Goal: Communication & Community: Answer question/provide support

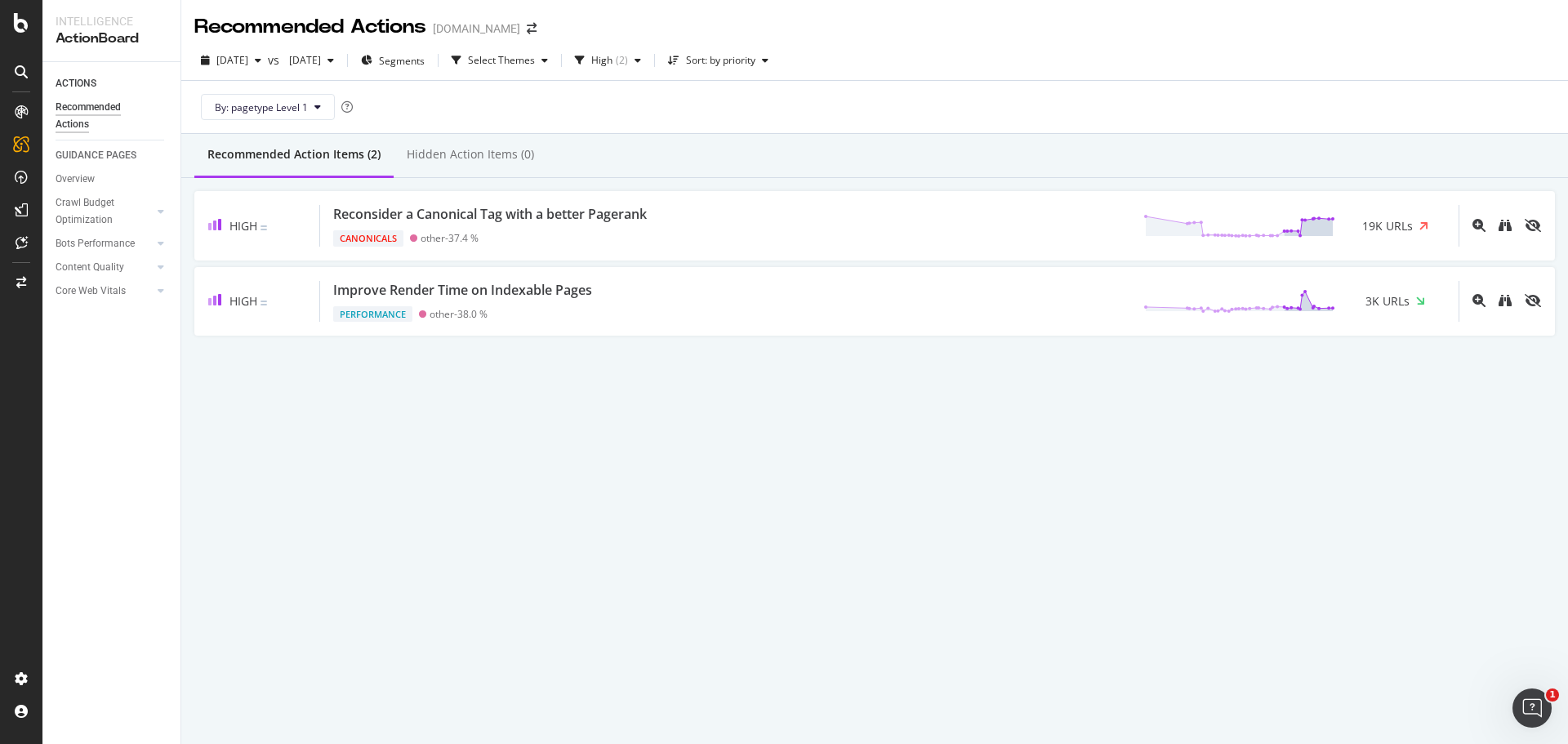
click at [498, 453] on div "Recommended Actions [DOMAIN_NAME] [DATE] vs [DATE] Segments Select Themes High …" at bounding box center [875, 372] width 1386 height 744
click at [628, 63] on div "( 2 )" at bounding box center [622, 61] width 12 height 10
click at [321, 59] on span "2025 Jul. 21st" at bounding box center [302, 60] width 38 height 14
click at [357, 144] on div "2025 Sep. 4th" at bounding box center [357, 149] width 85 height 15
click at [592, 61] on icon "button" at bounding box center [587, 61] width 10 height 10
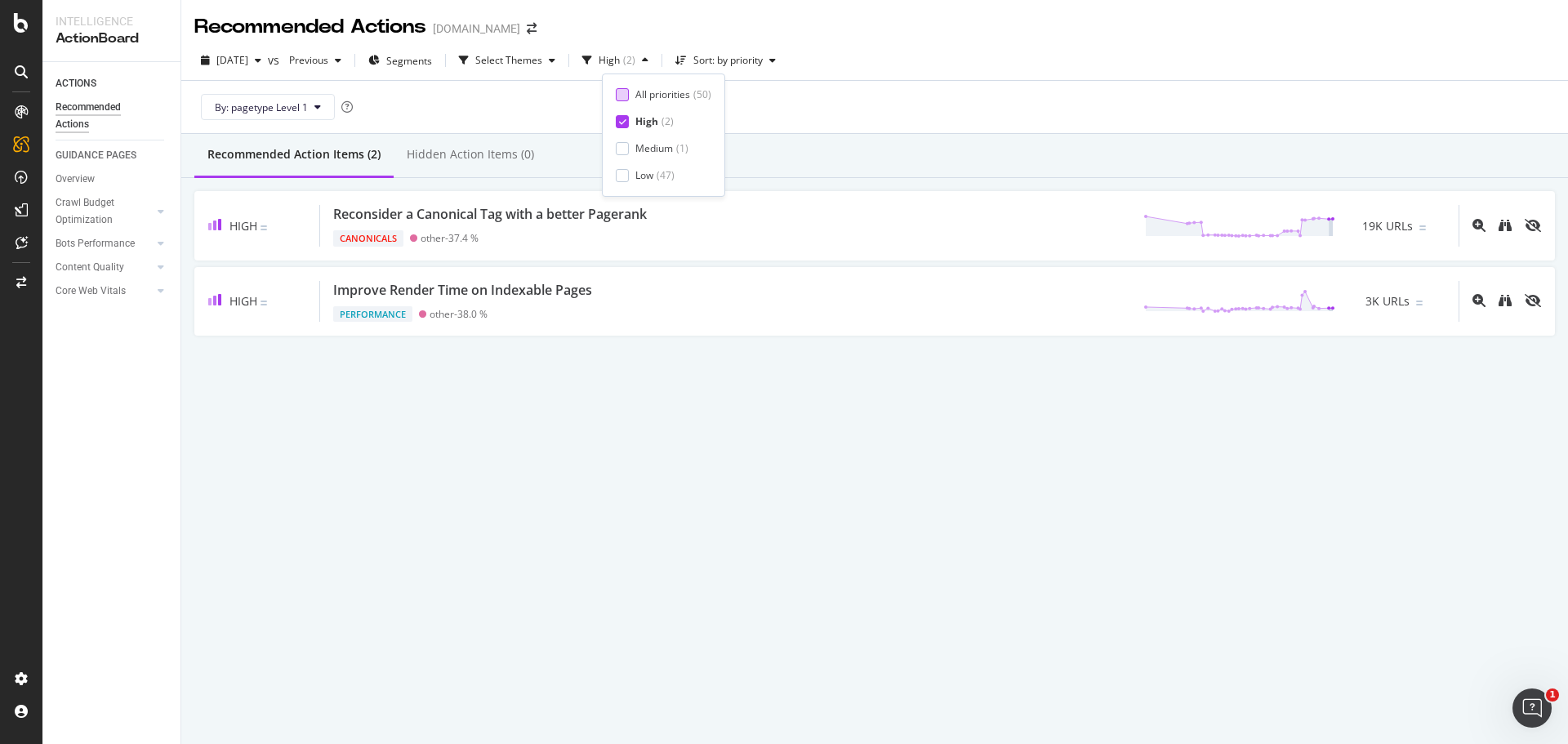
click at [620, 91] on div at bounding box center [623, 95] width 13 height 13
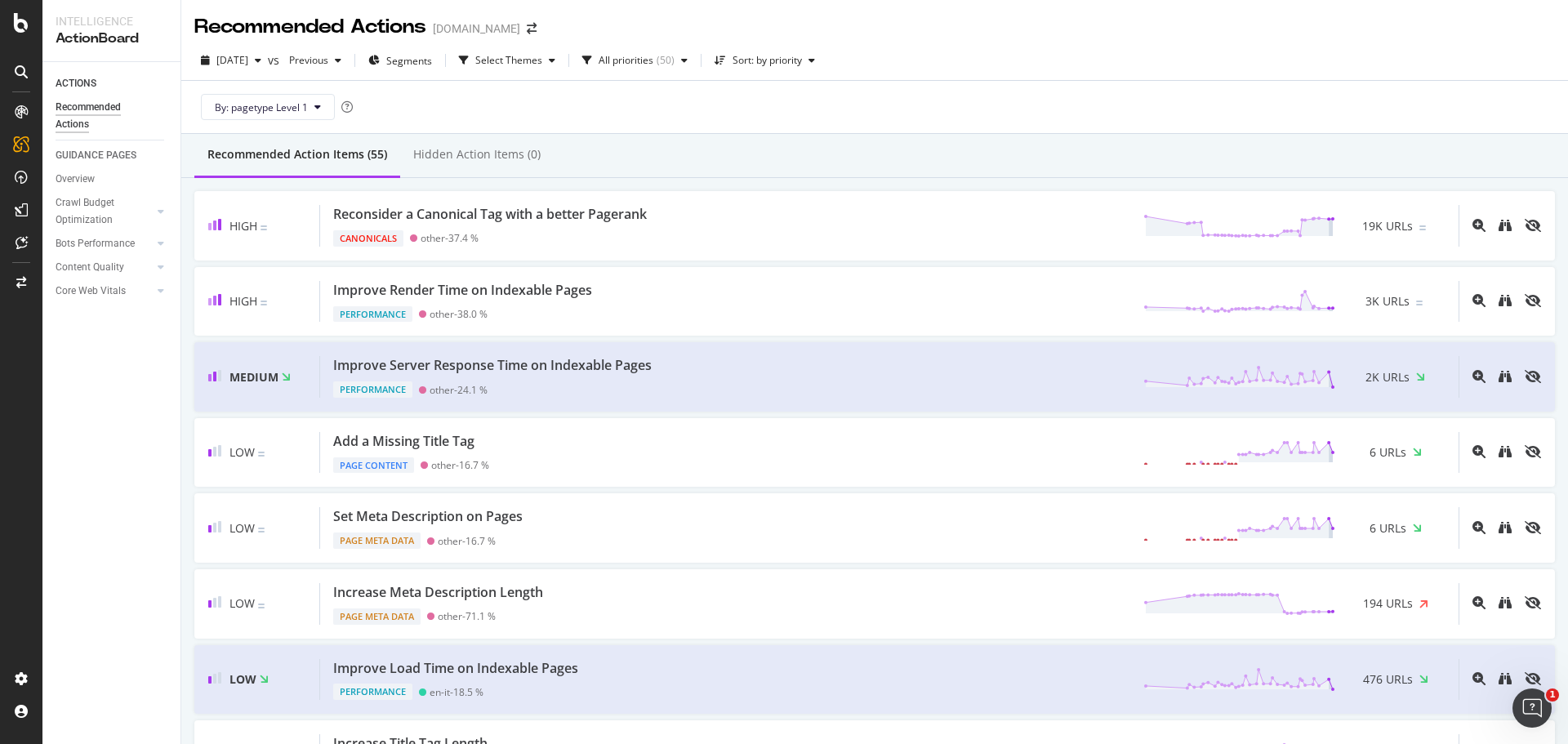
drag, startPoint x: 1322, startPoint y: 98, endPoint x: 1048, endPoint y: 93, distance: 274.0
click at [1321, 98] on div "By: pagetype Level 1" at bounding box center [874, 107] width 1361 height 52
click at [674, 61] on div "( 50 )" at bounding box center [666, 61] width 18 height 10
click at [1034, 53] on div "2025 Sep. 8th vs Previous Segments Select Themes All priorities ( 50 ) Sort: by…" at bounding box center [875, 63] width 1386 height 32
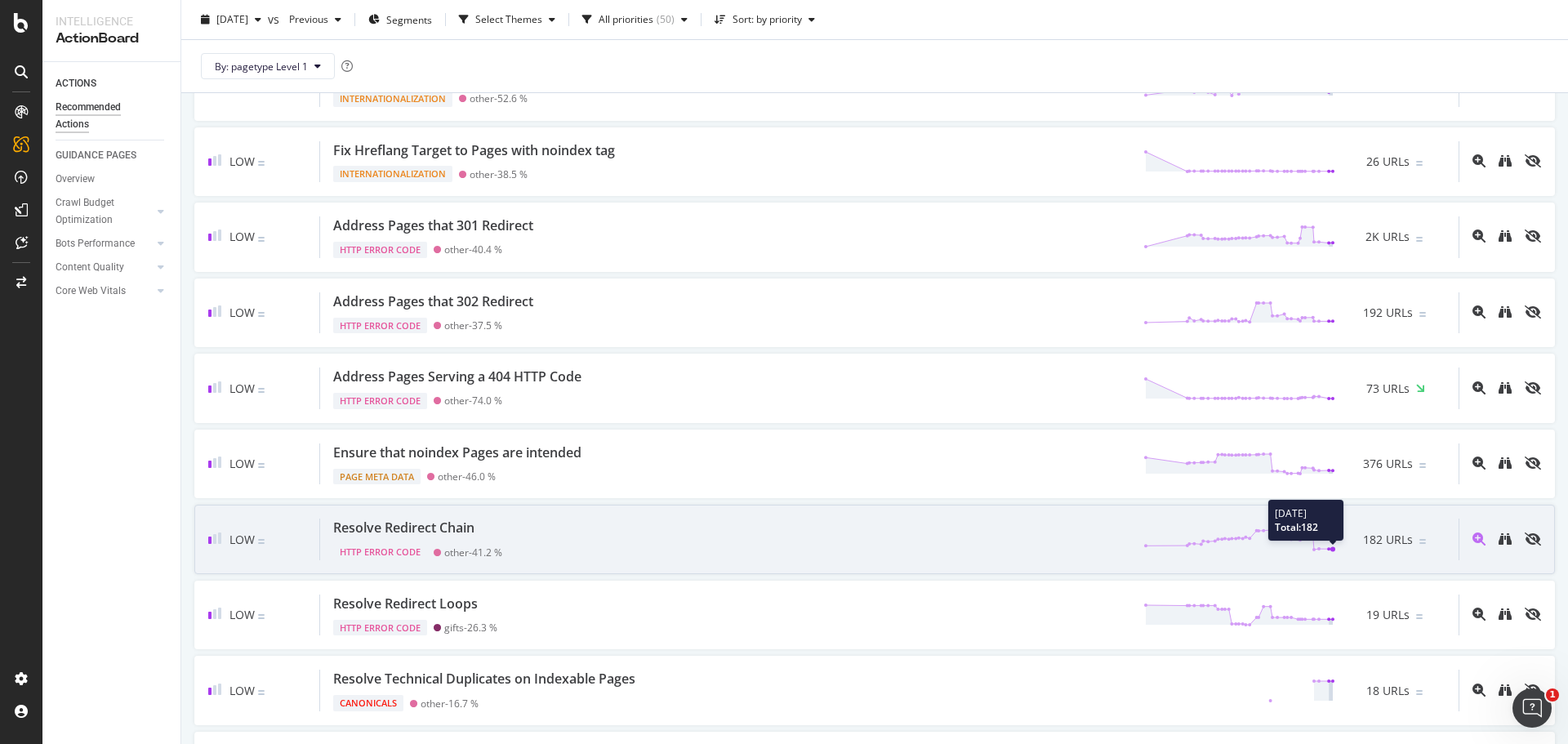
scroll to position [3030, 0]
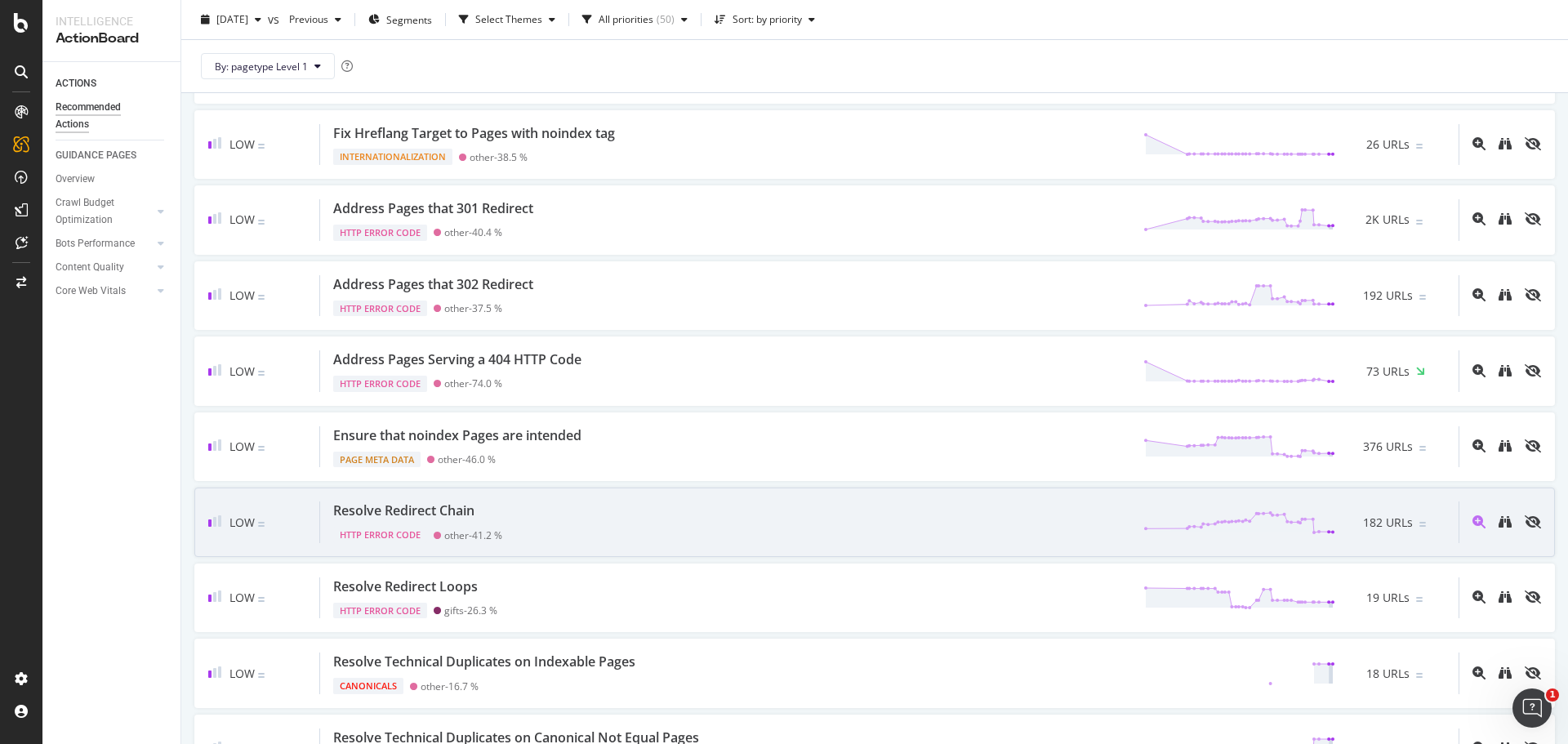
click at [407, 504] on div "Resolve Redirect Chain" at bounding box center [404, 511] width 141 height 19
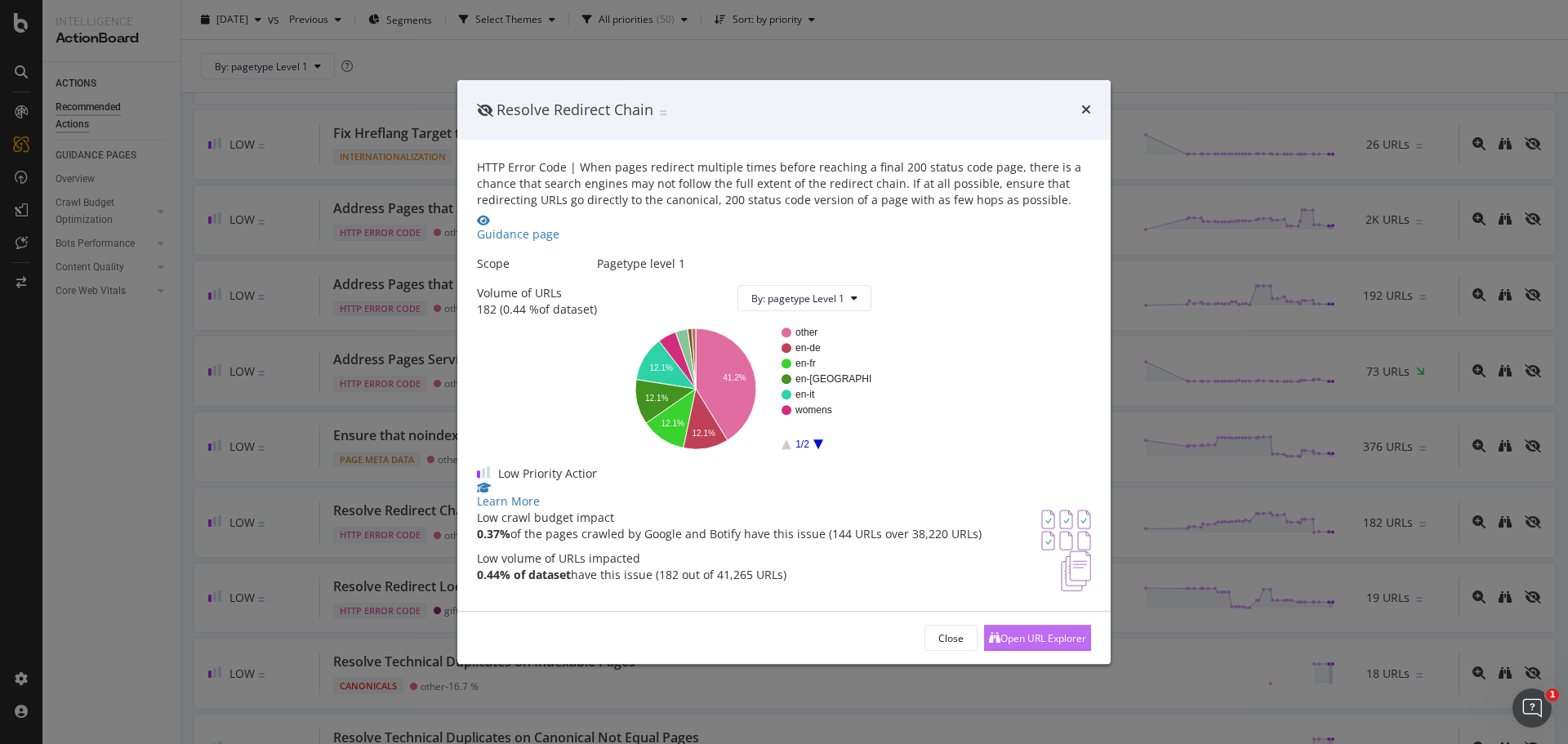
click at [993, 650] on div "Open URL Explorer" at bounding box center [1037, 638] width 97 height 25
click at [1082, 103] on icon "times" at bounding box center [1086, 109] width 10 height 13
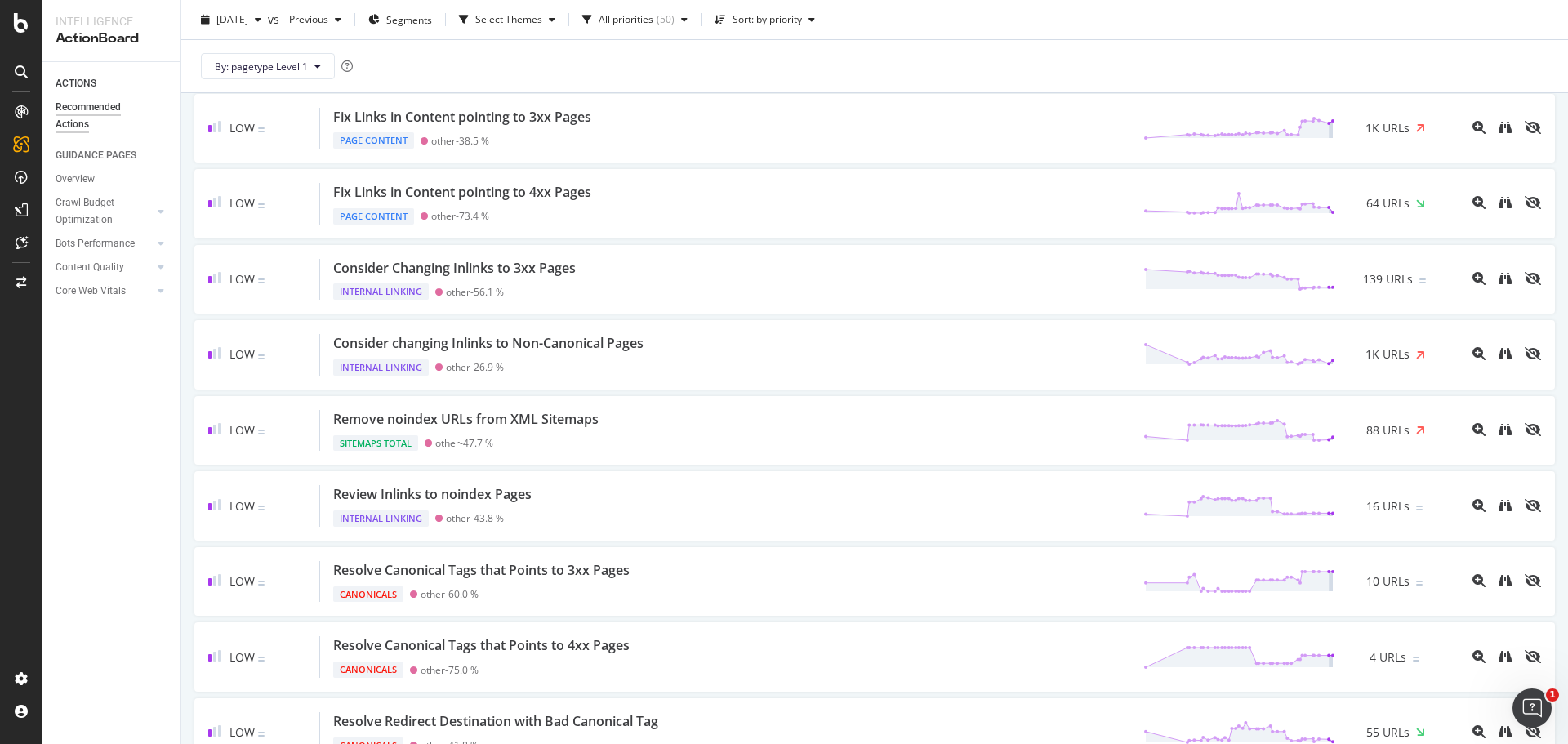
scroll to position [2035, 0]
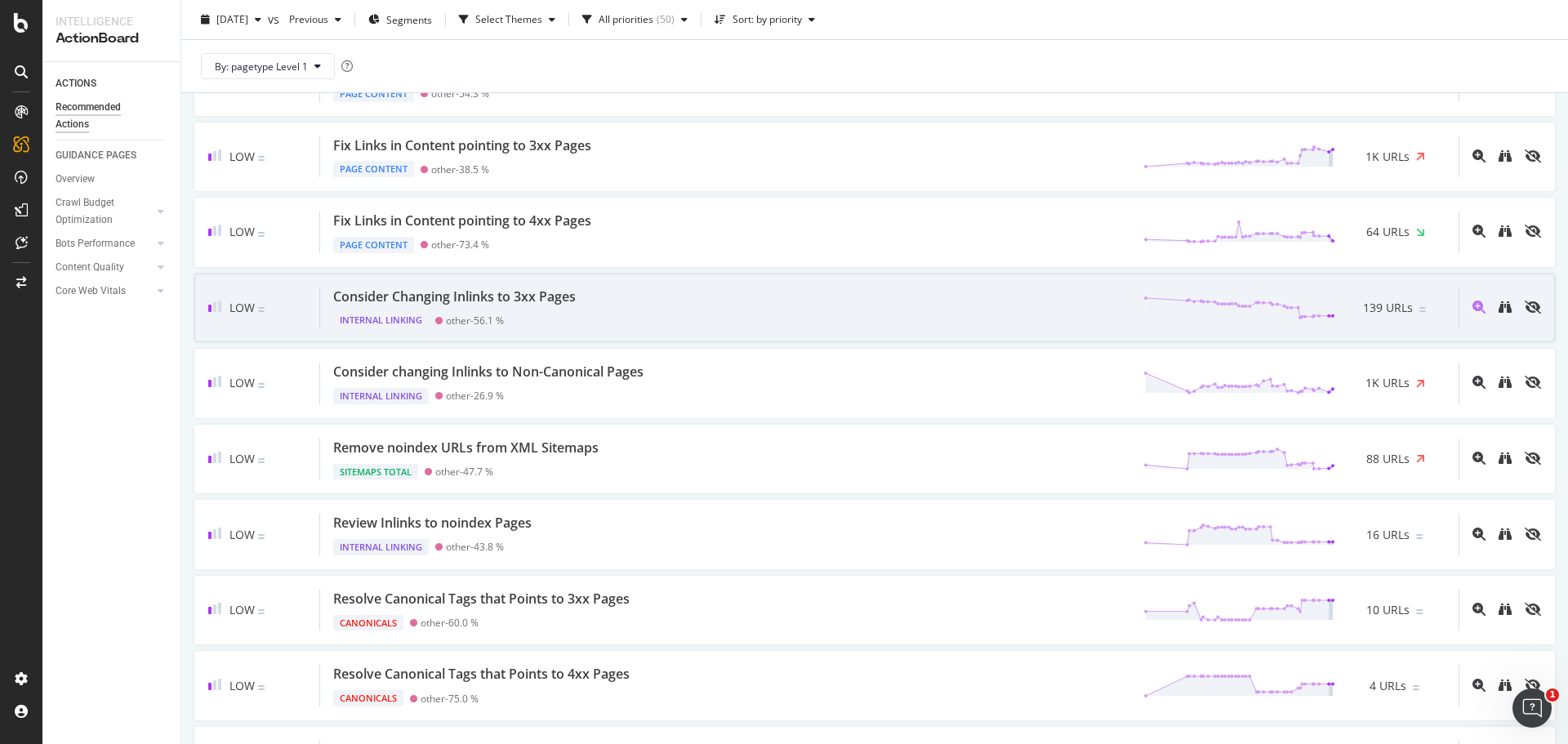
click at [536, 312] on div "Internal Linking other - 56.1 %" at bounding box center [458, 317] width 249 height 23
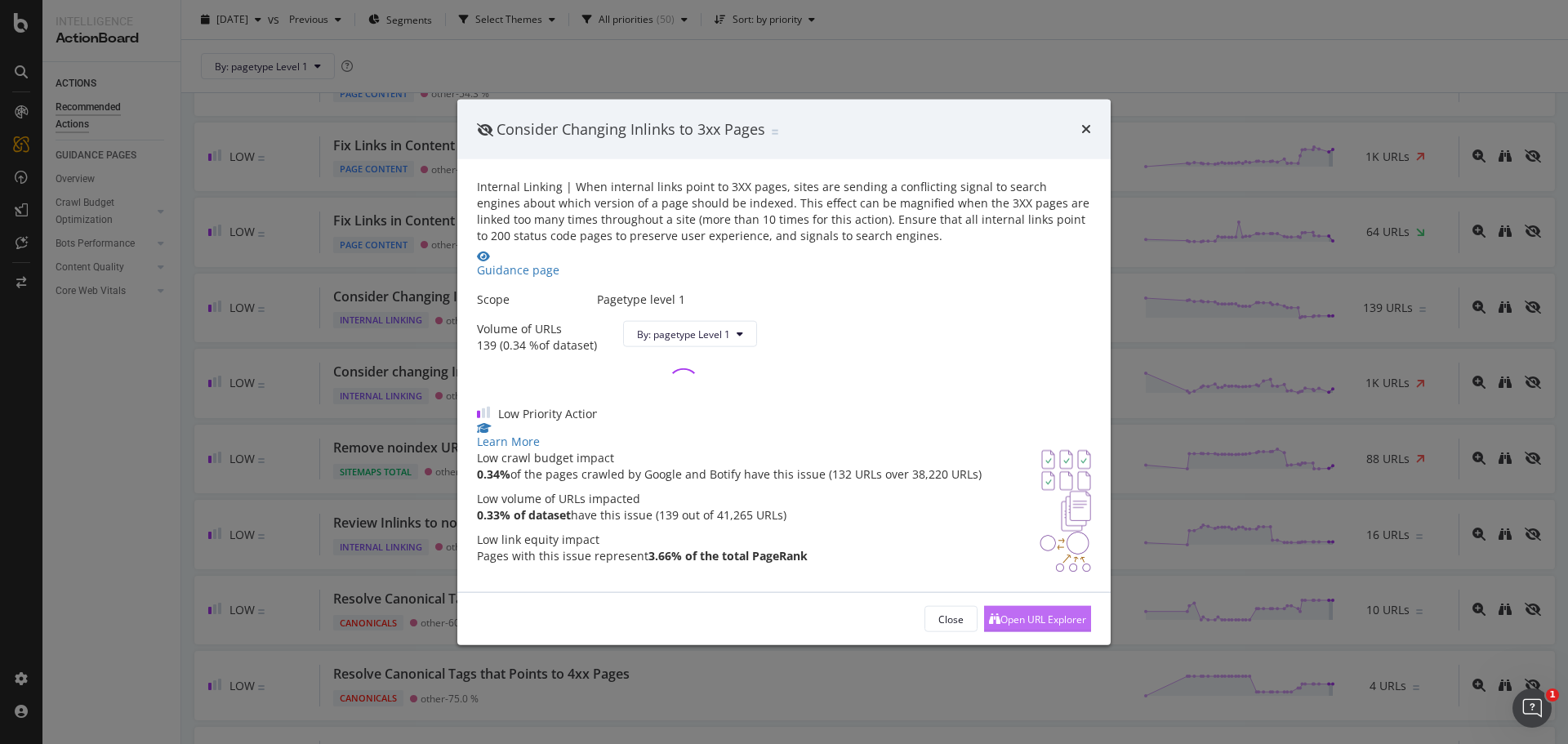
click at [1054, 631] on div "Open URL Explorer" at bounding box center [1037, 620] width 97 height 25
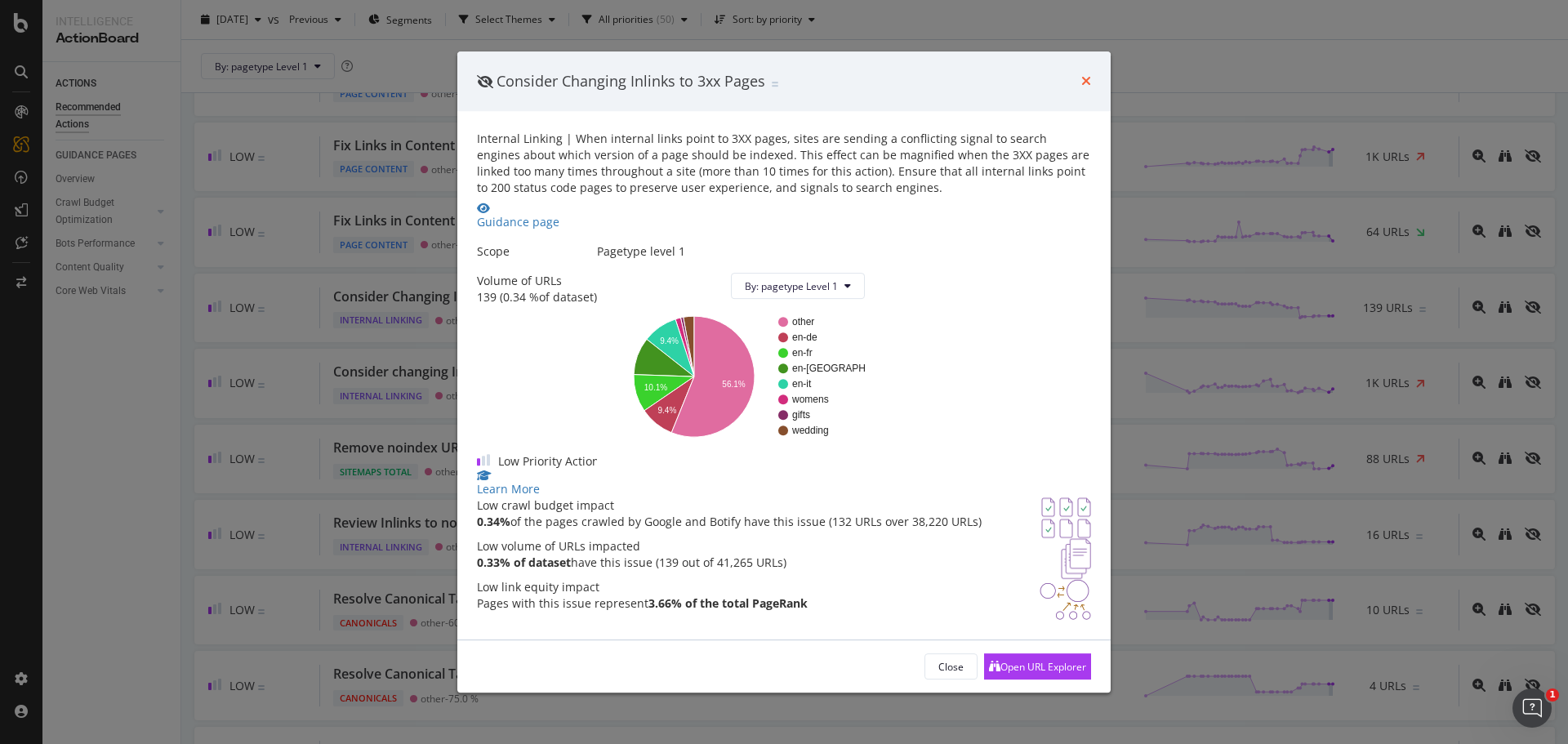
click at [1085, 75] on icon "times" at bounding box center [1086, 81] width 10 height 13
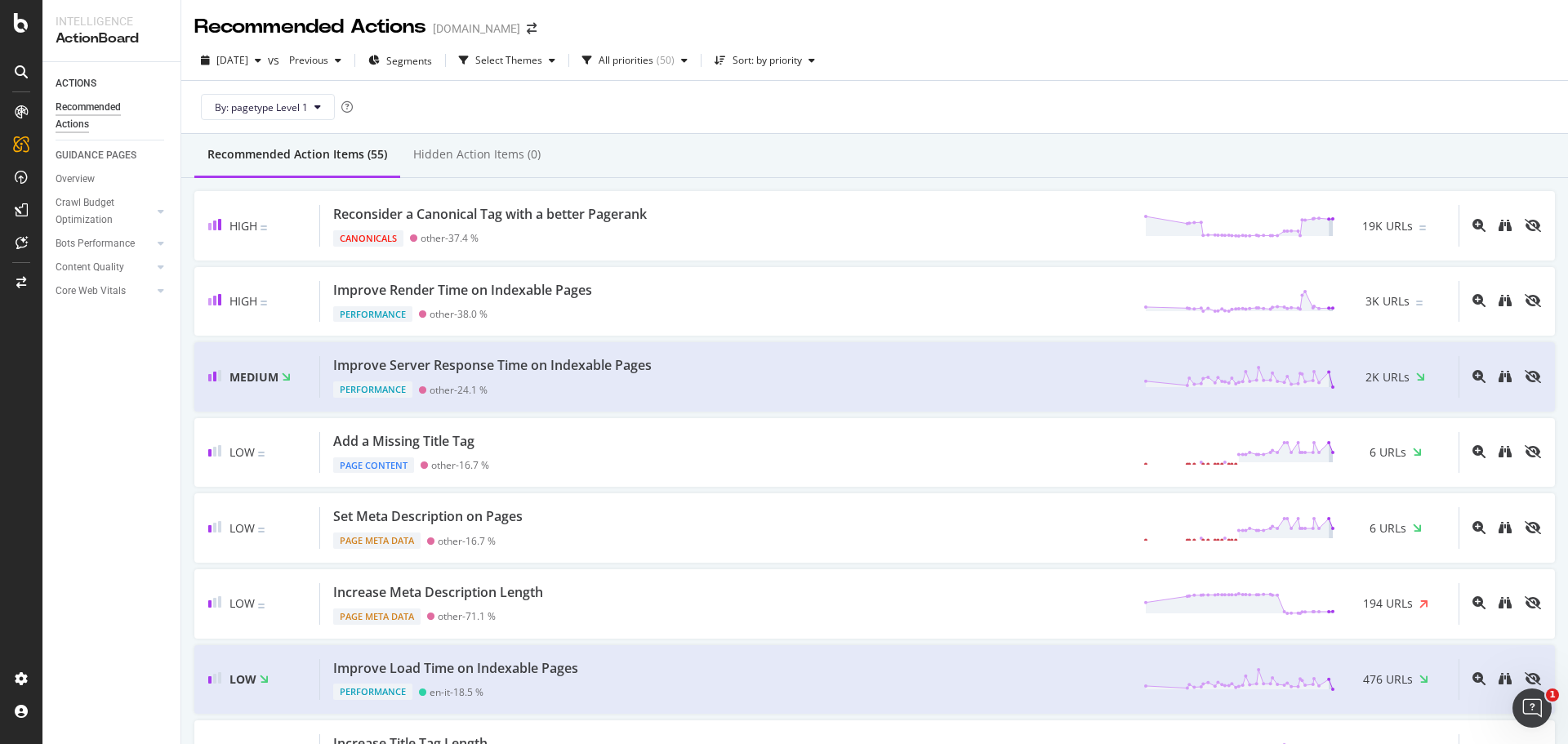
click at [1252, 66] on div "2025 Sep. 8th vs Previous Segments Select Themes All priorities ( 50 ) Sort: by…" at bounding box center [875, 63] width 1386 height 32
click at [66, 143] on div "Analytics Overview SiteCrawler LogAnalyzer RealKeywords EngagementAnalytics" at bounding box center [115, 192] width 137 height 207
click at [66, 148] on div "Overview" at bounding box center [84, 154] width 46 height 17
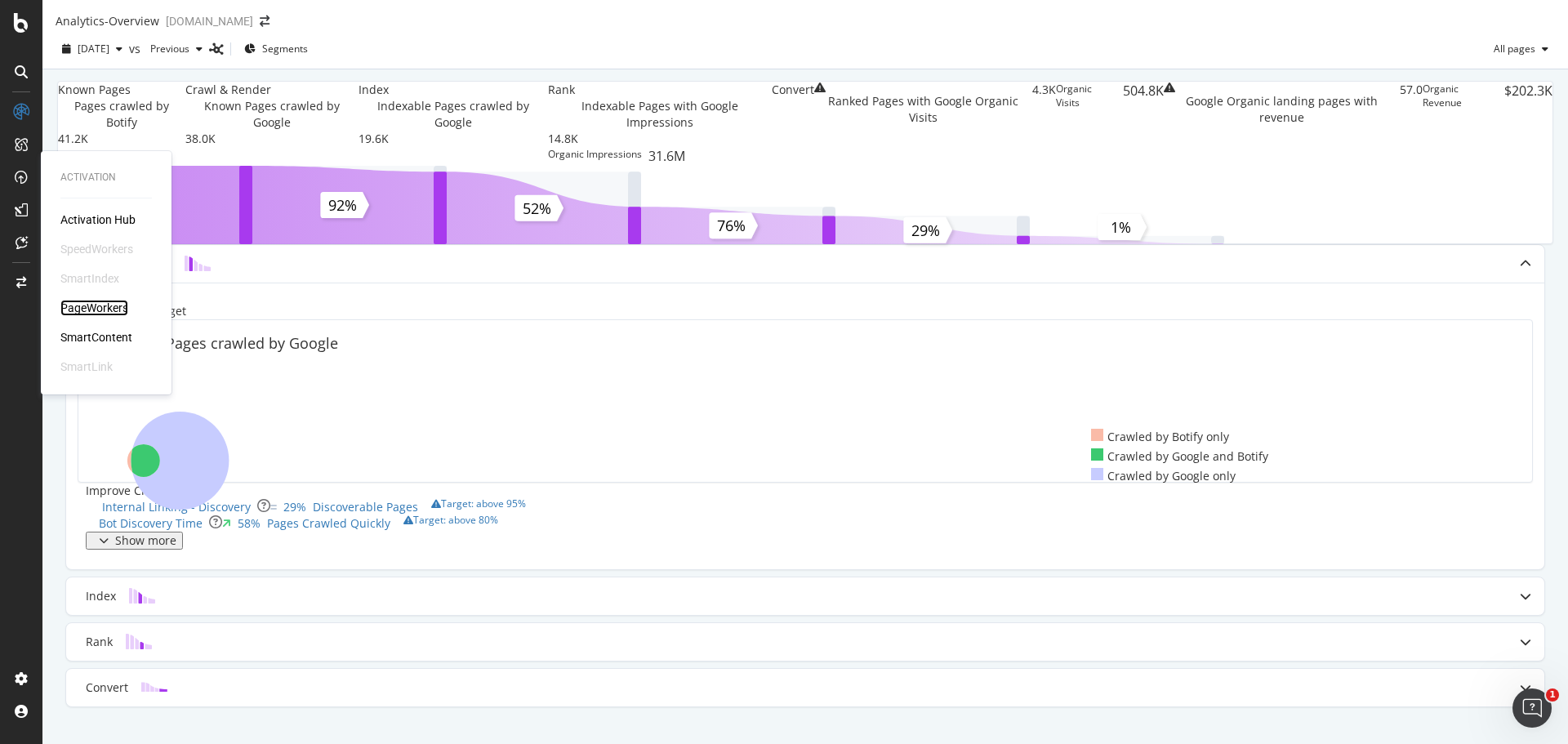
click at [91, 314] on div "PageWorkers" at bounding box center [95, 308] width 68 height 17
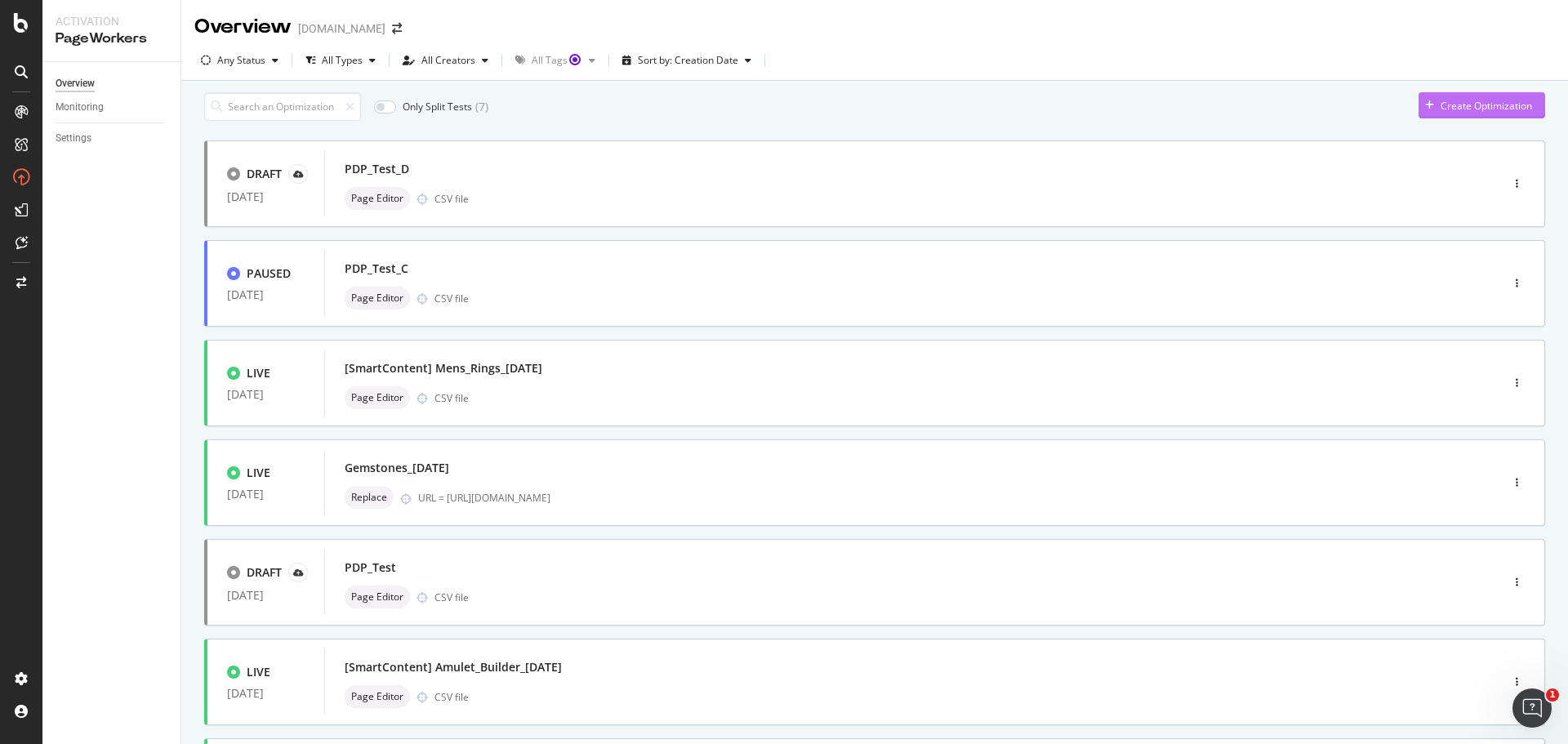
click at [1446, 113] on div "Create Optimization" at bounding box center [1486, 105] width 91 height 14
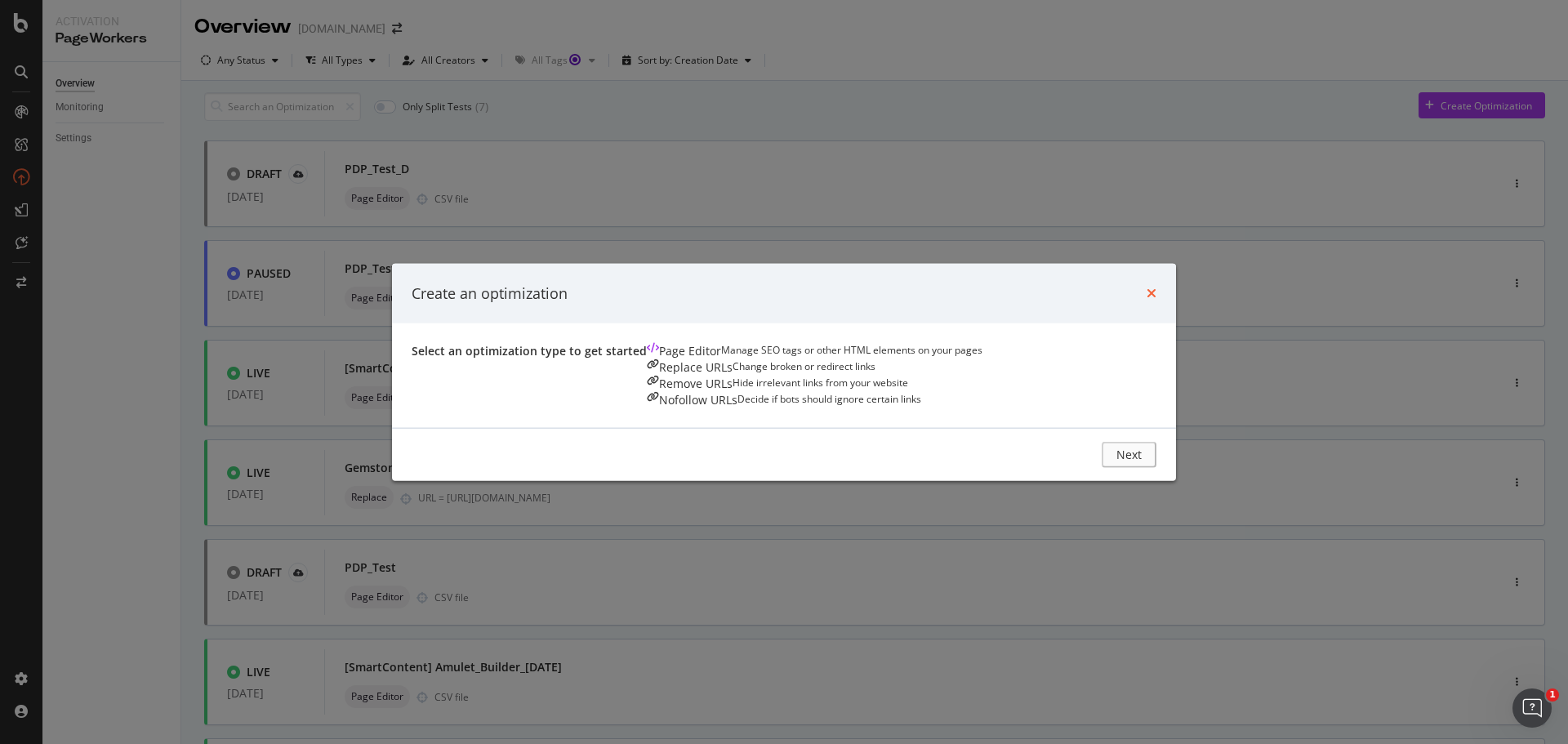
click at [1157, 287] on icon "times" at bounding box center [1152, 294] width 10 height 13
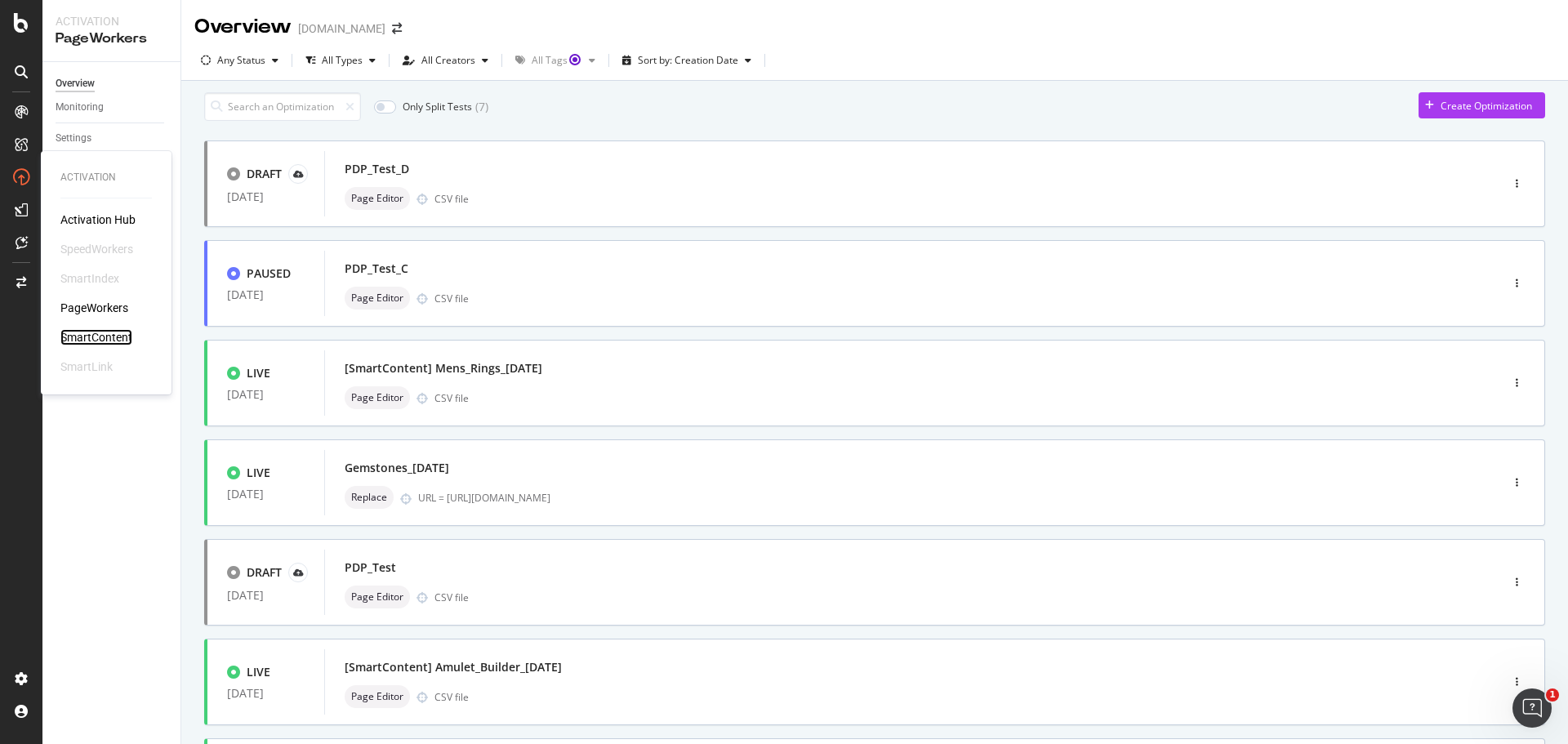
click at [94, 342] on div "SmartContent" at bounding box center [96, 338] width 72 height 17
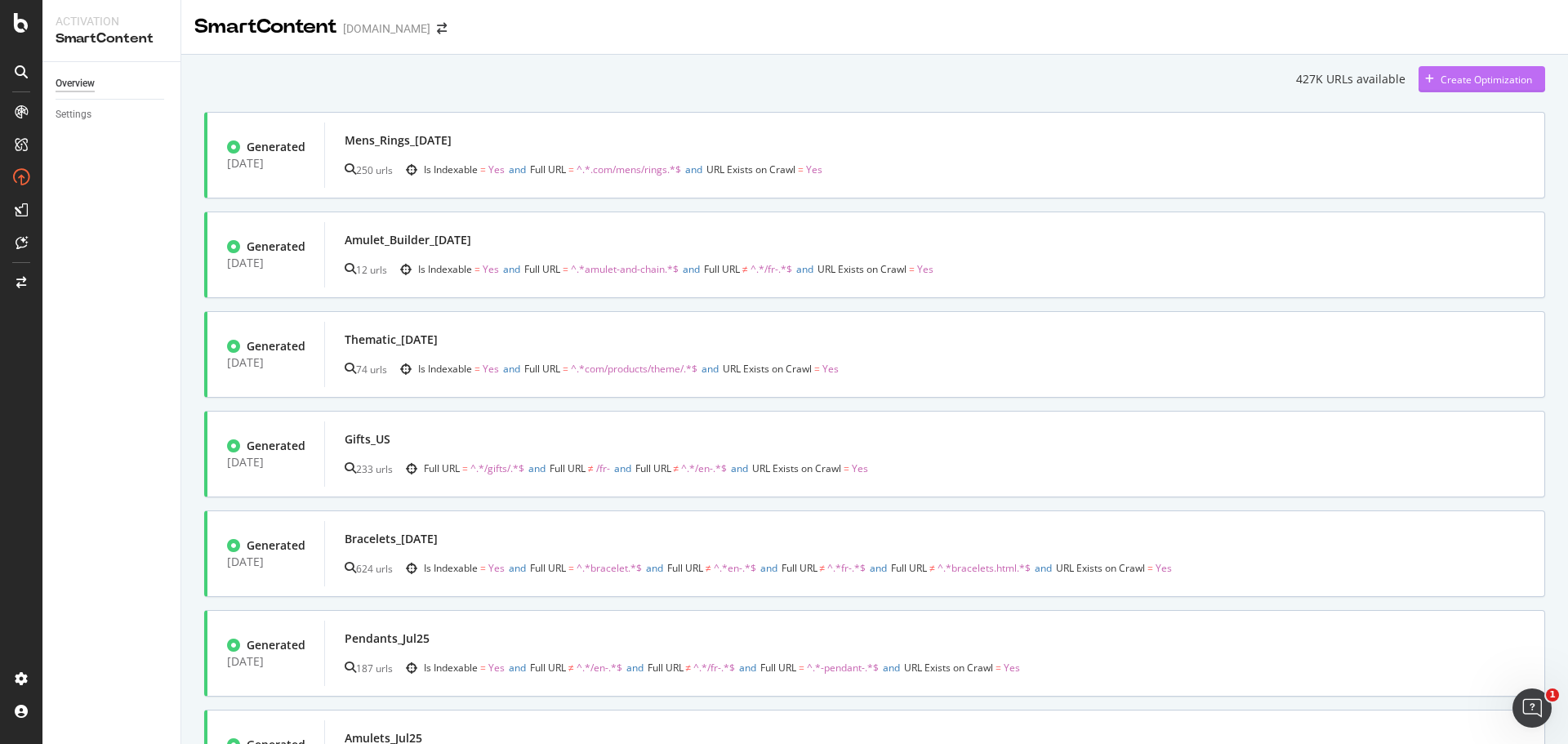
click at [1483, 71] on div "Create Optimization" at bounding box center [1475, 80] width 114 height 25
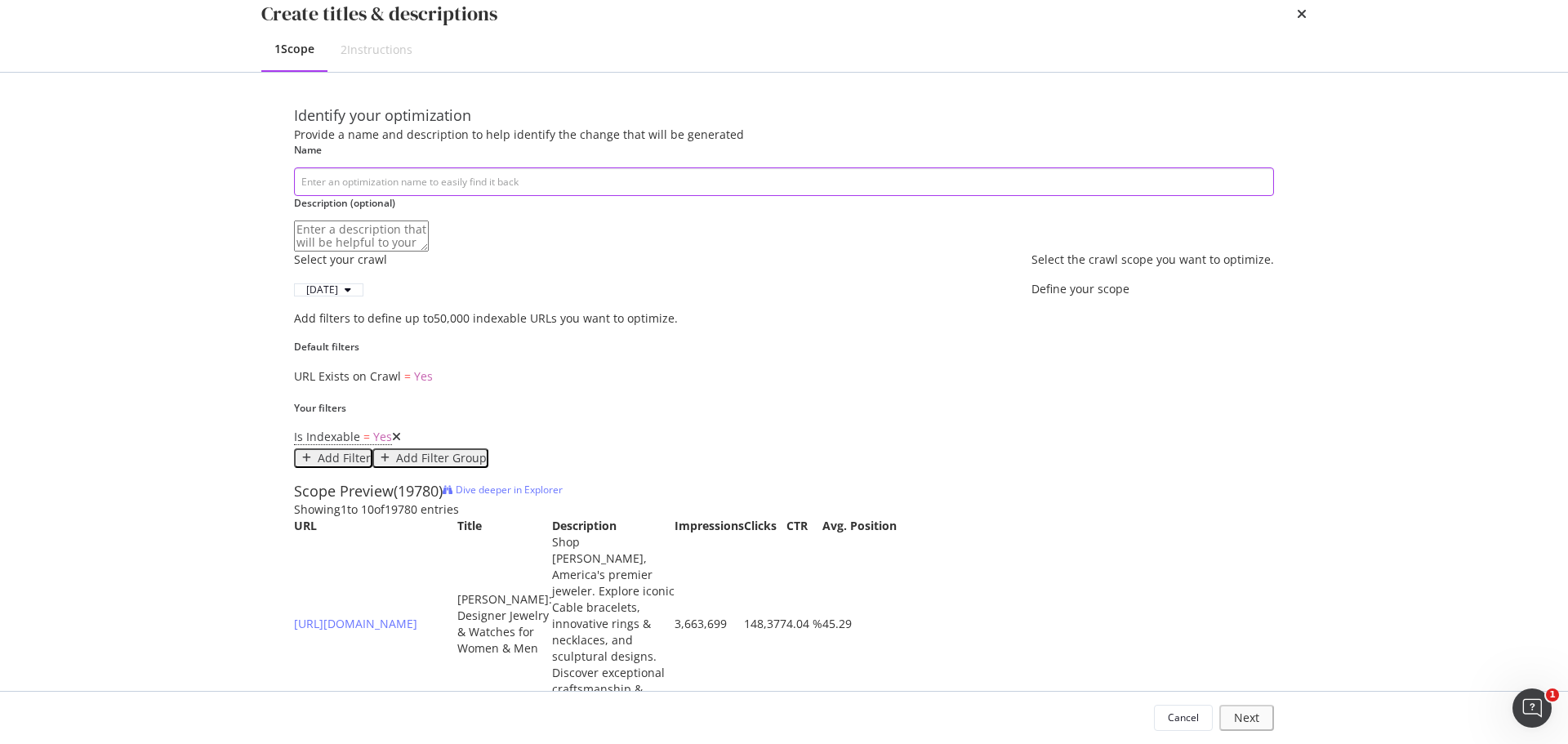
click at [430, 196] on input "modal" at bounding box center [784, 182] width 980 height 28
drag, startPoint x: 347, startPoint y: 234, endPoint x: 296, endPoint y: 232, distance: 51.0
click at [296, 196] on input "Rennais" at bounding box center [784, 182] width 980 height 28
paste input "renaissance"
click at [303, 196] on input "renaissance" at bounding box center [784, 182] width 980 height 28
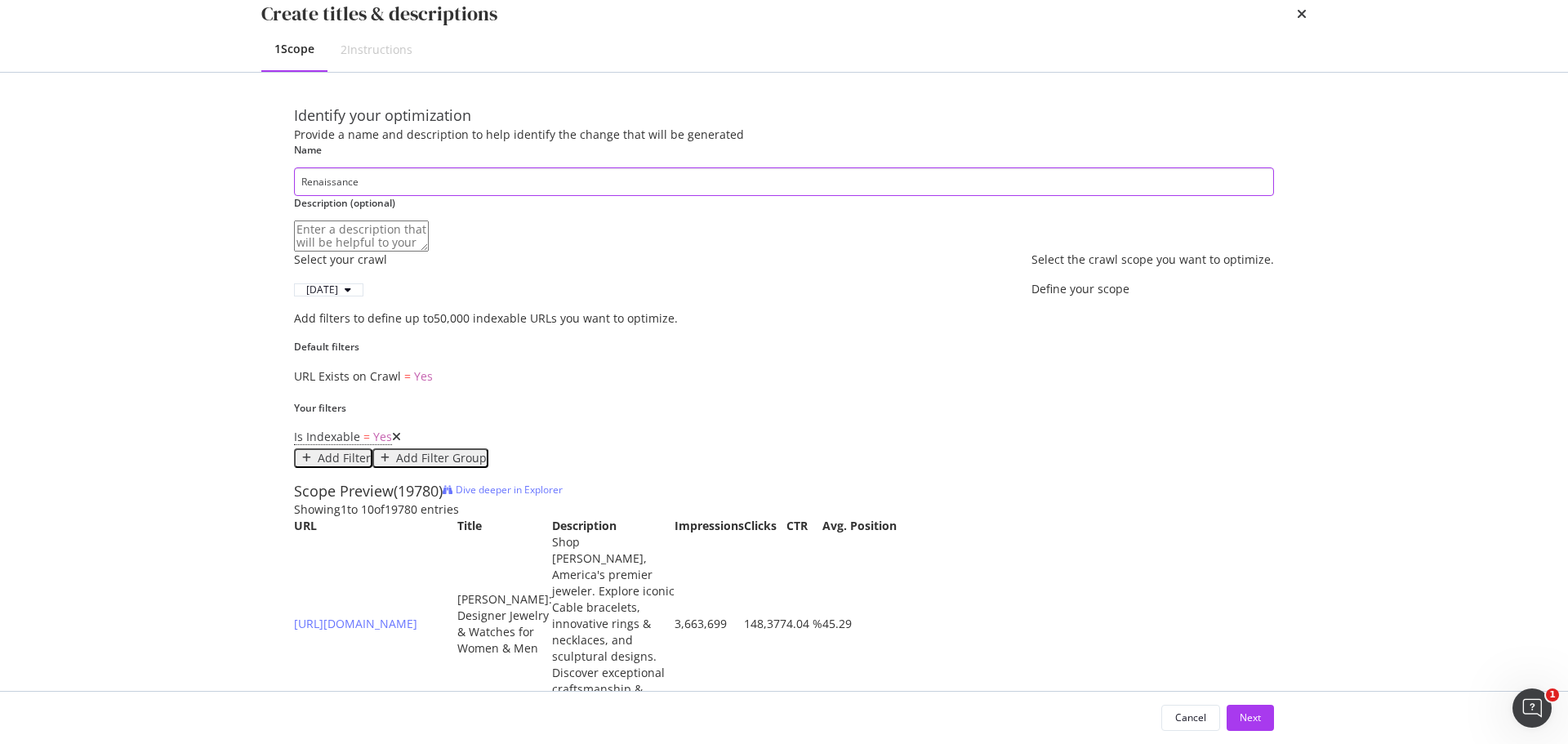
drag, startPoint x: 406, startPoint y: 220, endPoint x: 396, endPoint y: 221, distance: 10.0
click at [396, 196] on input "Renaissance" at bounding box center [784, 182] width 980 height 28
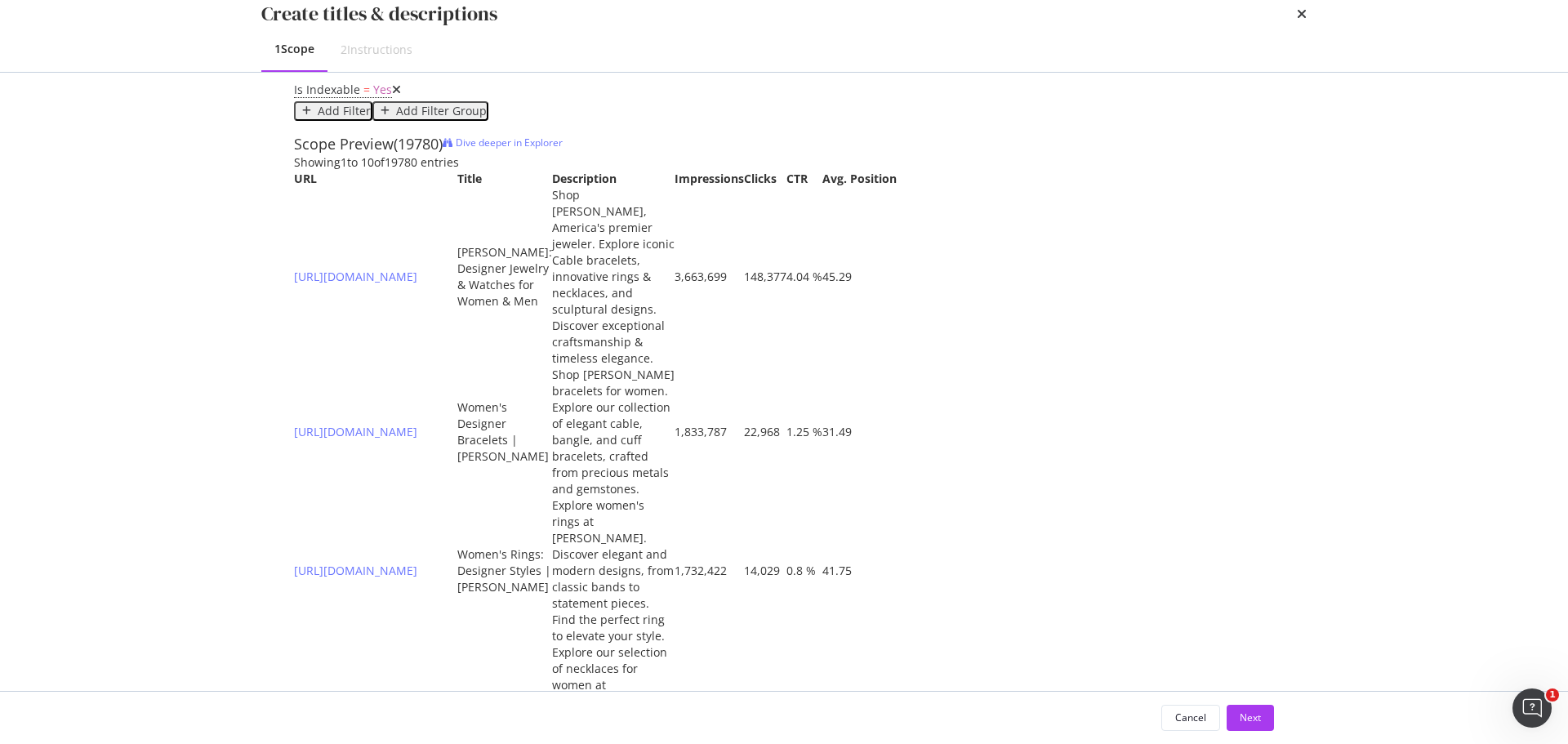
scroll to position [245, 0]
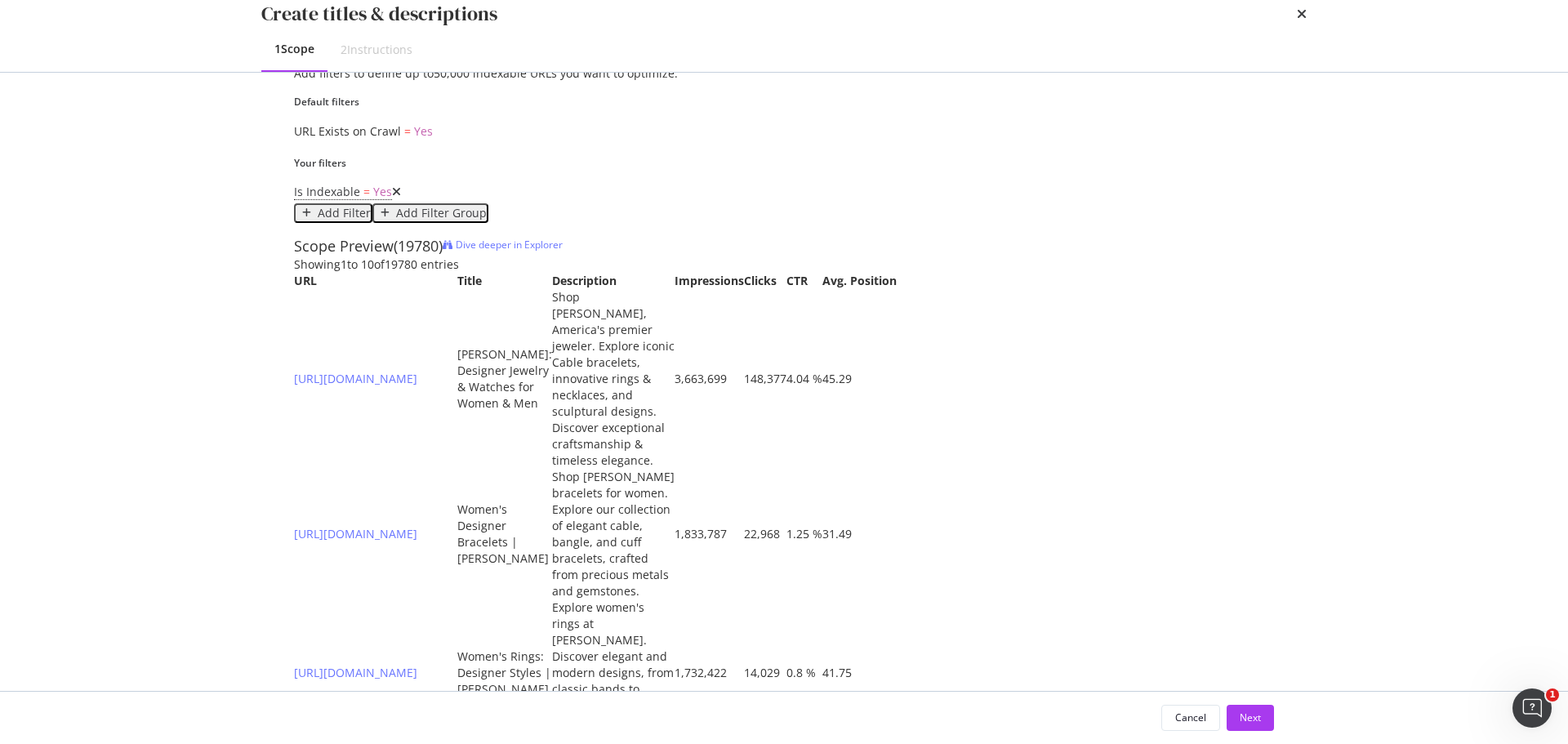
type input "Renaissance_[DATE]"
click at [371, 220] on div "Add Filter" at bounding box center [344, 213] width 53 height 13
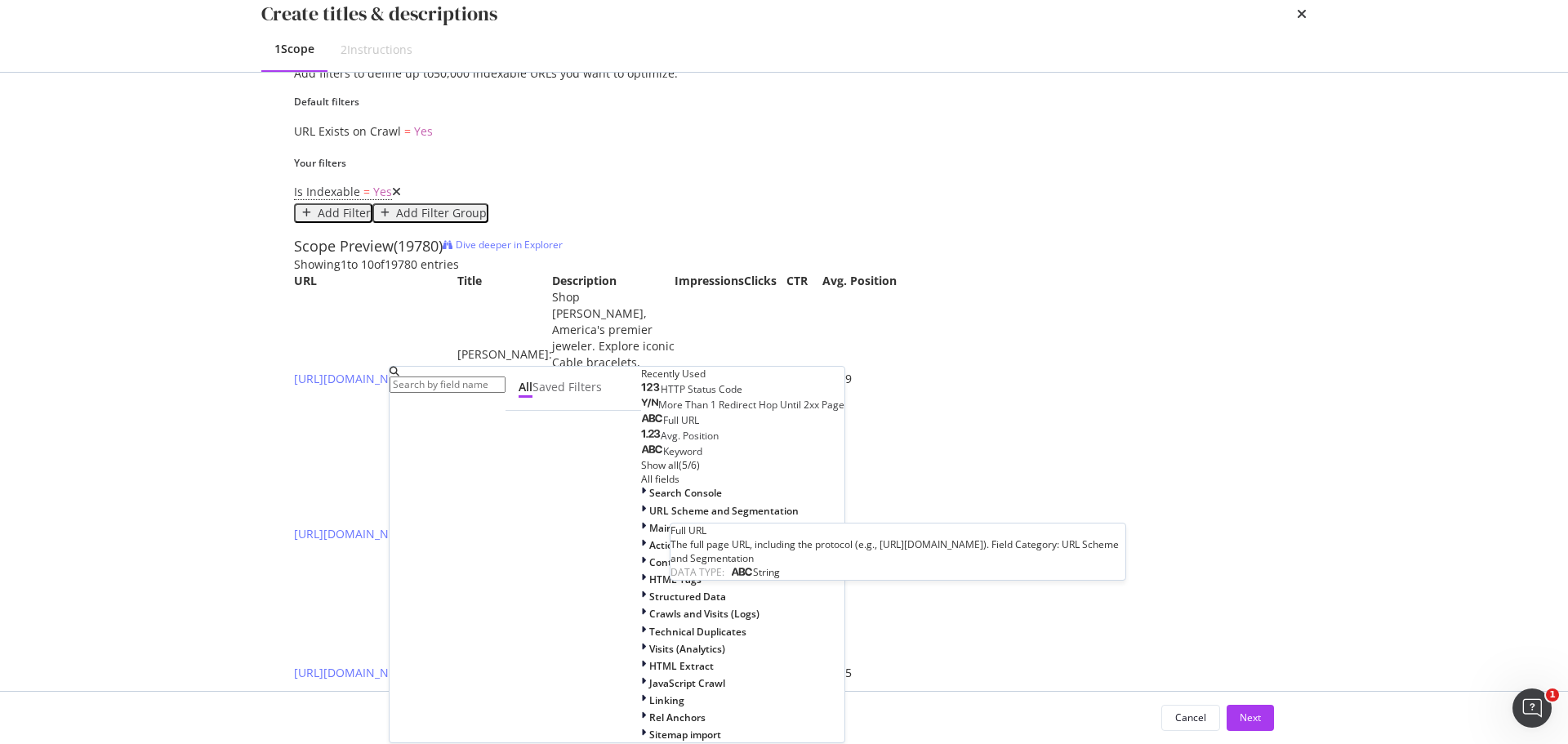
click at [641, 443] on div "Avg. Position" at bounding box center [680, 436] width 78 height 13
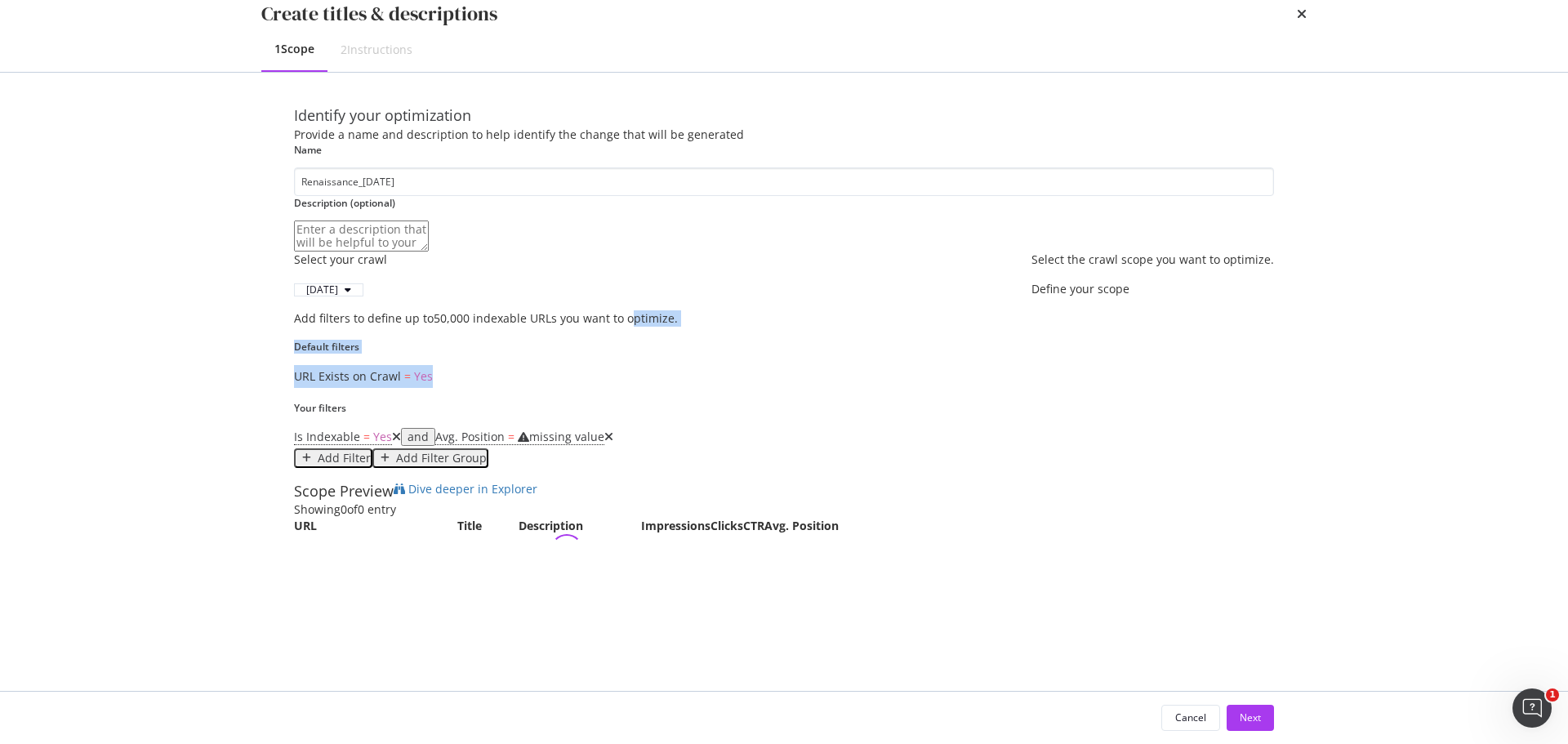
scroll to position [207, 0]
click at [604, 431] on icon "modal" at bounding box center [609, 437] width 9 height 12
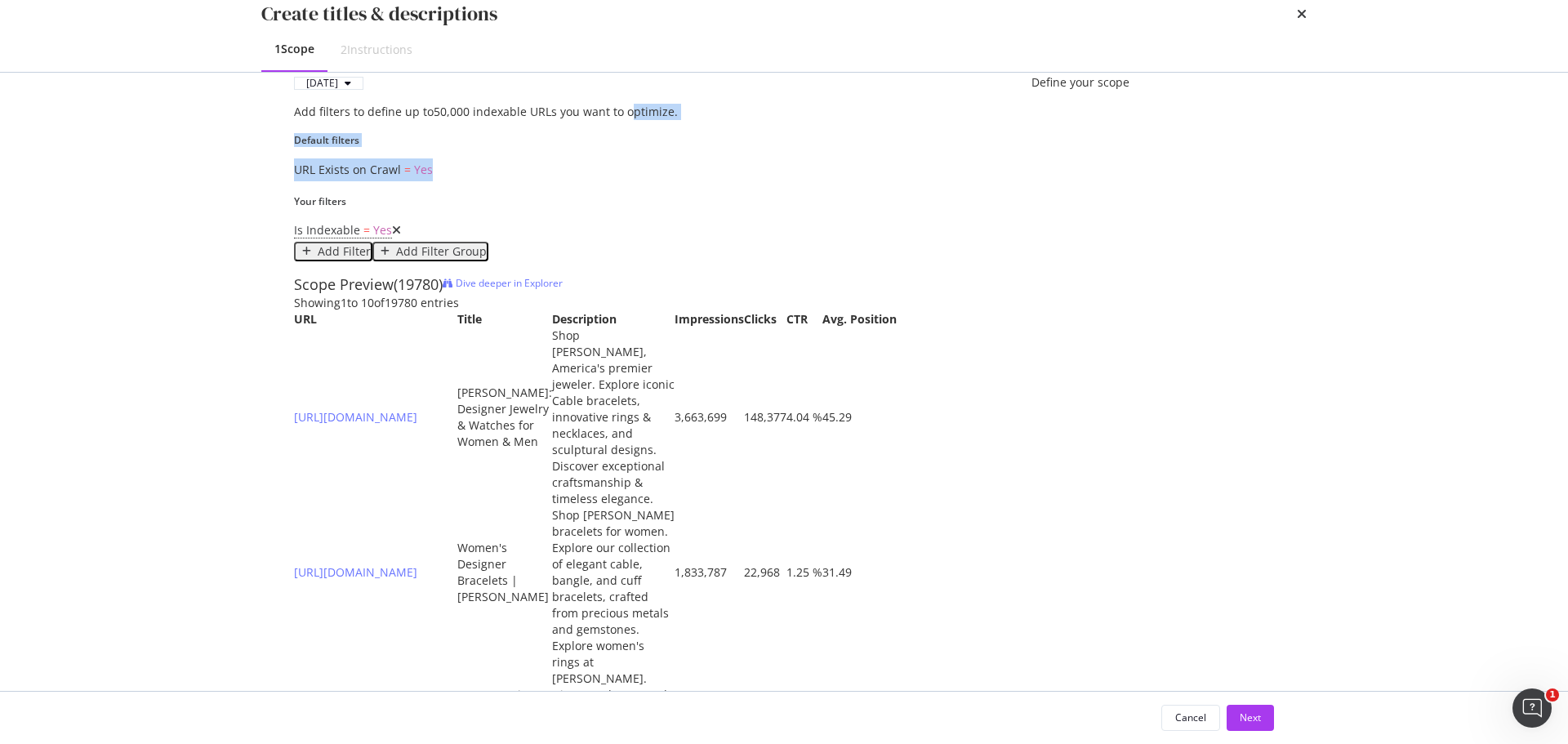
scroll to position [245, 0]
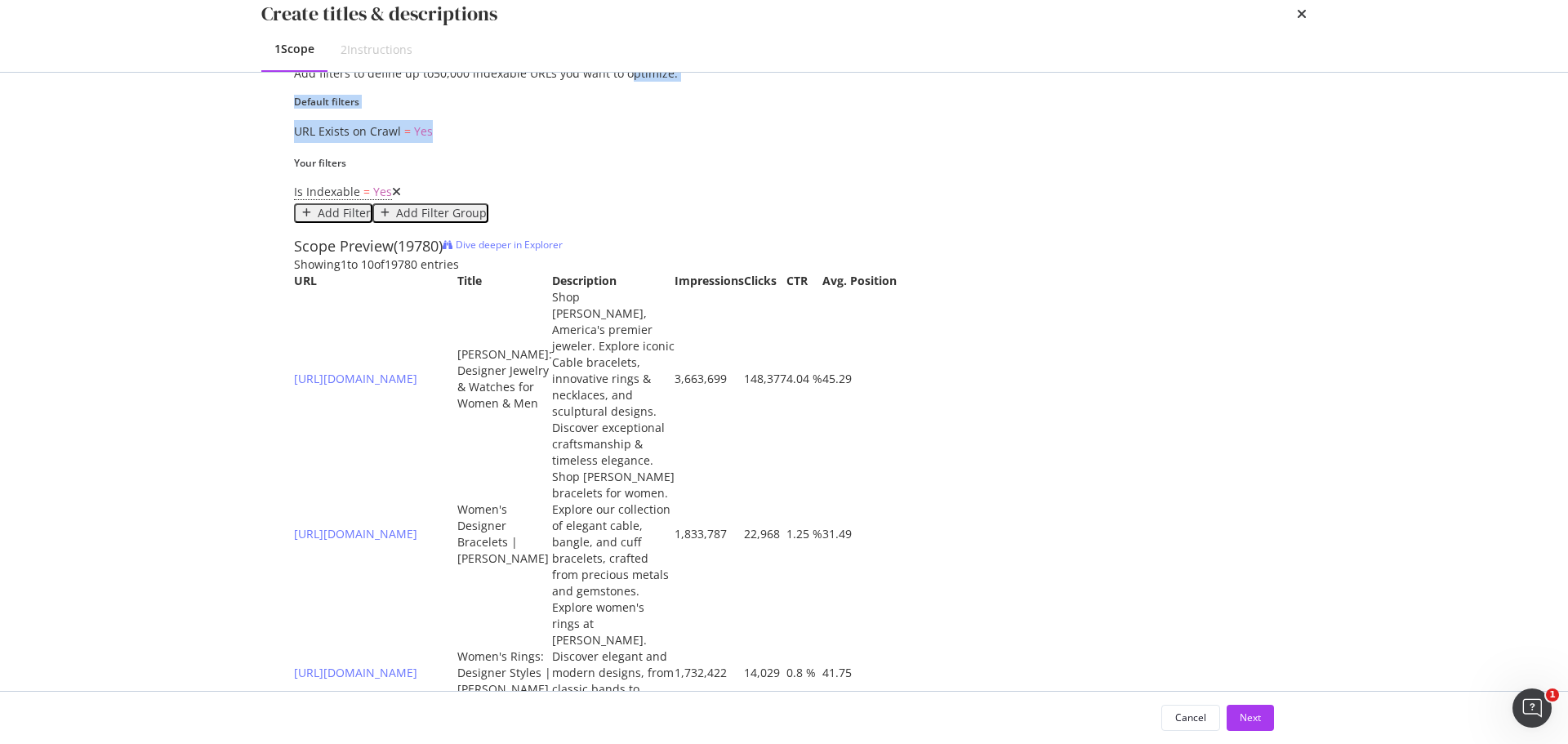
click at [371, 220] on div "Add Filter" at bounding box center [344, 213] width 53 height 13
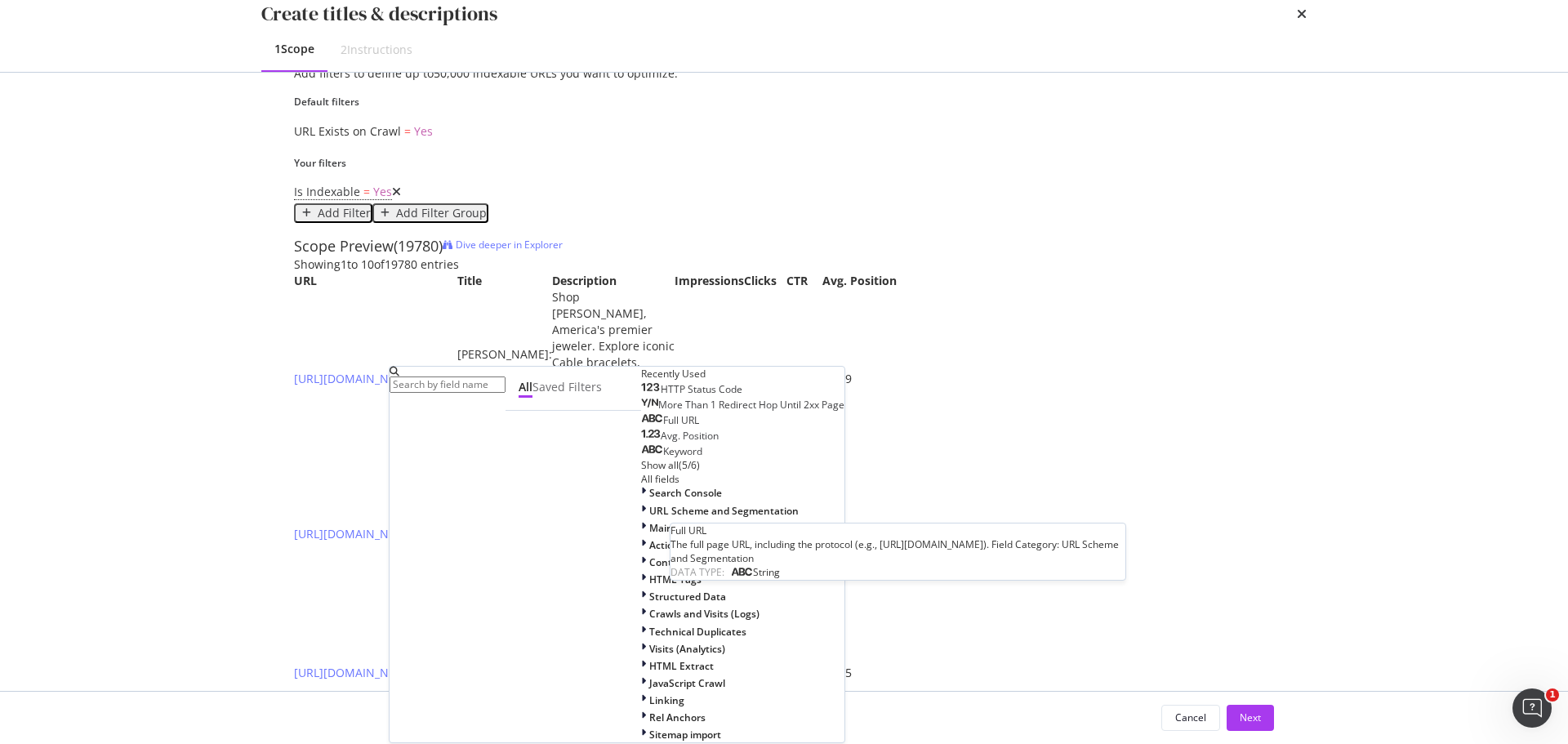
click at [663, 427] on span "Full URL" at bounding box center [681, 420] width 36 height 14
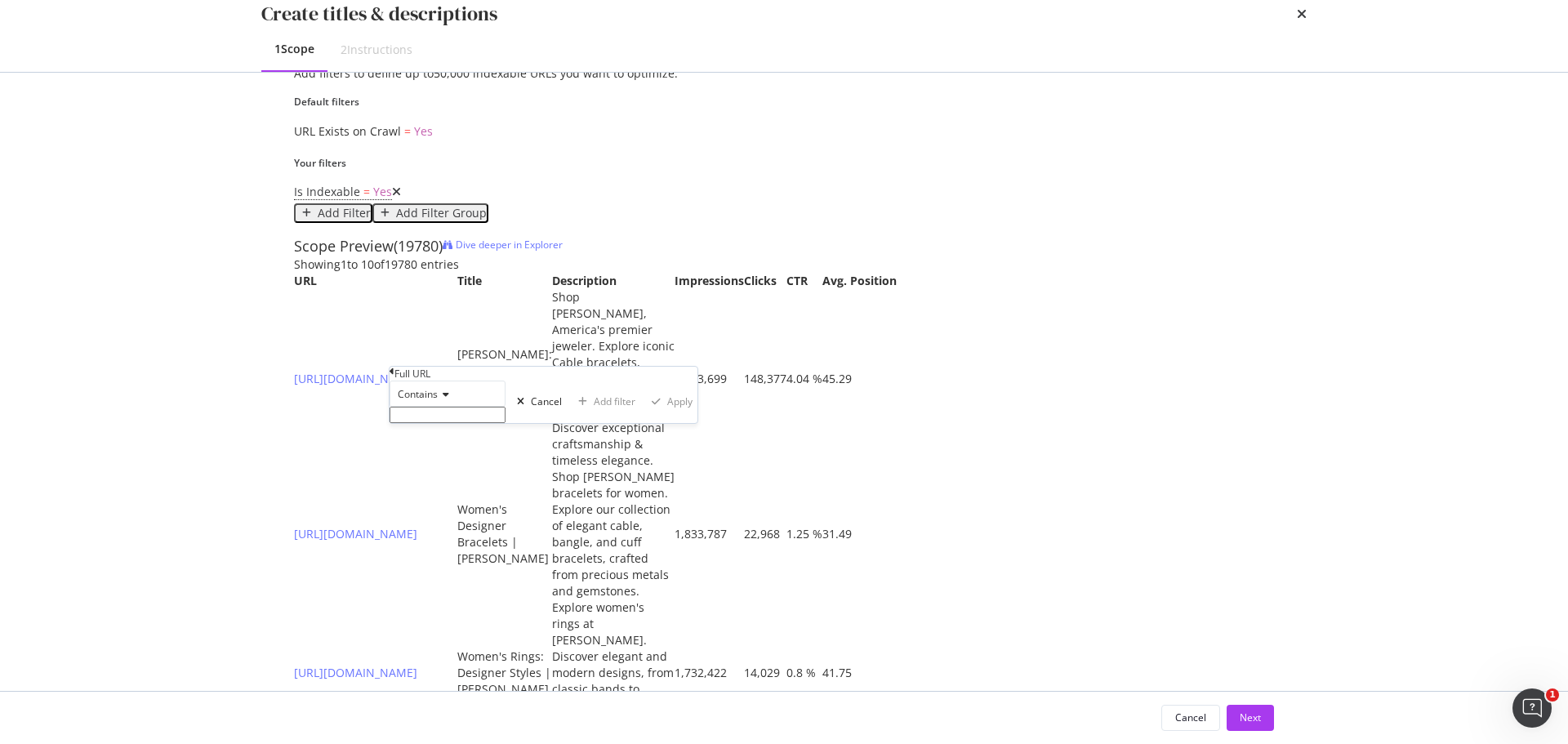
click at [405, 423] on input "Name" at bounding box center [448, 415] width 116 height 17
click at [401, 381] on div "Full URL" at bounding box center [543, 373] width 308 height 14
click at [395, 377] on icon "modal" at bounding box center [392, 372] width 5 height 10
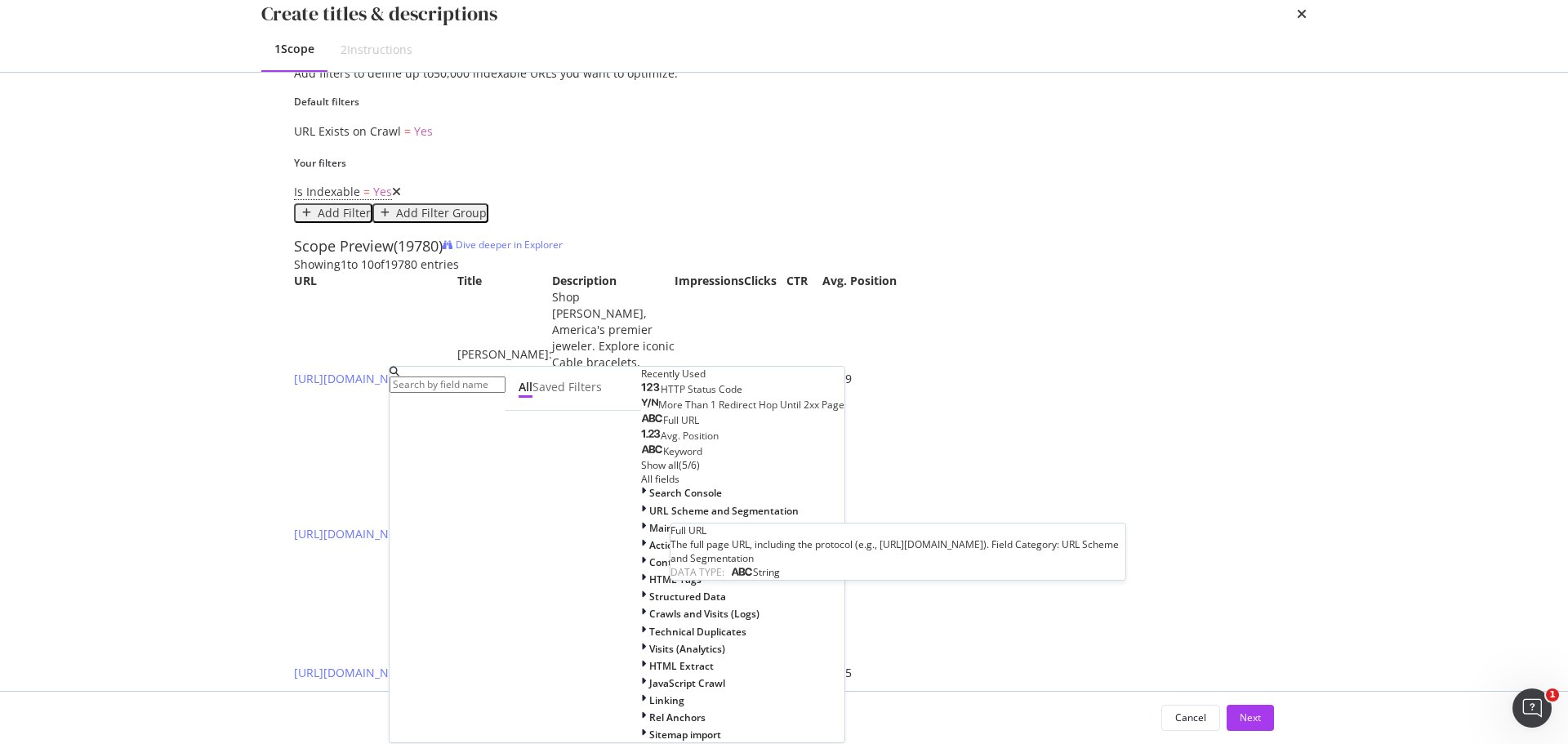
click at [641, 427] on div "Full URL" at bounding box center [670, 421] width 58 height 13
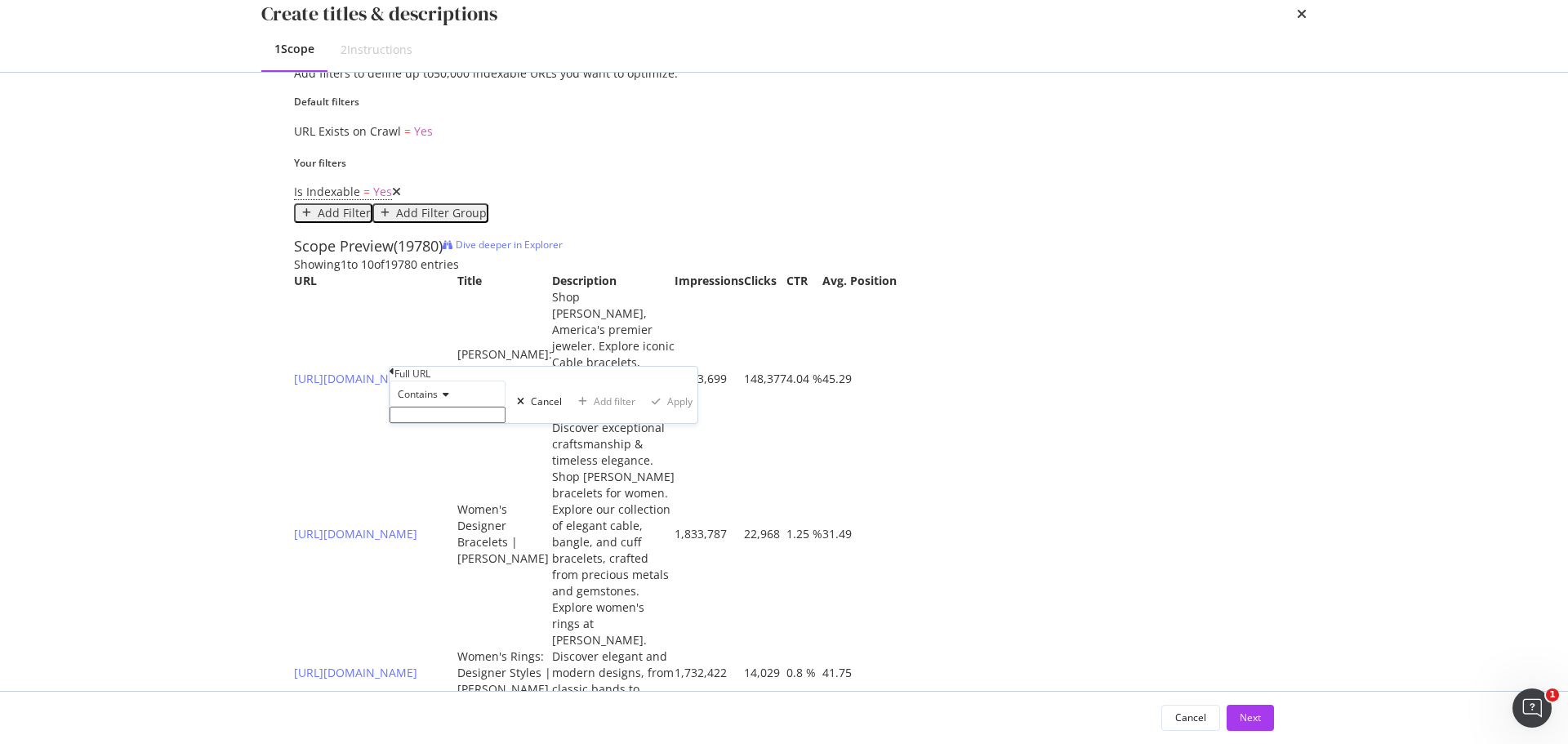
click at [438, 401] on span "Contains" at bounding box center [418, 394] width 40 height 14
click at [505, 545] on div "Doesn't contain" at bounding box center [448, 536] width 114 height 17
click at [465, 423] on input "Name" at bounding box center [448, 415] width 116 height 17
click at [408, 423] on input "en-" at bounding box center [448, 415] width 116 height 17
type input "/en-"
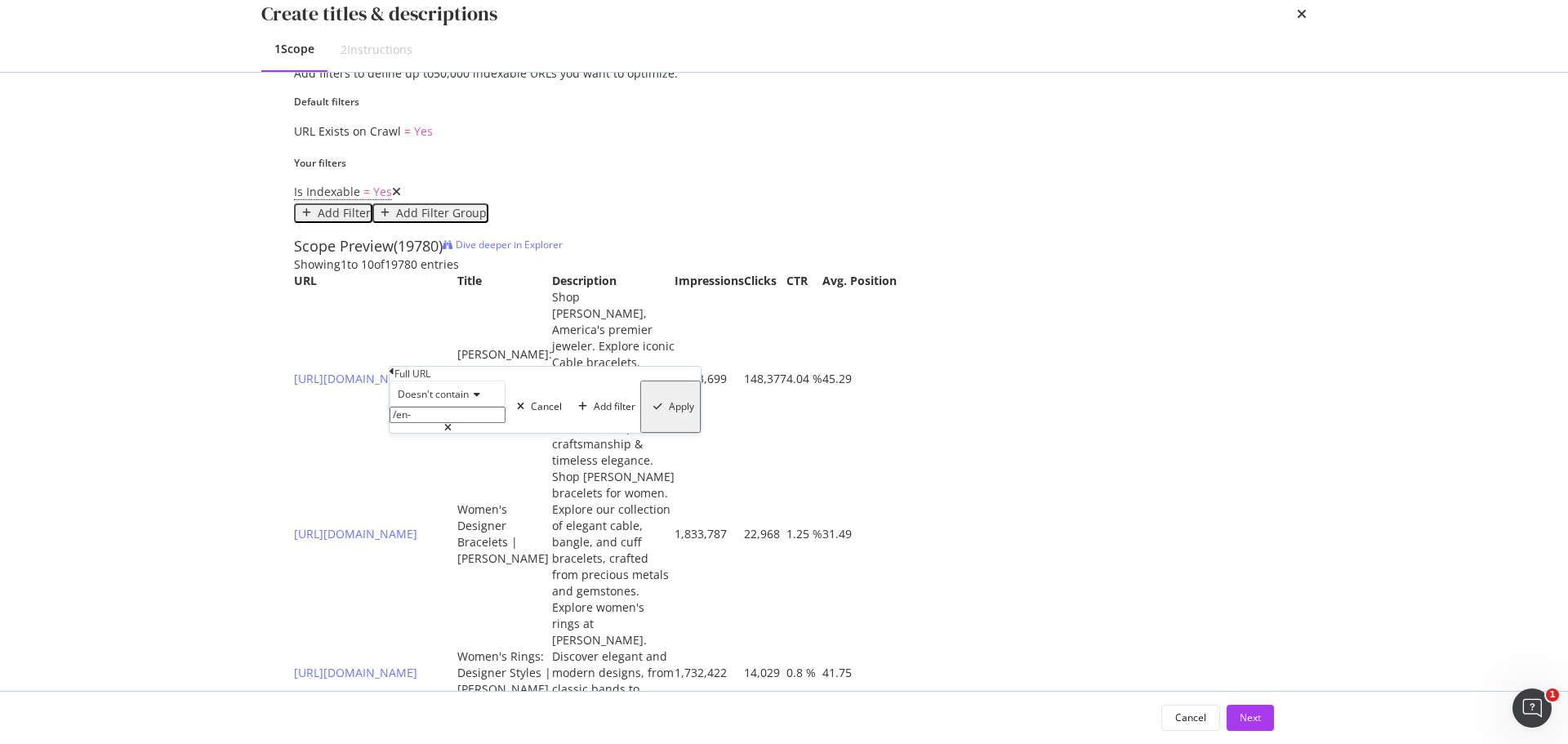
click at [647, 411] on div "modal" at bounding box center [658, 407] width 22 height 10
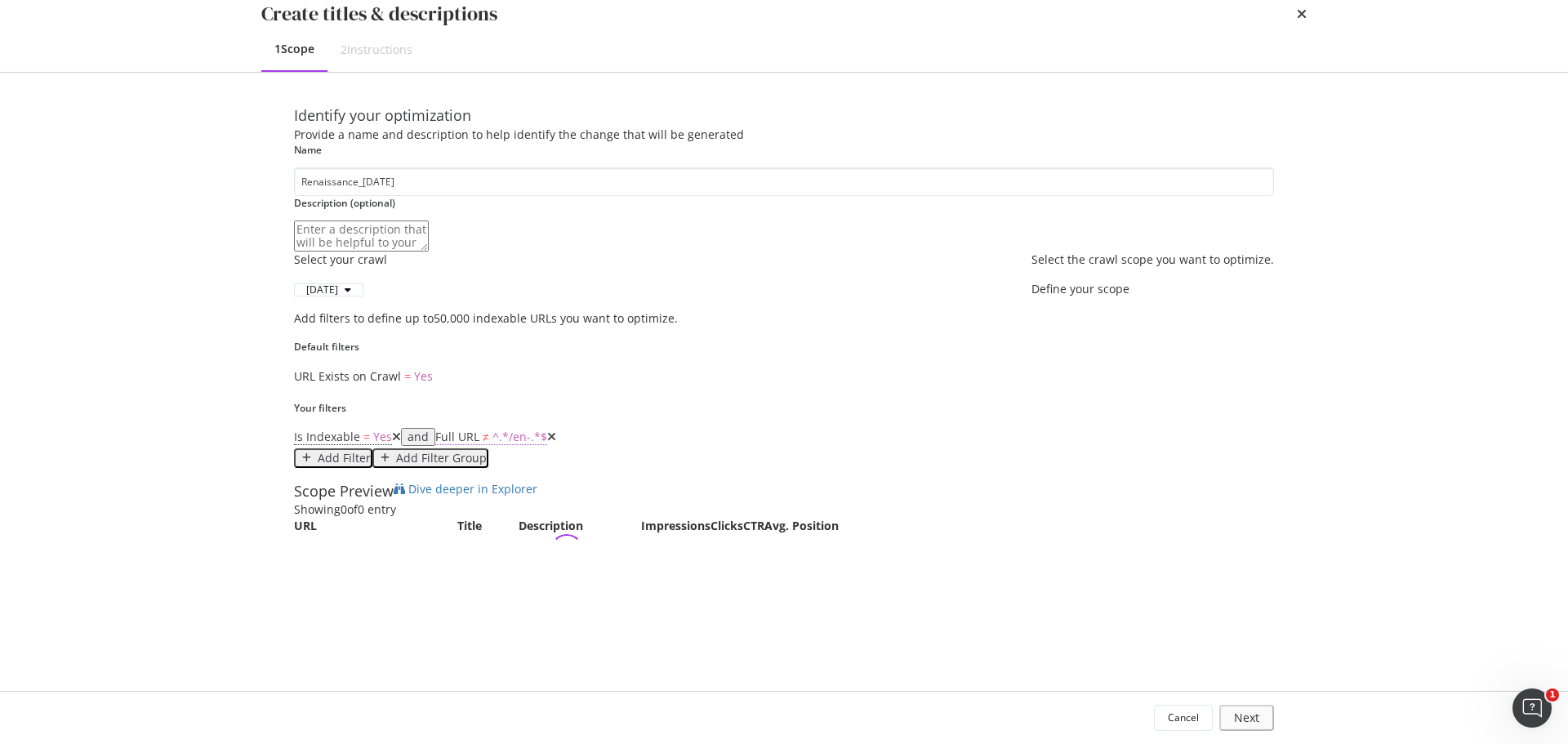
scroll to position [207, 0]
click at [371, 452] on div "Add Filter" at bounding box center [344, 459] width 53 height 13
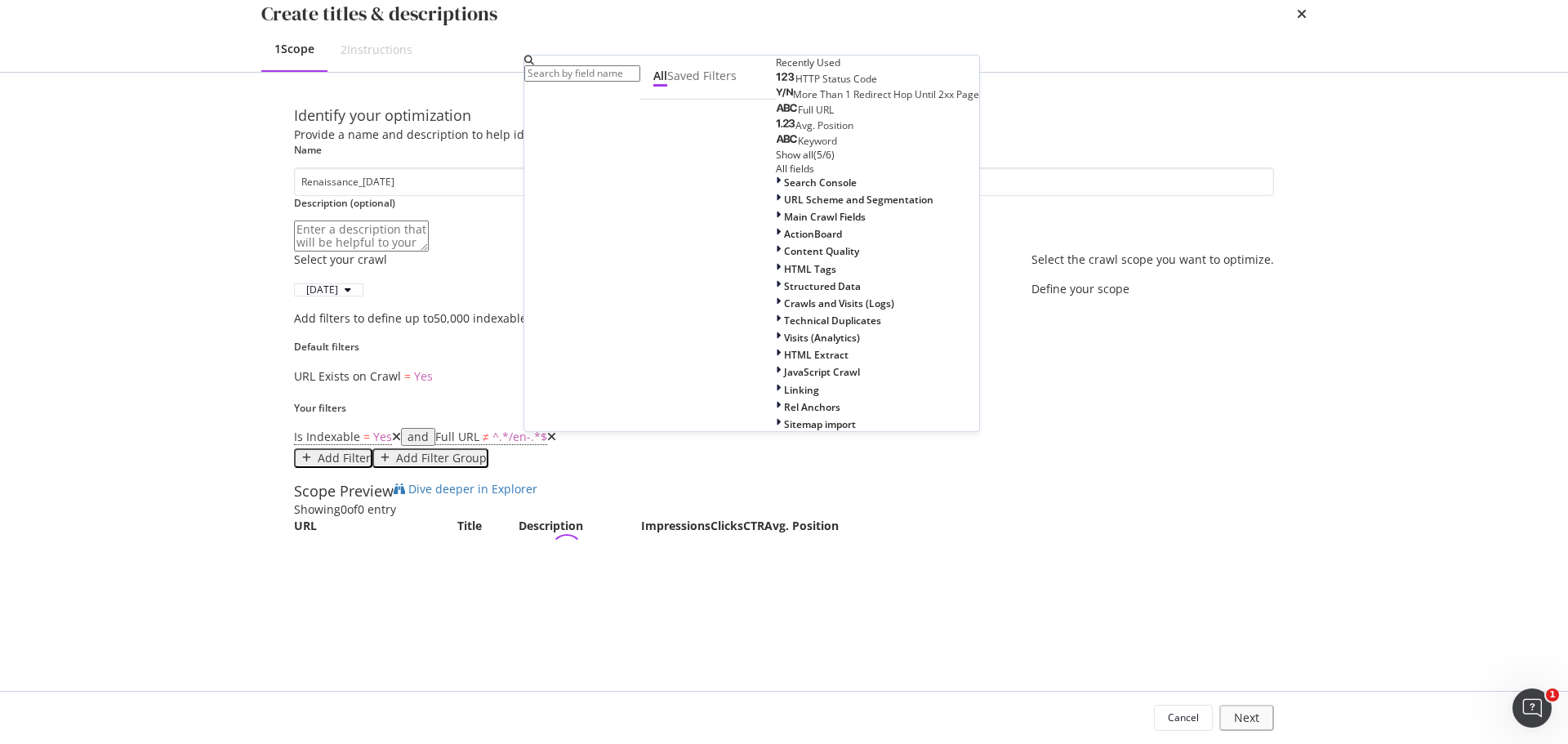
click at [798, 117] on span "Full URL" at bounding box center [815, 109] width 36 height 14
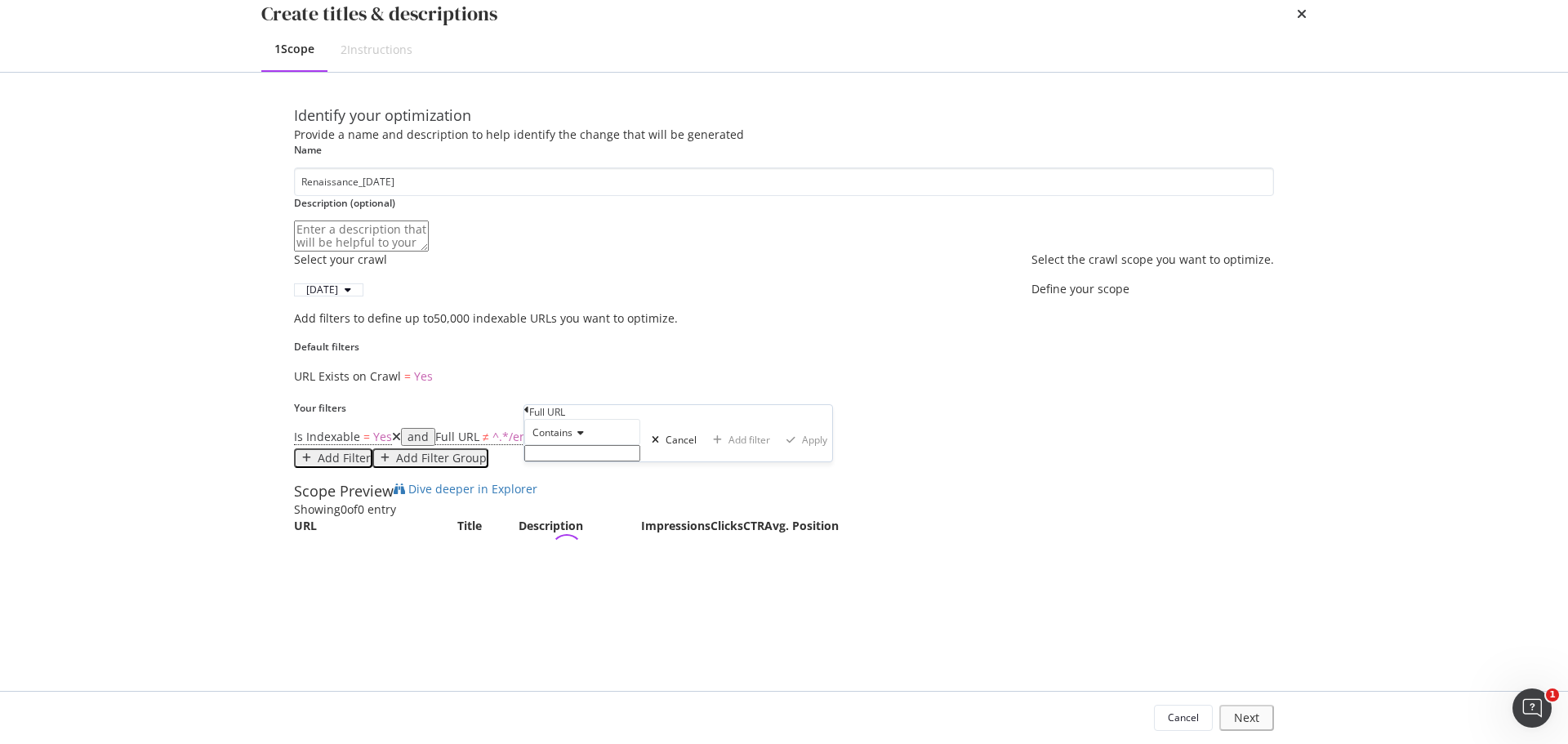
click at [559, 440] on span "Contains" at bounding box center [552, 432] width 40 height 14
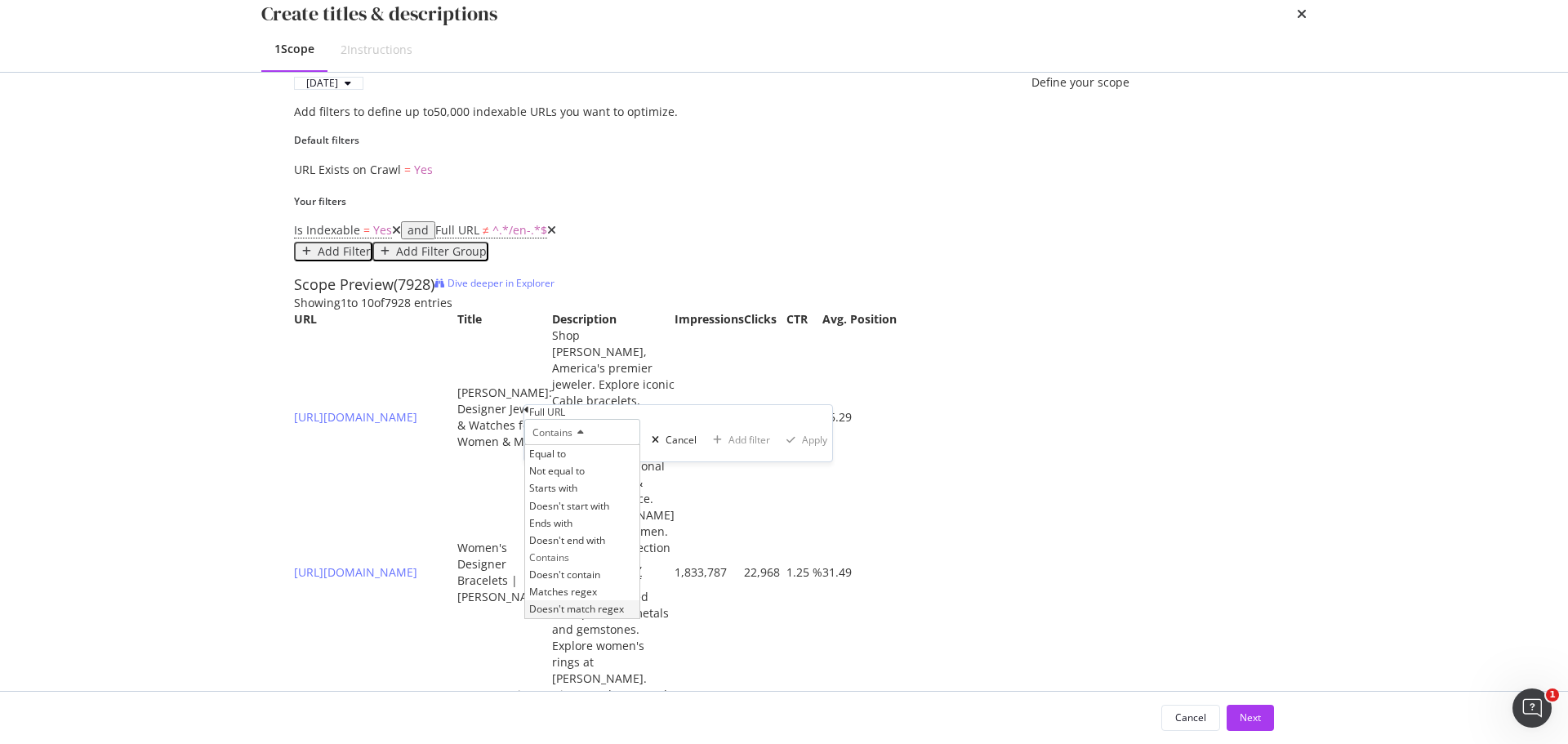
click at [614, 616] on span "Doesn't match regex" at bounding box center [576, 609] width 95 height 14
click at [599, 461] on input "Name" at bounding box center [582, 454] width 116 height 17
click at [679, 447] on div "Cancel" at bounding box center [694, 440] width 31 height 14
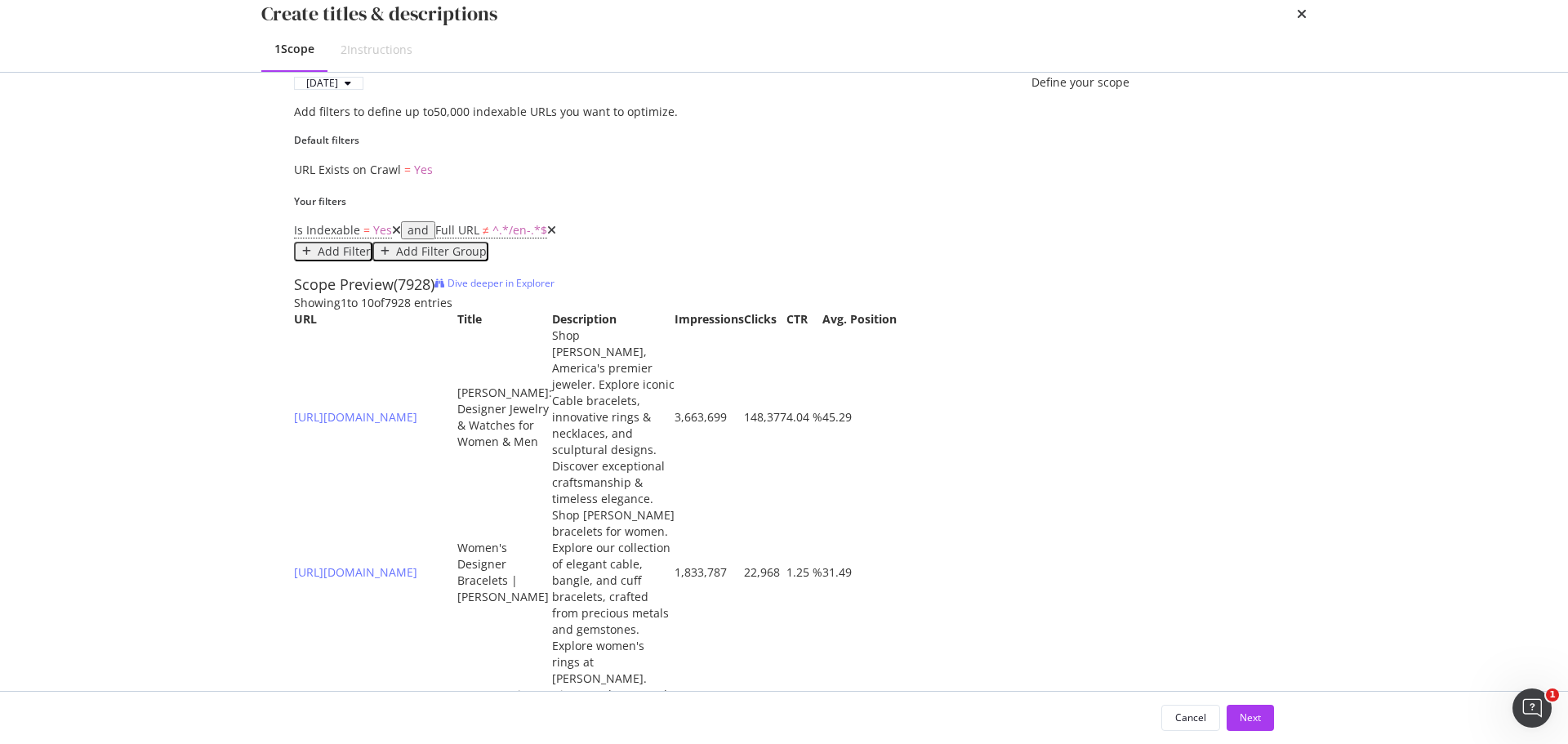
click at [318, 256] on div "modal" at bounding box center [307, 251] width 22 height 10
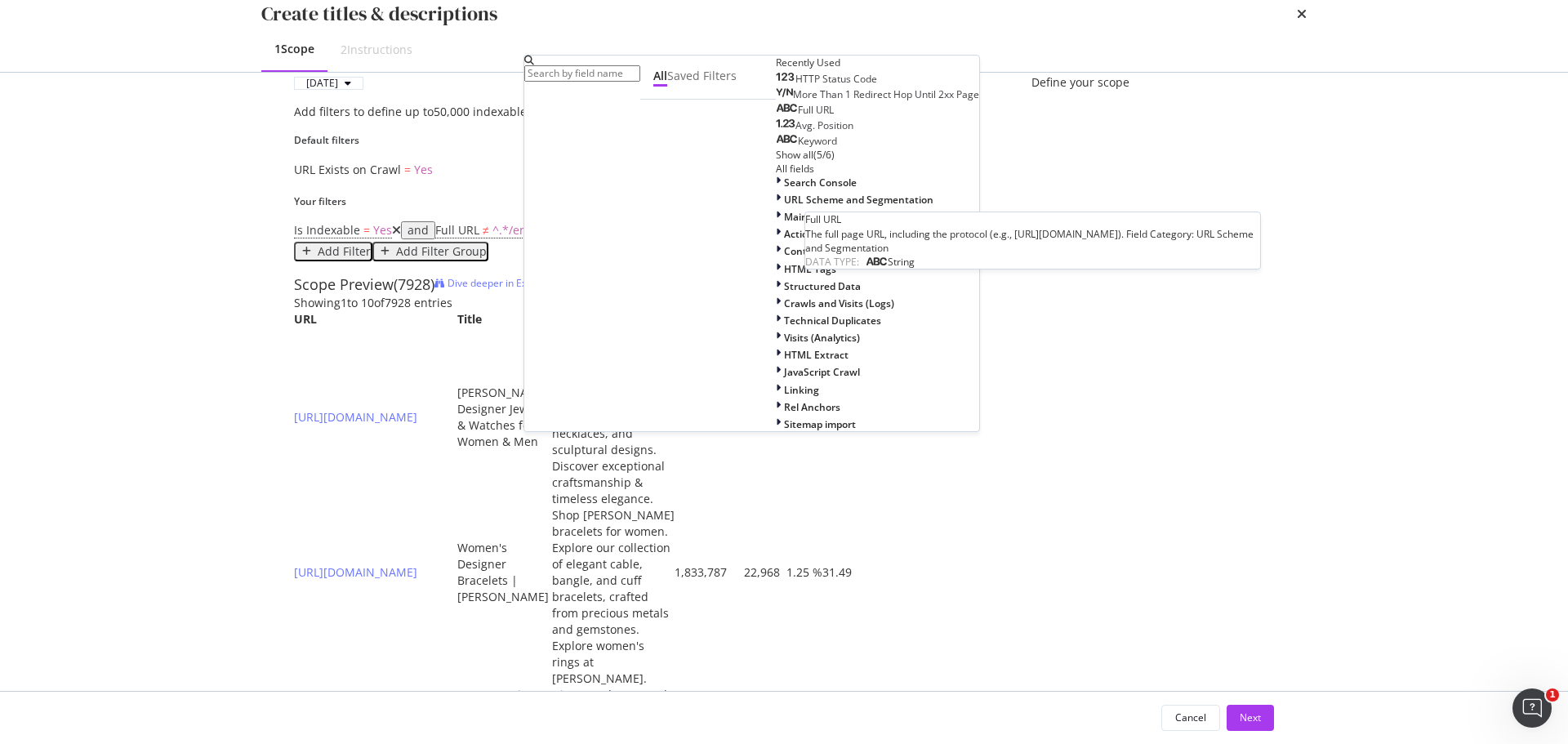
click at [776, 117] on div "Full URL" at bounding box center [805, 110] width 58 height 13
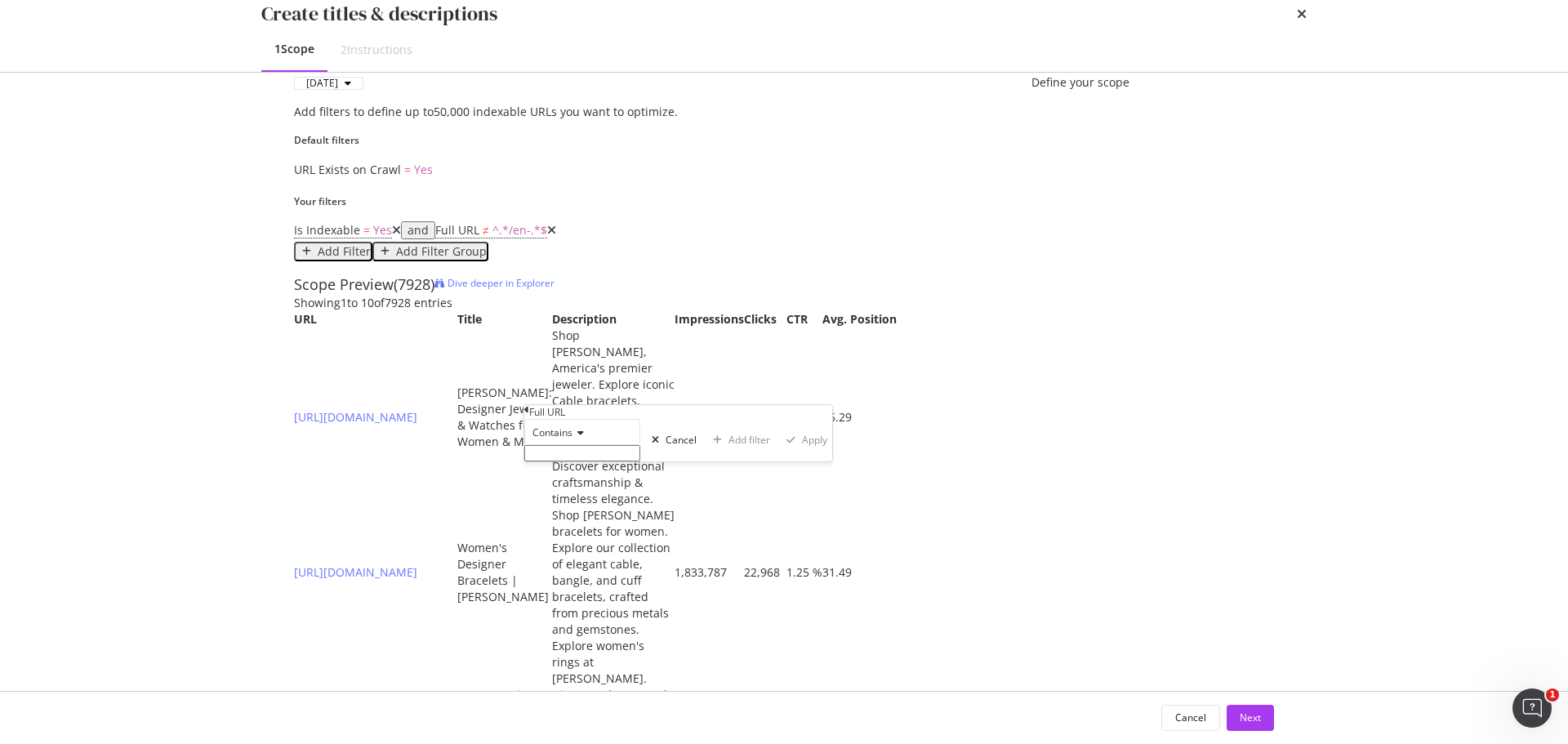
click at [572, 440] on span "Contains" at bounding box center [552, 432] width 40 height 14
click at [626, 583] on div "Doesn't contain" at bounding box center [582, 575] width 114 height 17
click at [627, 461] on input "Name" at bounding box center [582, 454] width 116 height 17
type input "/fr-"
click at [782, 450] on div "modal" at bounding box center [793, 445] width 22 height 10
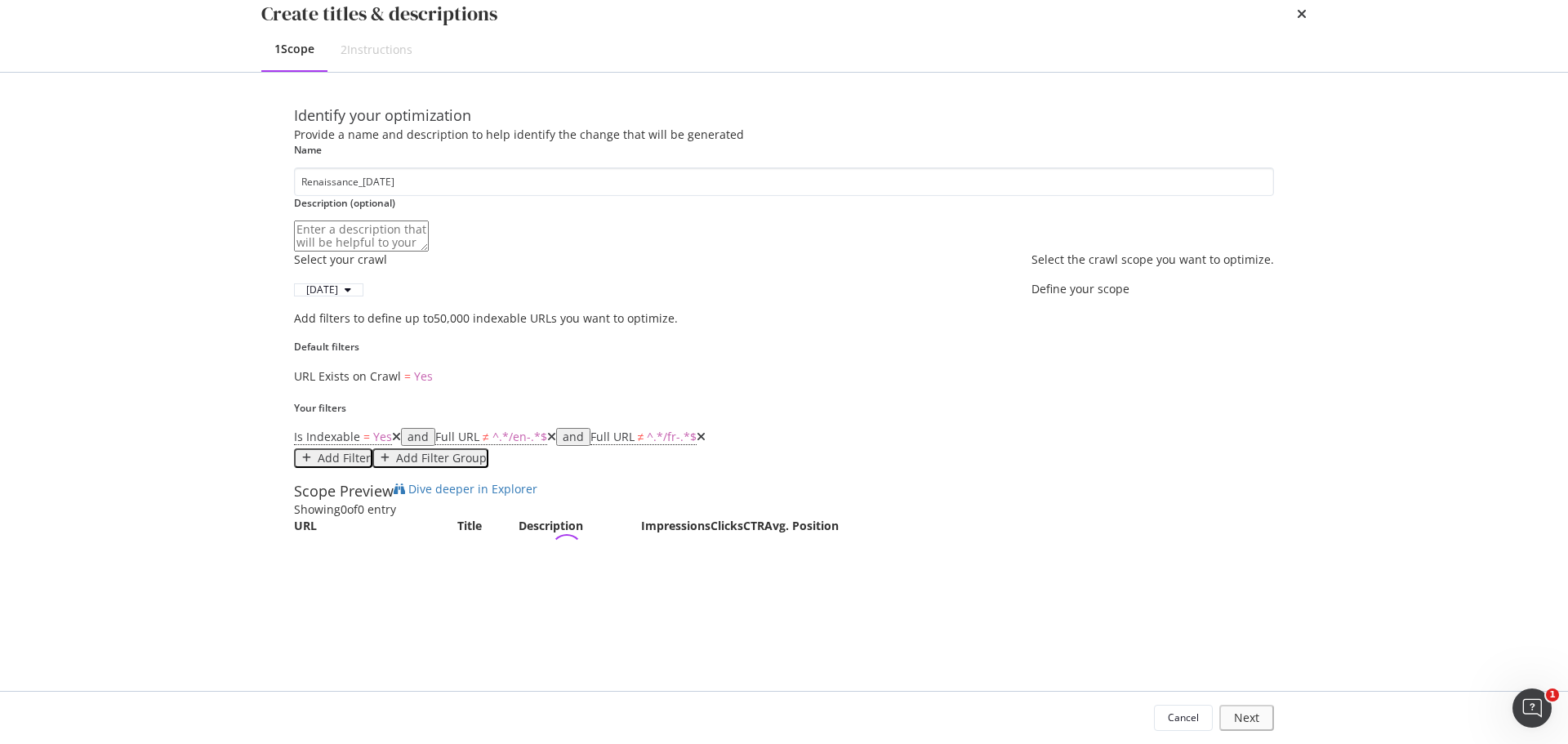
click at [487, 452] on div "Add Filter Group" at bounding box center [441, 459] width 90 height 13
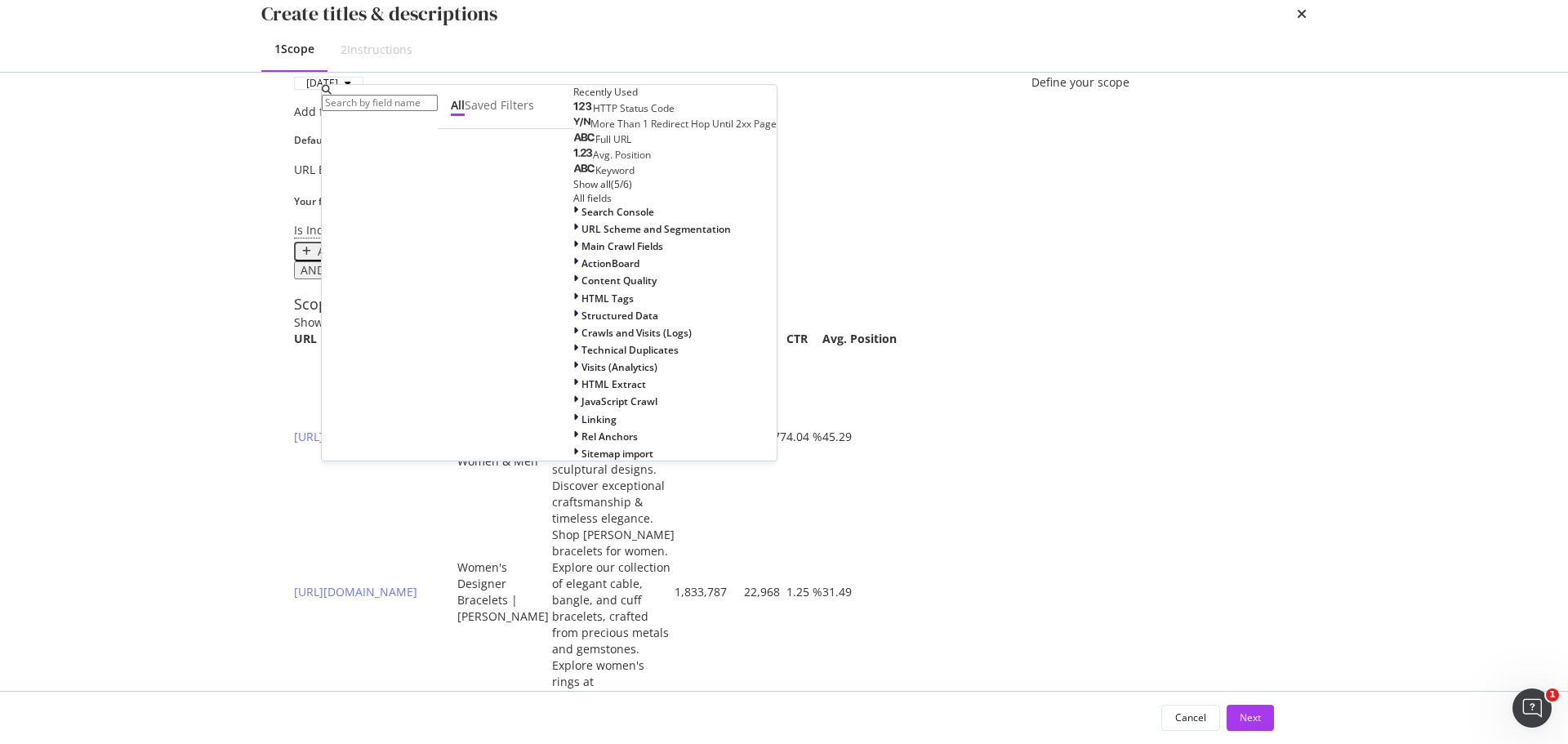
scroll to position [109, 0]
click at [573, 253] on icon "modal" at bounding box center [575, 246] width 5 height 14
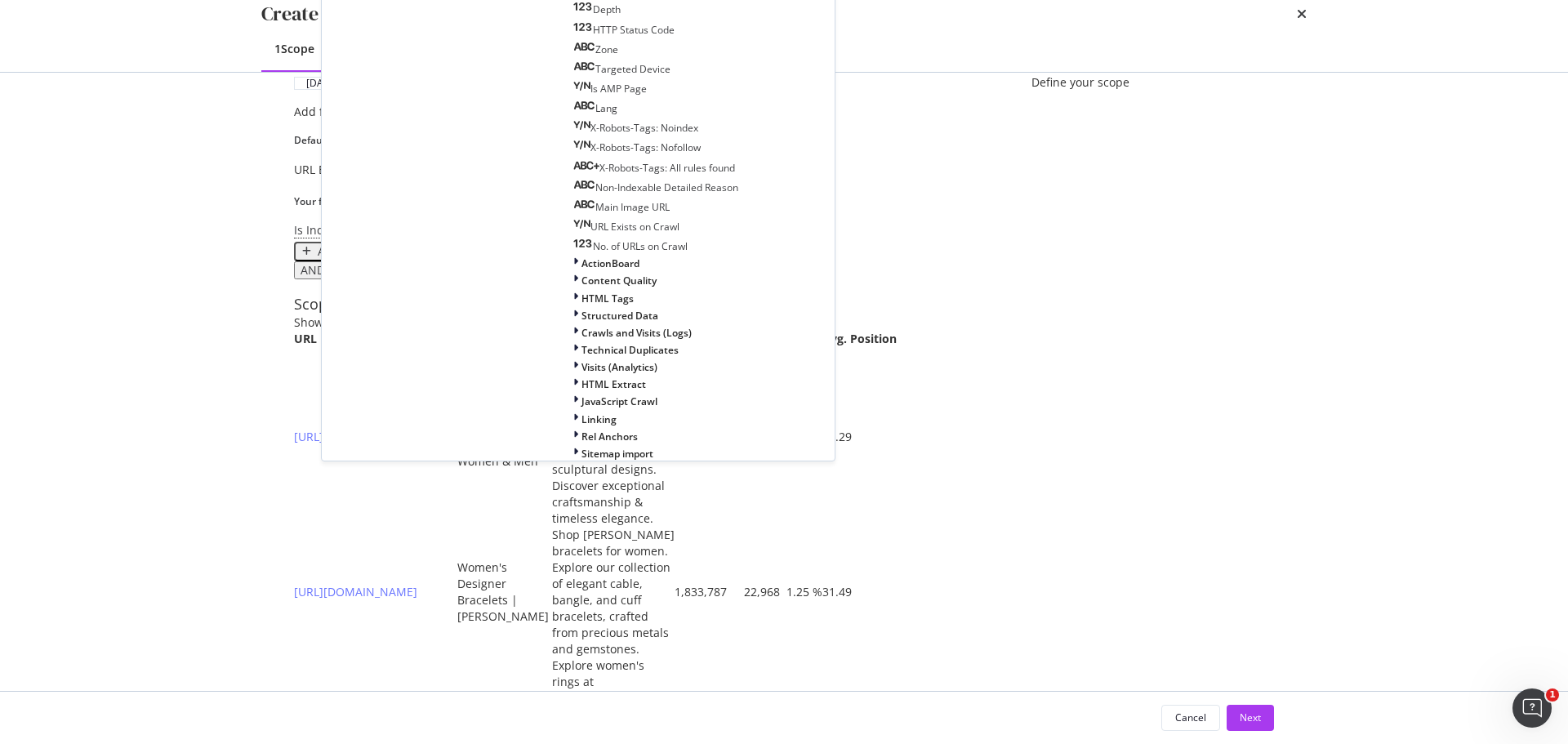
scroll to position [766, 0]
click at [581, 391] on span "HTML Extract" at bounding box center [614, 384] width 65 height 14
click at [581, 285] on span "HTML Tags" at bounding box center [607, 278] width 52 height 14
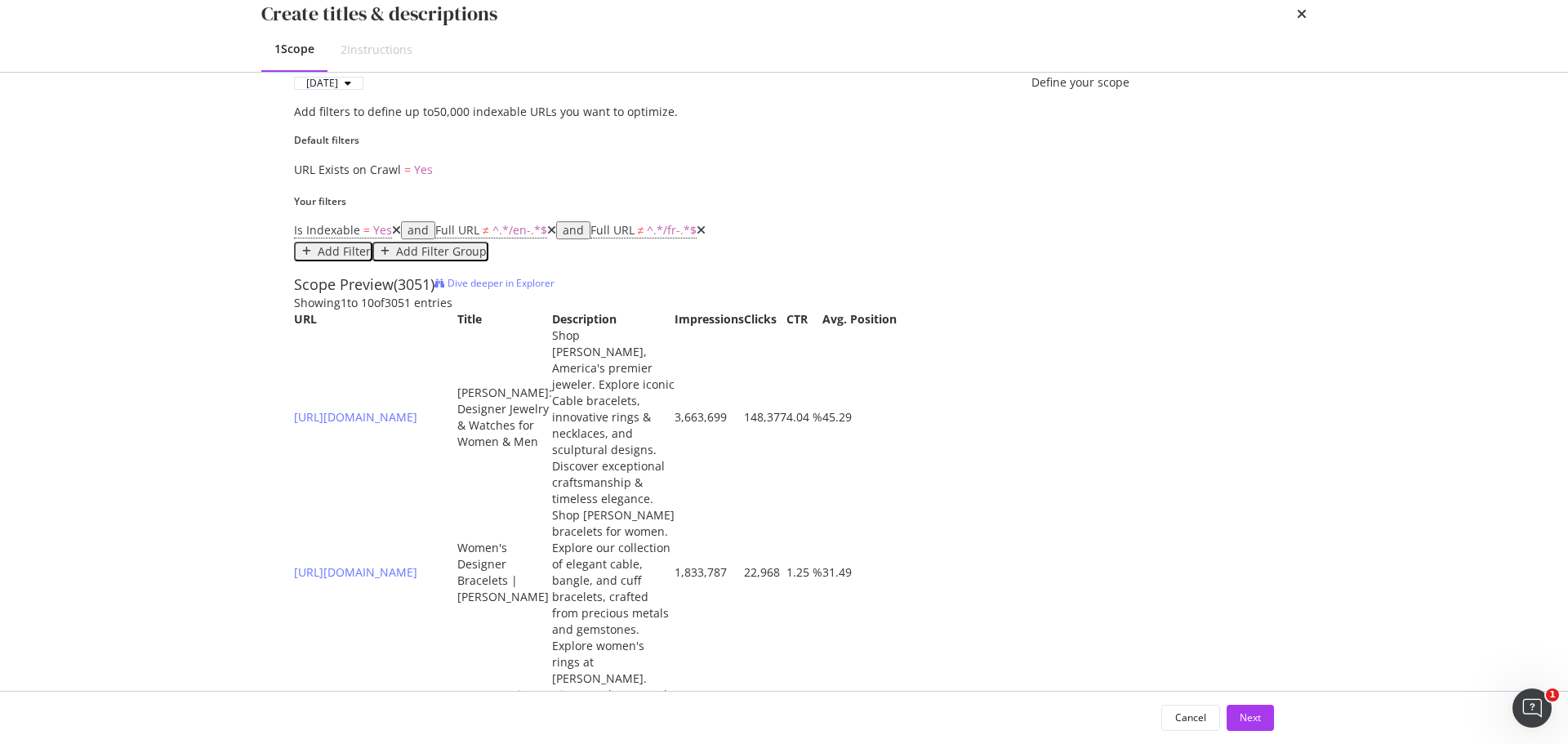
click at [371, 258] on div "Add Filter" at bounding box center [344, 251] width 53 height 13
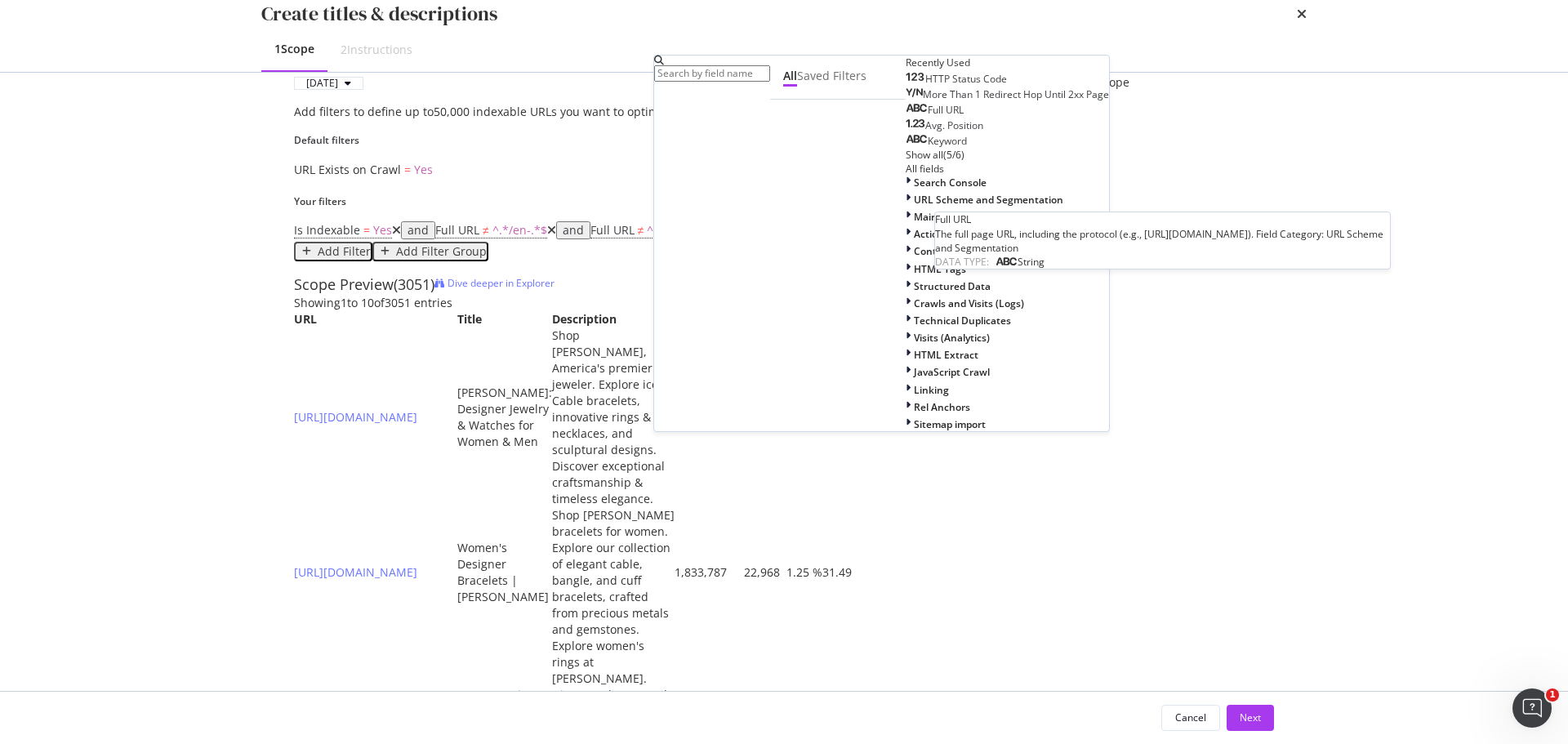
click at [905, 117] on div "Full URL" at bounding box center [934, 110] width 58 height 13
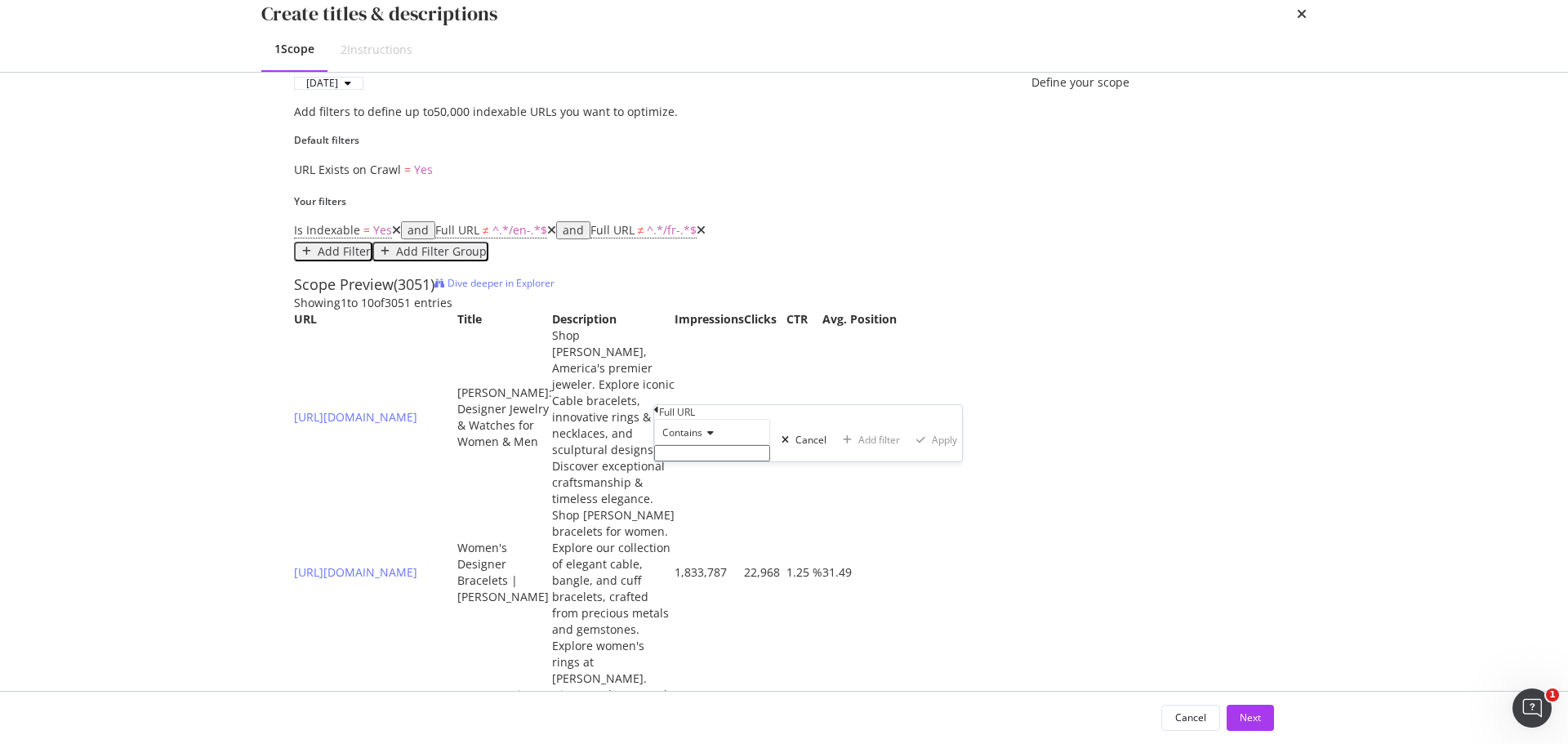
click at [770, 461] on div "Contains" at bounding box center [712, 440] width 116 height 42
click at [770, 461] on input "Name" at bounding box center [712, 454] width 116 height 17
paste input "renaissance"
type input "renaissance"
click at [934, 451] on div "Apply" at bounding box center [946, 445] width 26 height 12
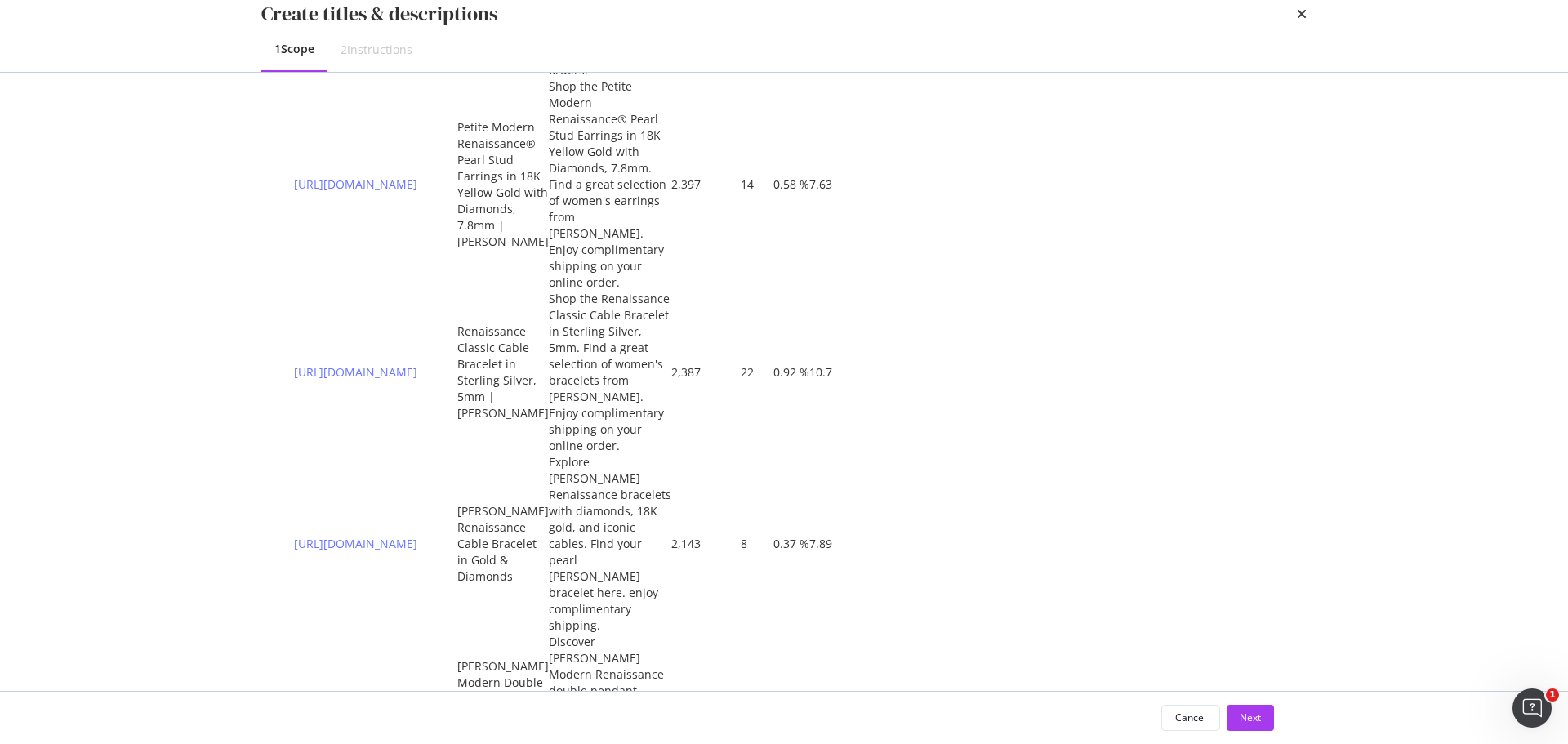
scroll to position [1290, 0]
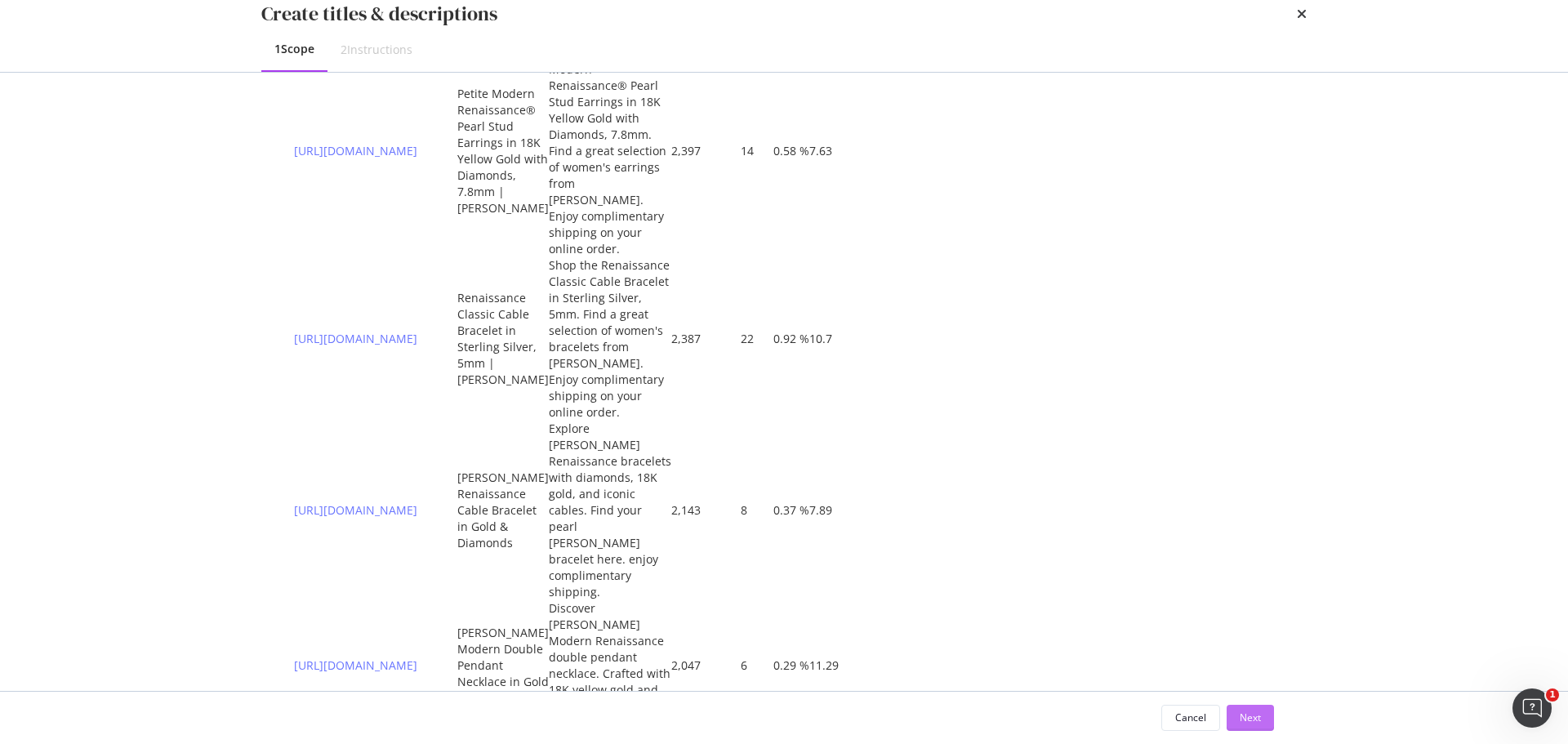
click at [1255, 713] on div "Next" at bounding box center [1250, 717] width 22 height 14
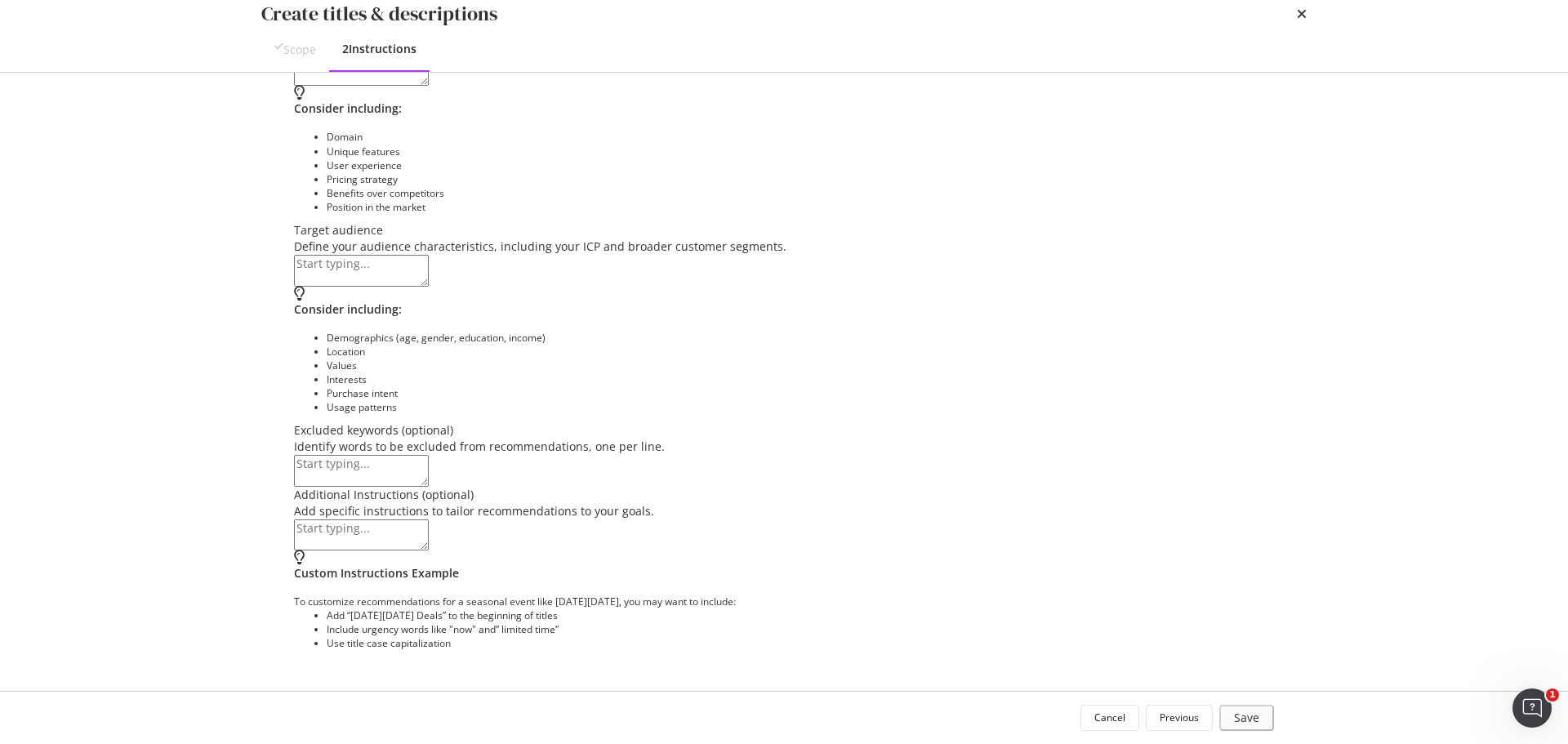
click at [429, 255] on textarea "modal" at bounding box center [362, 270] width 135 height 31
paste textarea "David Yurman's target market includes people who value craftsmanship, exclusivi…"
type textarea "David Yurman's target market includes people who value craftsmanship, exclusivi…"
click at [336, 551] on textarea "modal" at bounding box center [362, 534] width 135 height 31
paste textarea "David Yurman jewelry is unique because of its innovative designs, use of unconv…"
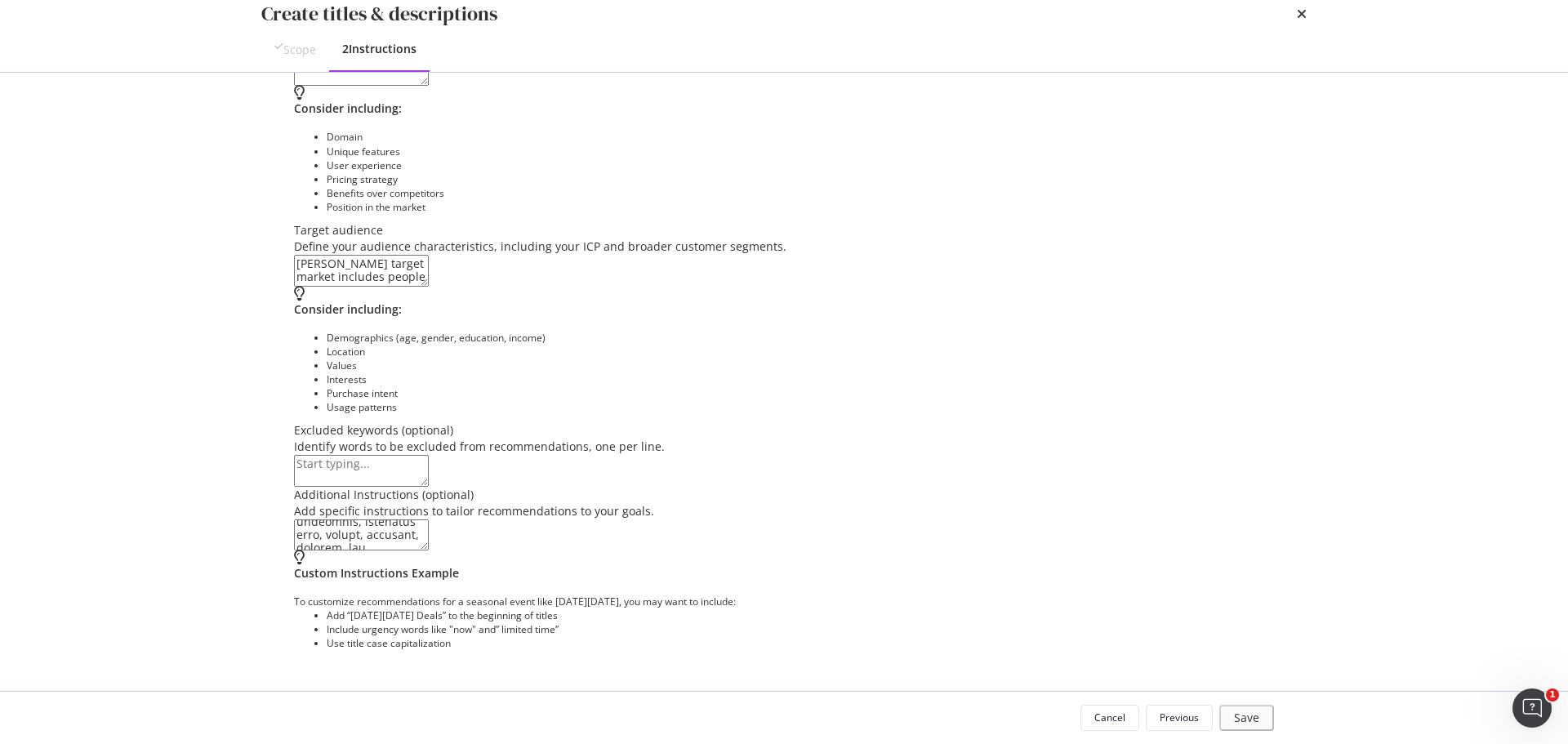
scroll to position [173, 0]
type textarea "David Yurman jewelry is unique because of its innovative designs, use of unconv…"
click at [322, 455] on textarea "modal" at bounding box center [362, 470] width 135 height 31
type textarea "free"
click at [833, 422] on div "Excluded keywords (optional)" at bounding box center [784, 430] width 980 height 17
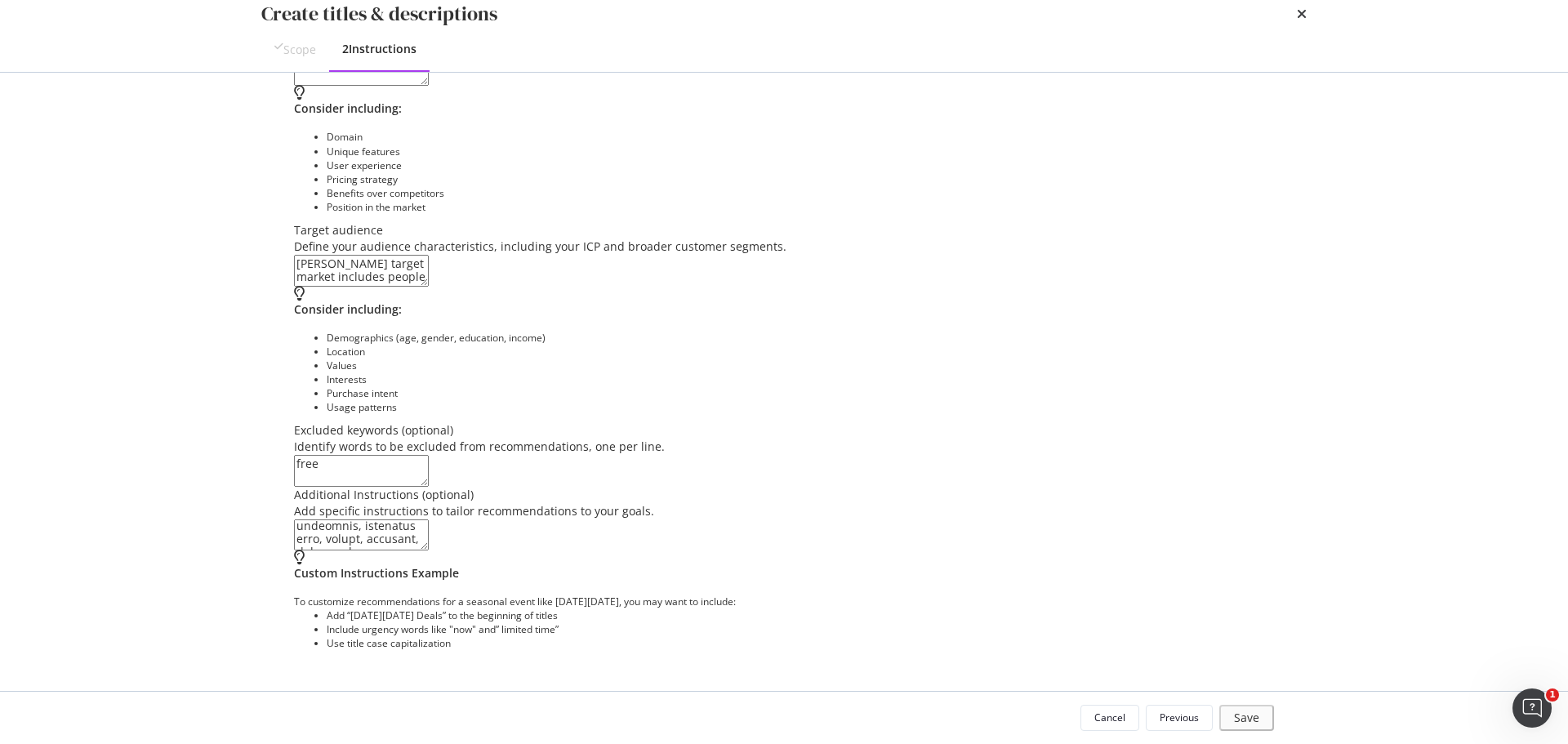
scroll to position [342, 0]
click at [429, 551] on textarea "modal" at bounding box center [362, 534] width 135 height 31
paste textarea "The David Yurman Renaissance Collection is a collection of luxury jewelry that …"
type textarea "David Yurman jewelry is unique because of its innovative designs, use of unconv…"
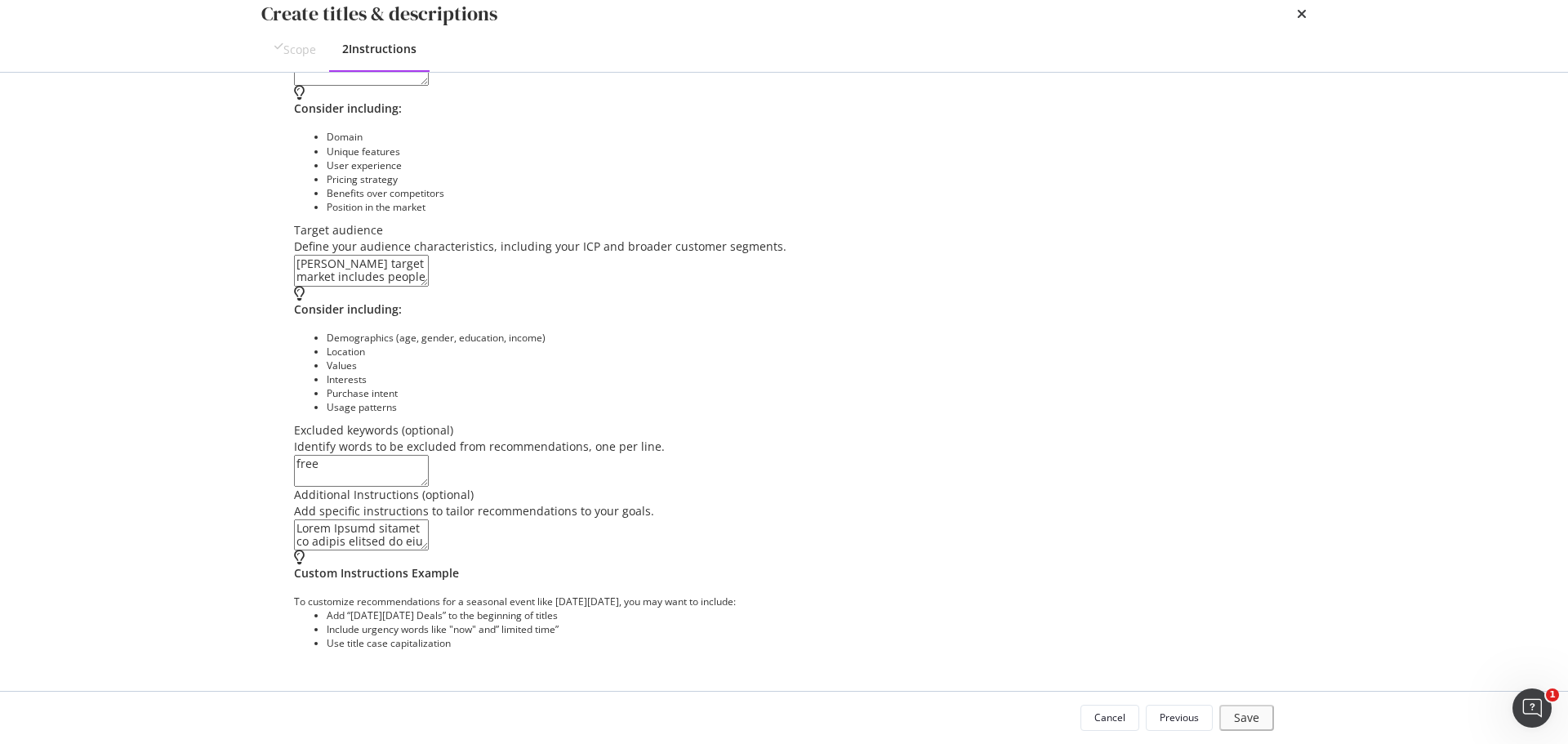
drag, startPoint x: 390, startPoint y: 651, endPoint x: 200, endPoint y: 420, distance: 299.1
click at [200, 420] on div "Create titles & descriptions Scope 2 Instructions This information refines our …" at bounding box center [784, 372] width 1568 height 744
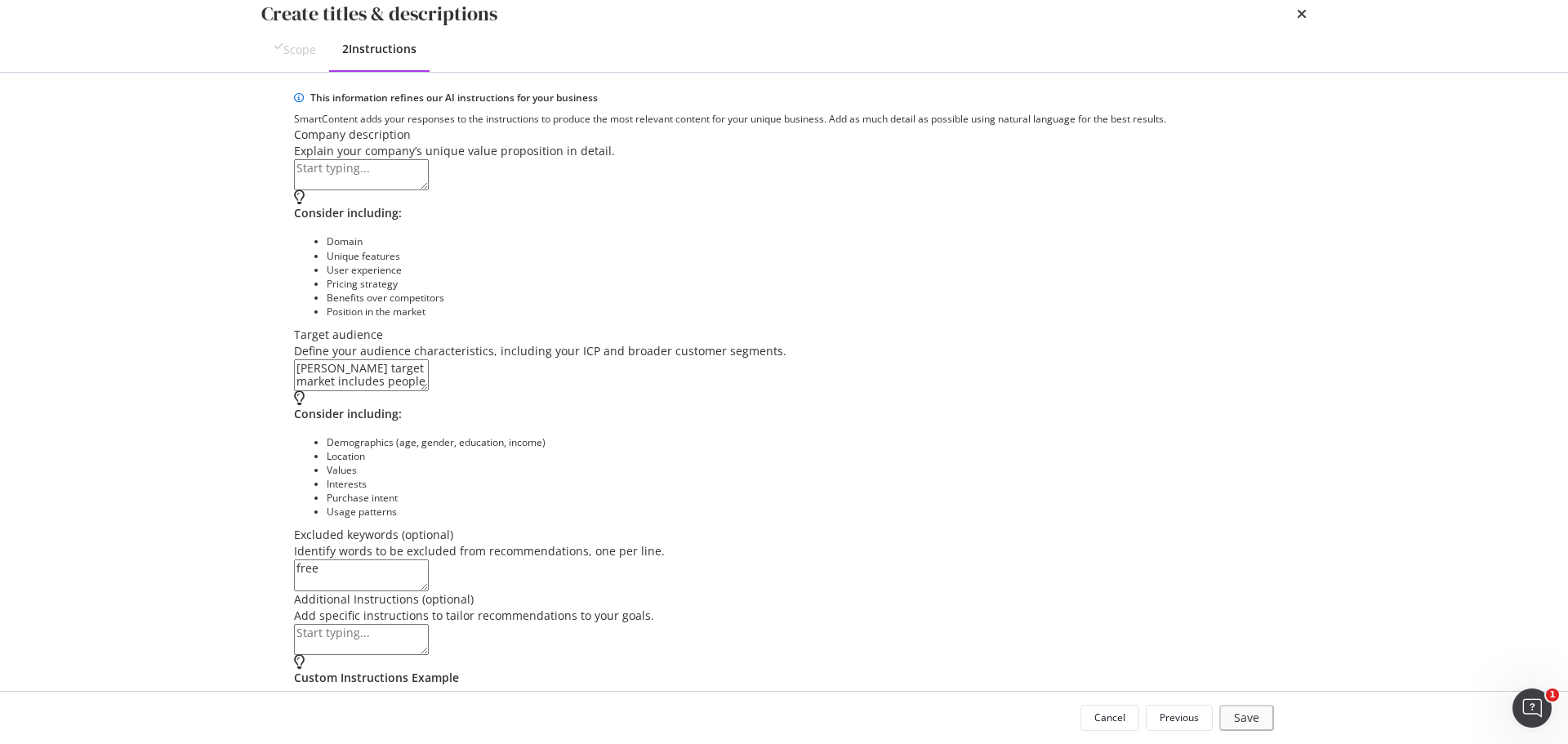
click at [366, 190] on textarea "modal" at bounding box center [362, 174] width 135 height 31
paste textarea "David Yurman jewelry is unique because of its innovative designs, use of unconv…"
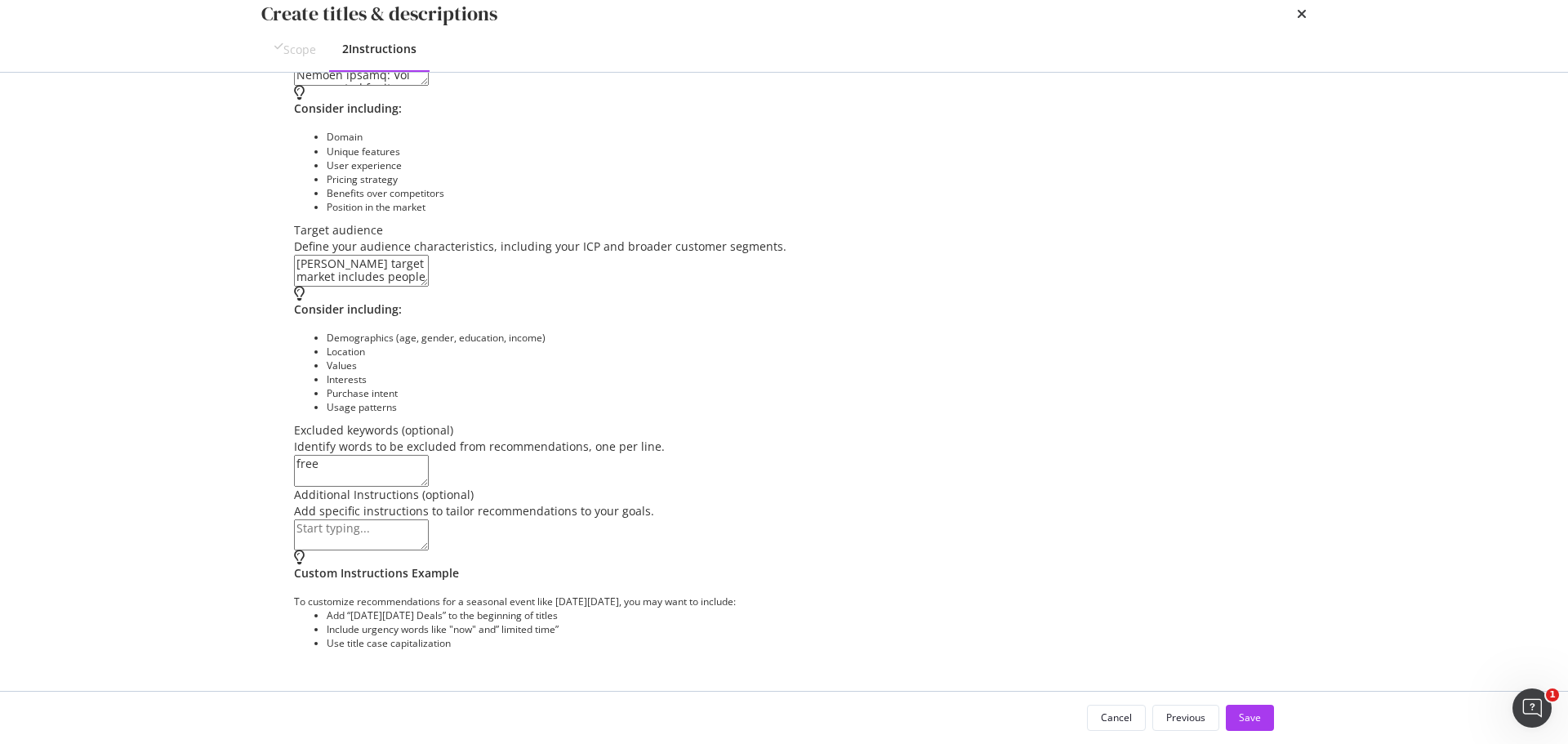
scroll to position [342, 0]
type textarea "David Yurman jewelry is unique because of its innovative designs, use of unconv…"
click at [1261, 728] on button "Save" at bounding box center [1250, 718] width 48 height 27
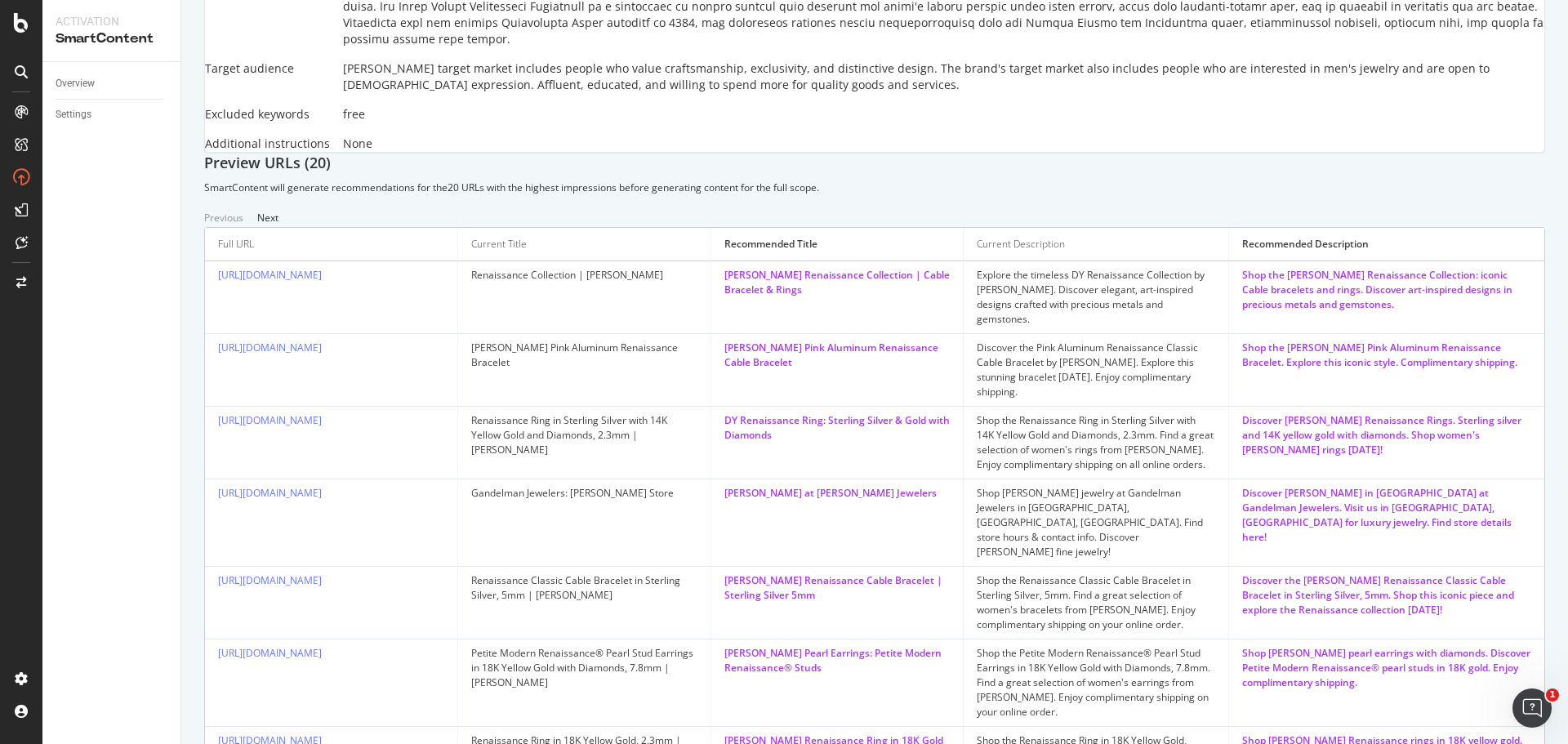
scroll to position [228, 0]
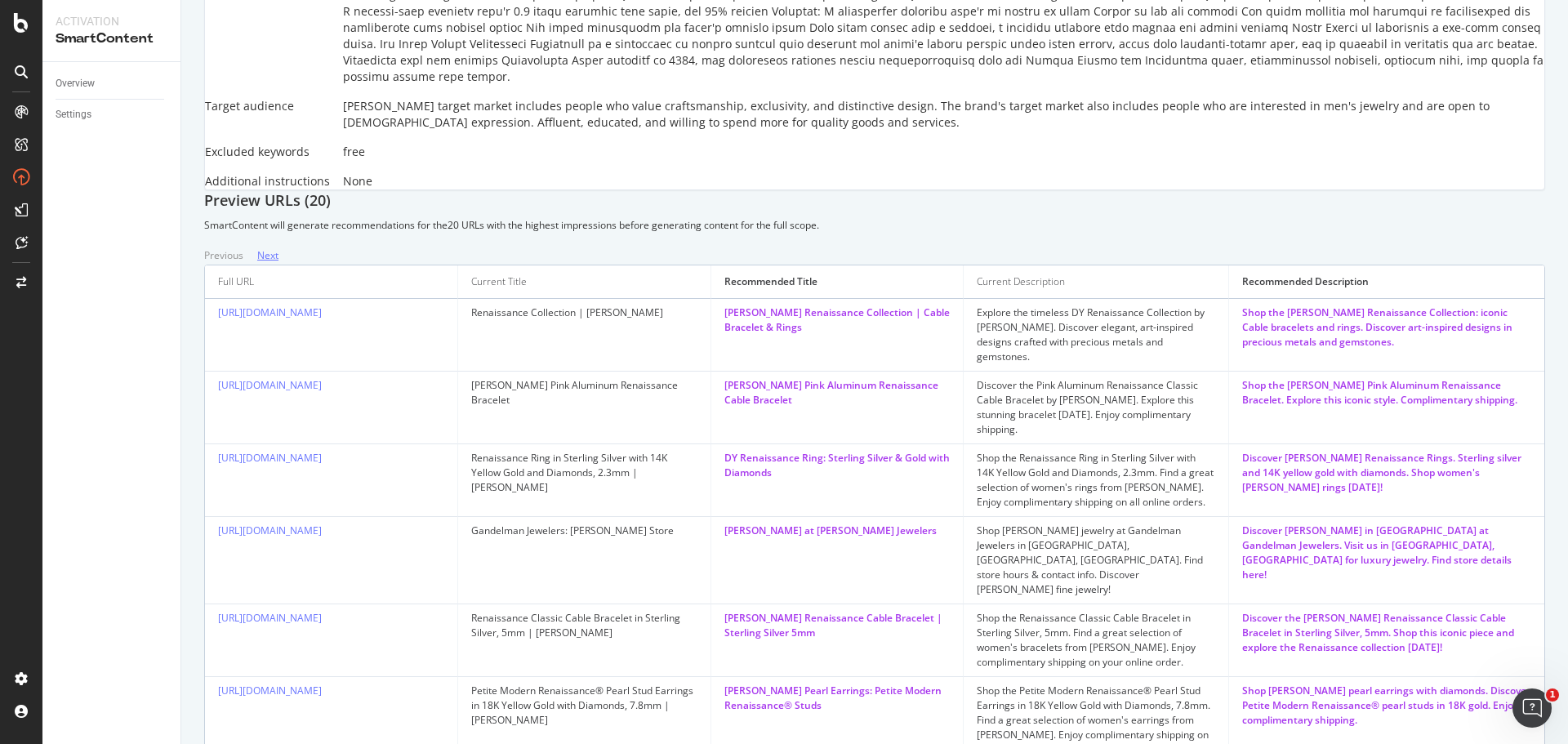
click at [279, 262] on div "Next" at bounding box center [268, 255] width 22 height 14
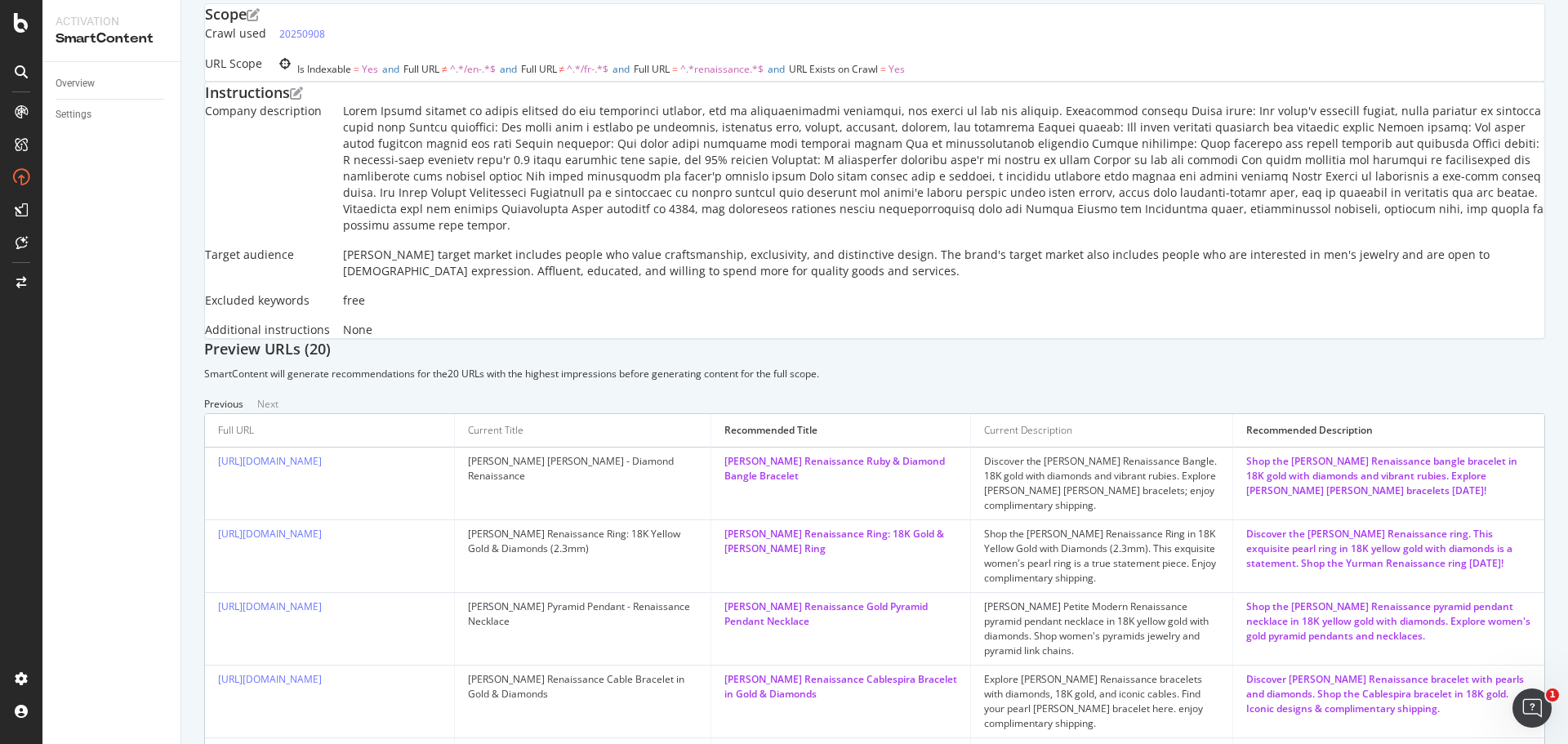
scroll to position [65, 0]
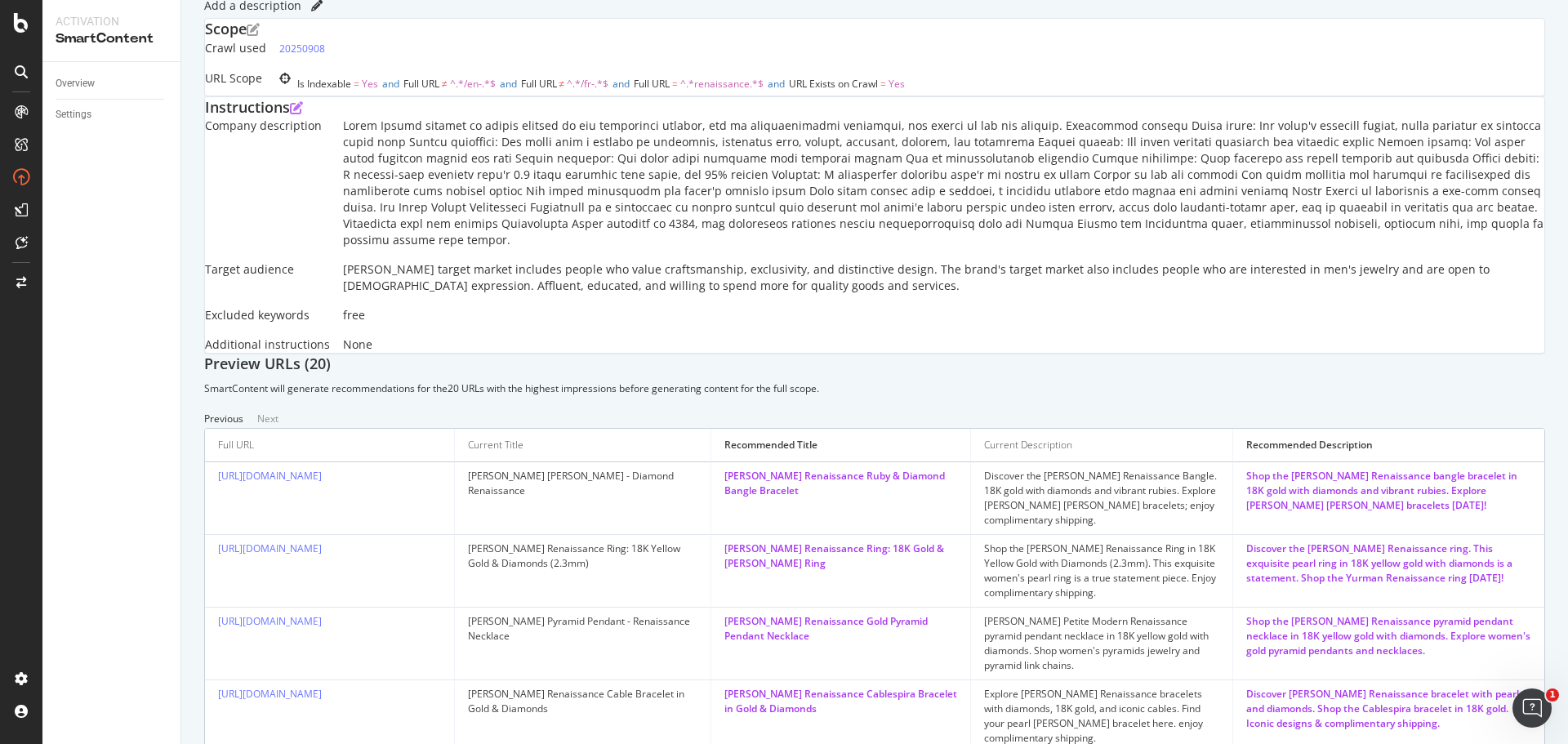
click at [303, 114] on icon "edit" at bounding box center [297, 108] width 13 height 13
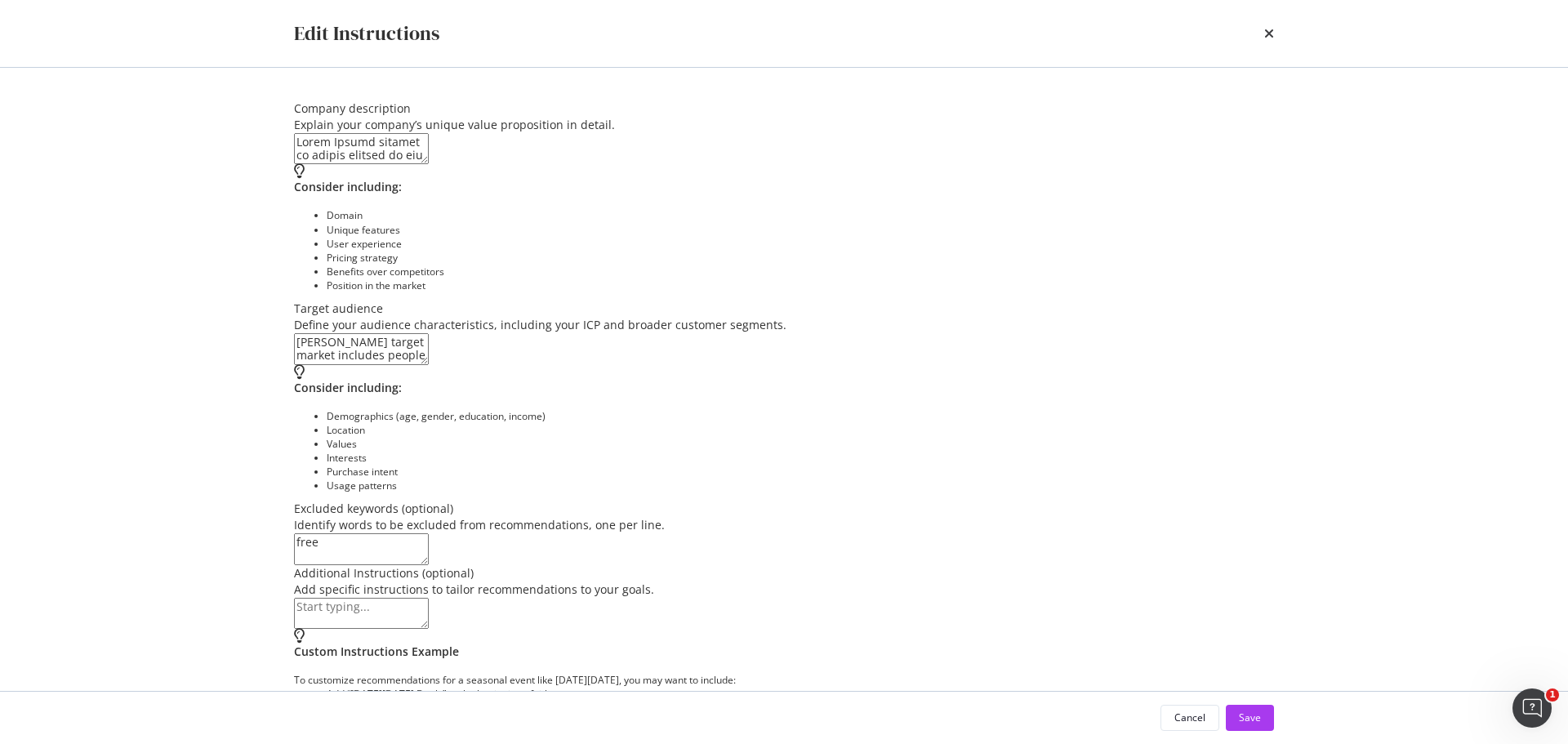
scroll to position [211, 0]
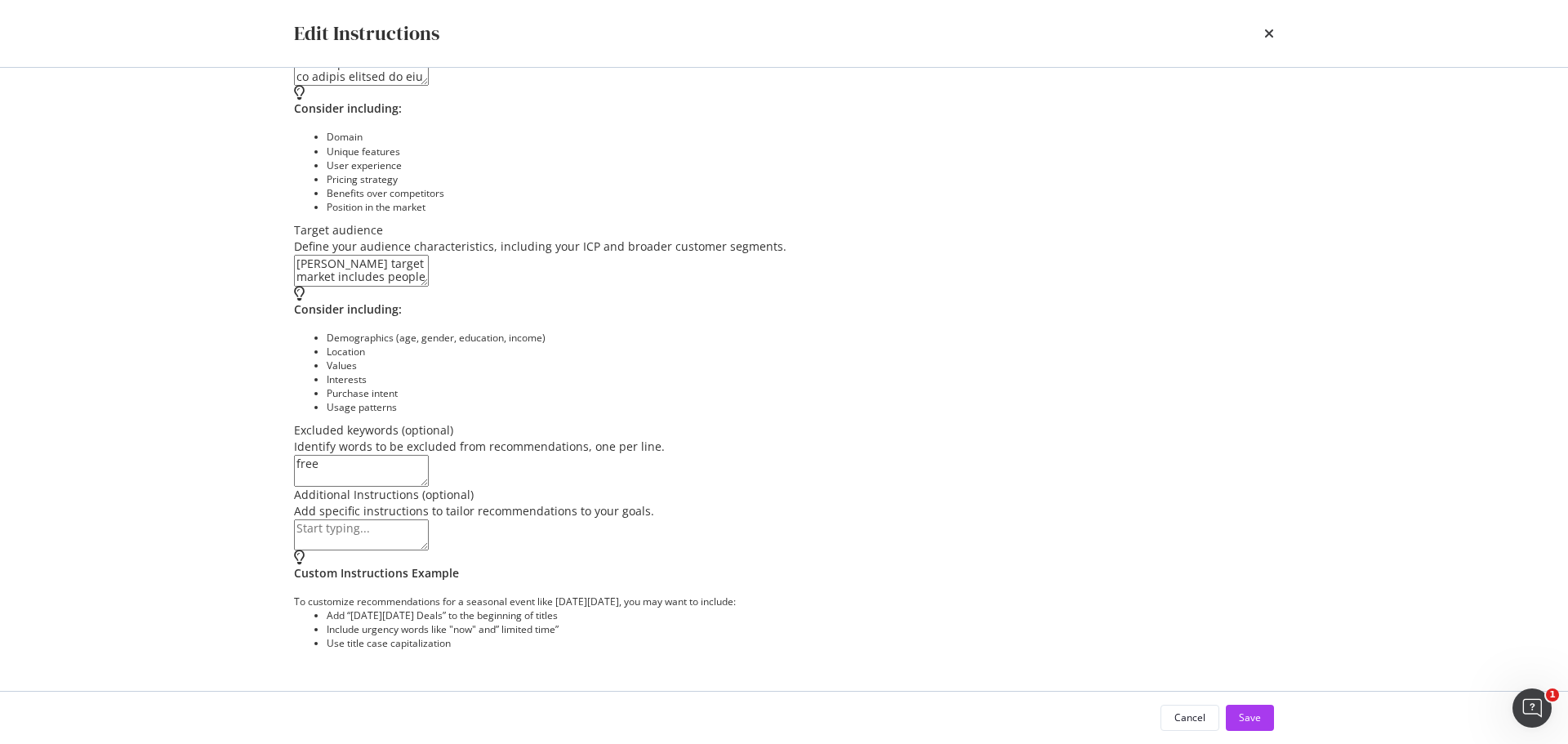
click at [371, 455] on textarea "free" at bounding box center [362, 470] width 135 height 31
click at [412, 549] on textarea "modal" at bounding box center [362, 534] width 135 height 31
type textarea "Do not use exclamation points"
click at [1237, 716] on button "Save" at bounding box center [1250, 718] width 48 height 27
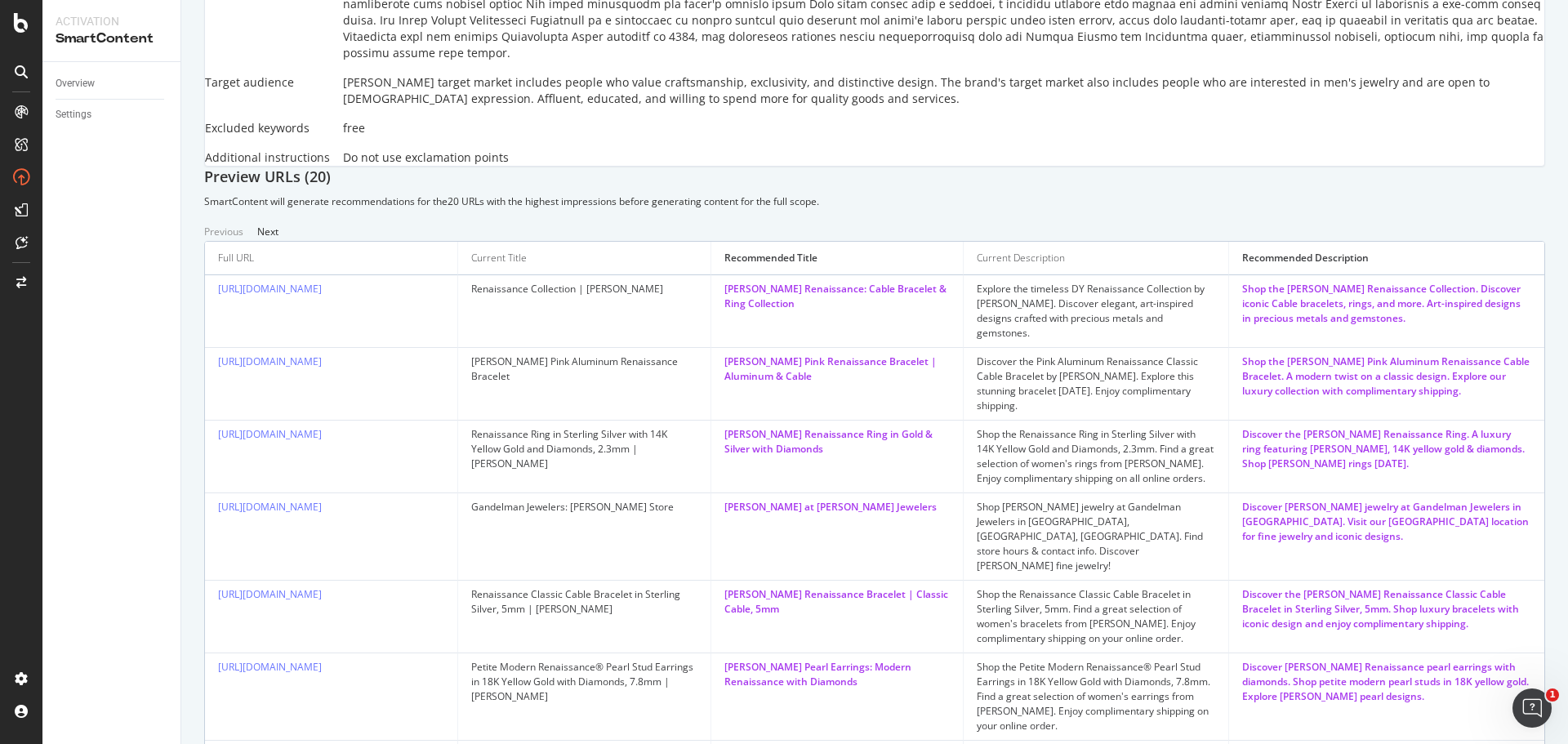
scroll to position [228, 0]
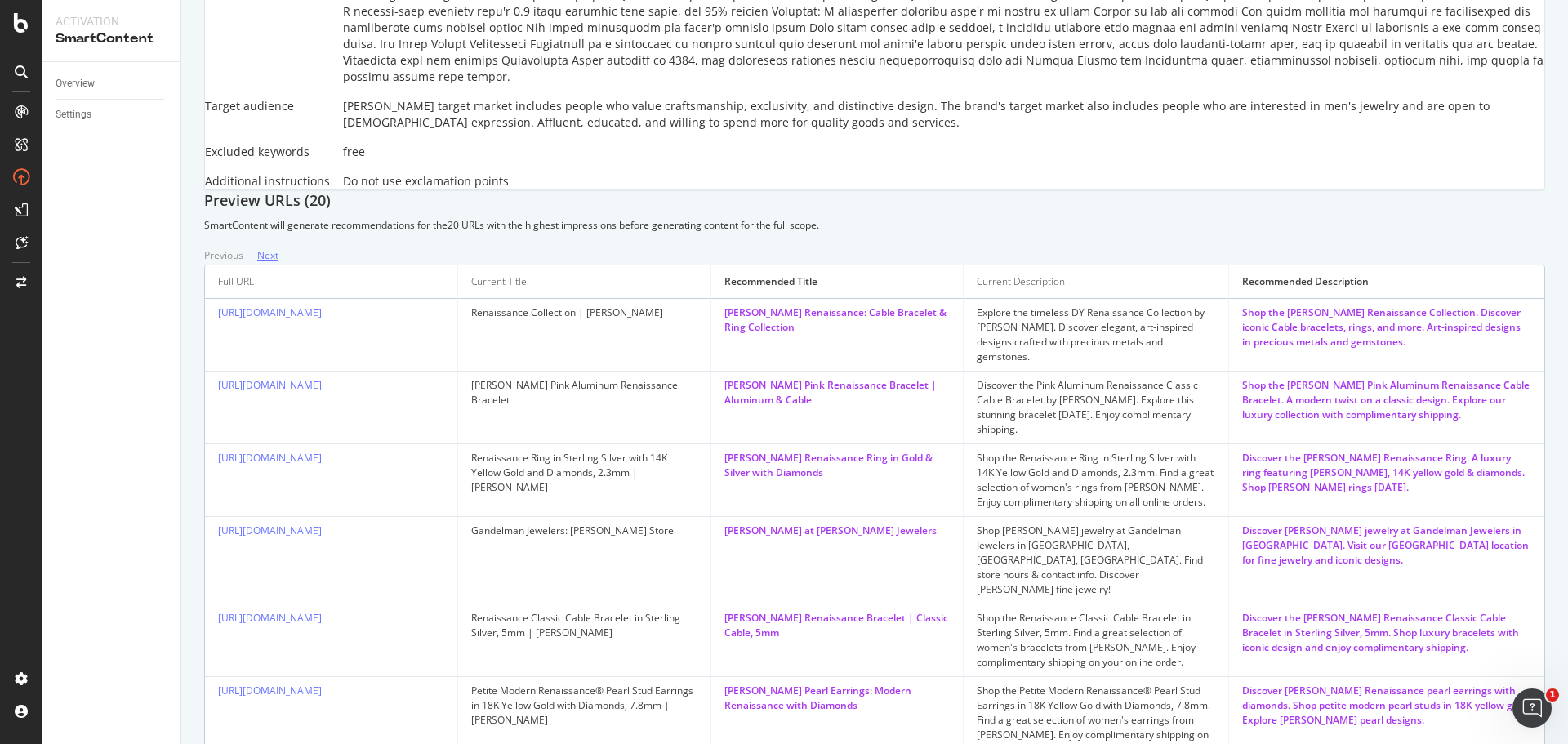
click at [279, 262] on div "Next" at bounding box center [268, 255] width 22 height 14
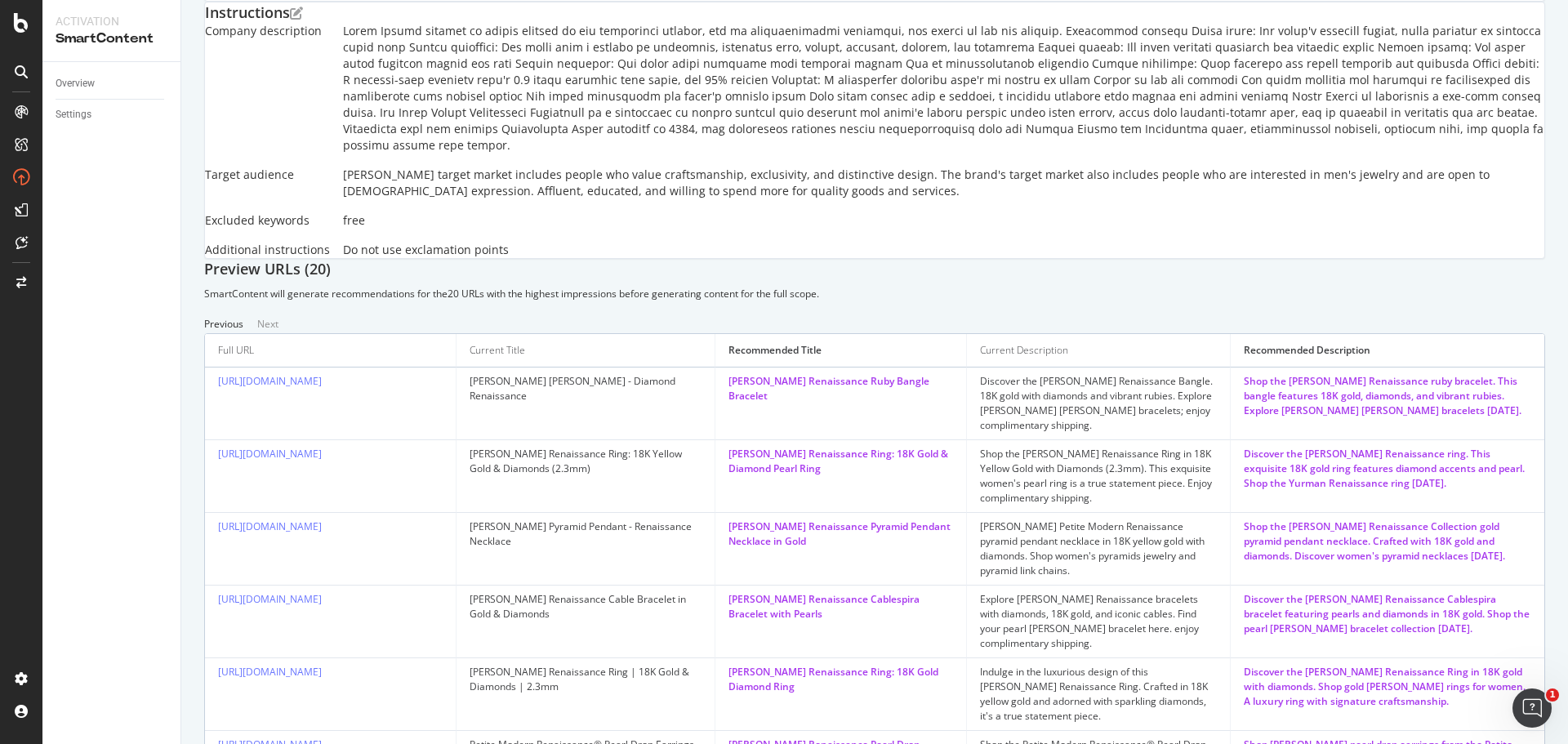
scroll to position [0, 0]
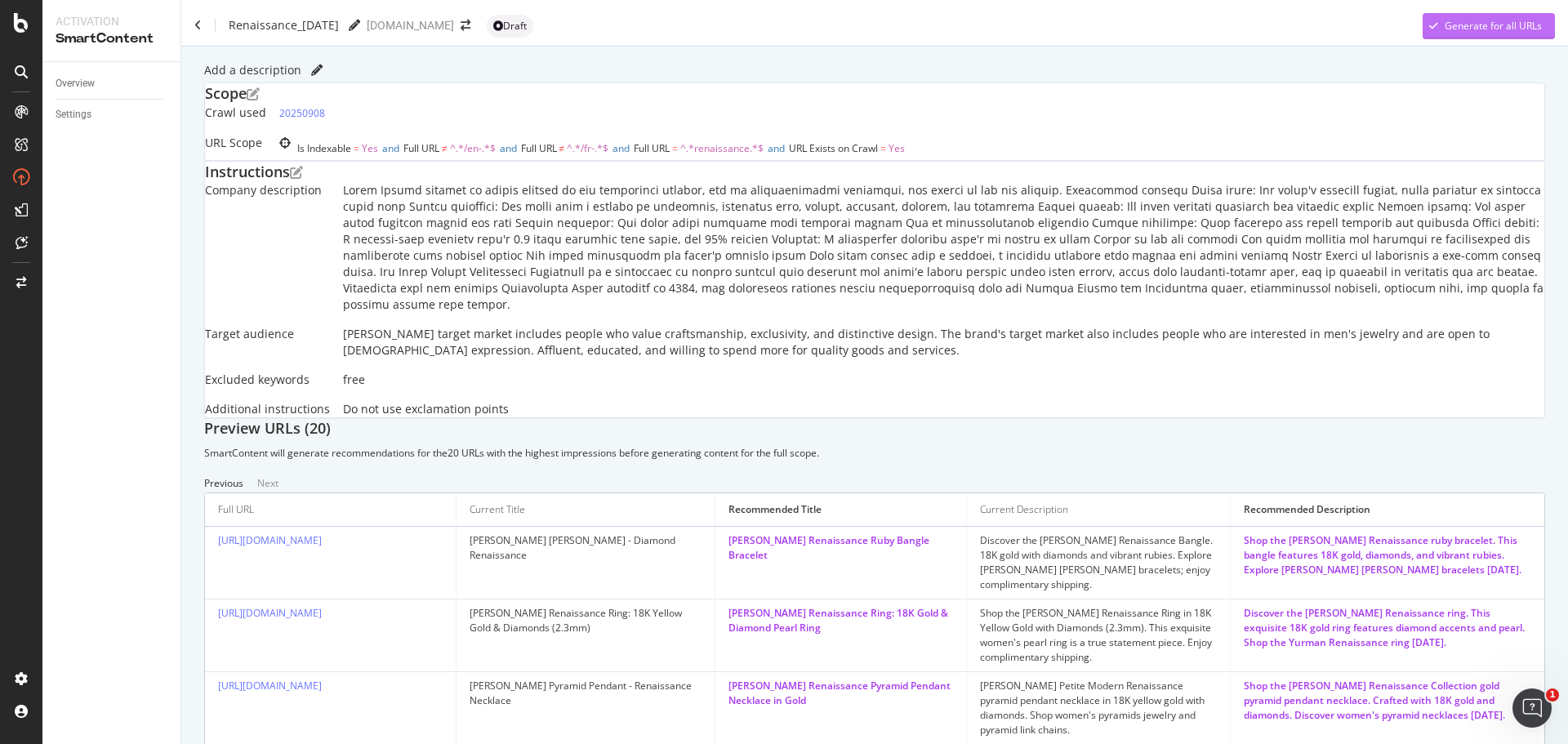
click at [1453, 27] on div "Generate for all URLs" at bounding box center [1493, 26] width 97 height 14
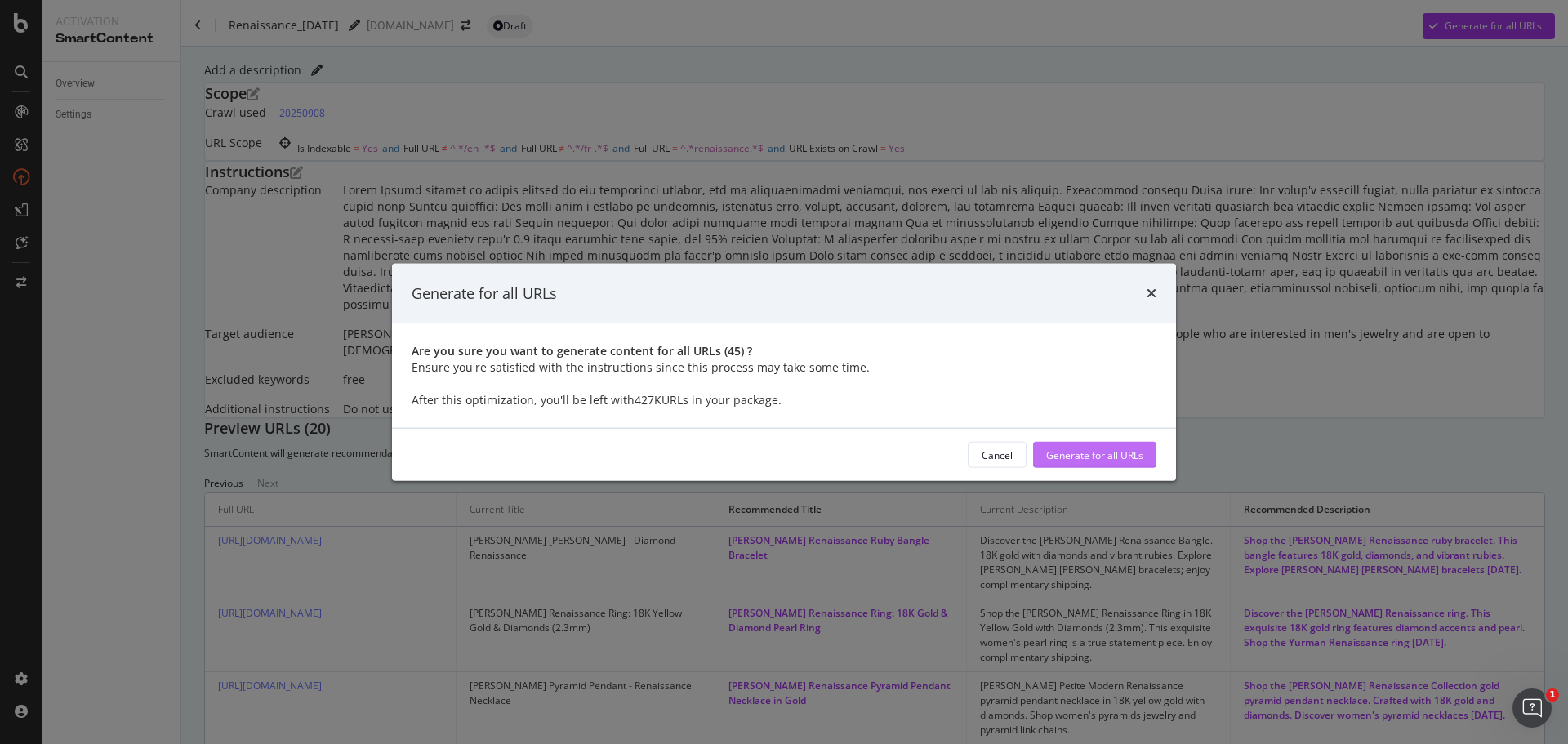
click at [1046, 449] on div "Generate for all URLs" at bounding box center [1095, 455] width 97 height 14
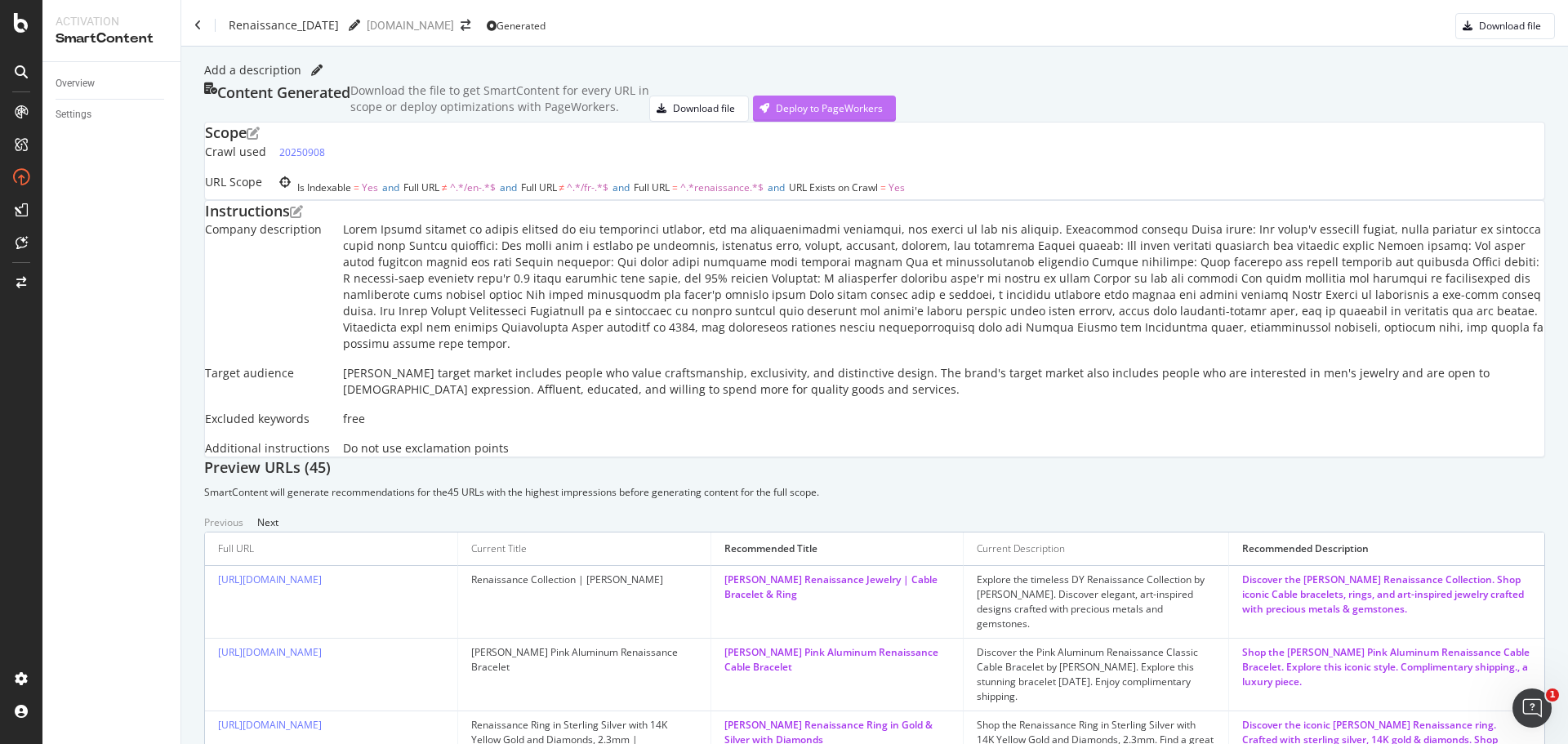
click at [883, 121] on div "Deploy to PageWorkers" at bounding box center [818, 109] width 130 height 25
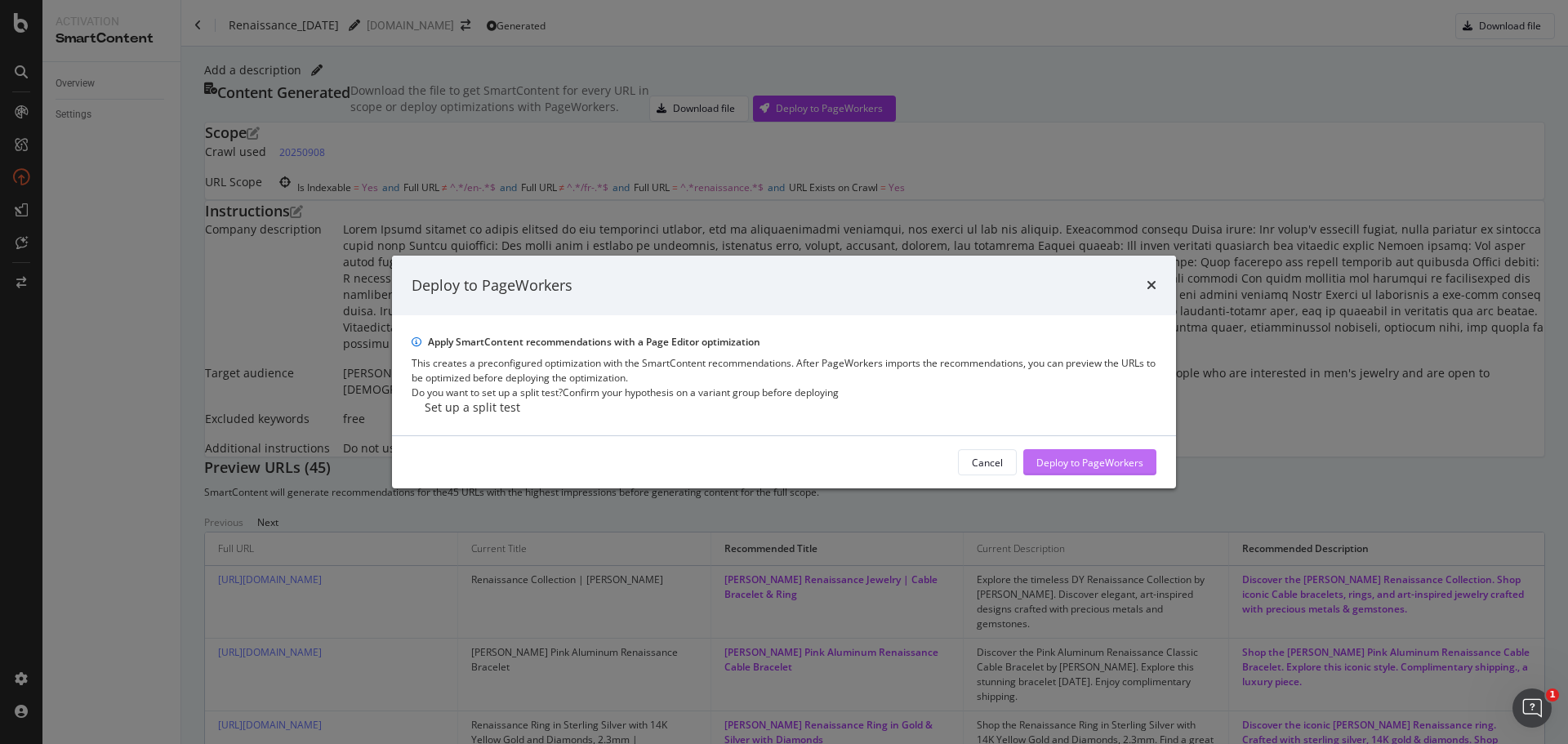
click at [1036, 469] on div "Deploy to PageWorkers" at bounding box center [1090, 463] width 107 height 14
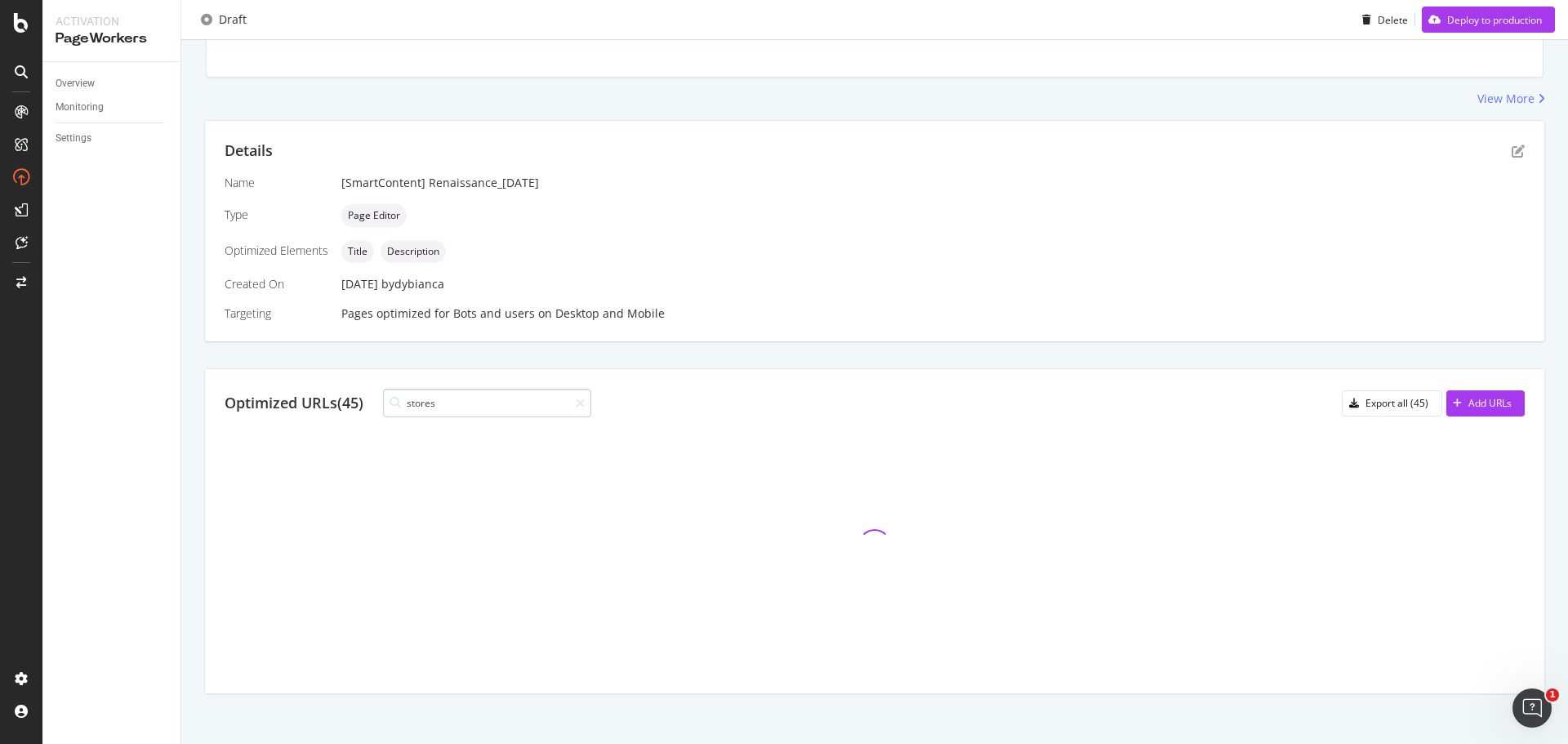
scroll to position [136, 0]
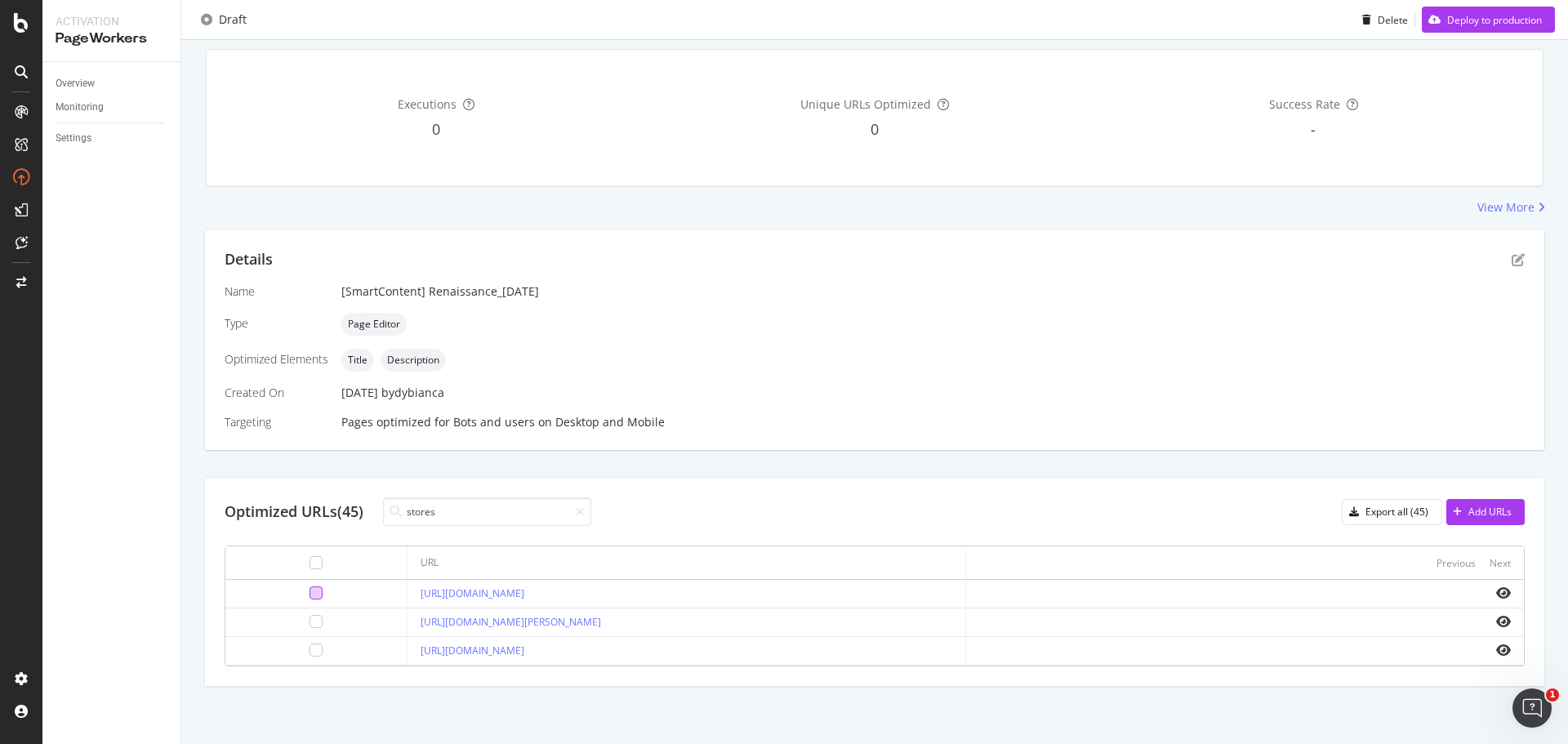
type input "stores"
click at [309, 588] on div at bounding box center [316, 593] width 13 height 13
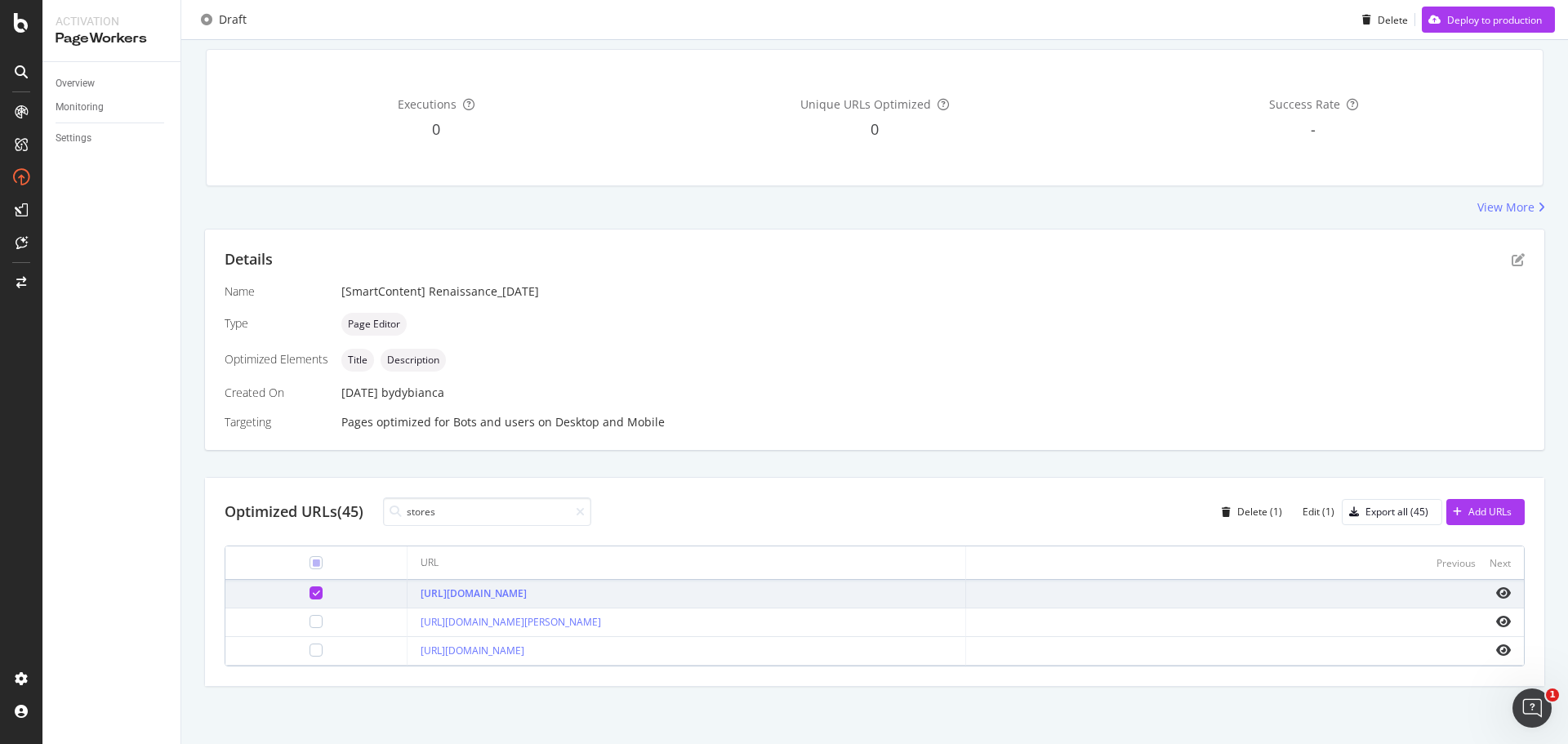
click at [309, 620] on div at bounding box center [316, 622] width 13 height 13
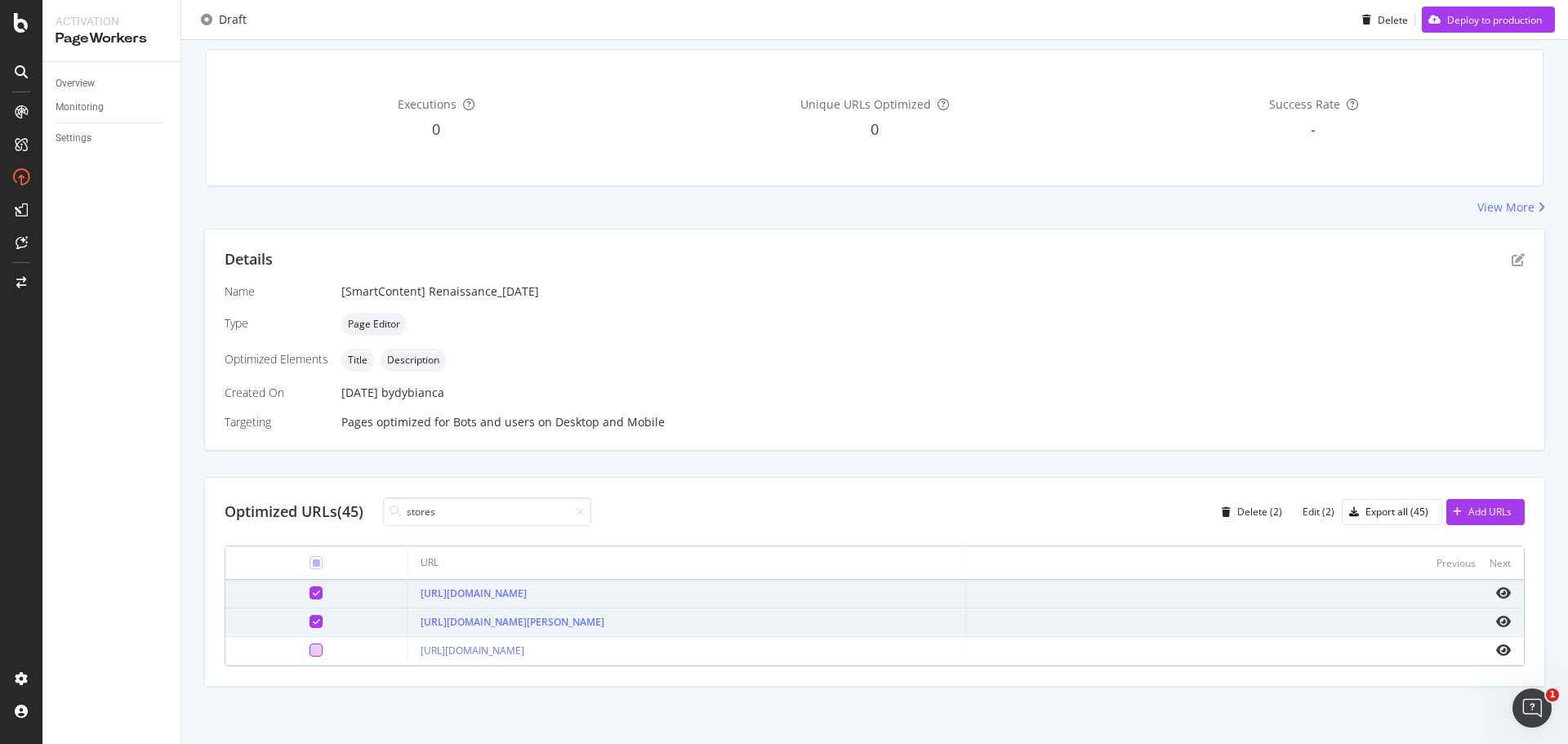
click at [309, 646] on div at bounding box center [316, 650] width 13 height 13
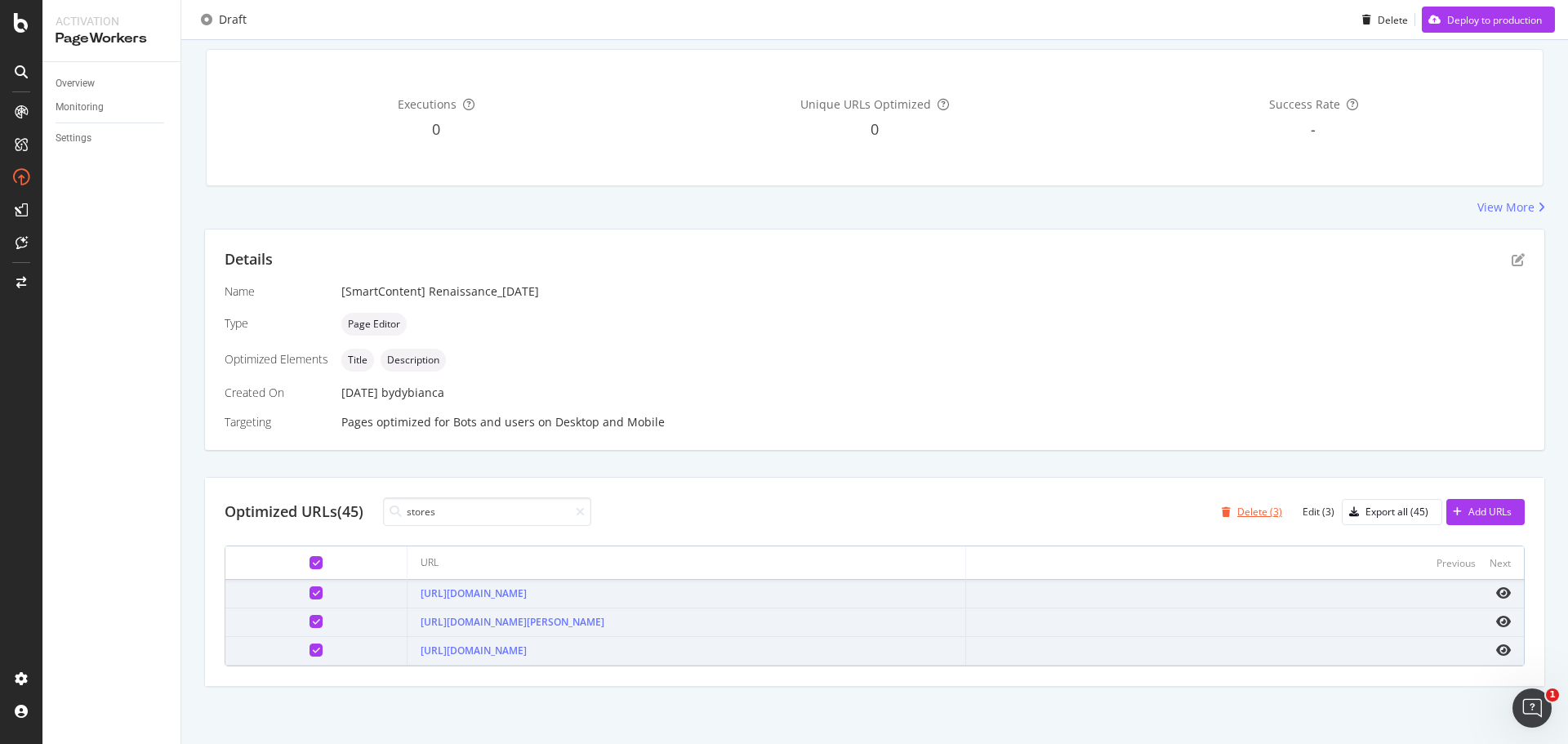
click at [1237, 510] on div "Delete (3)" at bounding box center [1260, 512] width 45 height 14
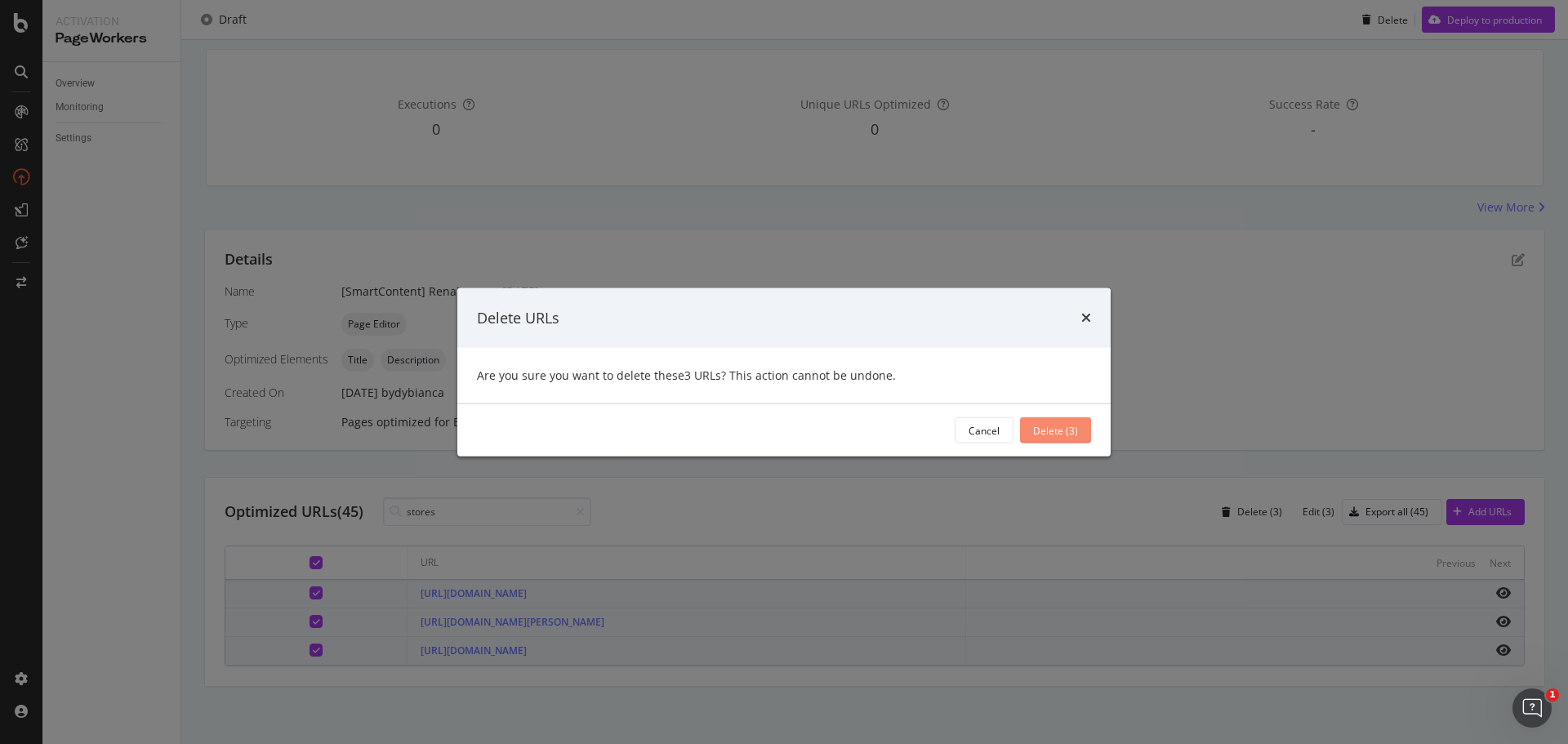
click at [1060, 430] on div "Delete (3)" at bounding box center [1056, 430] width 45 height 14
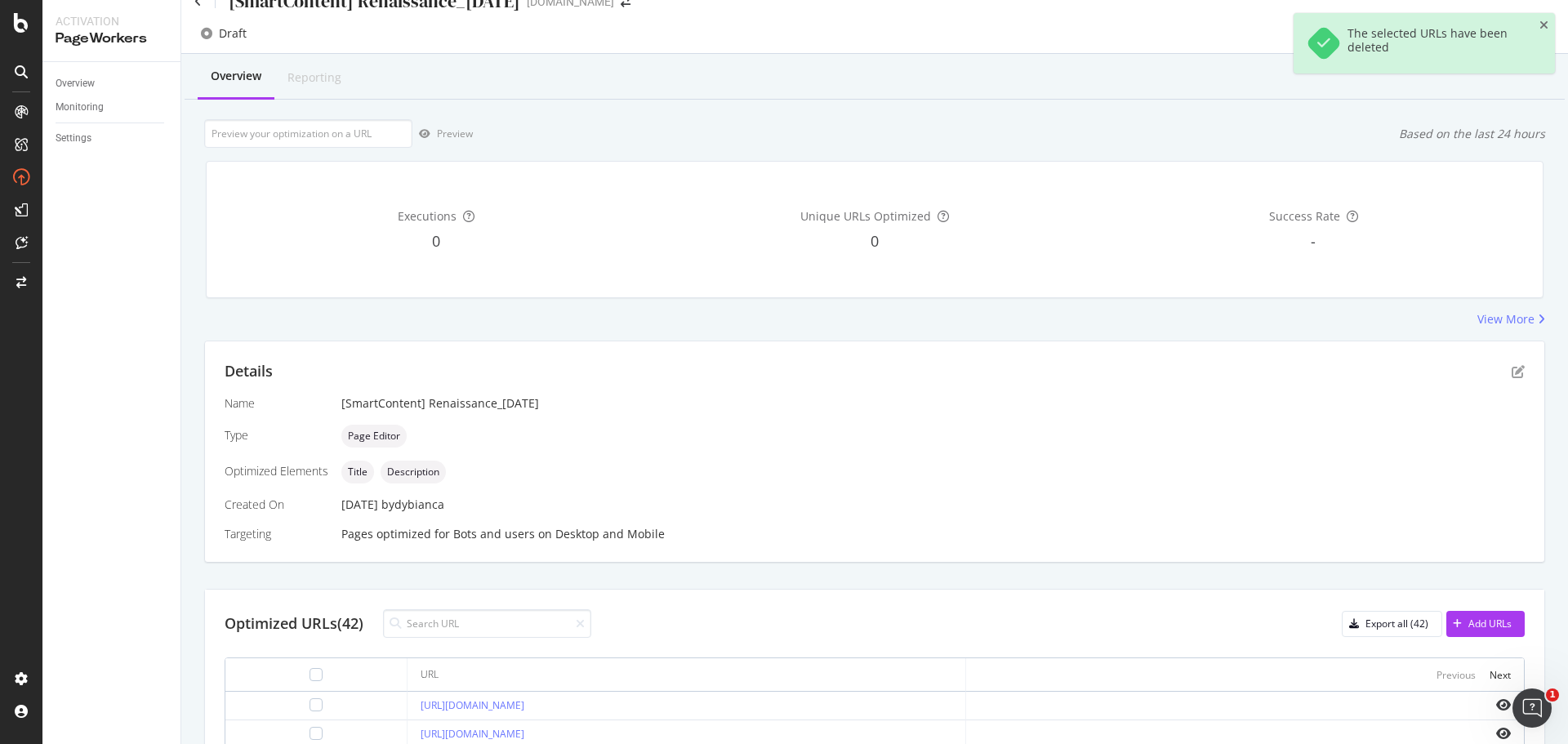
scroll to position [0, 0]
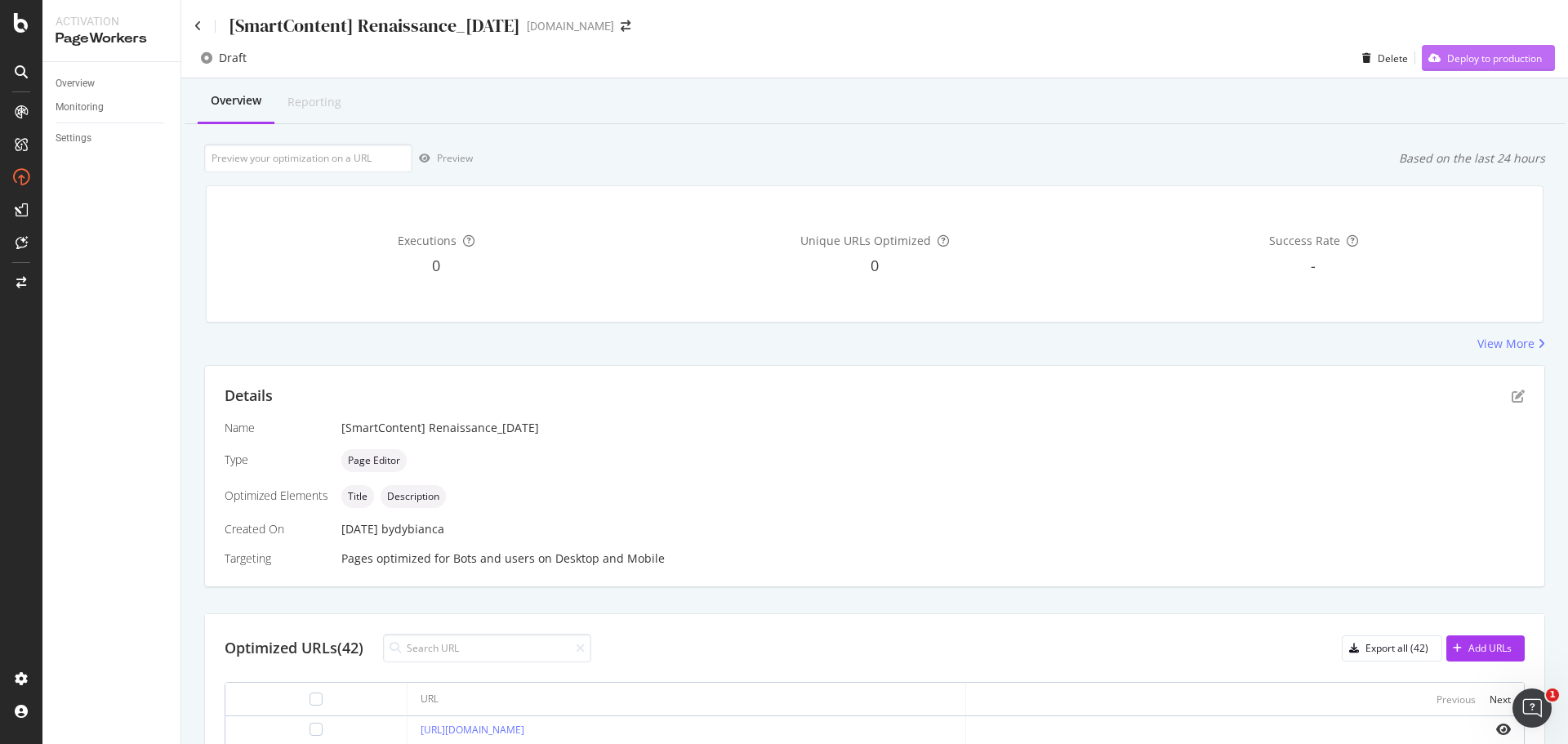
click at [1445, 66] on div "Deploy to production" at bounding box center [1482, 58] width 120 height 25
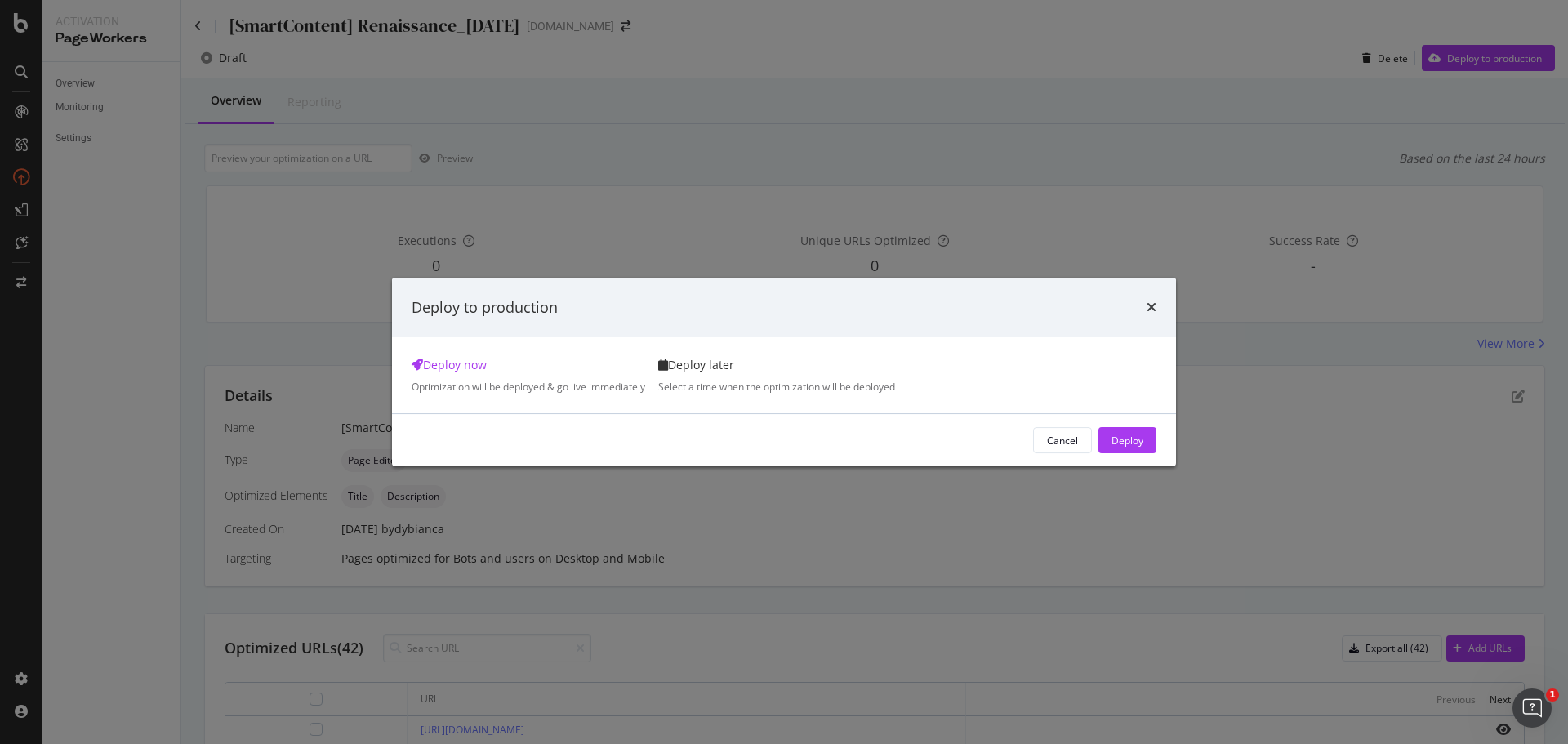
click at [895, 357] on div "Deploy later Select a time when the optimization will be deployed" at bounding box center [777, 375] width 237 height 36
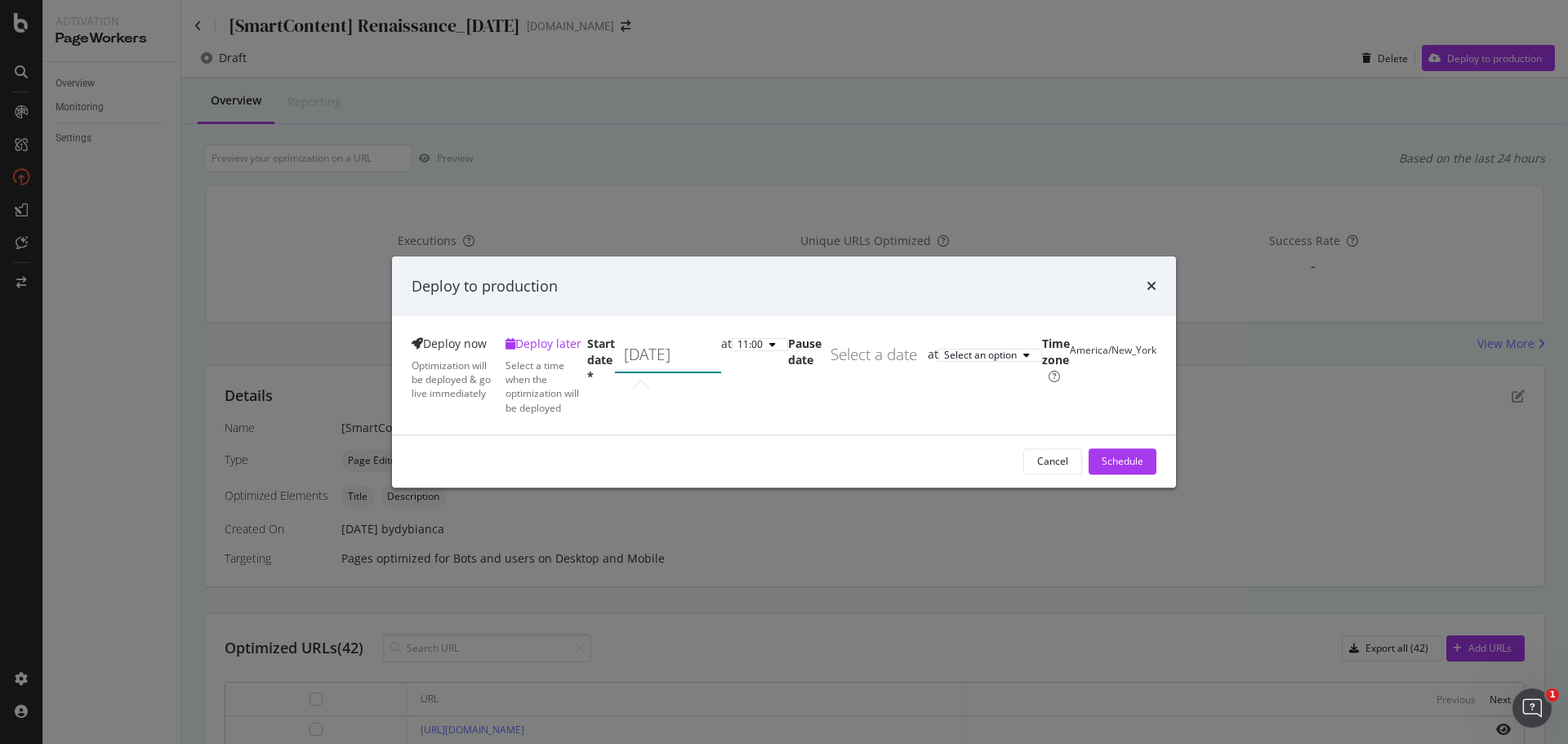
click at [721, 371] on div "September 8th 2025 Navigate forward to interact with the calendar and select a …" at bounding box center [668, 355] width 106 height 37
click at [699, 491] on td "9" at bounding box center [713, 506] width 32 height 31
click at [721, 367] on div "September 9th 2025 Navigate forward to interact with the calendar and select a …" at bounding box center [668, 355] width 106 height 37
click at [729, 491] on td "10" at bounding box center [745, 506] width 32 height 31
type input "September 10th 2025"
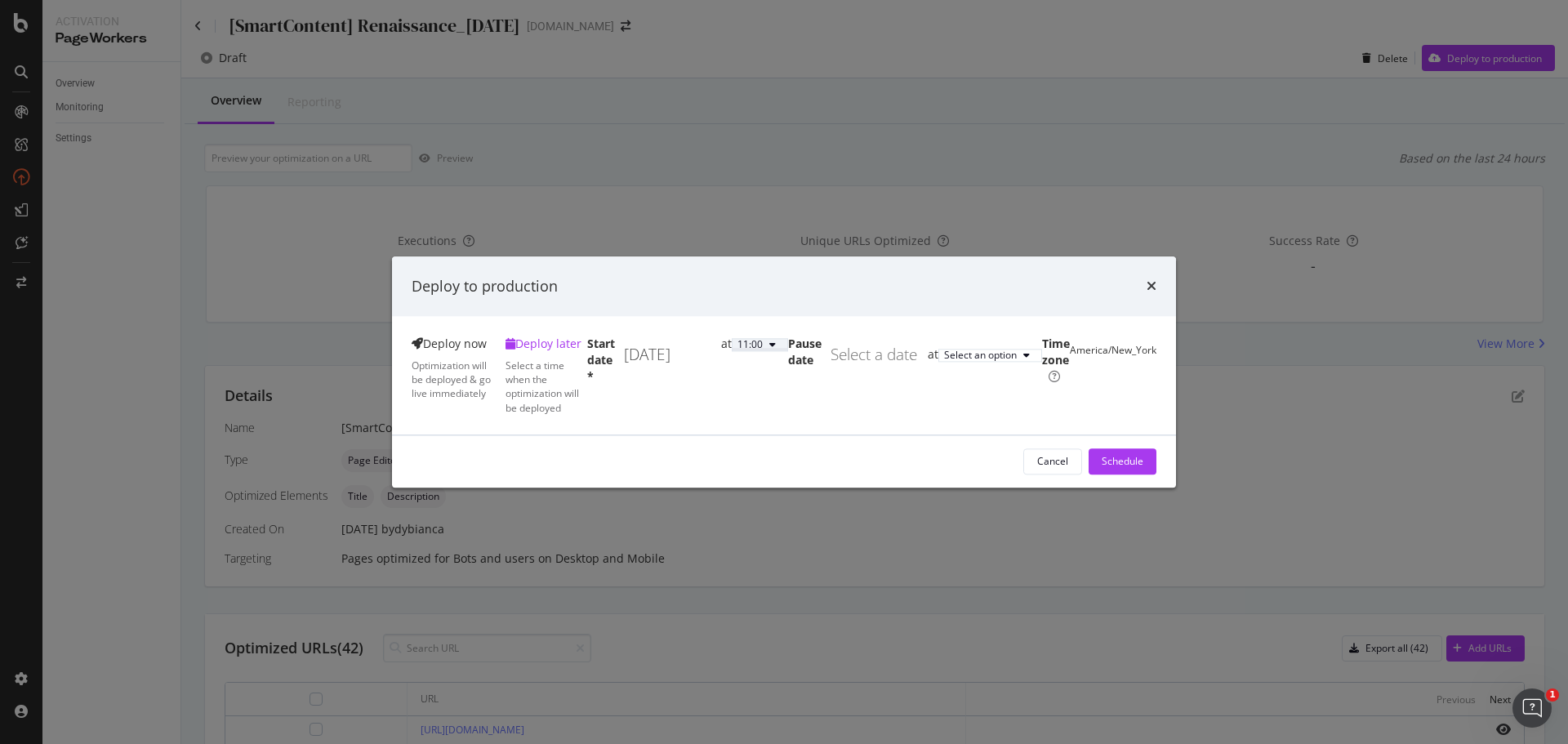
click at [782, 351] on div "11:00" at bounding box center [760, 346] width 45 height 10
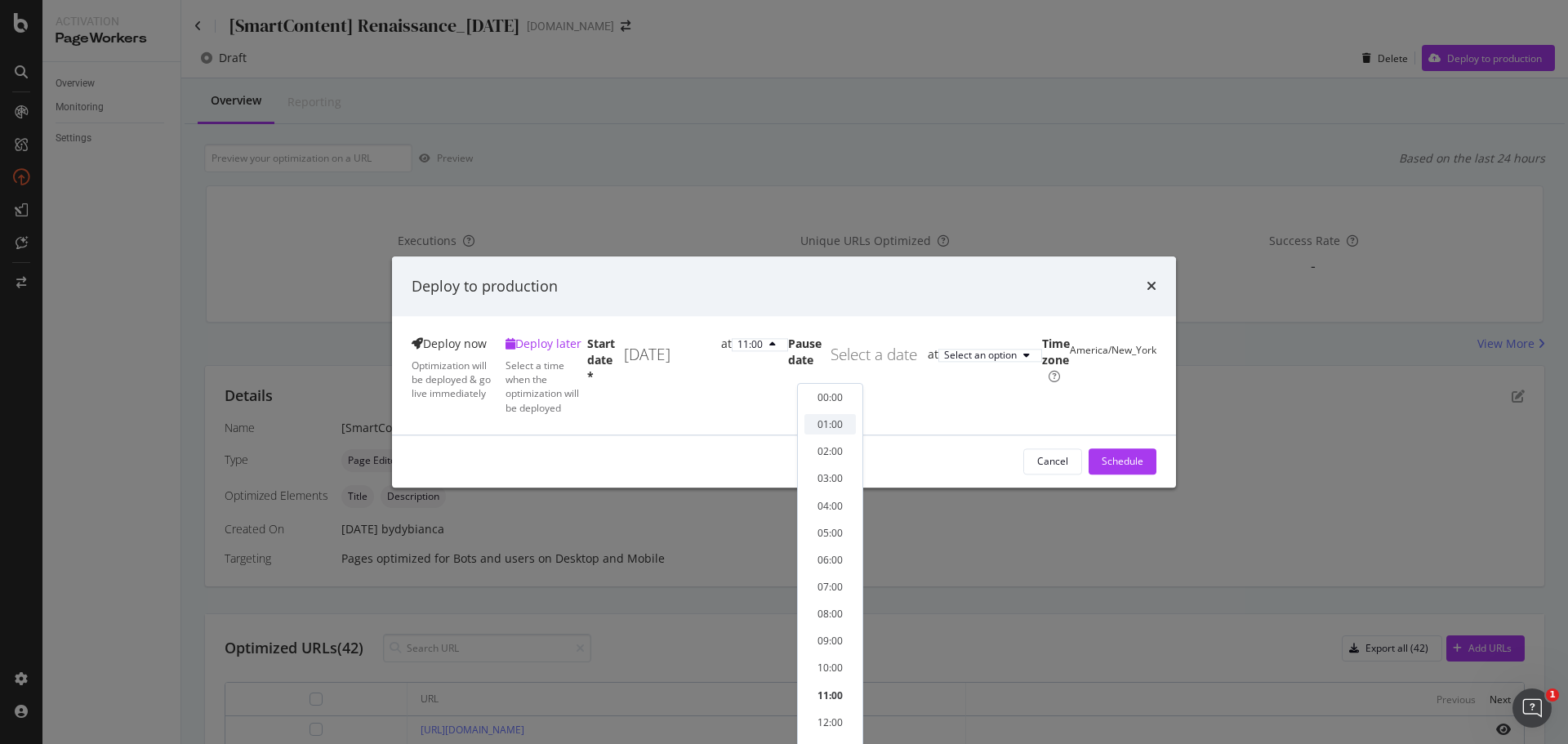
click at [844, 421] on div "01:00" at bounding box center [830, 424] width 51 height 21
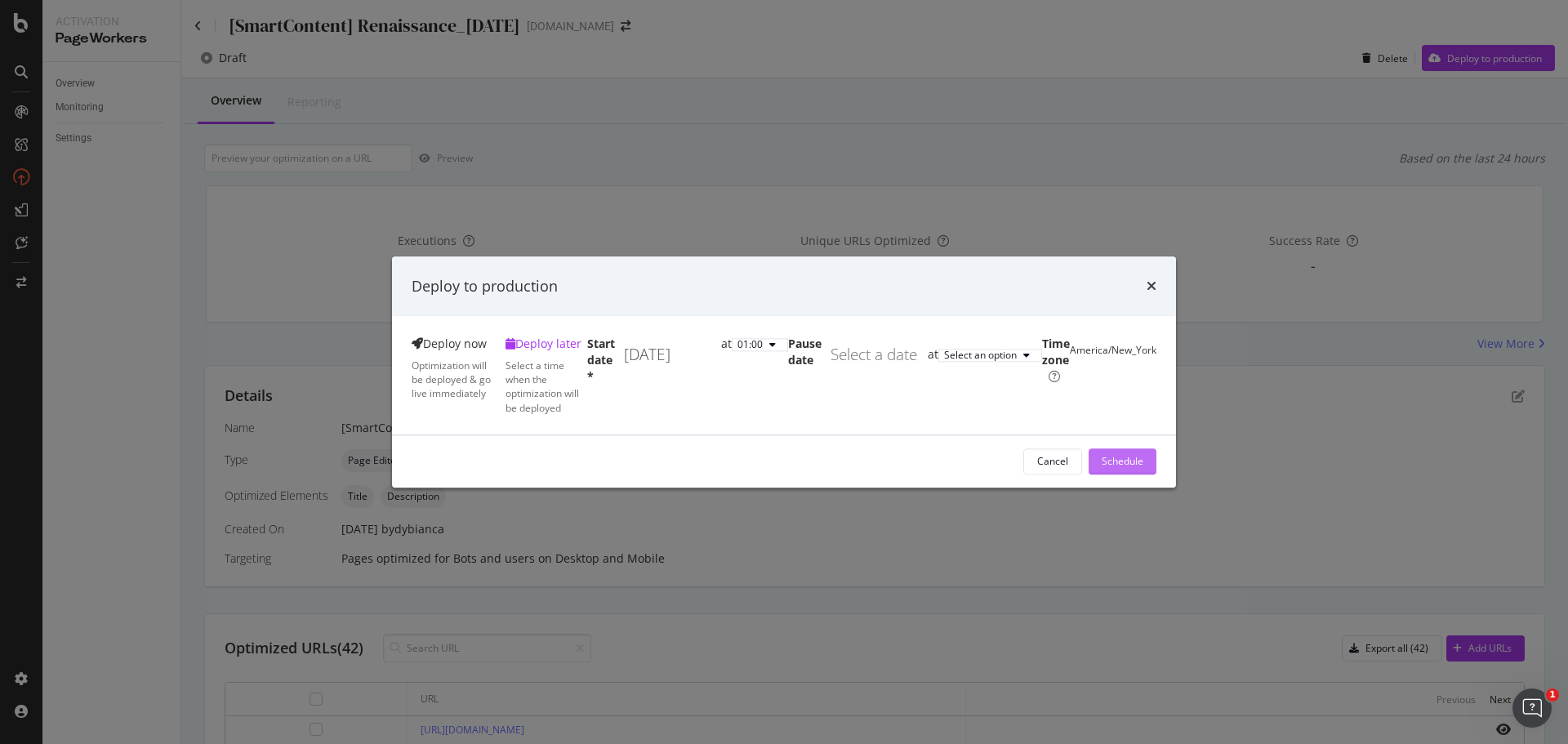
click at [1102, 469] on div "Schedule" at bounding box center [1123, 462] width 41 height 14
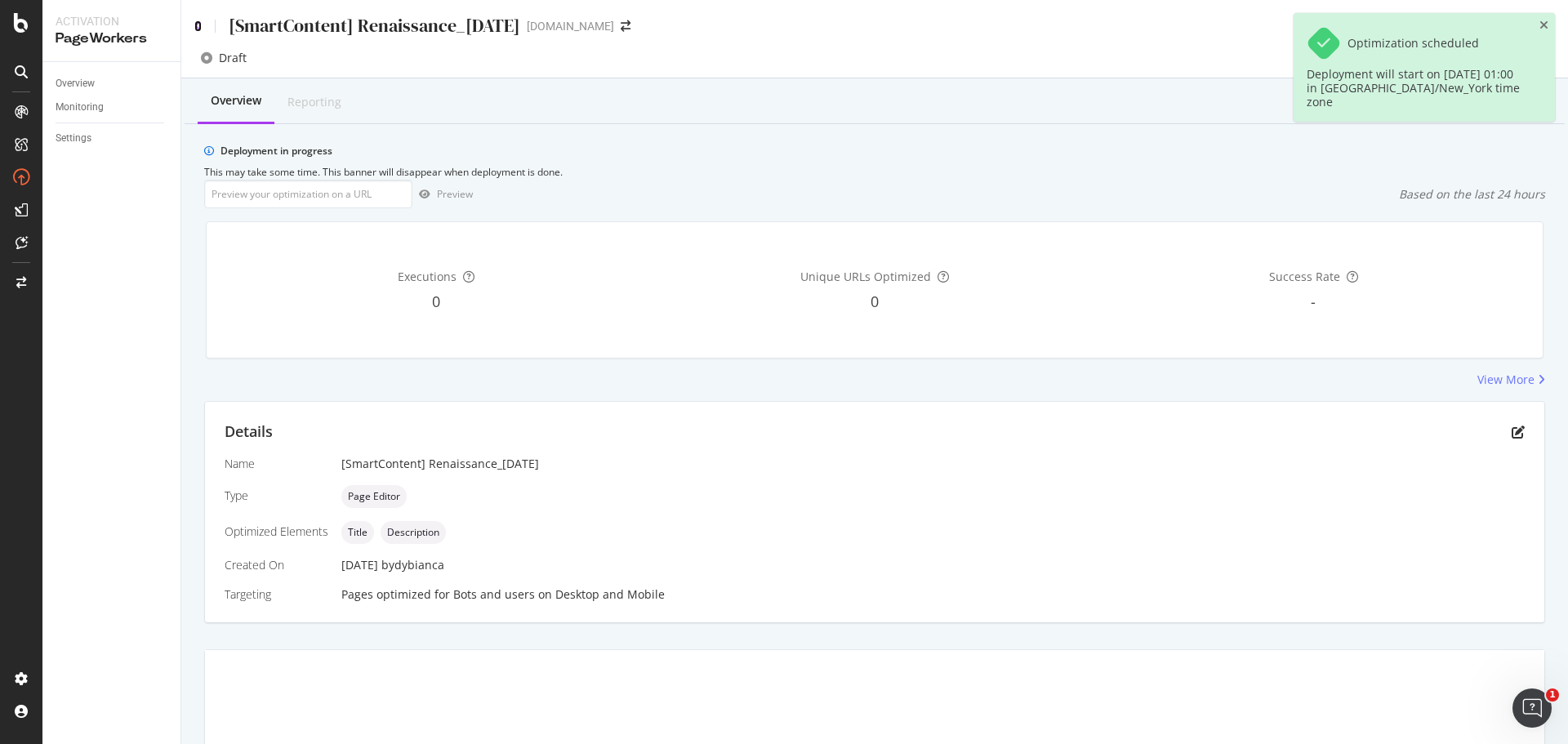
click at [195, 26] on icon at bounding box center [197, 27] width 7 height 12
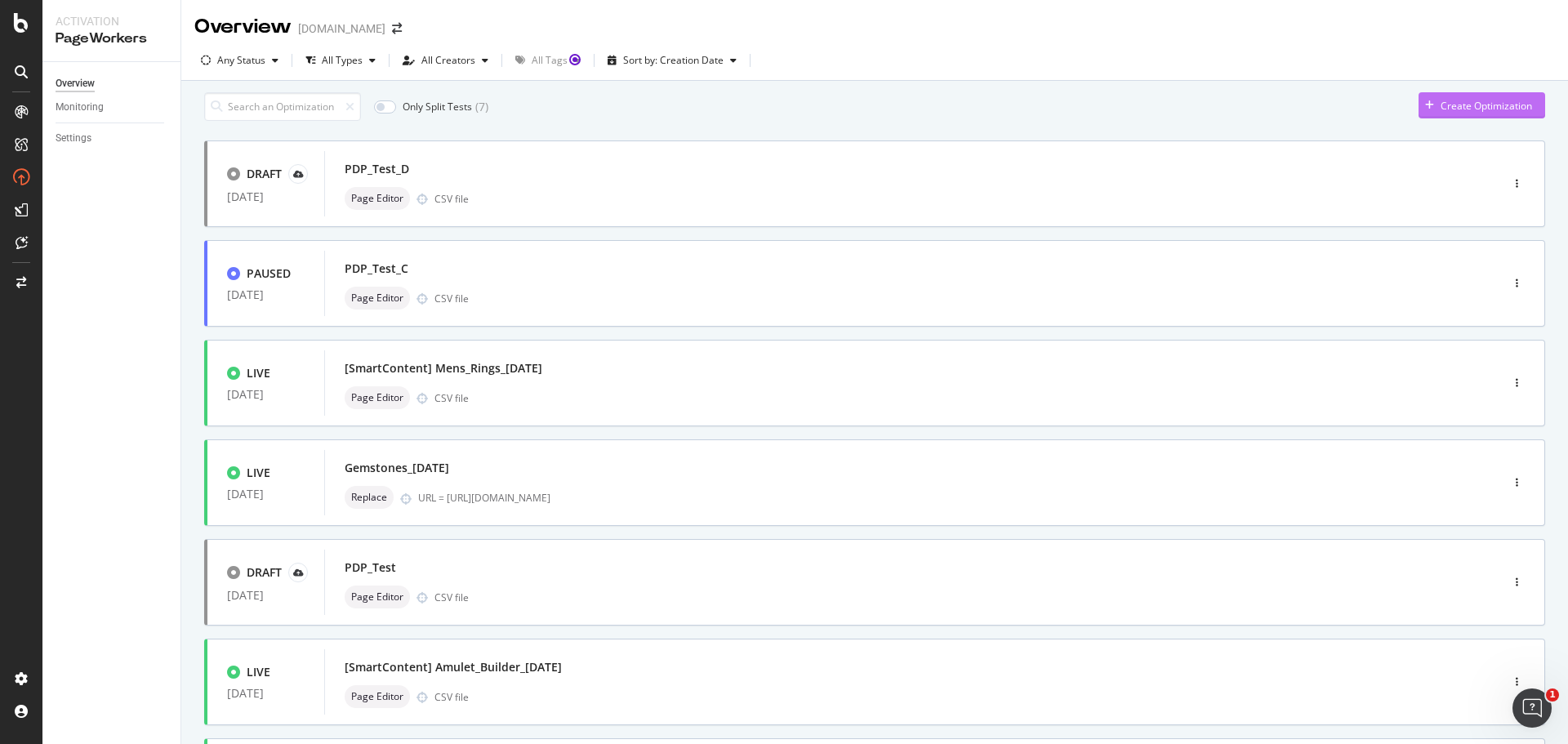
click at [1509, 112] on div "Create Optimization" at bounding box center [1486, 105] width 91 height 14
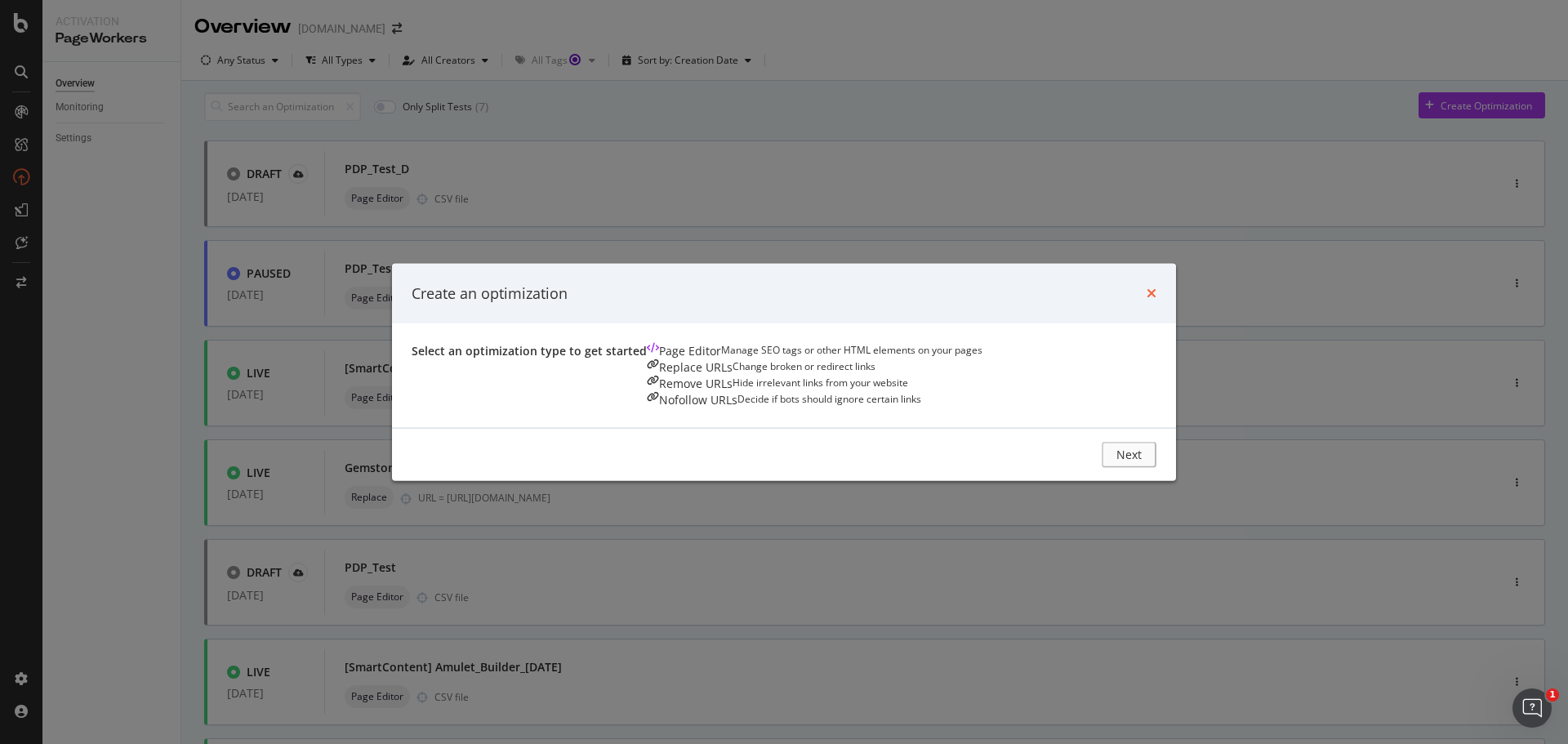
click at [1157, 287] on icon "times" at bounding box center [1152, 294] width 10 height 13
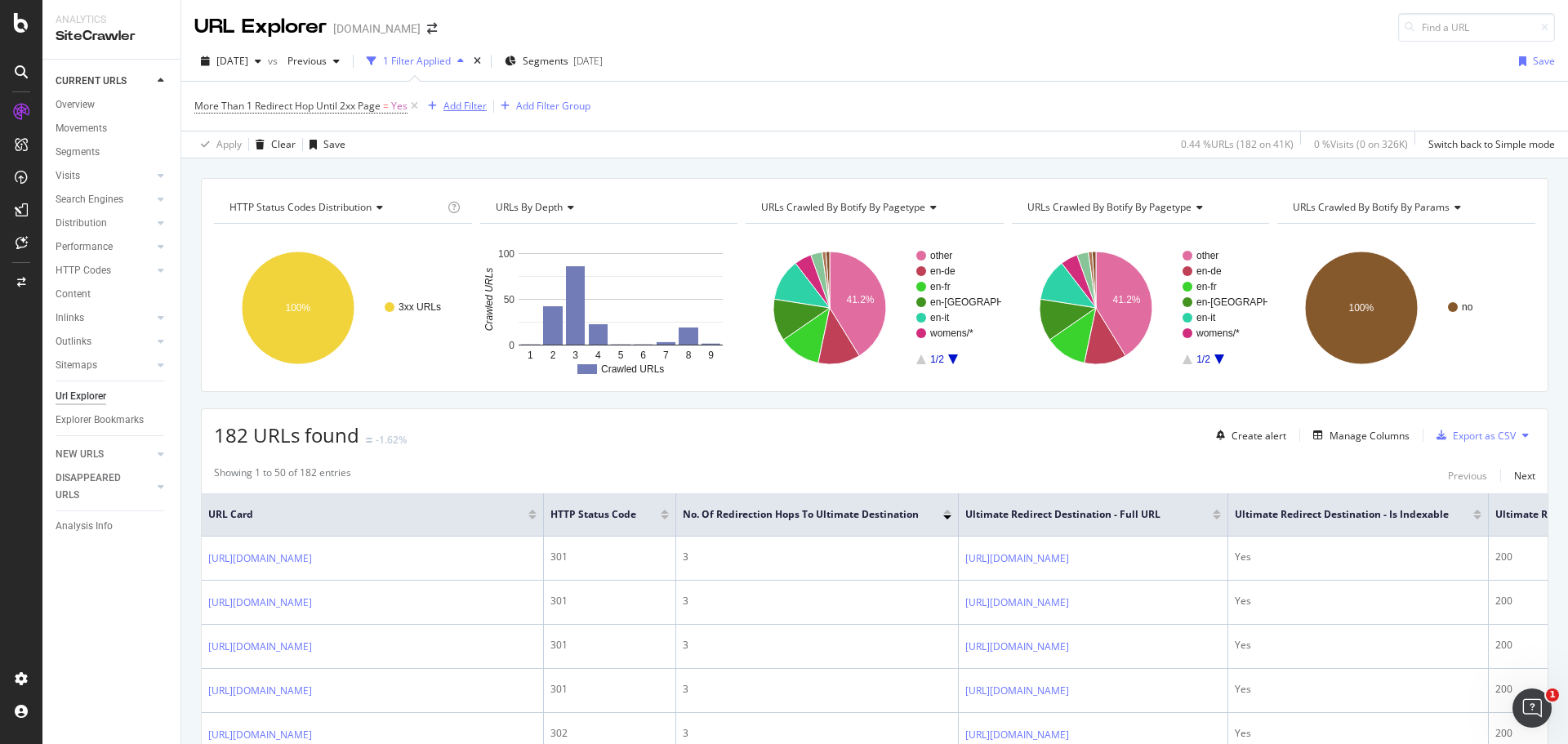
click at [459, 113] on div "Add Filter" at bounding box center [465, 105] width 43 height 14
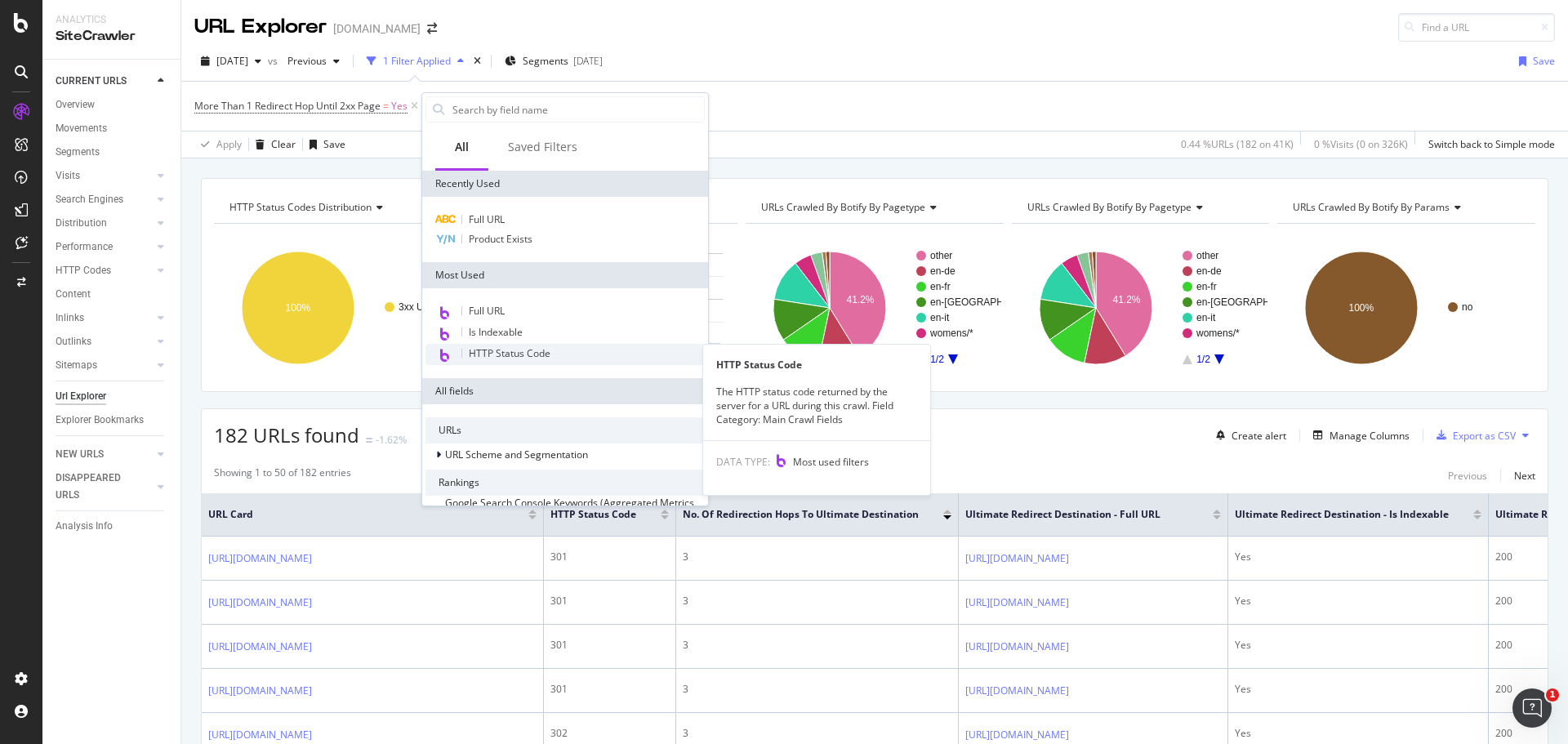
click at [515, 359] on span "HTTP Status Code" at bounding box center [509, 353] width 81 height 14
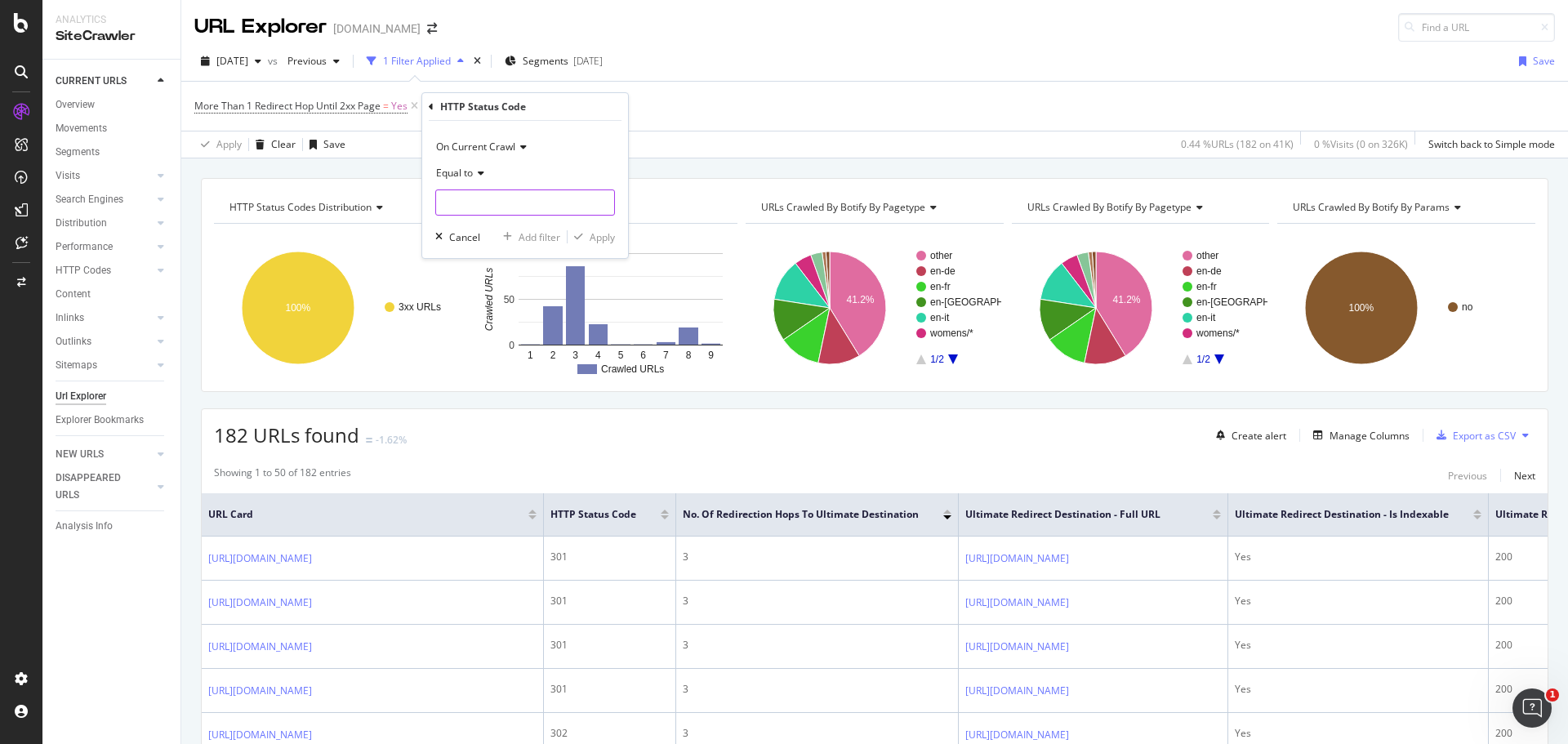
click at [483, 206] on input "number" at bounding box center [525, 202] width 180 height 27
click at [473, 241] on span "301" at bounding box center [500, 241] width 120 height 14
type input "301"
click at [600, 233] on div "Apply" at bounding box center [602, 237] width 26 height 14
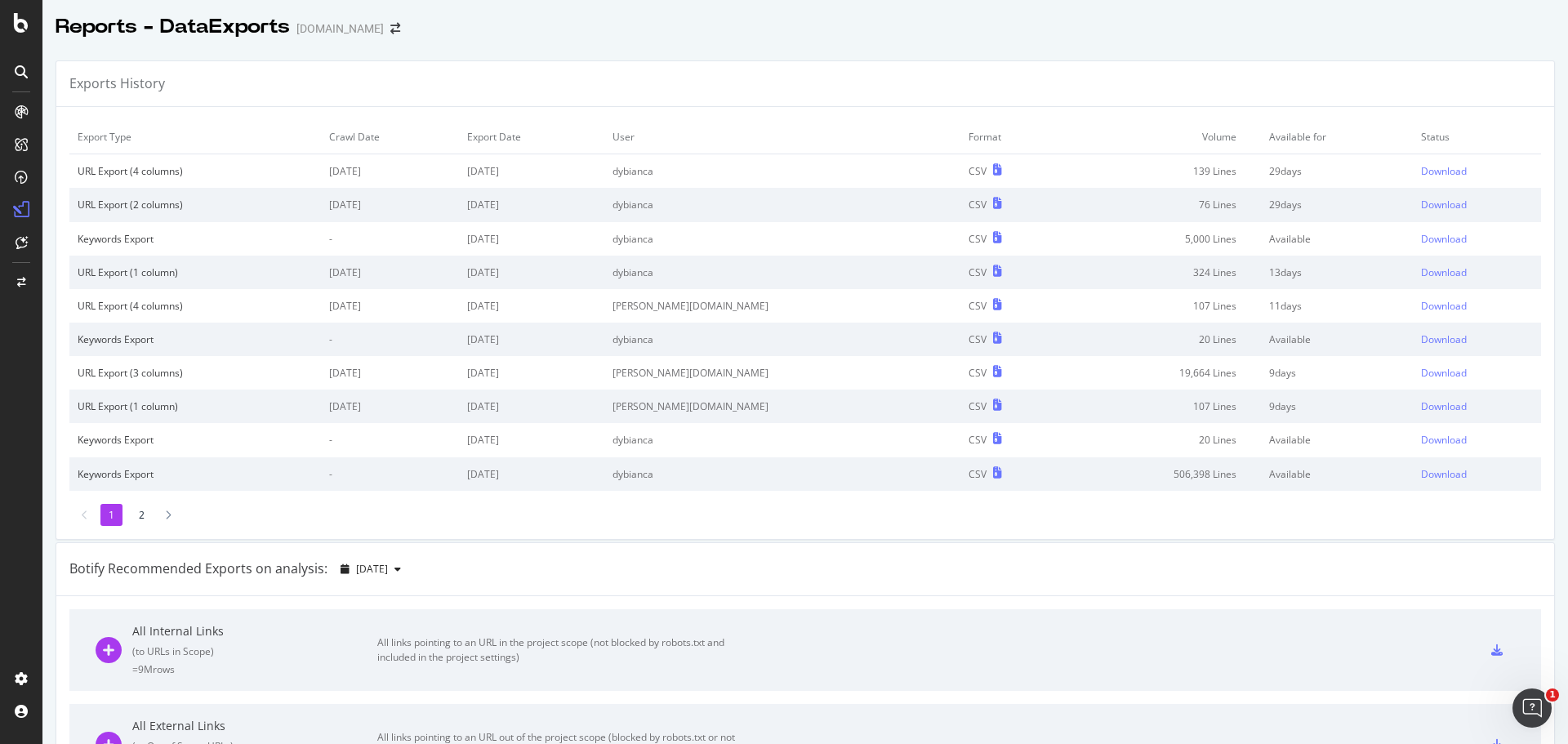
click at [17, 110] on icon at bounding box center [22, 112] width 13 height 13
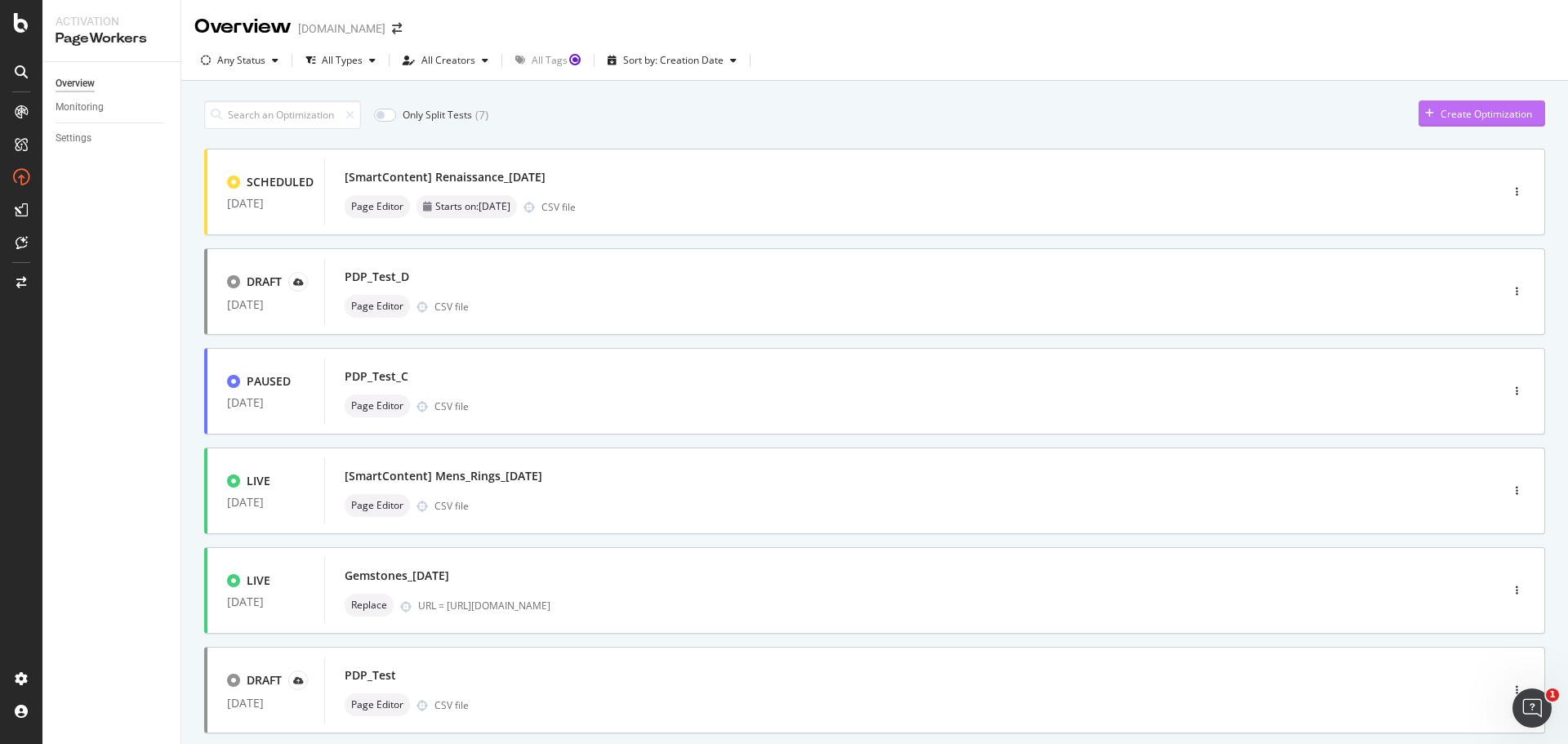
click at [1440, 117] on div "Create Optimization" at bounding box center [1486, 114] width 91 height 14
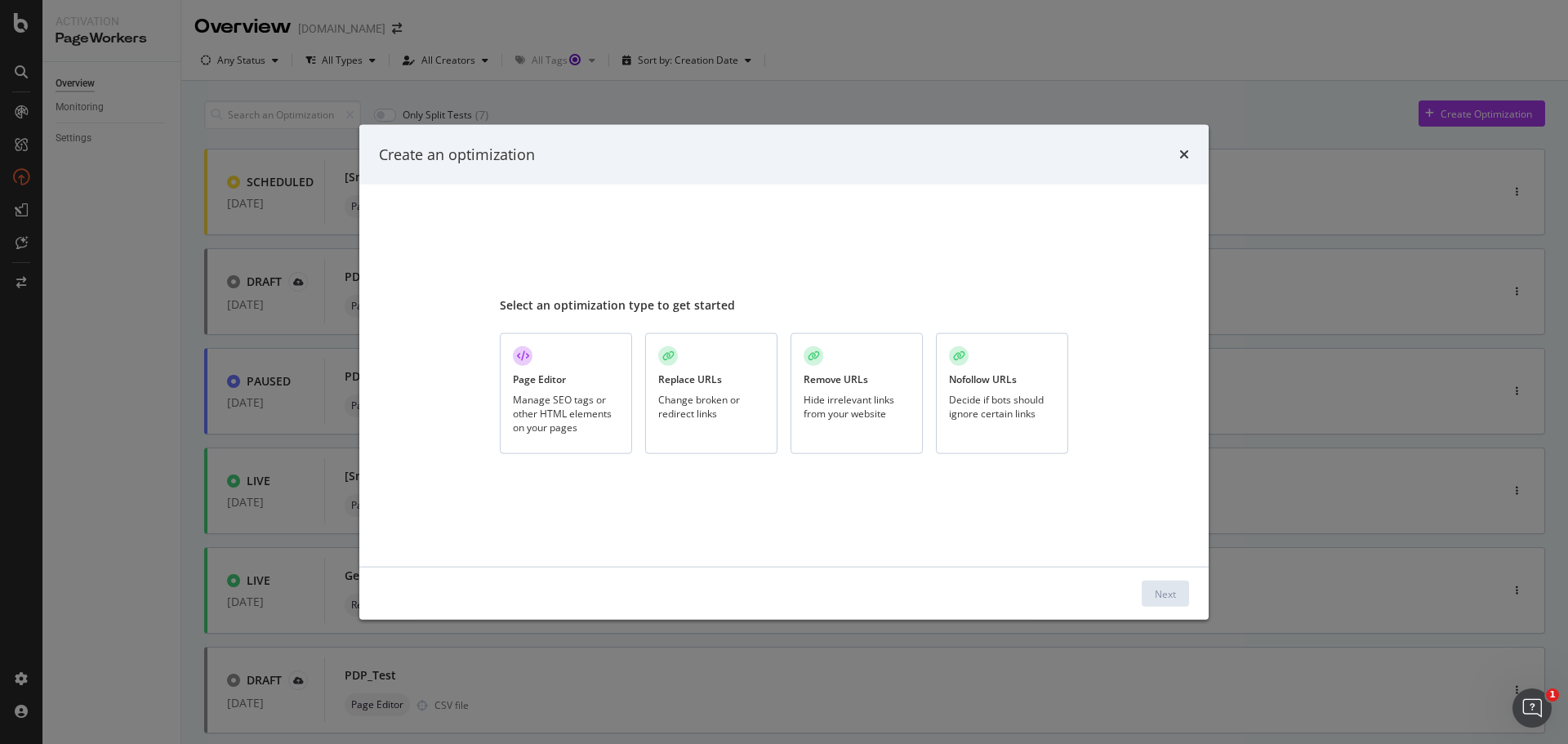
click at [1028, 95] on div "Create an optimization Select an optimization type to get started Page Editor M…" at bounding box center [784, 372] width 1568 height 744
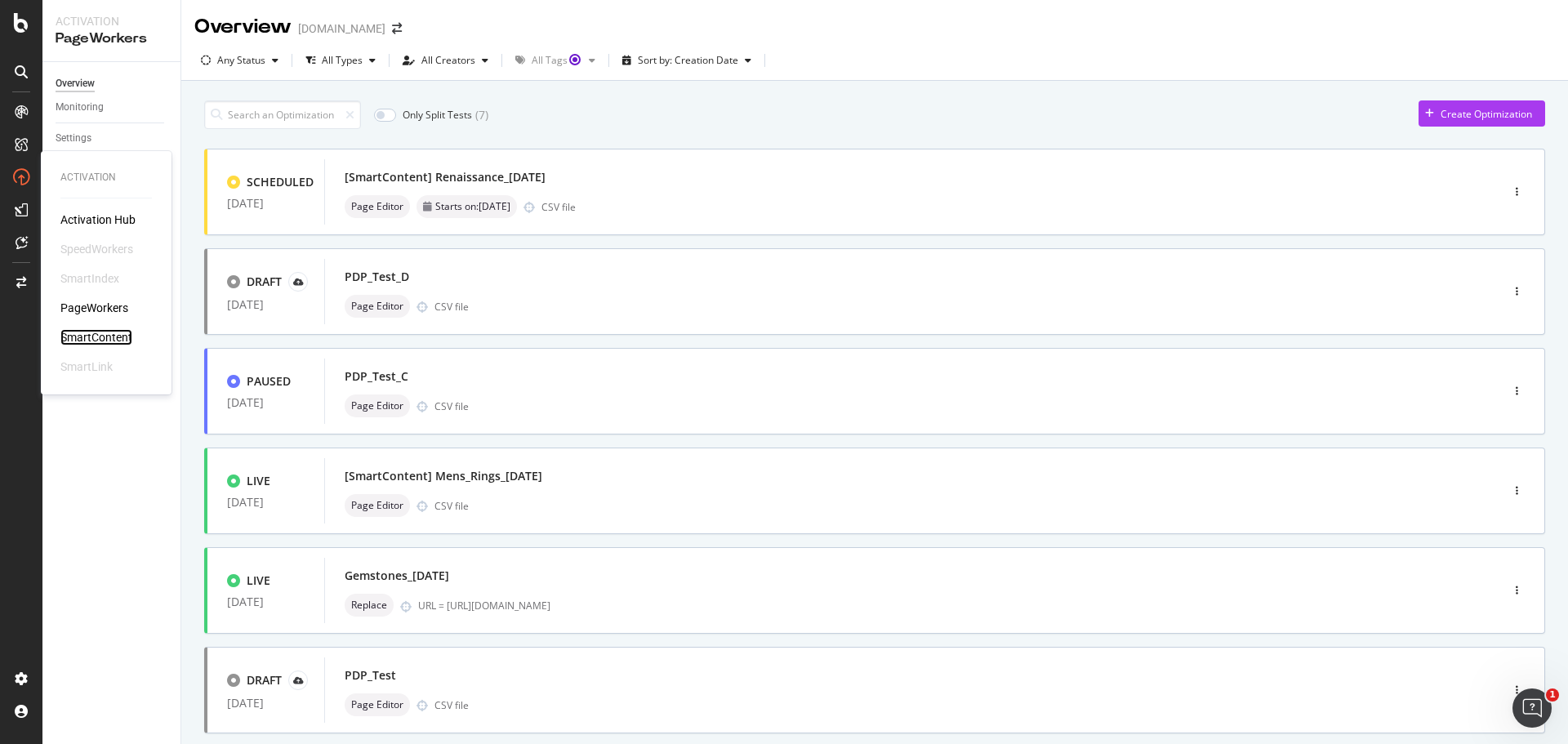
click at [82, 344] on div "SmartContent" at bounding box center [96, 338] width 72 height 17
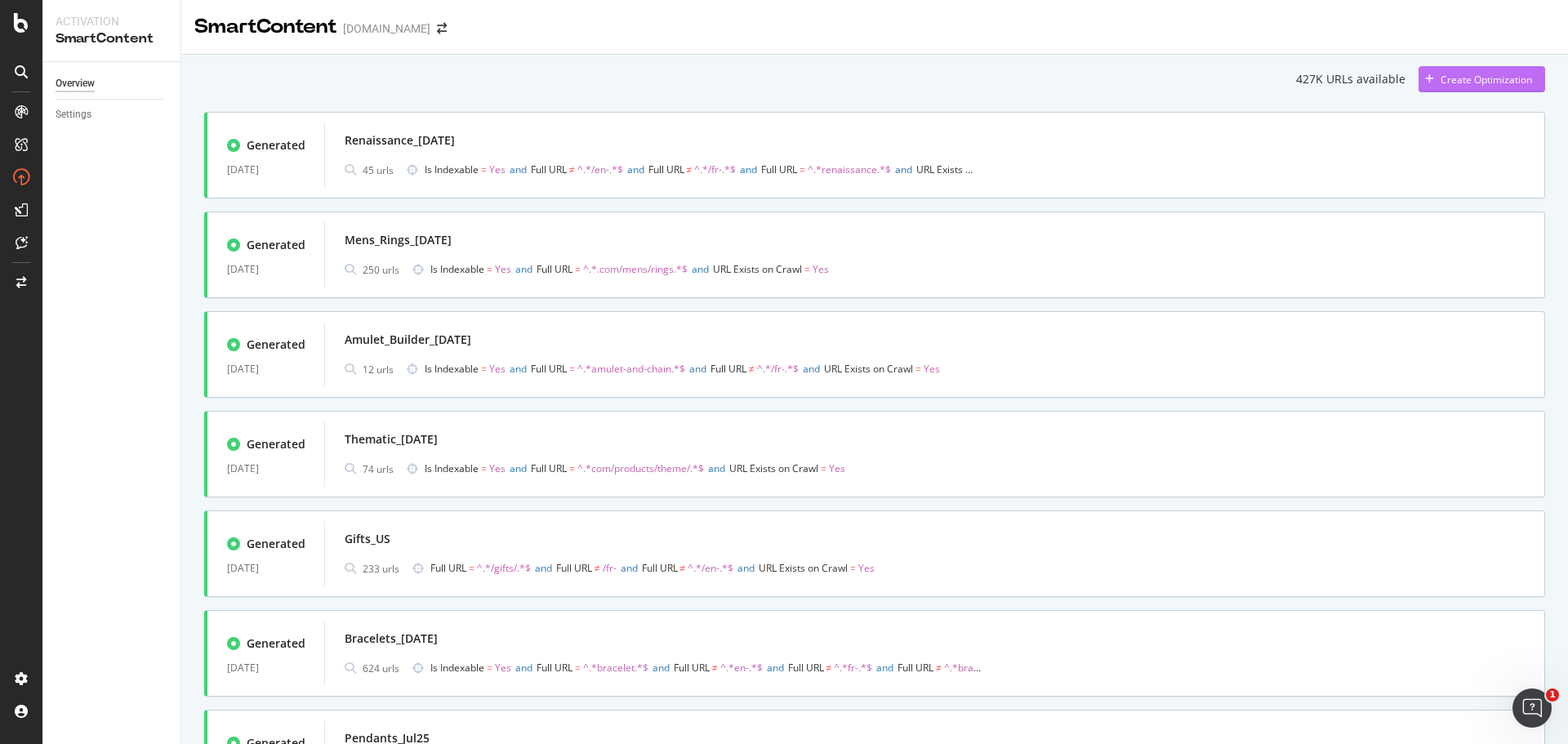
click at [1485, 78] on div "Create Optimization" at bounding box center [1486, 80] width 91 height 14
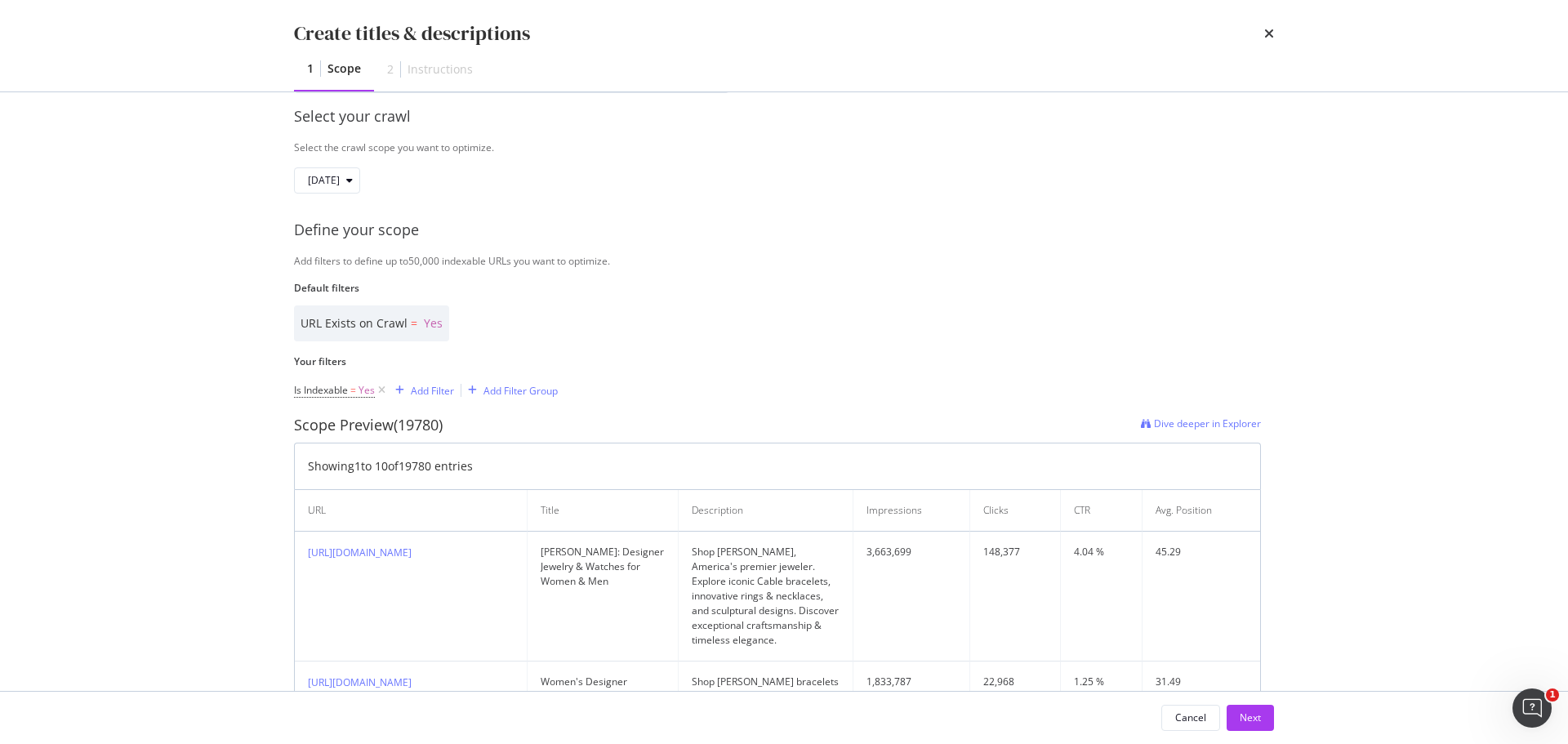
scroll to position [245, 0]
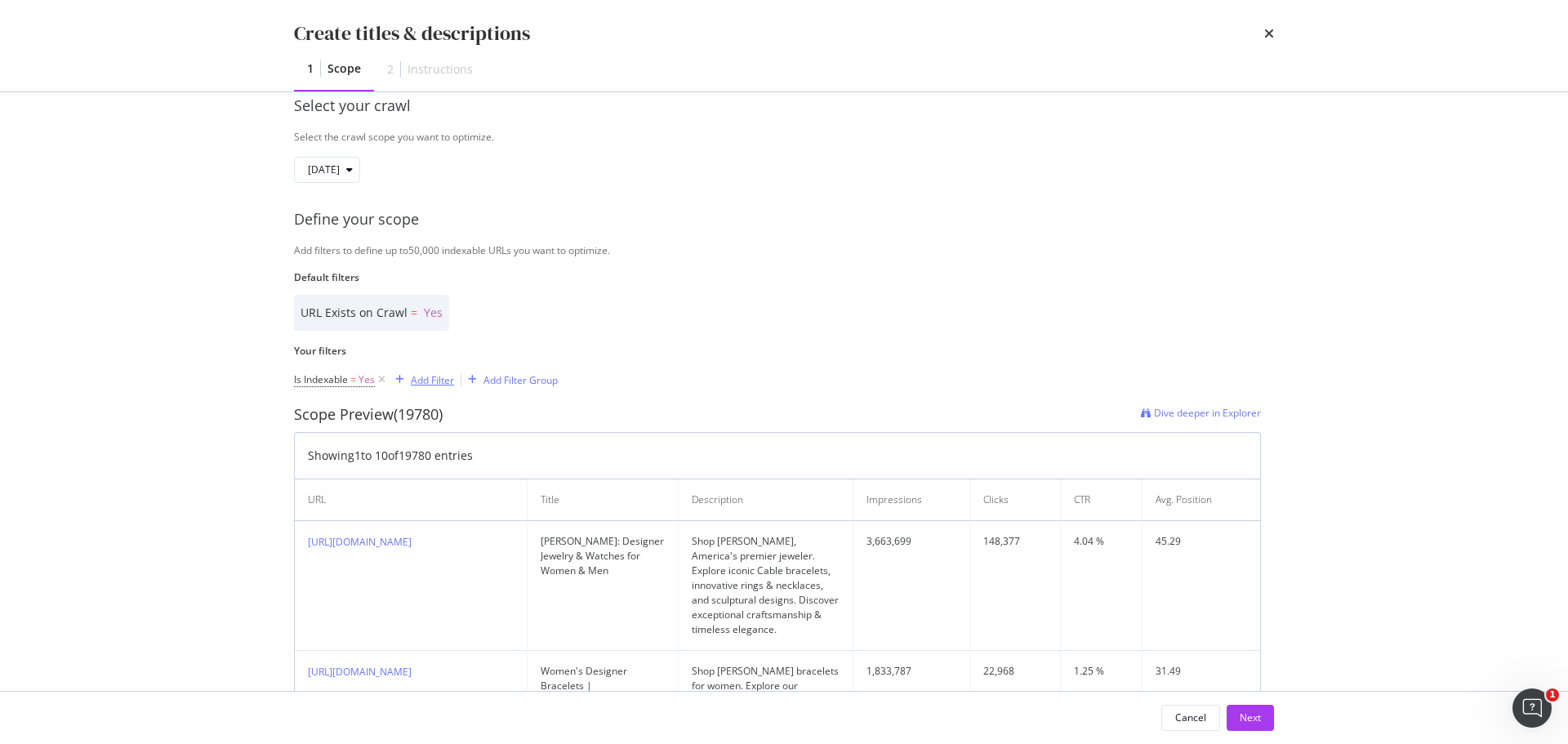
type input "Chevron_[DATE]"
click at [410, 382] on div "Add Filter" at bounding box center [421, 380] width 66 height 18
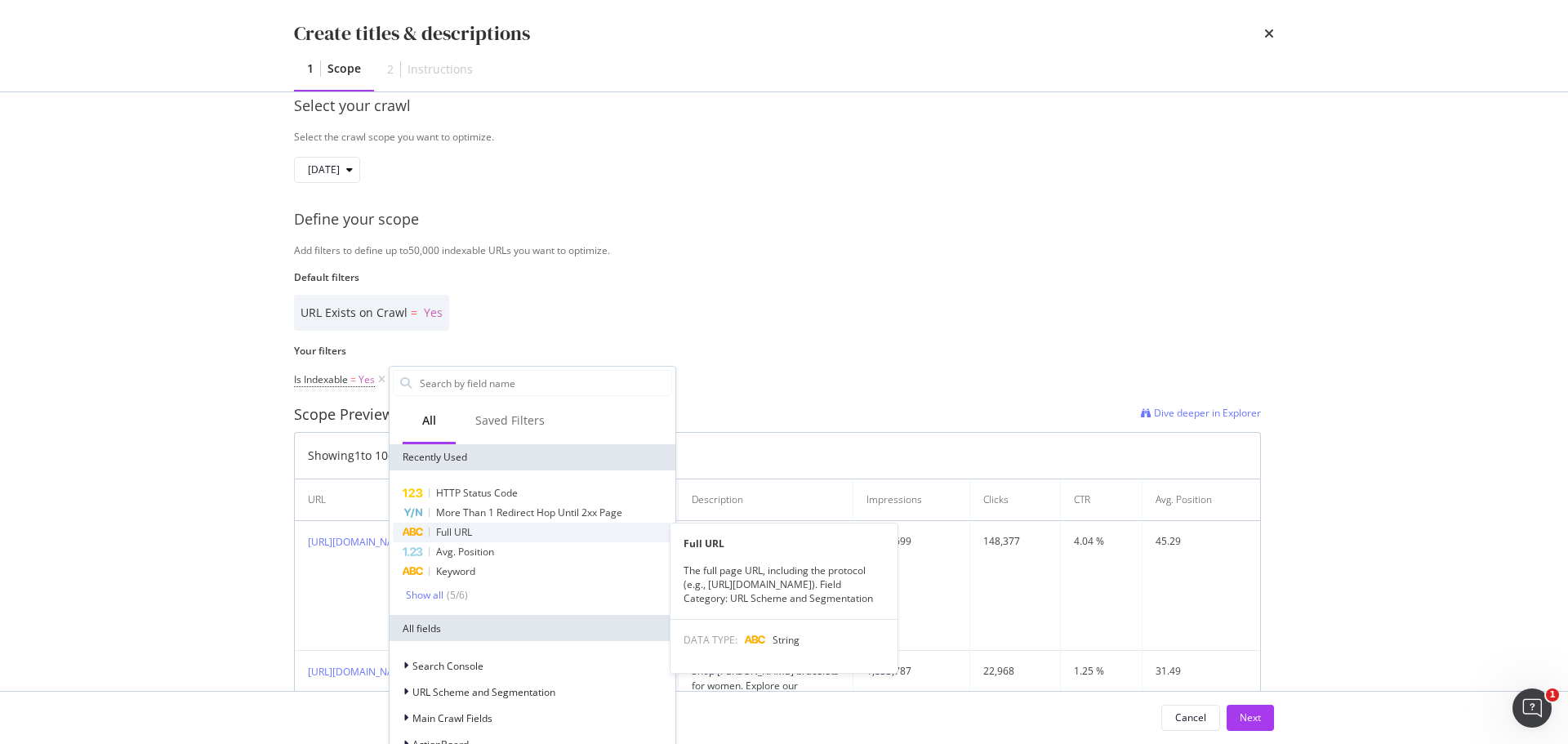
click at [466, 523] on div "Full URL" at bounding box center [532, 532] width 279 height 20
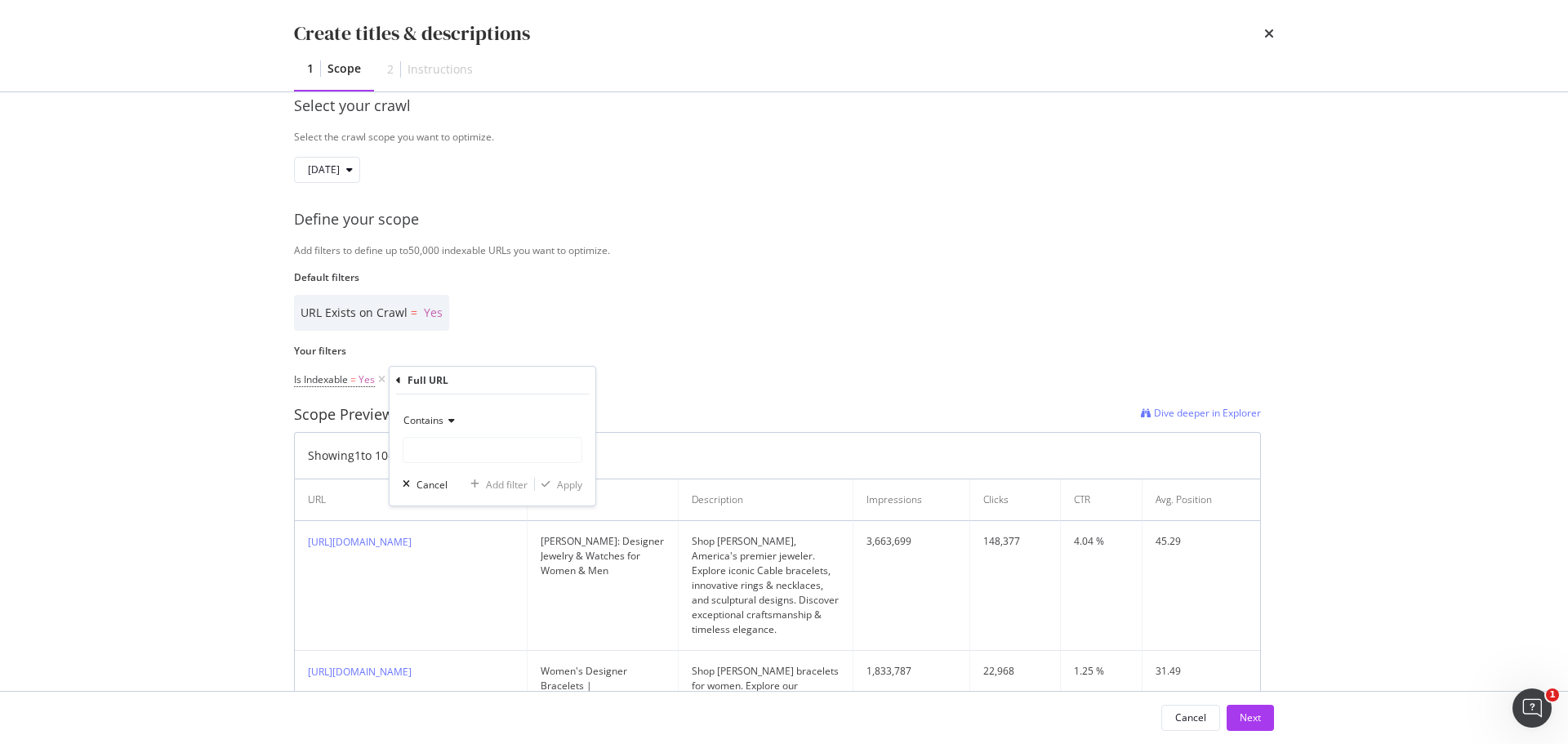
click at [444, 416] on icon "modal" at bounding box center [449, 421] width 12 height 10
click at [479, 598] on span "Doesn't contain" at bounding box center [446, 603] width 71 height 14
click at [481, 455] on input "Name" at bounding box center [493, 450] width 178 height 27
type input "/en-"
click at [567, 484] on div "Apply" at bounding box center [570, 484] width 26 height 14
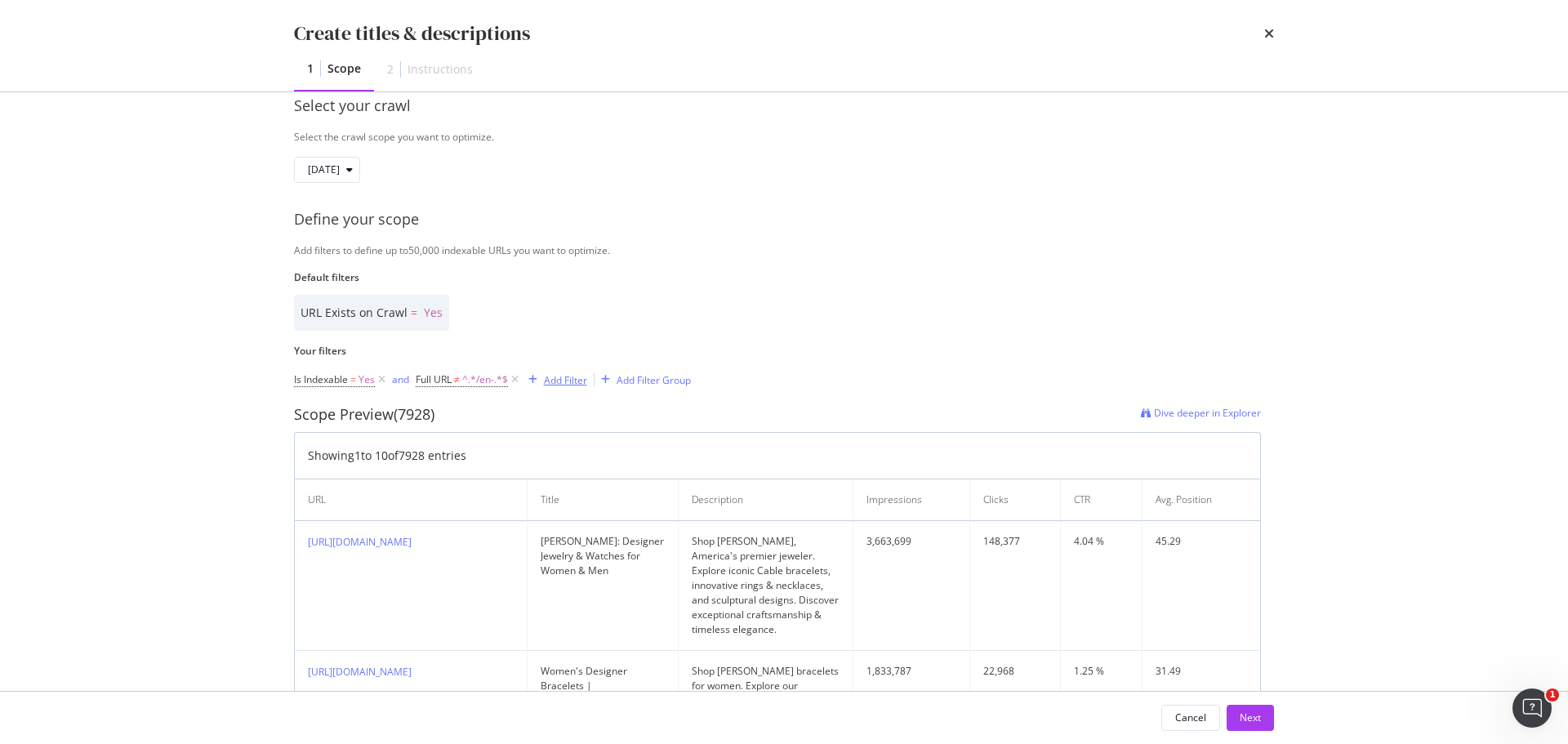
click at [566, 380] on div "Add Filter" at bounding box center [566, 380] width 43 height 14
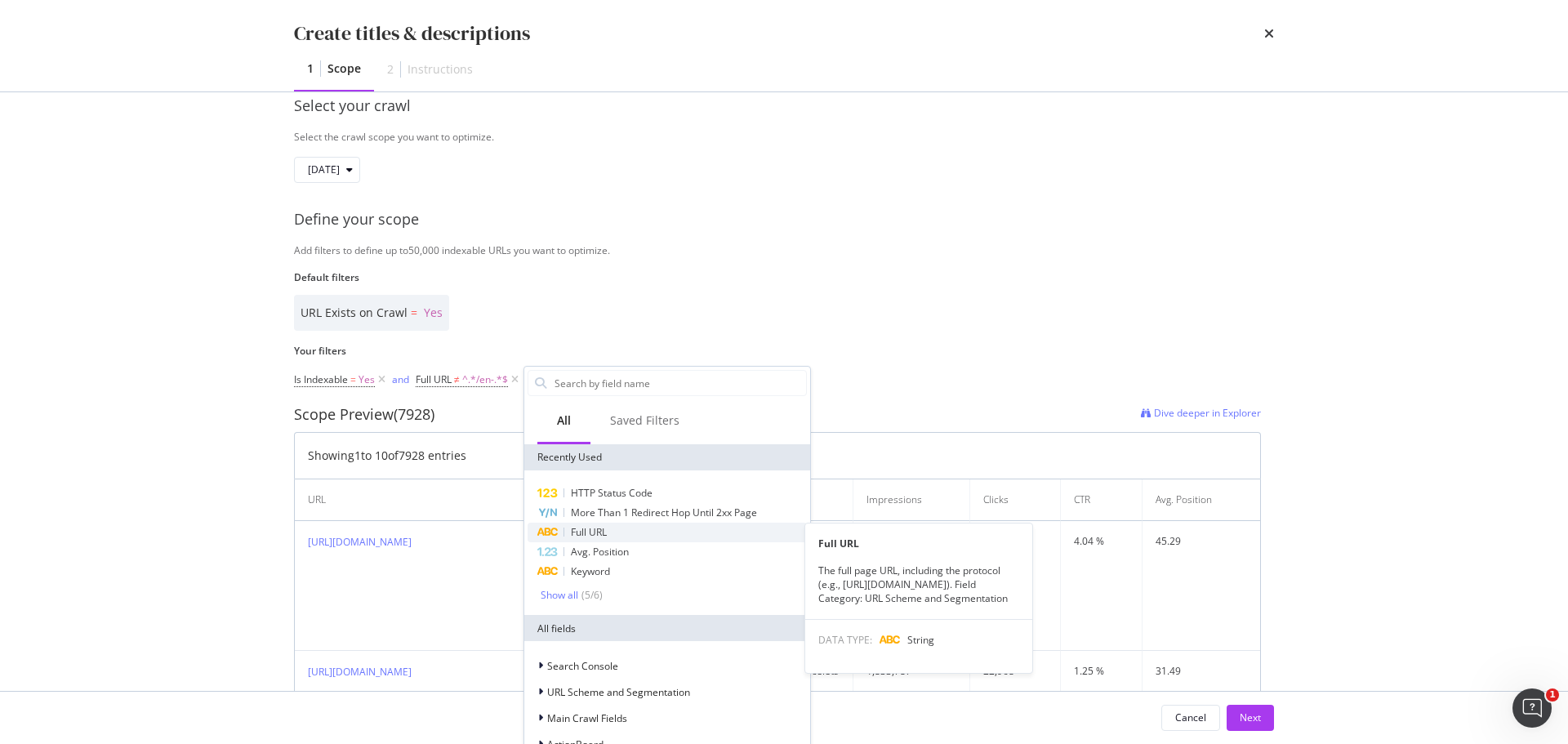
click at [561, 533] on div "Full URL" at bounding box center [667, 532] width 279 height 20
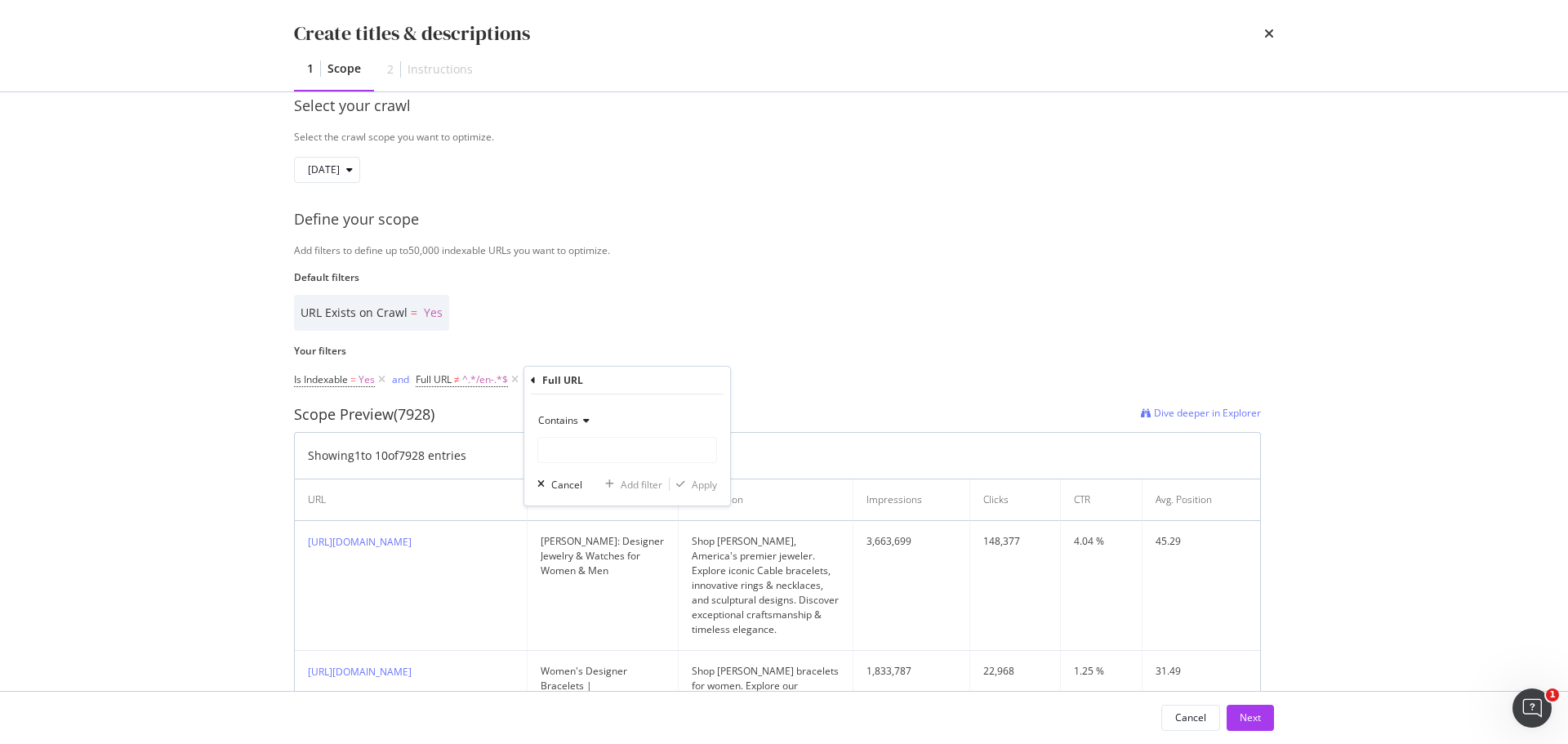
click at [561, 412] on div "Contains" at bounding box center [627, 421] width 180 height 27
click at [597, 596] on span "Doesn't contain" at bounding box center [581, 603] width 71 height 14
click at [611, 448] on input "Name" at bounding box center [627, 450] width 178 height 27
type input "/fr-"
click at [710, 483] on div "Apply" at bounding box center [704, 484] width 26 height 14
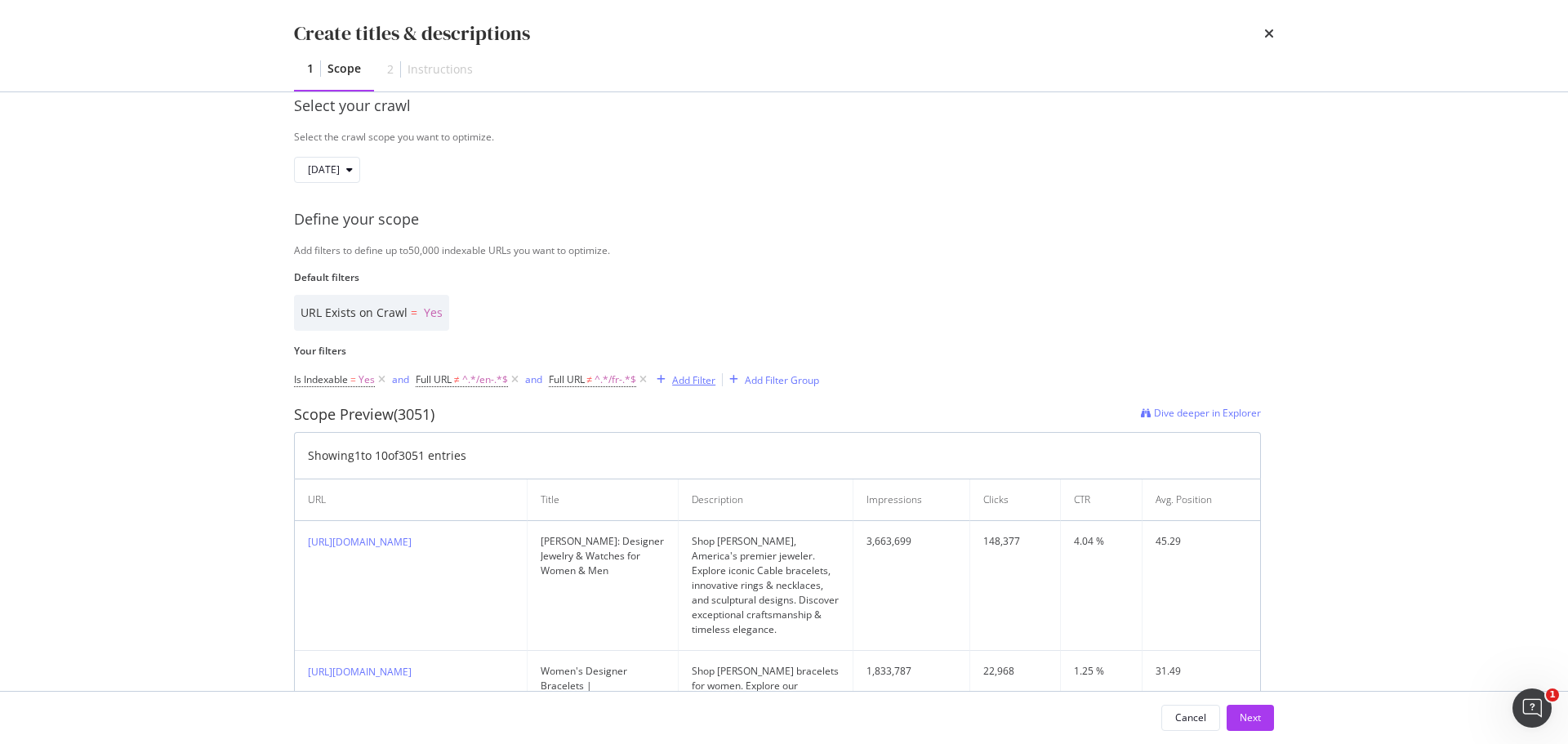
click at [702, 377] on div "Add Filter" at bounding box center [694, 380] width 43 height 14
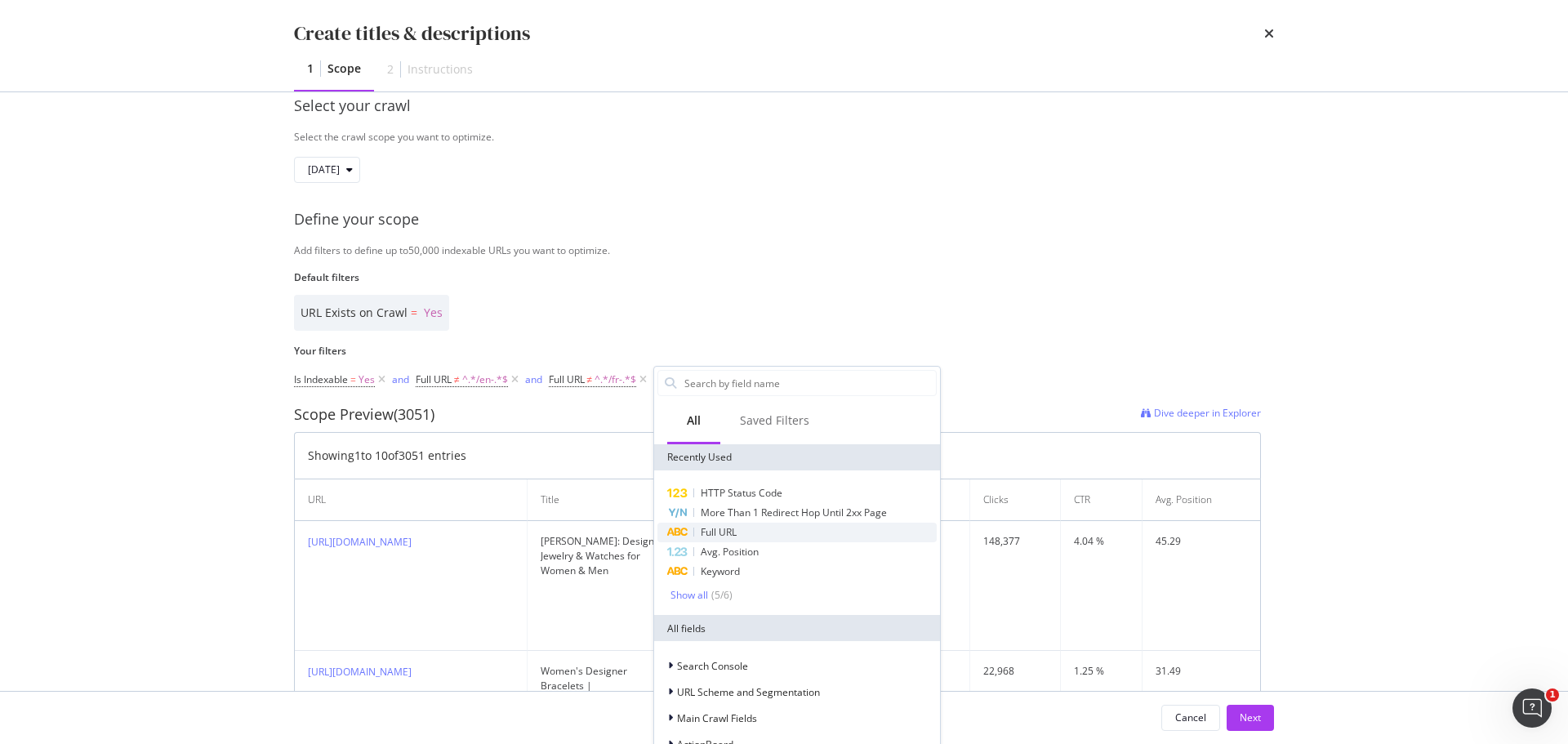
click at [731, 533] on span "Full URL" at bounding box center [718, 532] width 36 height 14
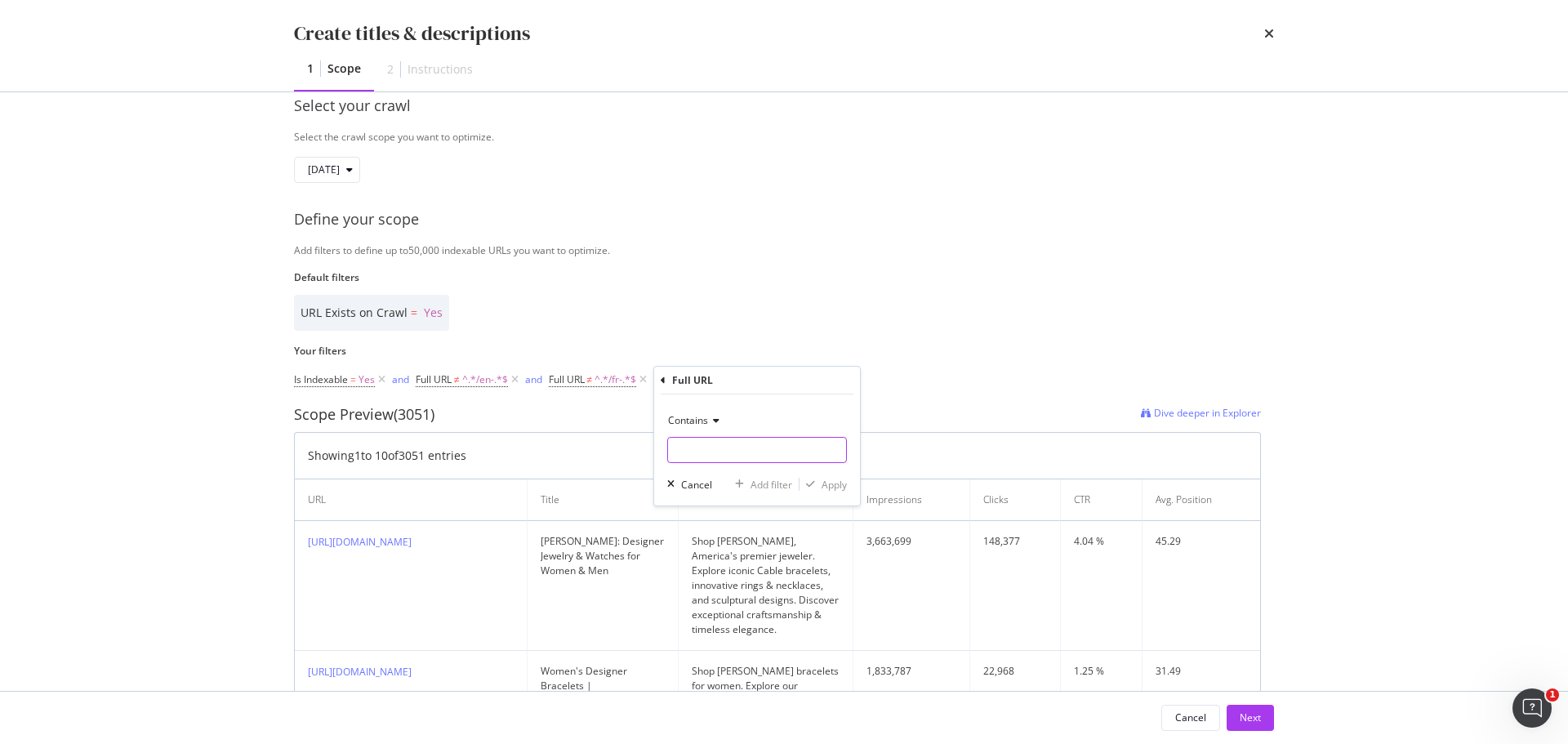
click at [722, 441] on input "Name" at bounding box center [757, 450] width 178 height 27
type input "chevron"
click at [830, 488] on div "Apply" at bounding box center [834, 484] width 26 height 14
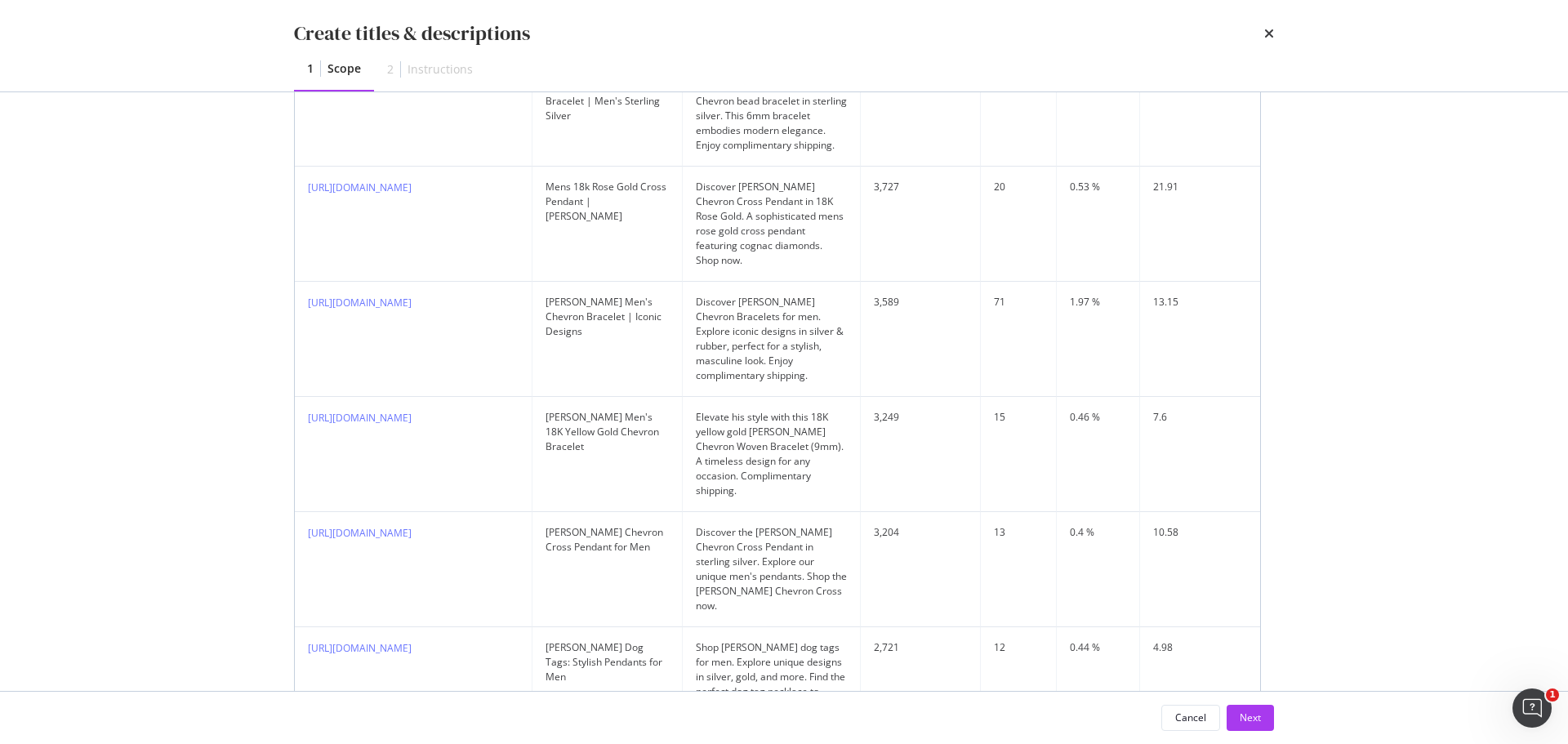
scroll to position [1143, 0]
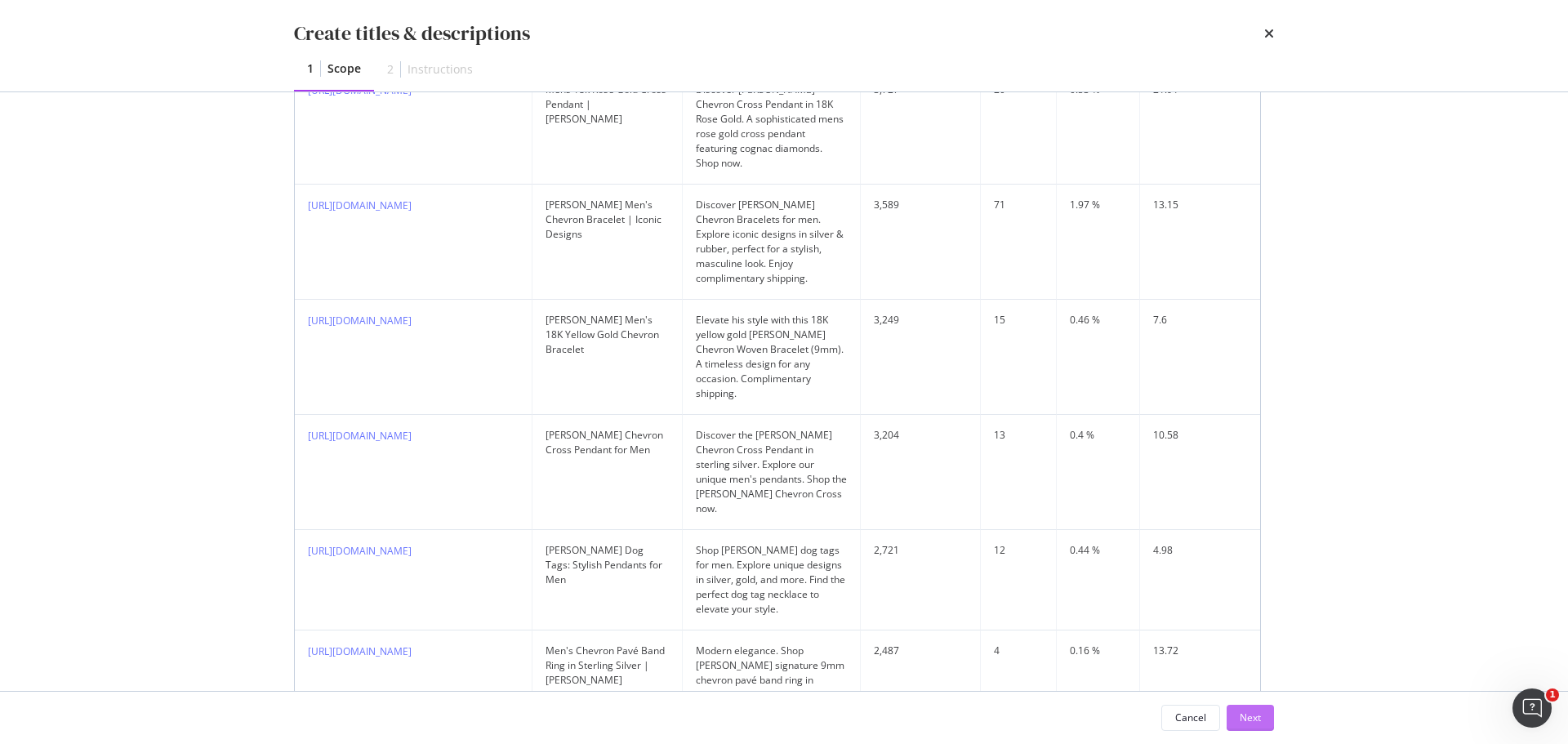
click at [1249, 712] on div "Next" at bounding box center [1250, 717] width 22 height 14
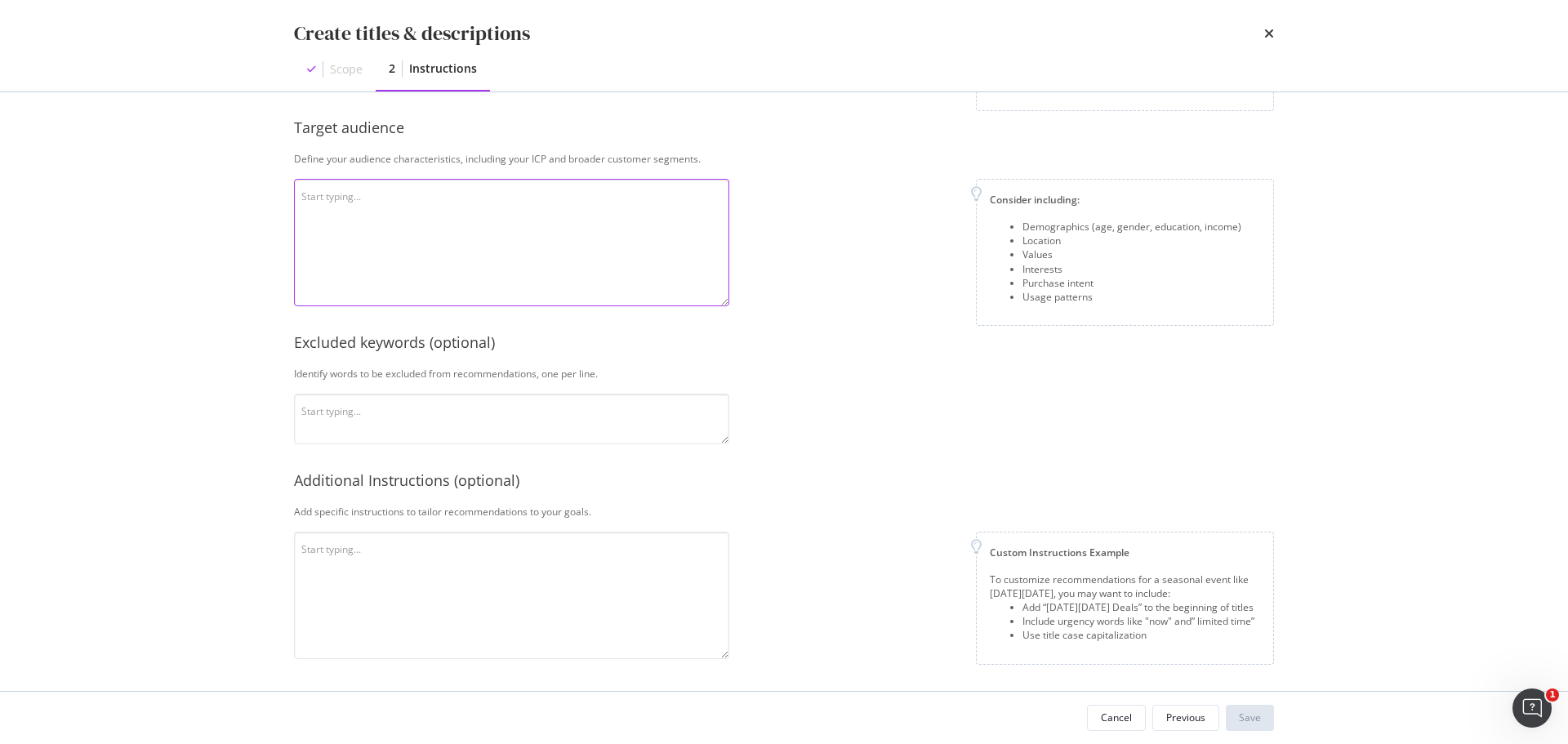
click at [537, 204] on textarea "modal" at bounding box center [512, 243] width 435 height 128
paste textarea "David Yurman's target market includes people who value craftsmanship, exclusivi…"
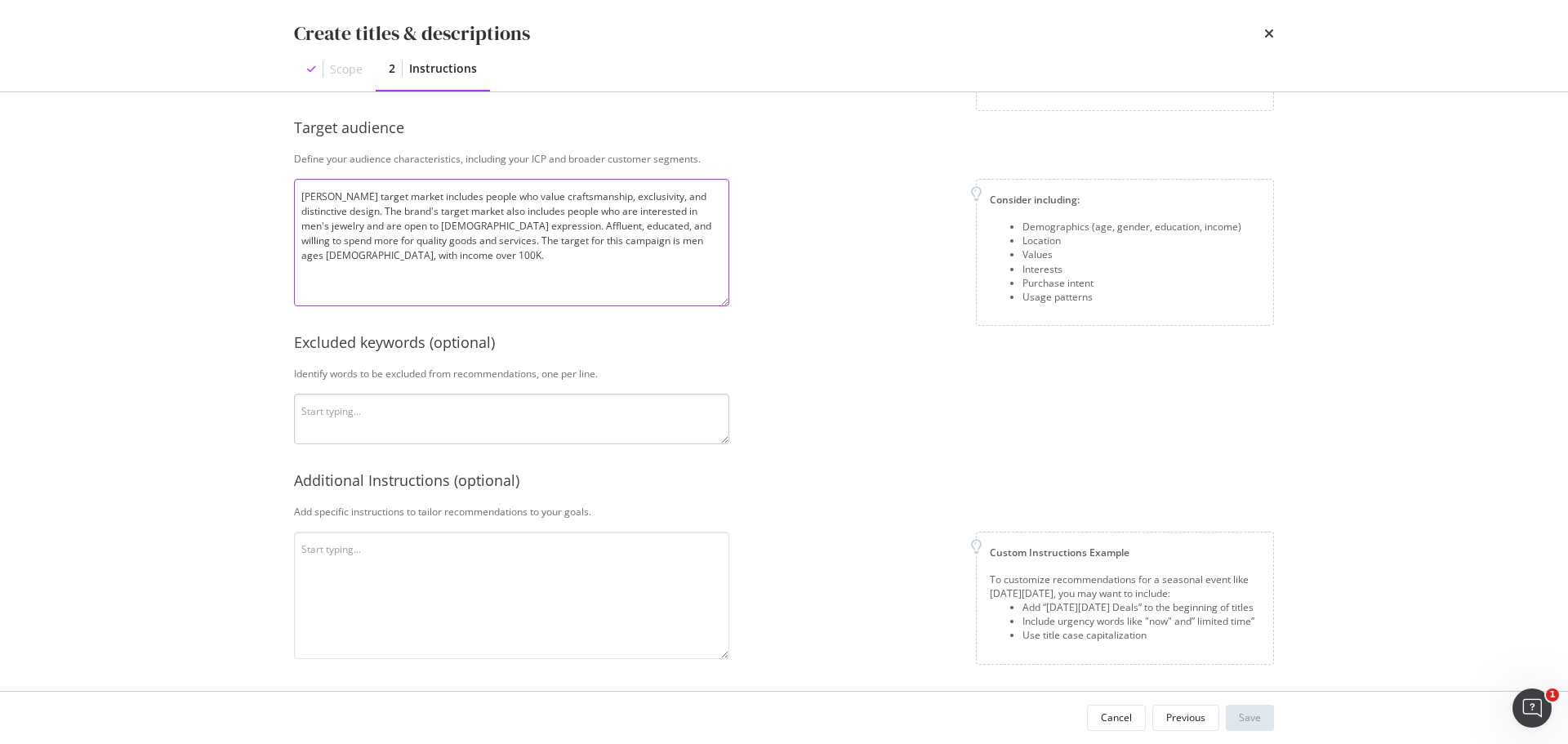
type textarea "David Yurman's target market includes people who value craftsmanship, exclusivi…"
click at [333, 423] on textarea "modal" at bounding box center [512, 419] width 435 height 51
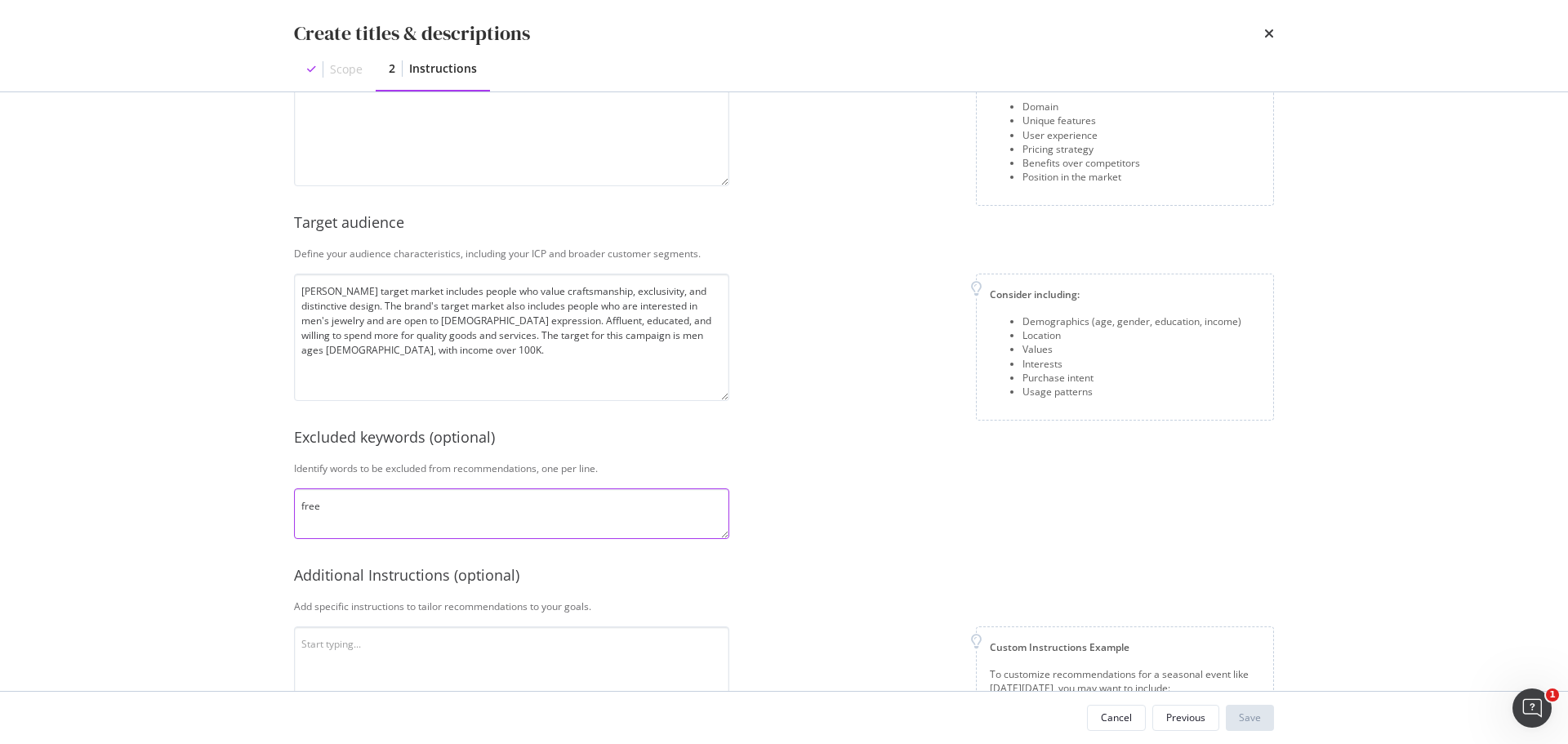
scroll to position [96, 0]
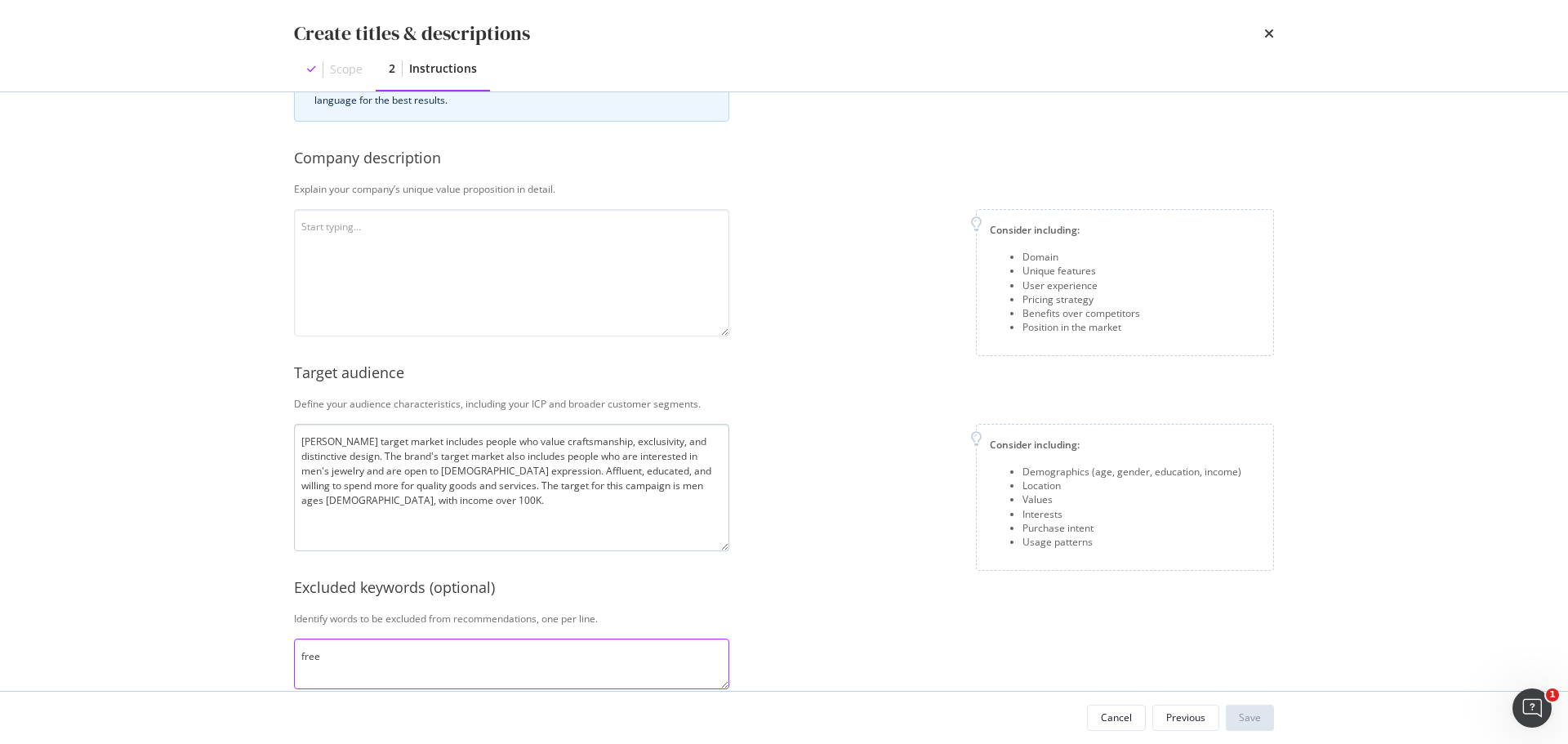
type textarea "free"
drag, startPoint x: 353, startPoint y: 483, endPoint x: 371, endPoint y: 484, distance: 18.0
click at [354, 483] on textarea "David Yurman's target market includes people who value craftsmanship, exclusivi…" at bounding box center [512, 488] width 435 height 128
drag, startPoint x: 437, startPoint y: 497, endPoint x: 427, endPoint y: 480, distance: 19.7
click at [437, 498] on textarea "David Yurman's target market includes people who value craftsmanship, exclusivi…" at bounding box center [512, 488] width 435 height 128
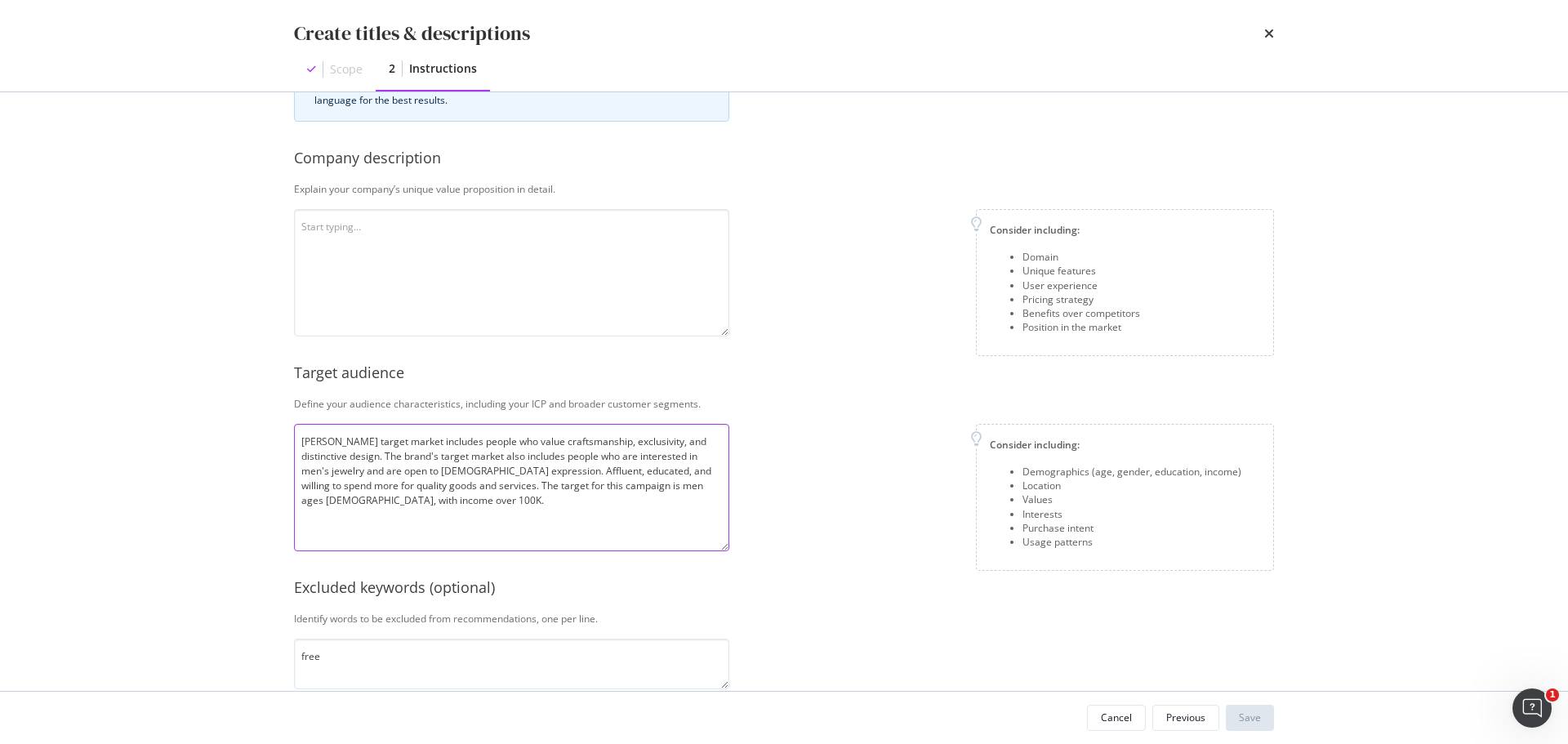
drag, startPoint x: 495, startPoint y: 488, endPoint x: 153, endPoint y: 437, distance: 345.8
click at [153, 437] on div "Create titles & descriptions Scope 2 Instructions This information refines our …" at bounding box center [784, 372] width 1568 height 744
drag, startPoint x: 463, startPoint y: 474, endPoint x: 361, endPoint y: 226, distance: 268.2
click at [358, 225] on textarea "modal" at bounding box center [512, 273] width 435 height 128
click at [419, 219] on textarea "modal" at bounding box center [512, 273] width 435 height 128
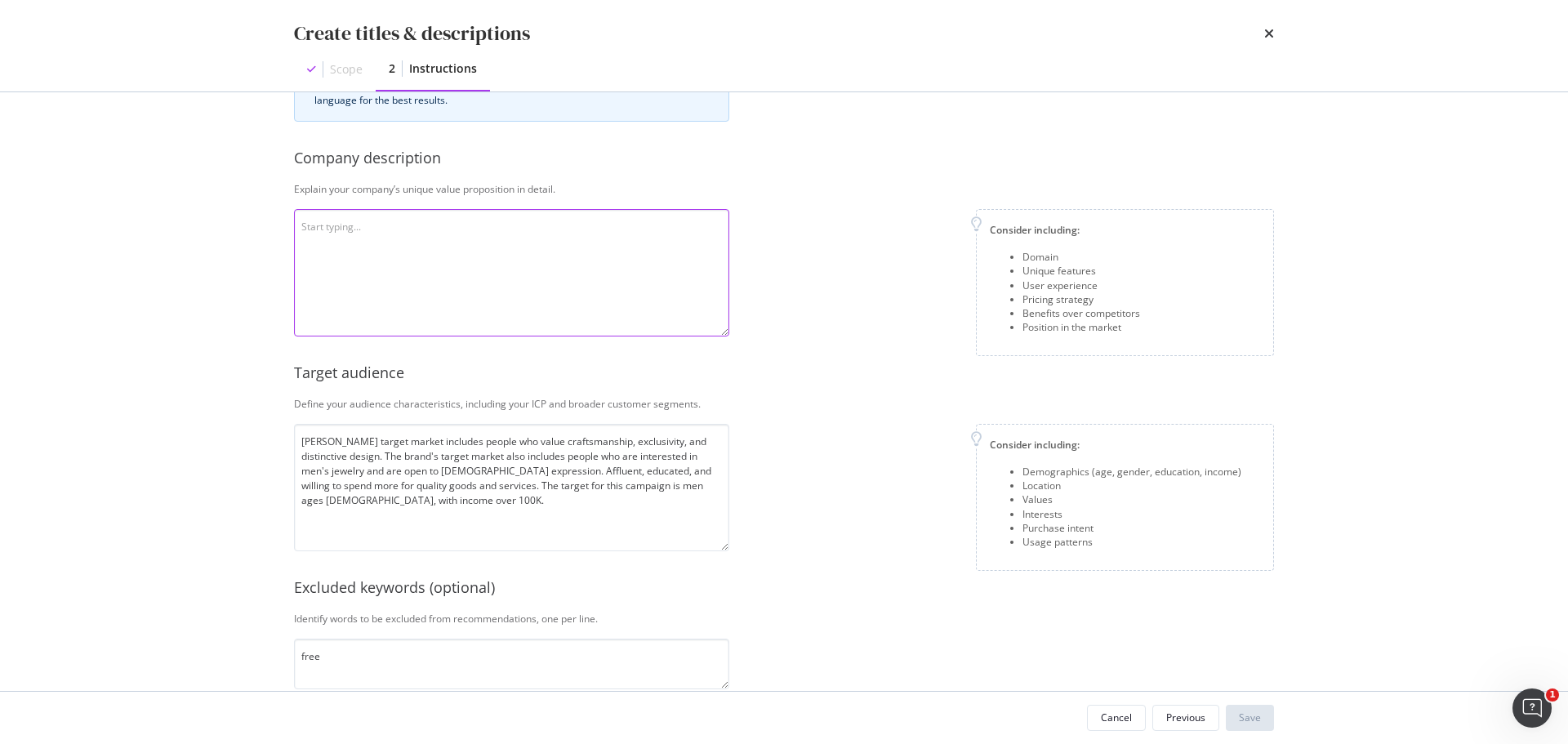
paste textarea "David Yurman jewelry is unique because of its innovative designs, use of unconv…"
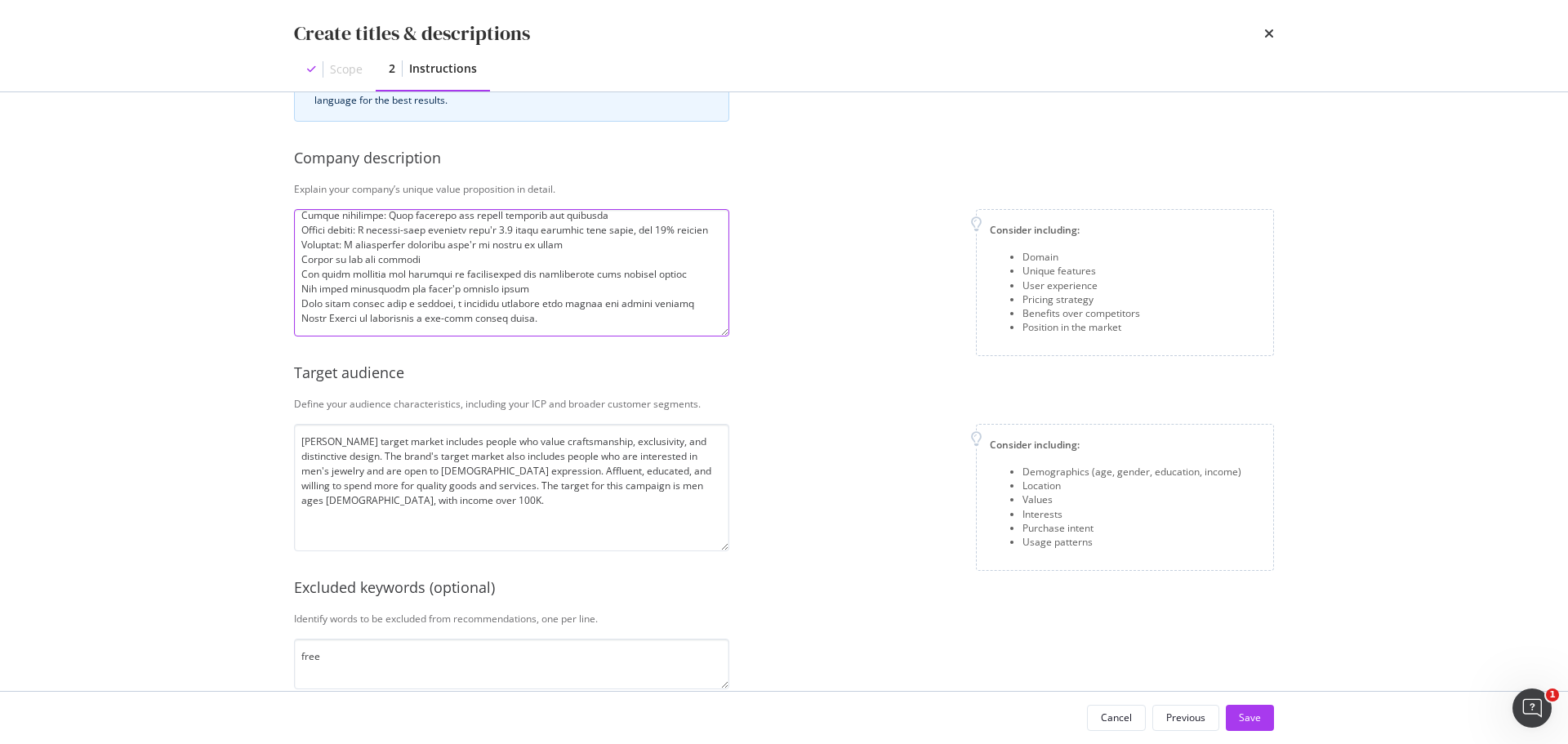
scroll to position [173, 0]
type textarea "David Yurman jewelry is unique because of its innovative designs, use of unconv…"
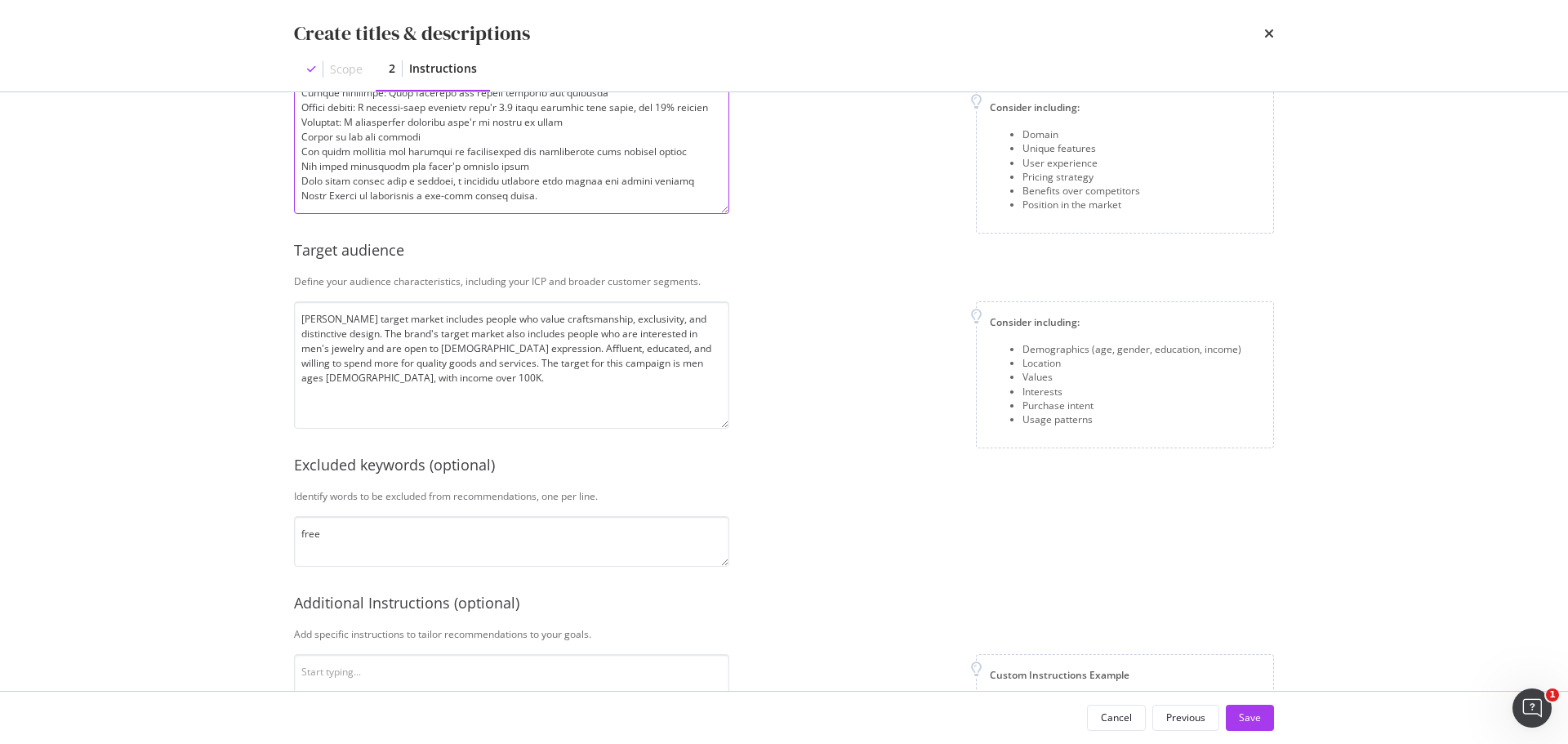
scroll to position [342, 0]
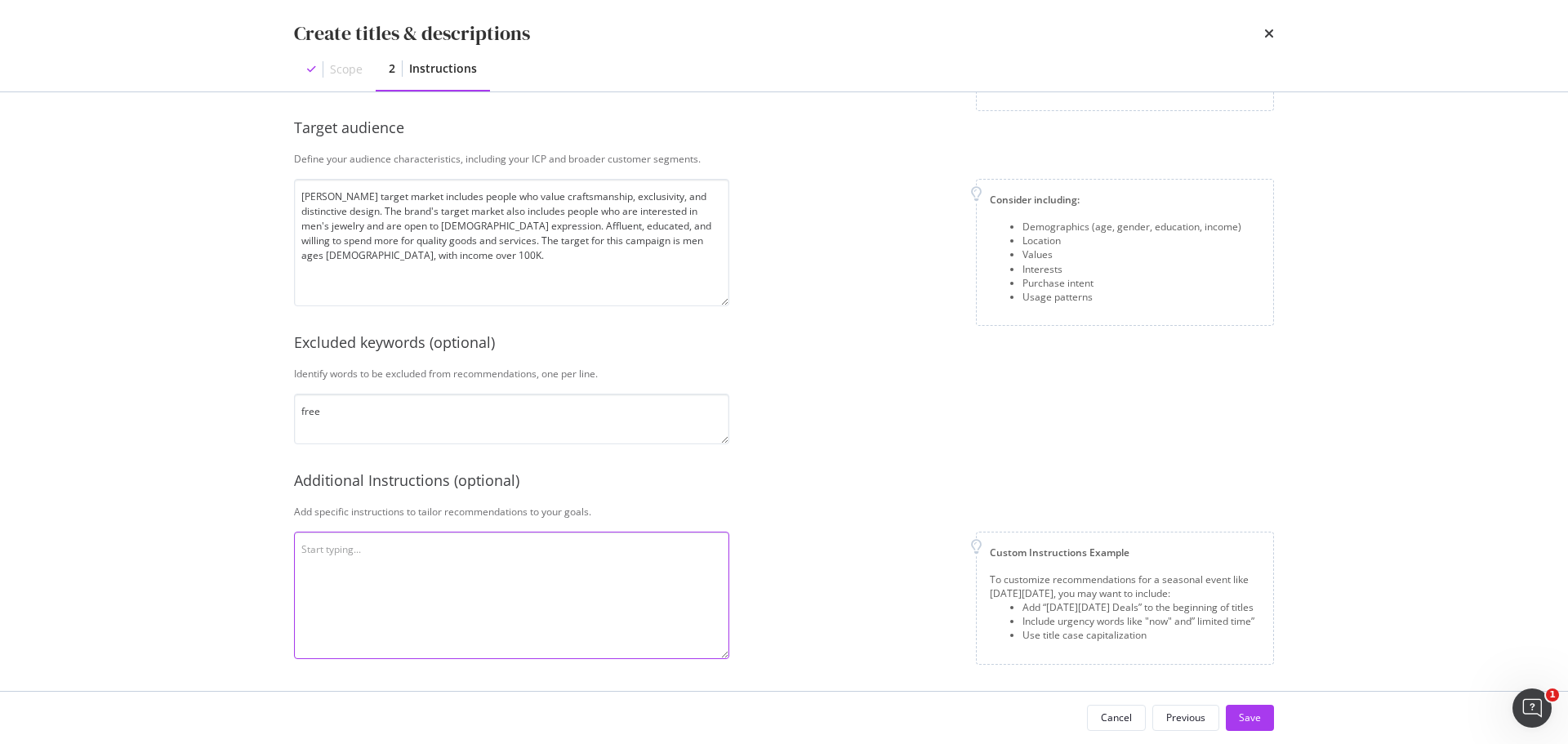
click at [412, 542] on textarea "modal" at bounding box center [512, 596] width 435 height 128
type textarea "do not use exclamation points"
click at [1269, 705] on button "Save" at bounding box center [1250, 718] width 48 height 27
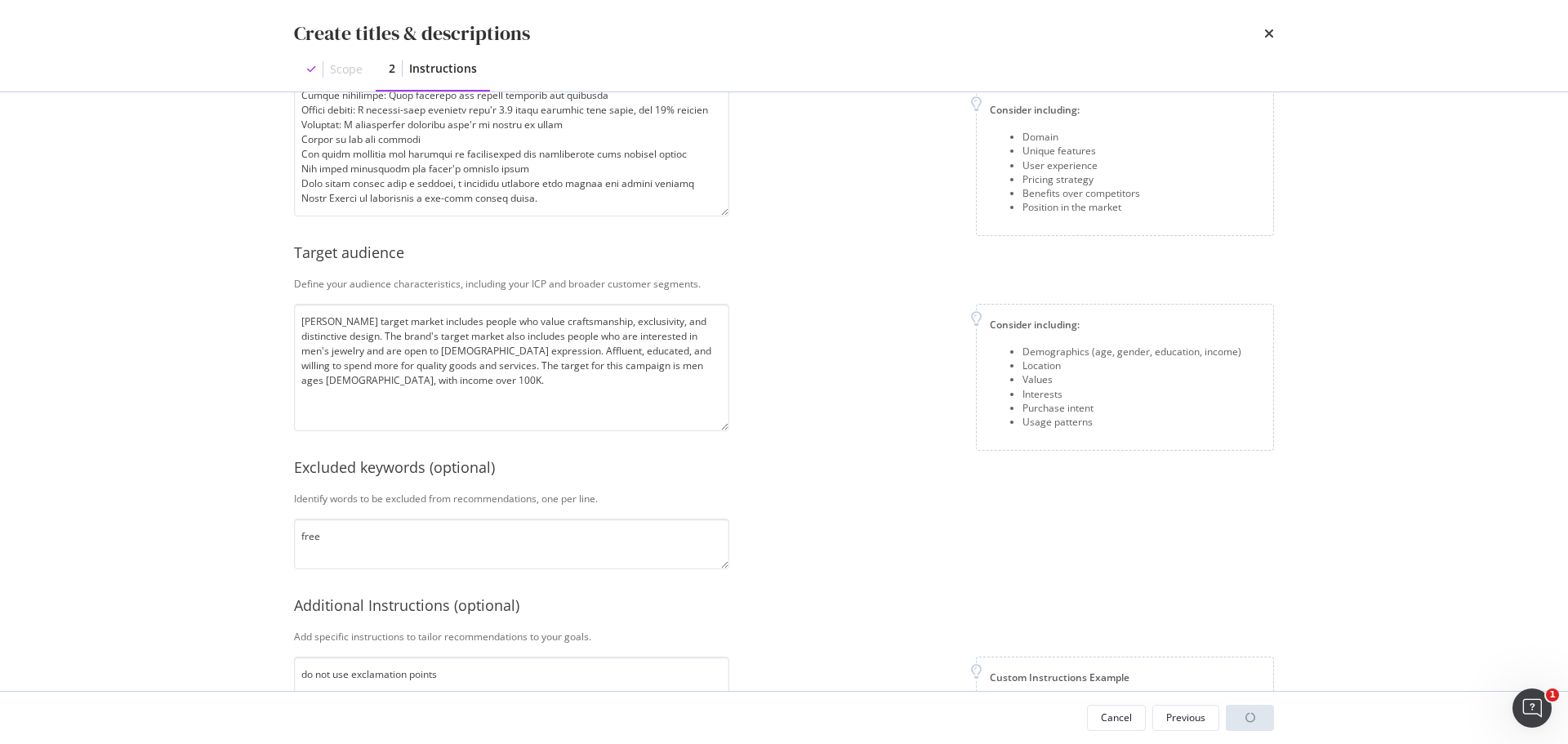
scroll to position [96, 0]
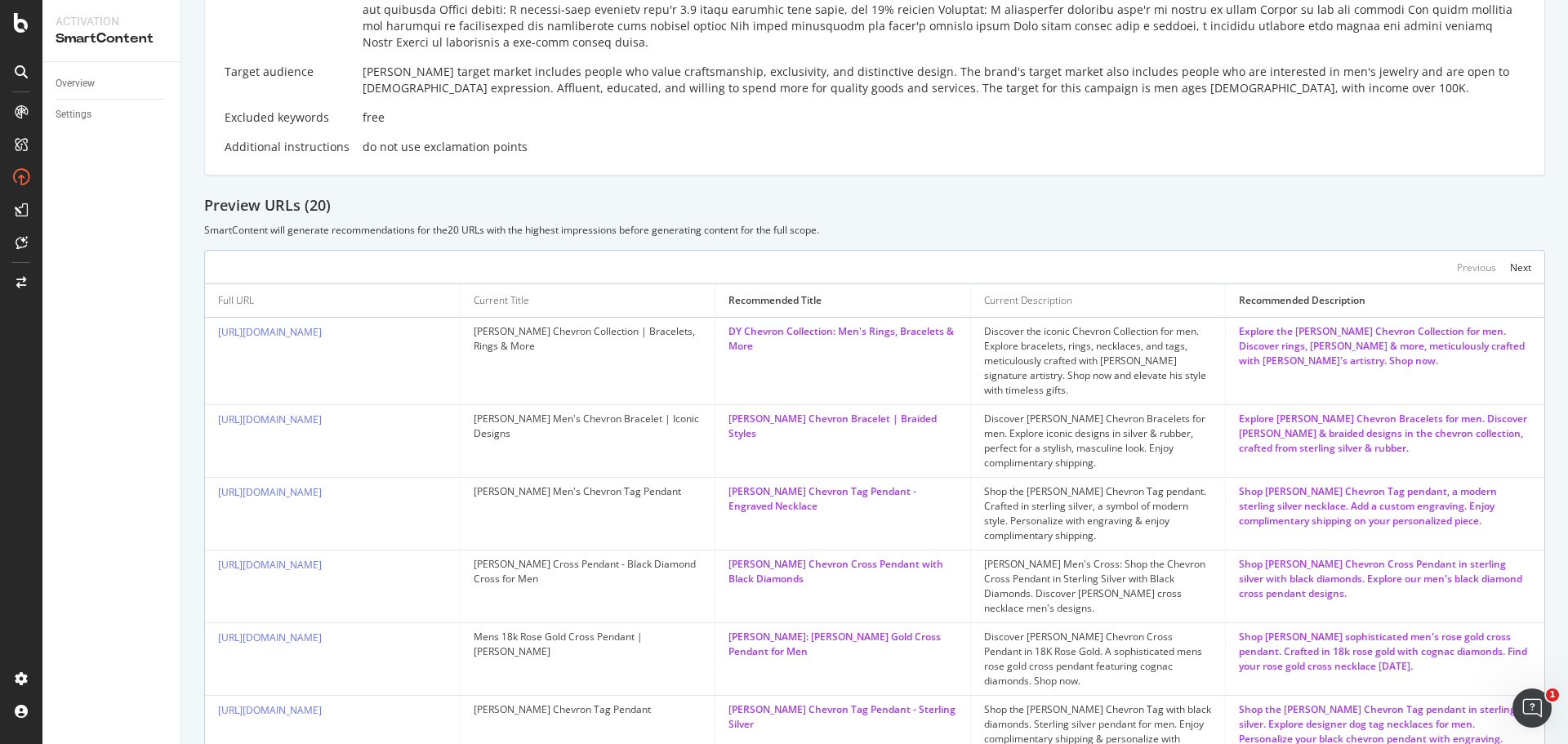
scroll to position [327, 0]
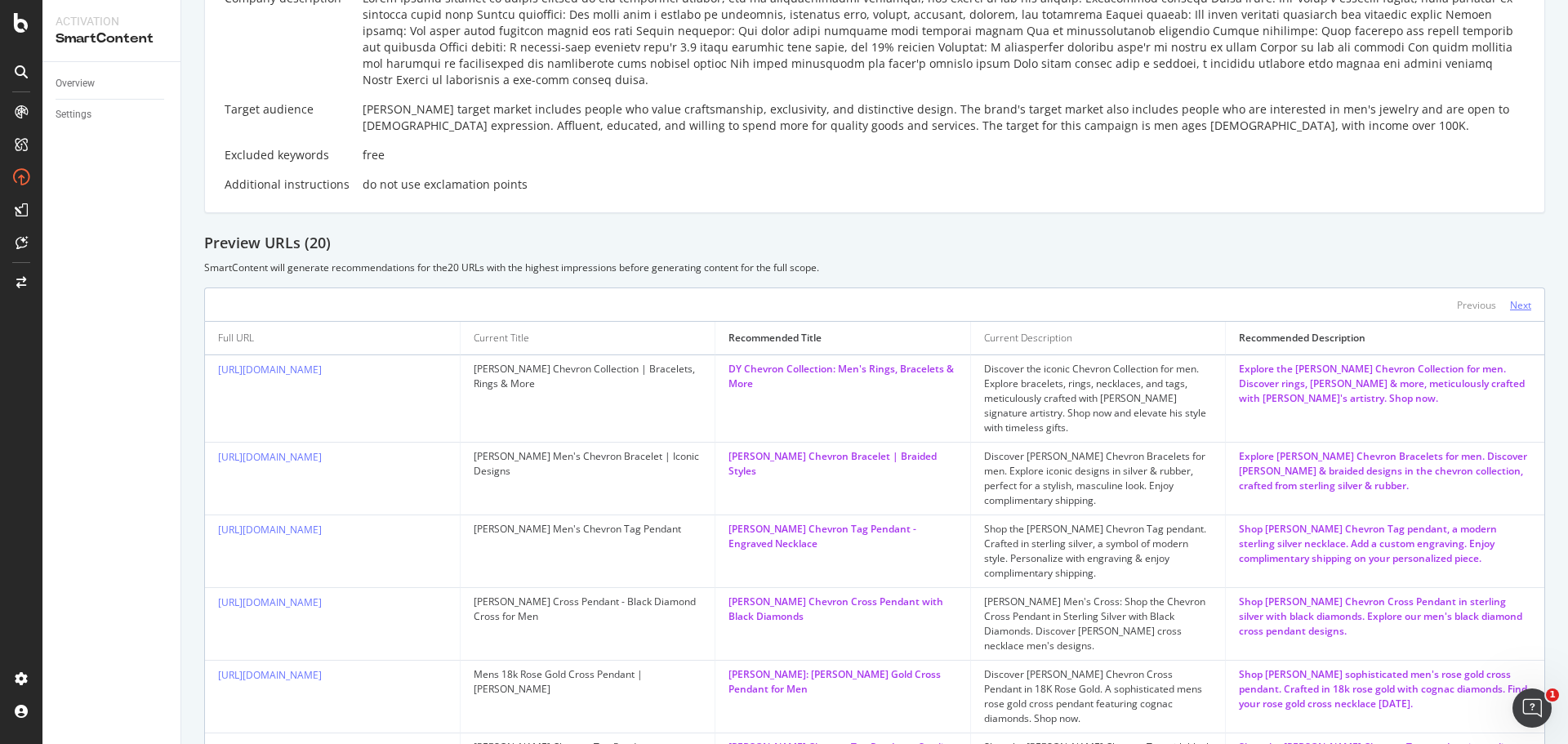
click at [1510, 298] on div "Next" at bounding box center [1521, 304] width 22 height 14
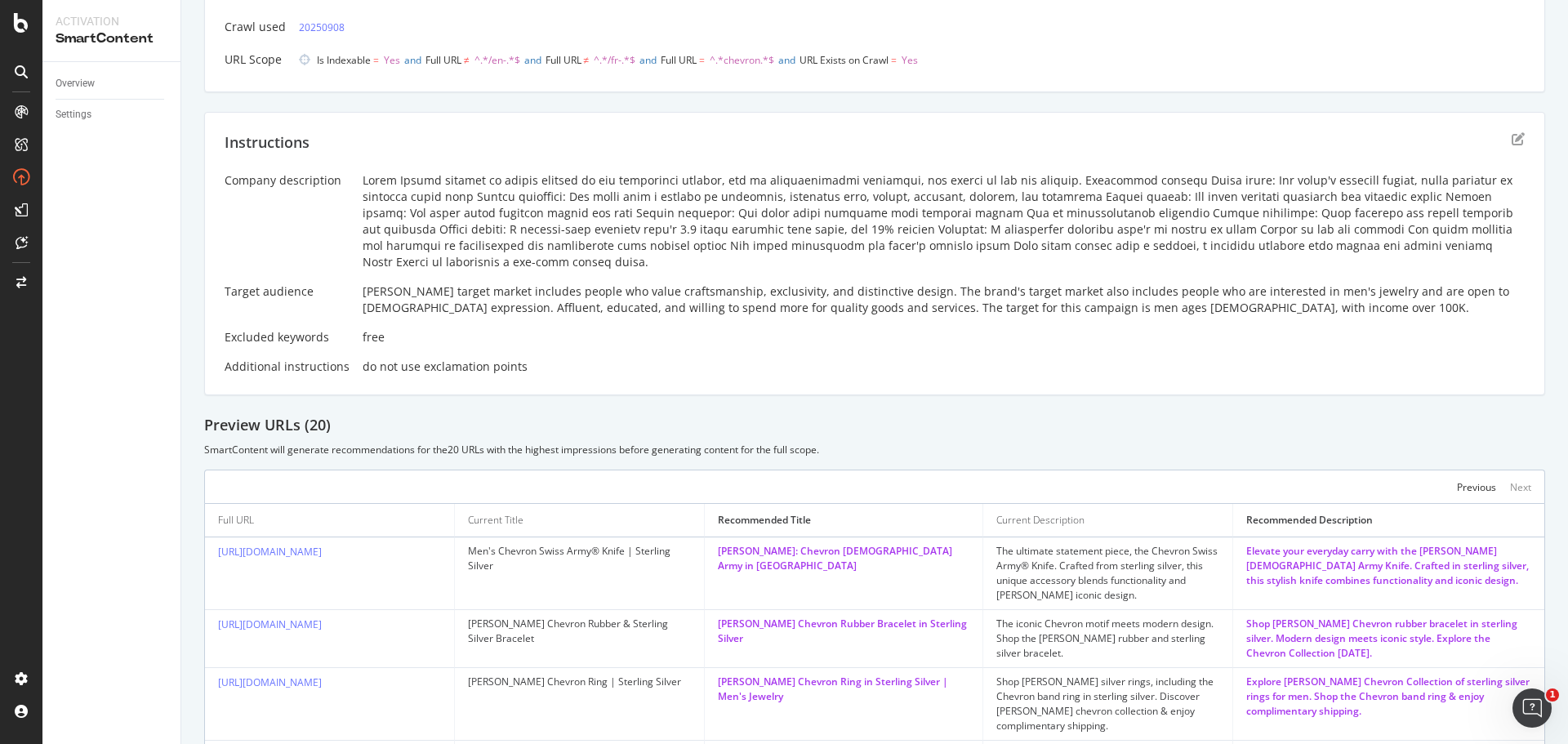
scroll to position [0, 0]
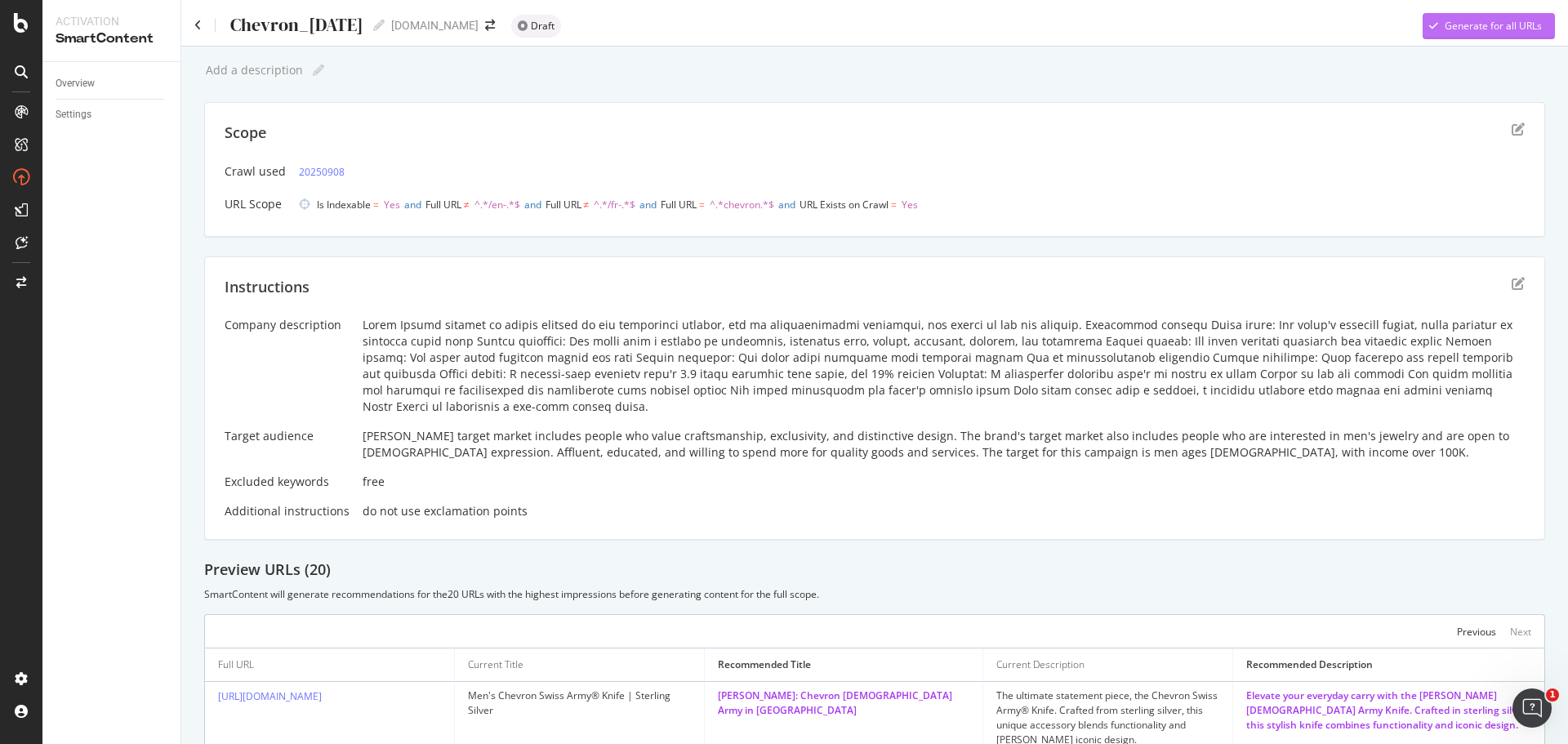
click at [1468, 25] on div "Generate for all URLs" at bounding box center [1493, 26] width 97 height 14
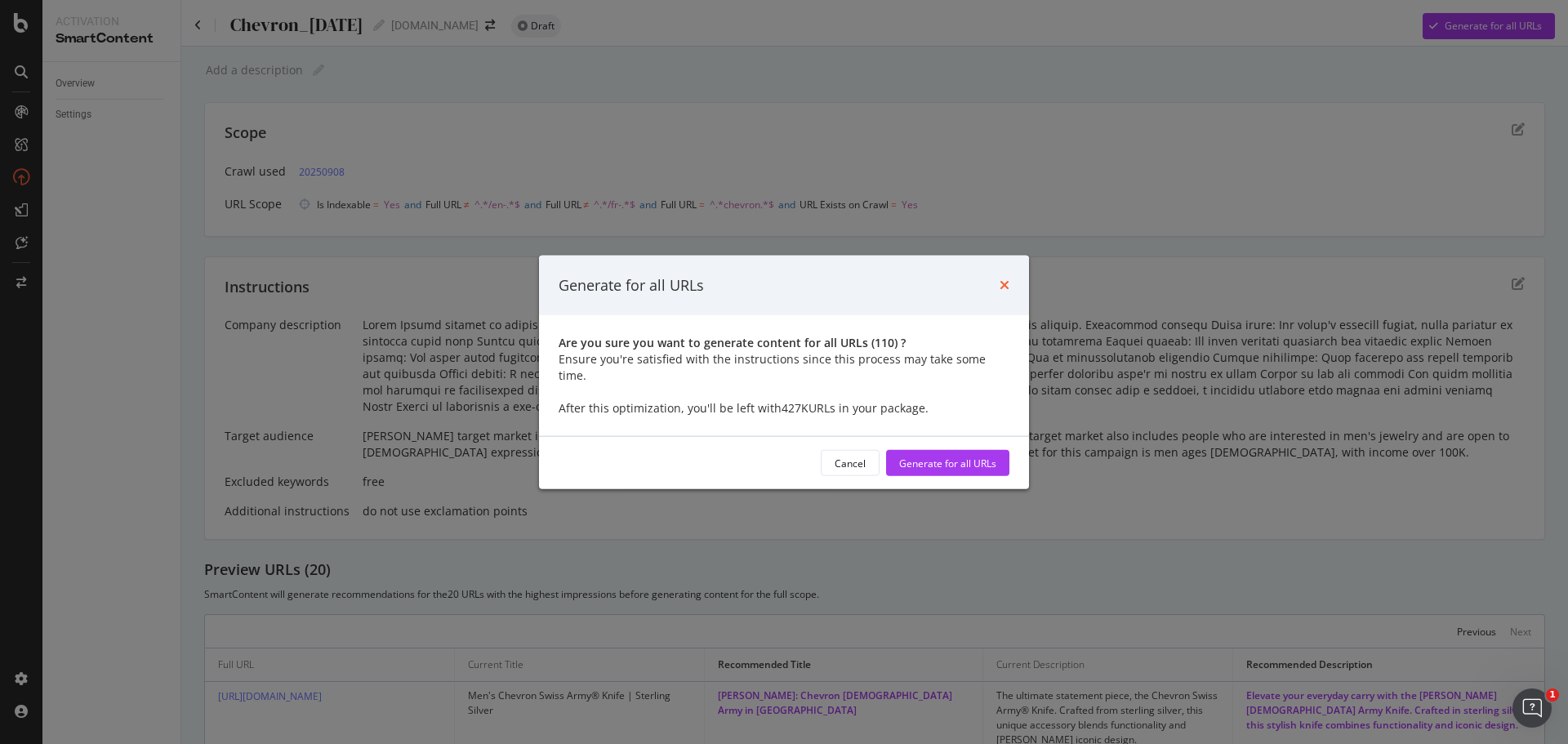
click at [1008, 291] on icon "times" at bounding box center [1004, 285] width 10 height 13
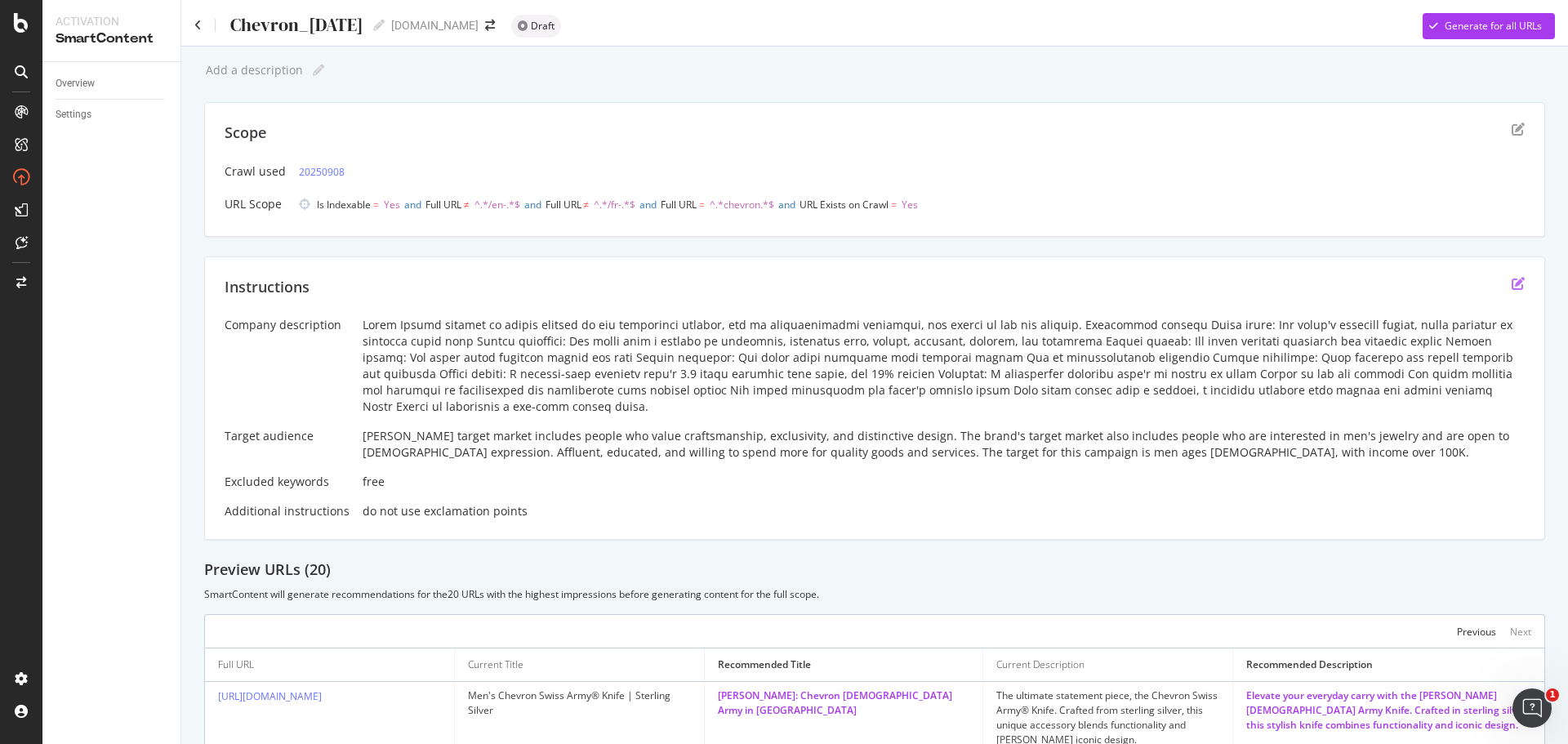
click at [1512, 281] on icon "edit" at bounding box center [1518, 284] width 13 height 13
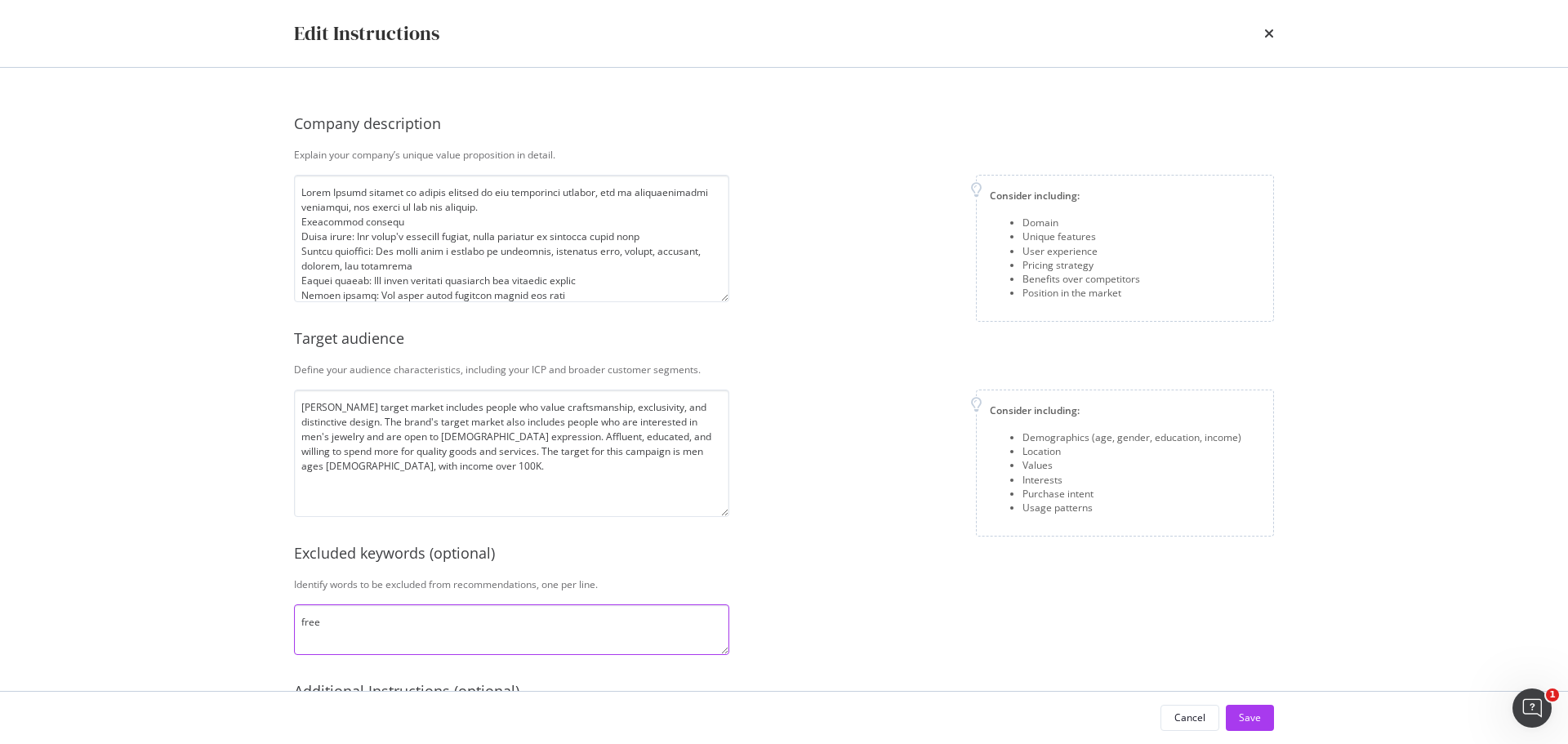
click at [339, 626] on textarea "free" at bounding box center [512, 630] width 435 height 51
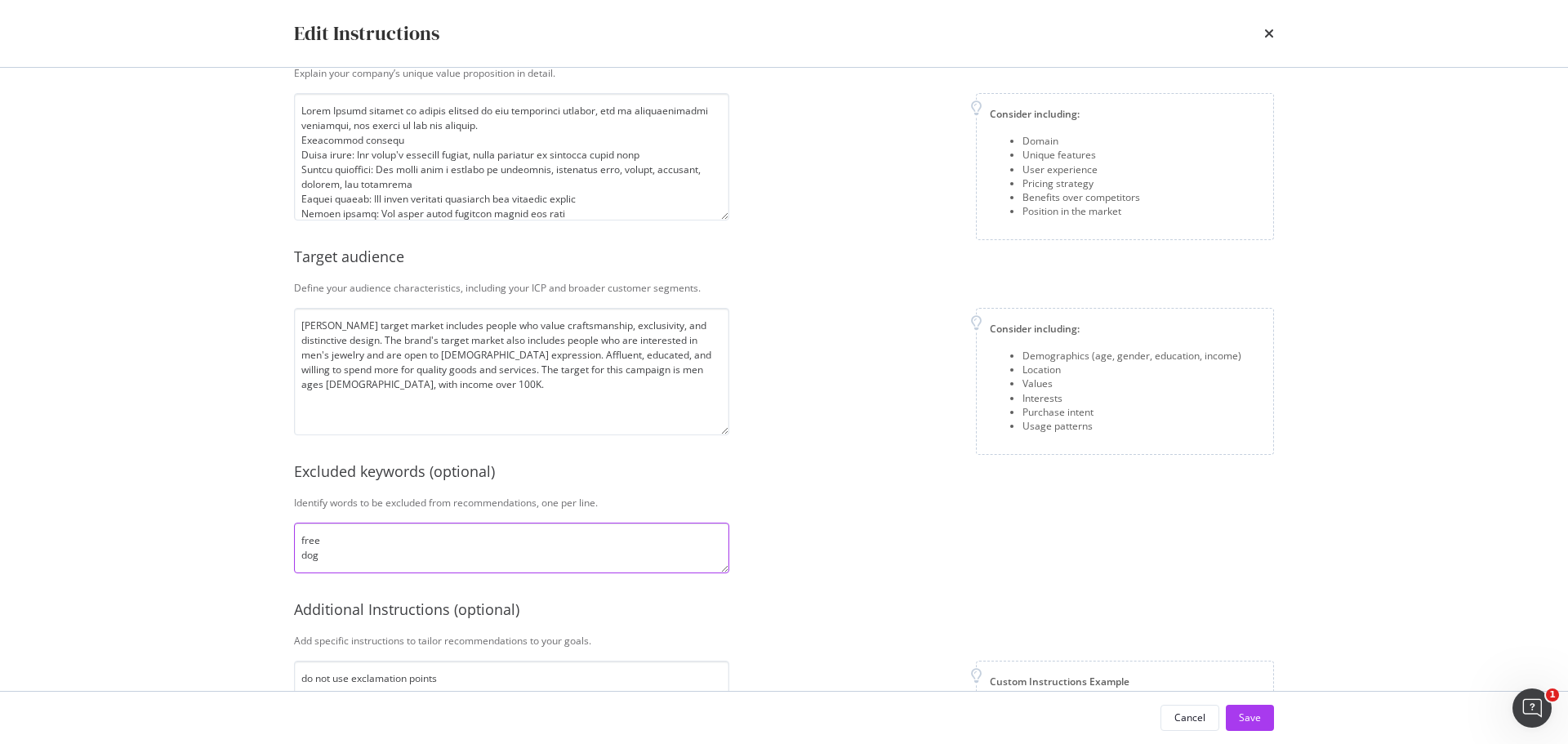
scroll to position [211, 0]
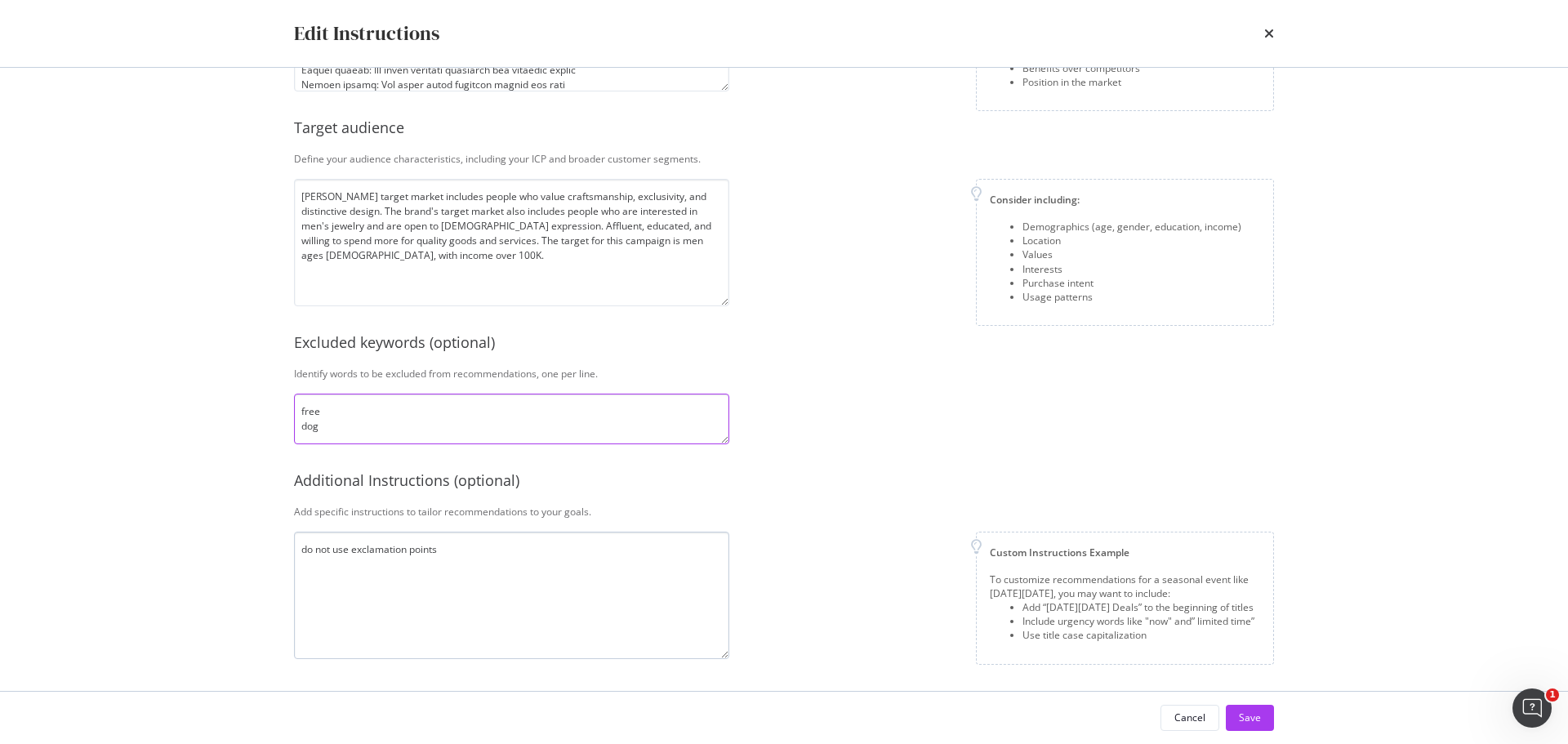
type textarea "free dog"
click at [450, 542] on textarea "do not use exclamation points" at bounding box center [512, 596] width 435 height 128
type textarea "do not use exclamation points use proper grammar"
click at [345, 426] on textarea "free dog" at bounding box center [512, 419] width 435 height 51
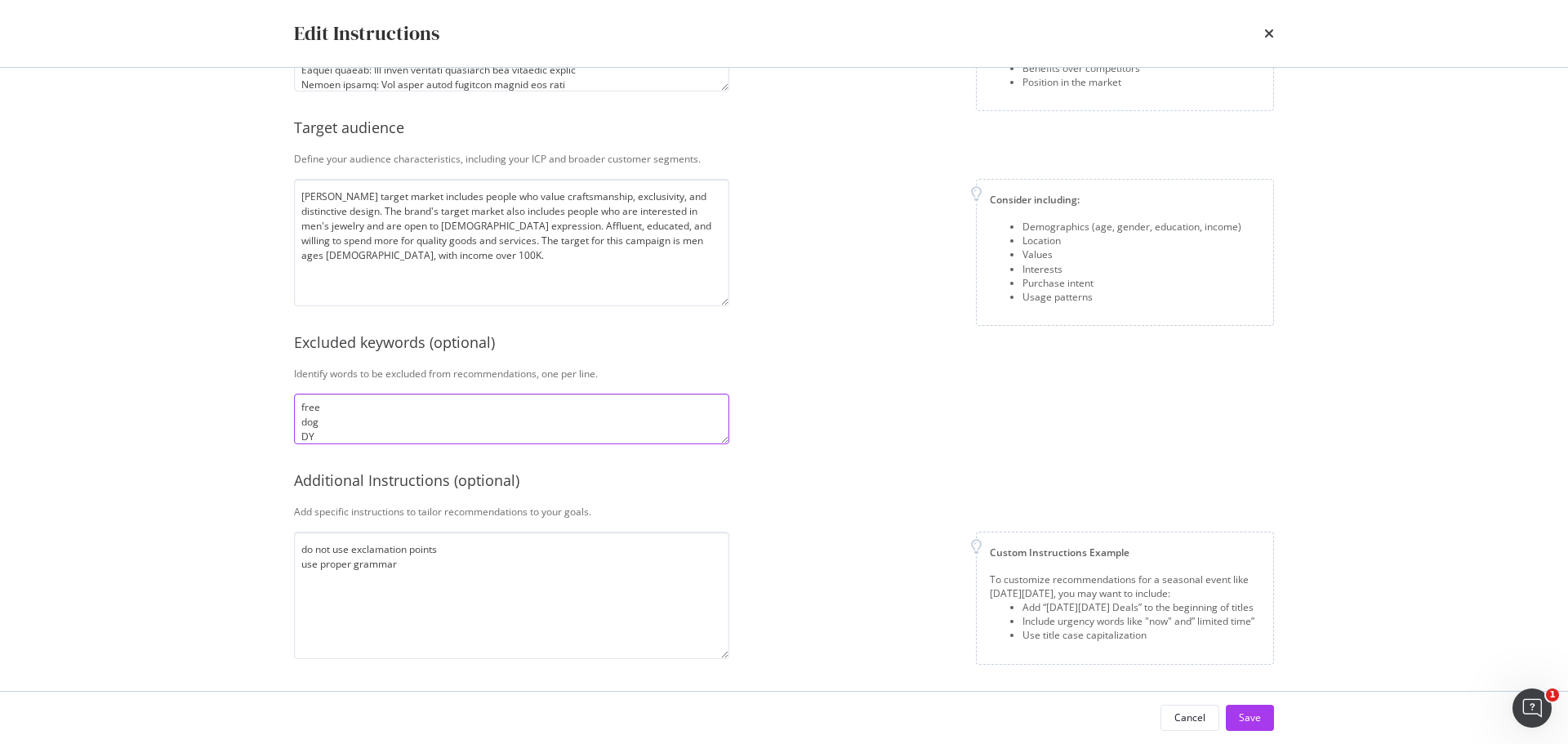
type textarea "free dog DY"
click at [1251, 701] on div "Cancel Save" at bounding box center [784, 717] width 1046 height 52
click at [1246, 715] on div "Save" at bounding box center [1250, 717] width 22 height 14
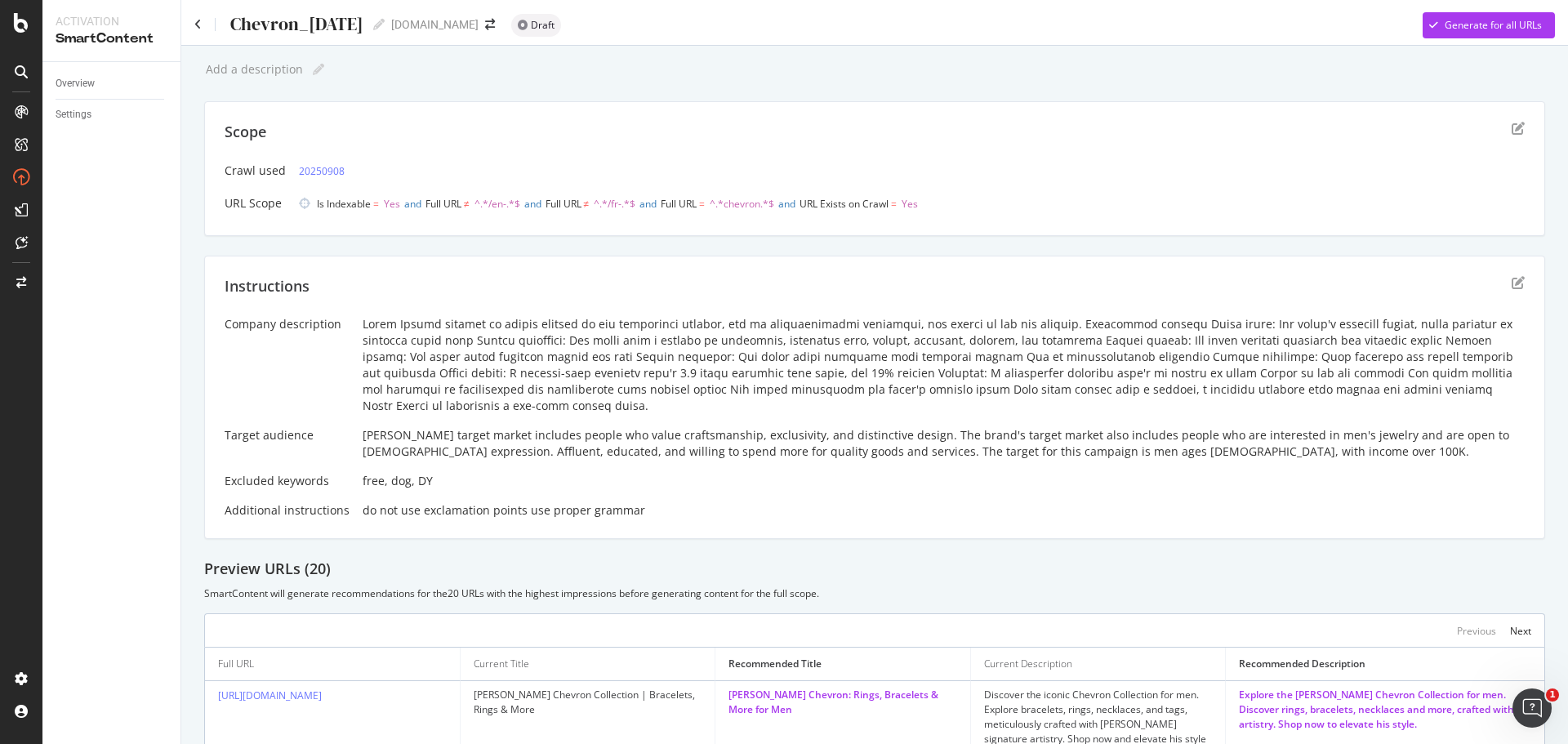
scroll to position [0, 0]
click at [1504, 26] on div "Generate for all URLs" at bounding box center [1493, 26] width 97 height 14
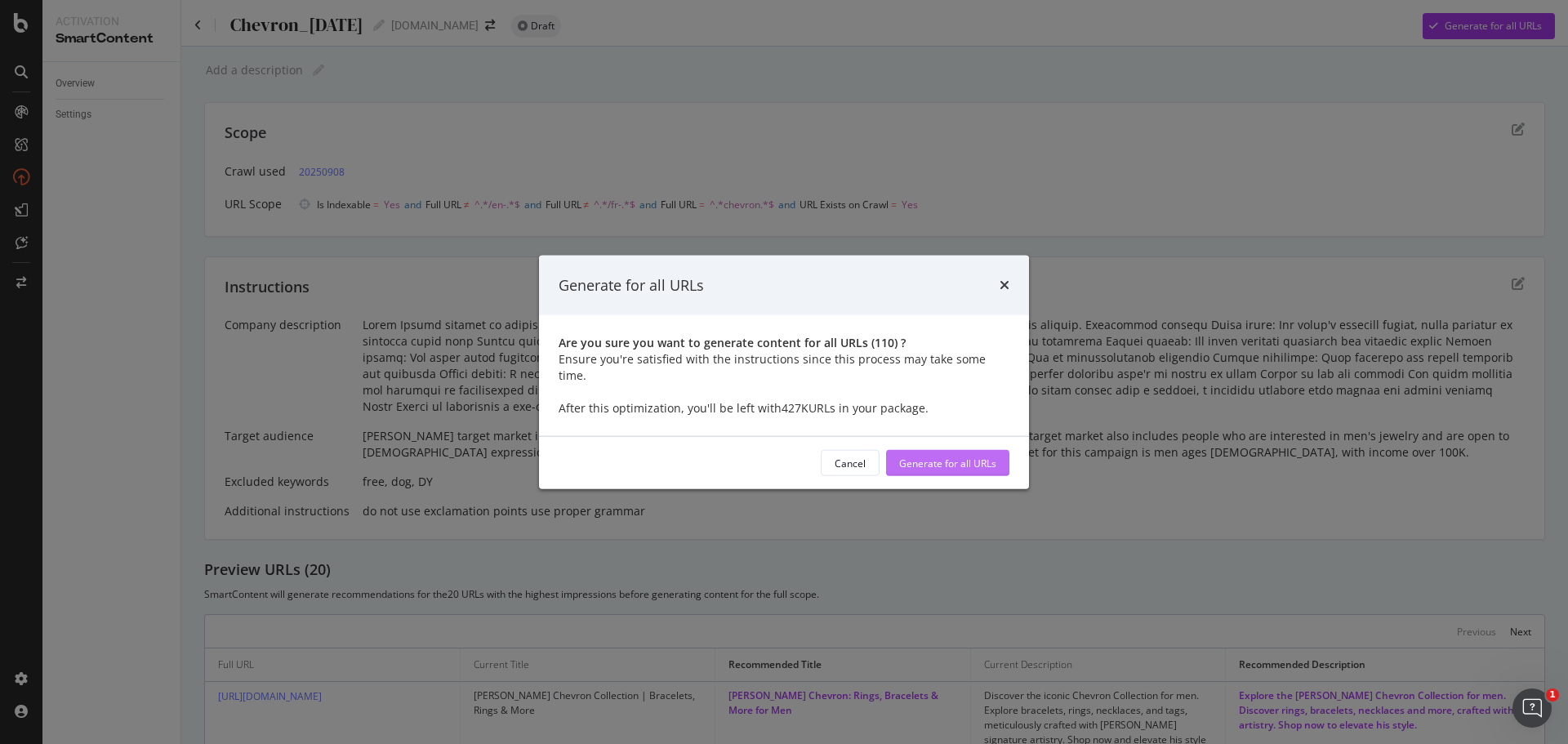
click at [961, 451] on div "Generate for all URLs" at bounding box center [947, 464] width 97 height 25
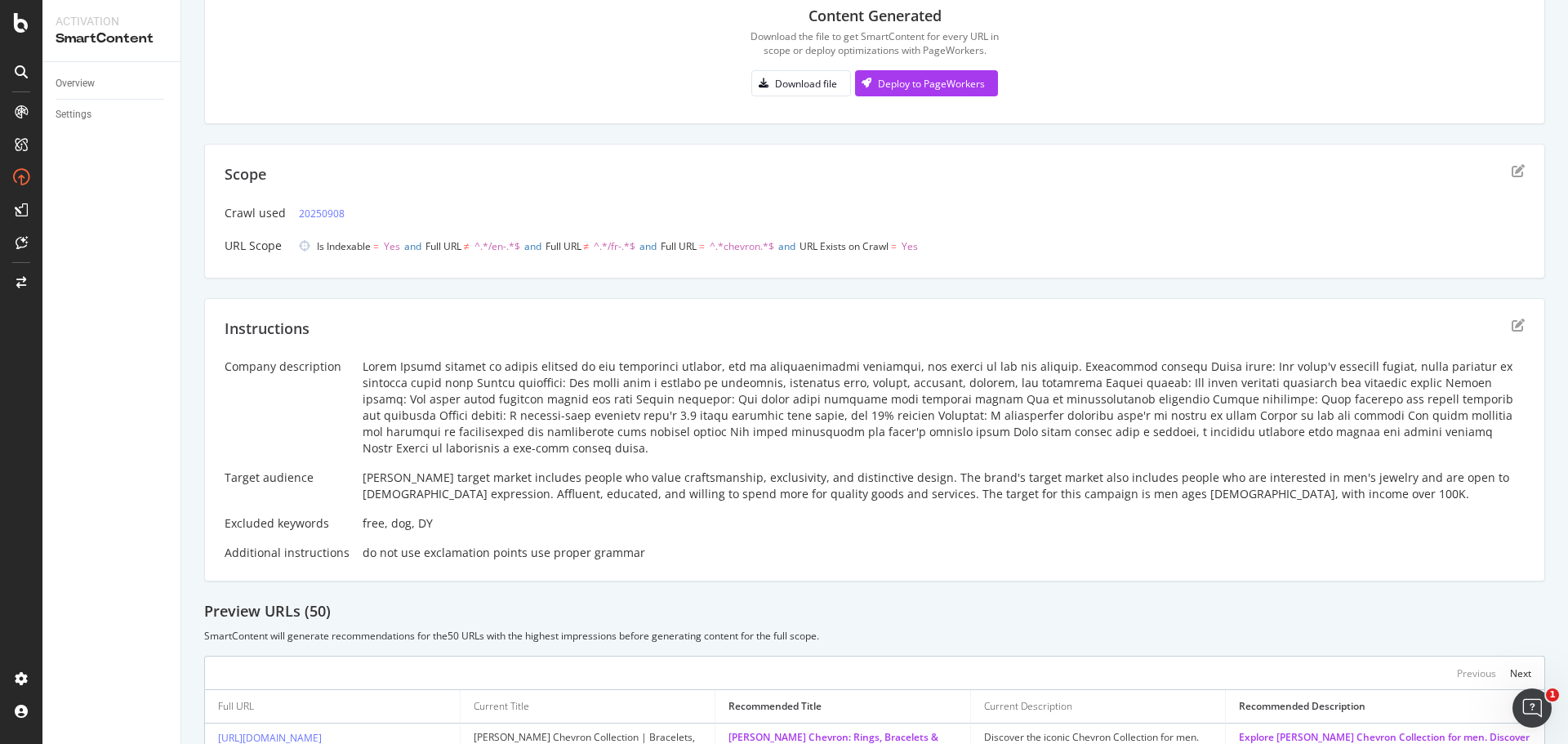
scroll to position [81, 0]
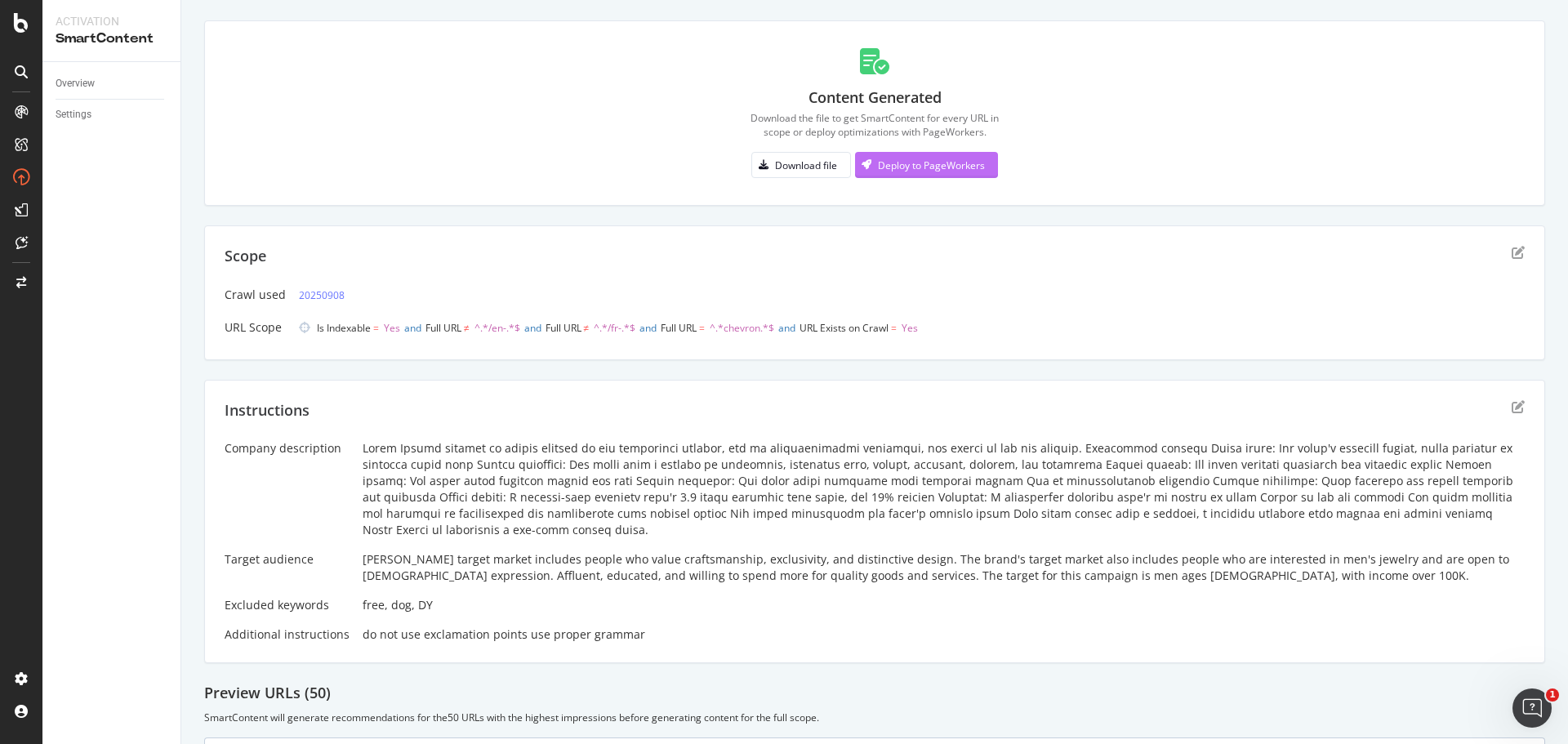
click at [944, 174] on div "Deploy to PageWorkers" at bounding box center [920, 165] width 130 height 25
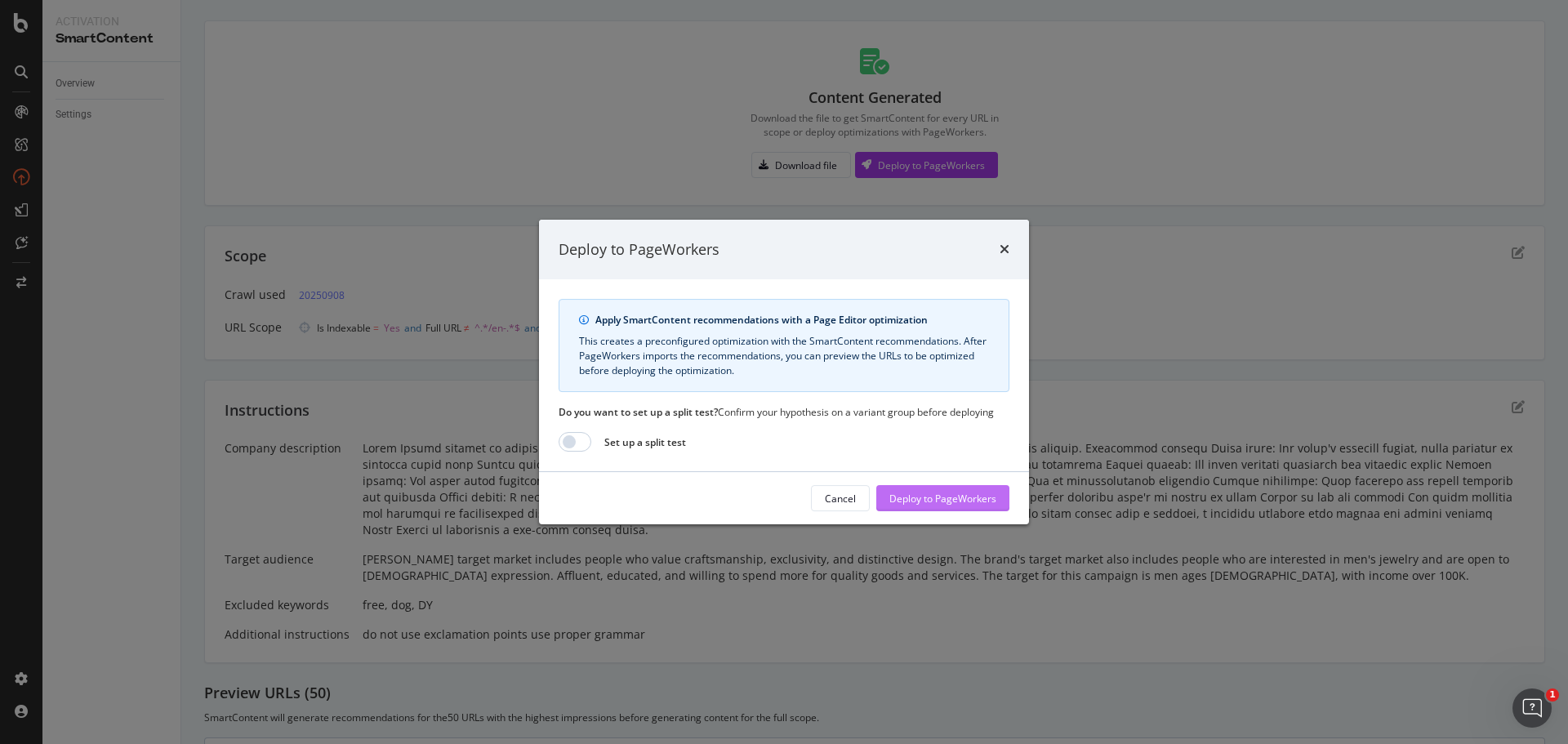
click at [984, 498] on div "Deploy to PageWorkers" at bounding box center [943, 498] width 107 height 14
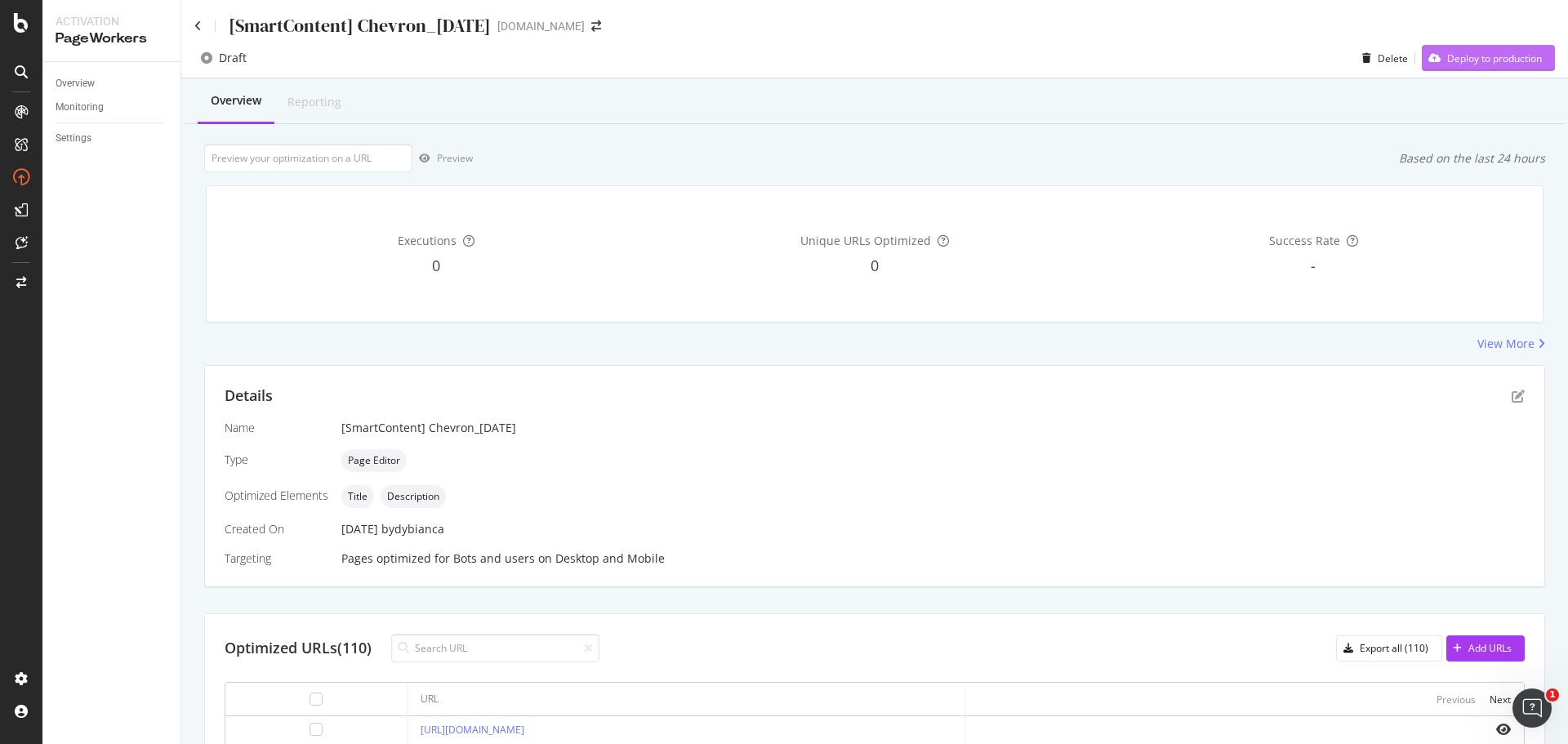
click at [1489, 57] on div "Deploy to production" at bounding box center [1494, 58] width 95 height 14
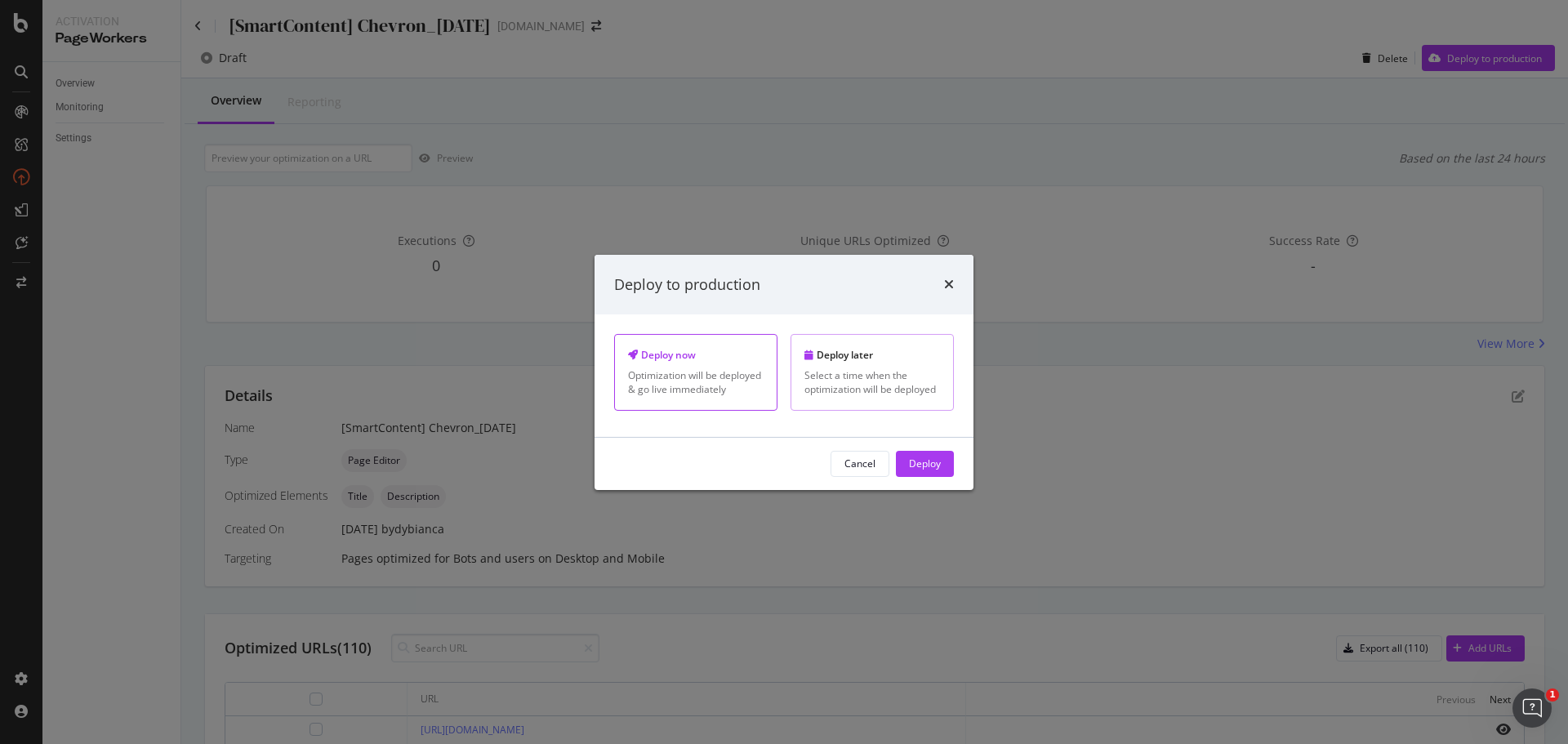
click at [911, 366] on div "Deploy later Select a time when the optimization will be deployed" at bounding box center [871, 372] width 163 height 76
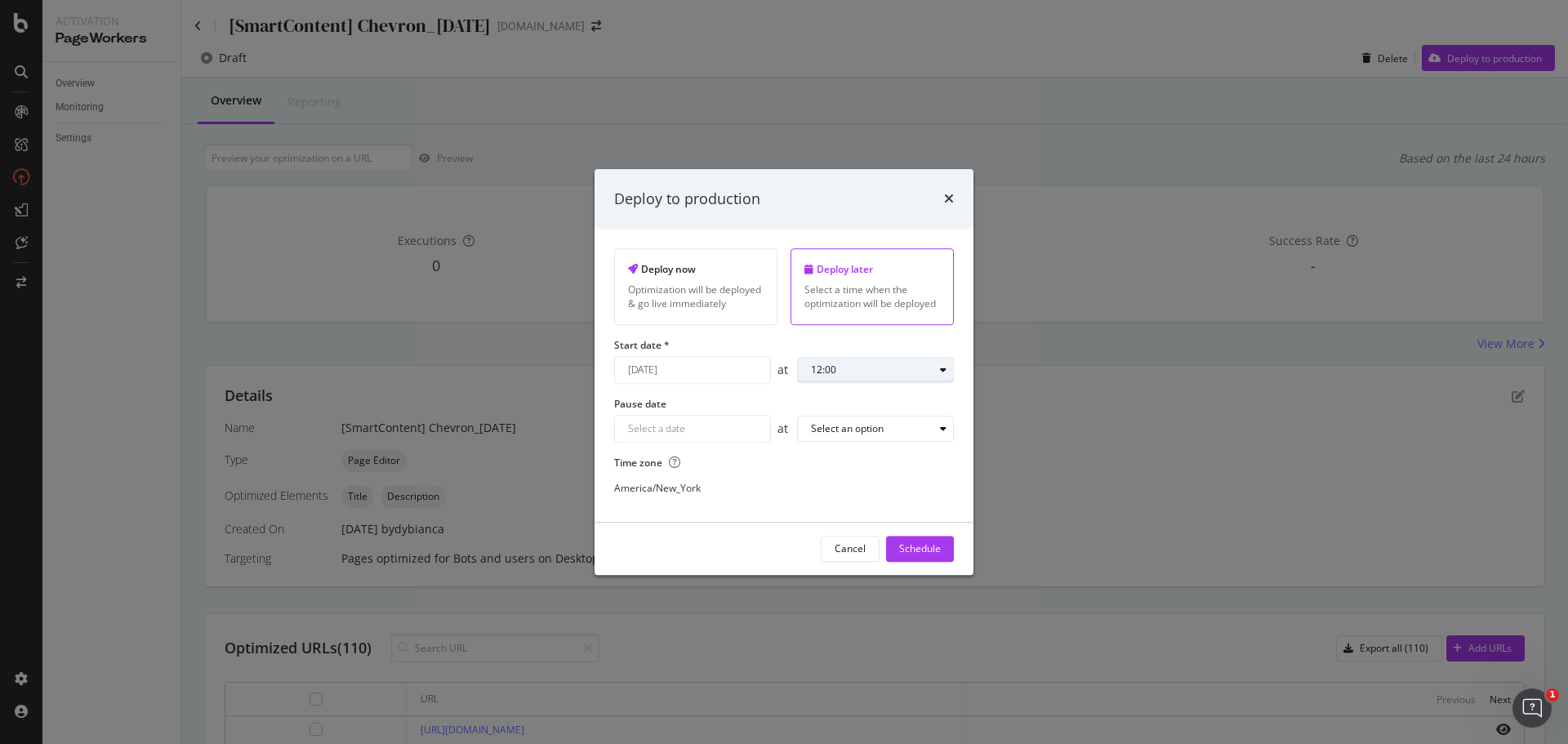
click at [859, 366] on div "12:00" at bounding box center [872, 370] width 123 height 10
click at [760, 374] on input "September 8th 2025" at bounding box center [692, 370] width 155 height 27
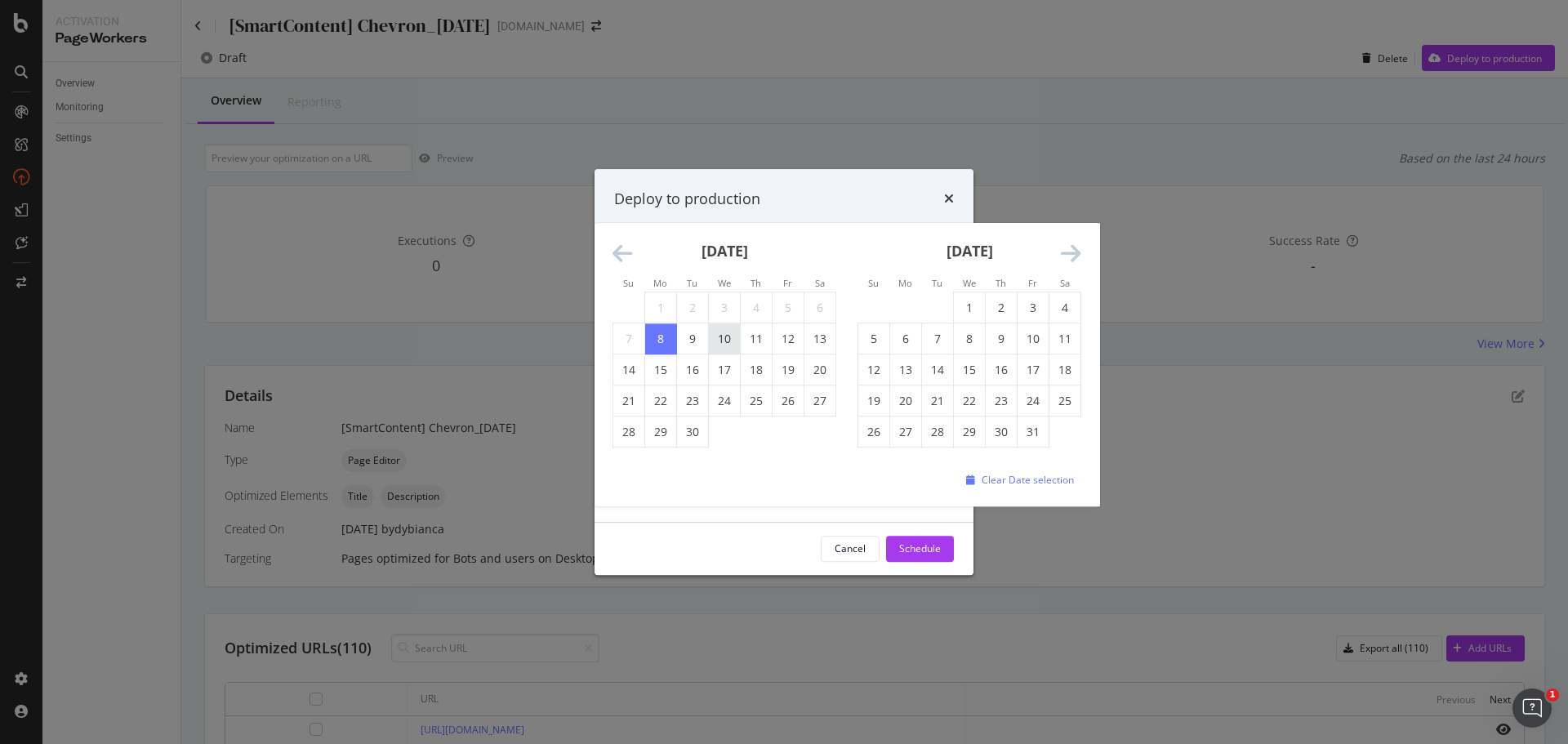
click at [729, 339] on td "10" at bounding box center [725, 338] width 32 height 31
type input "September 10th 2025"
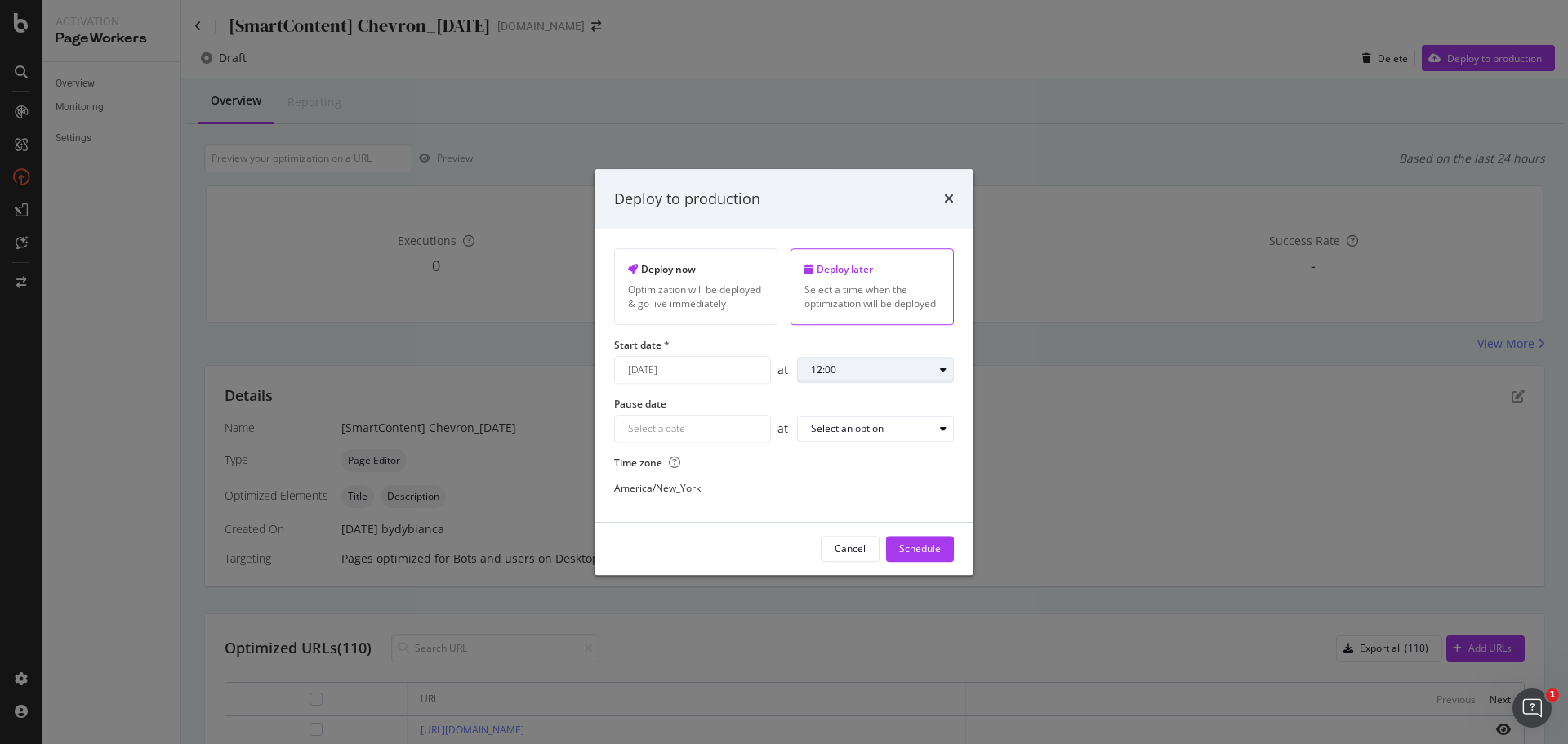
click at [904, 376] on div "12:00" at bounding box center [881, 370] width 142 height 23
click at [842, 424] on div "01:00" at bounding box center [830, 424] width 51 height 21
click at [939, 552] on div "Schedule" at bounding box center [920, 549] width 41 height 14
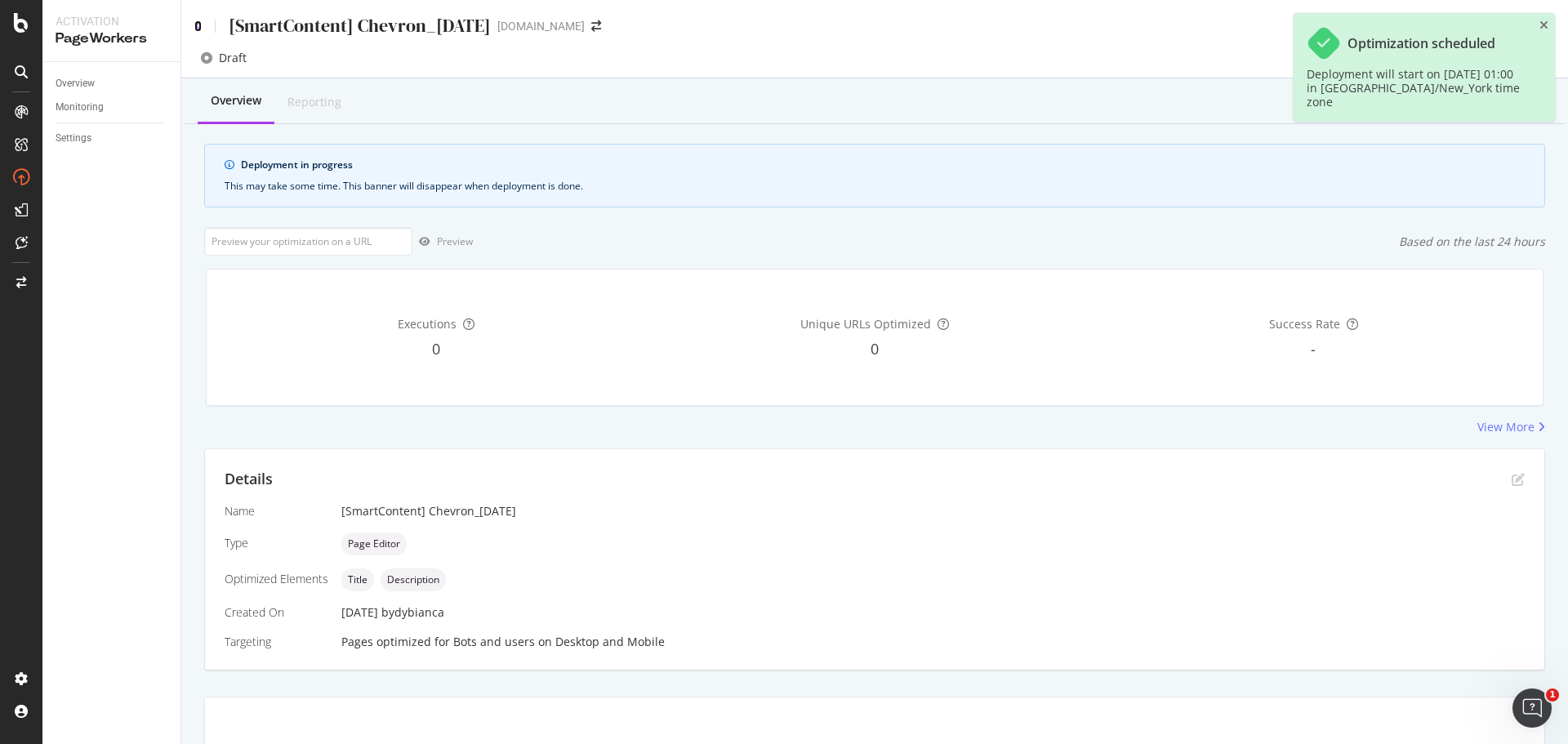
click at [197, 28] on icon at bounding box center [197, 27] width 7 height 12
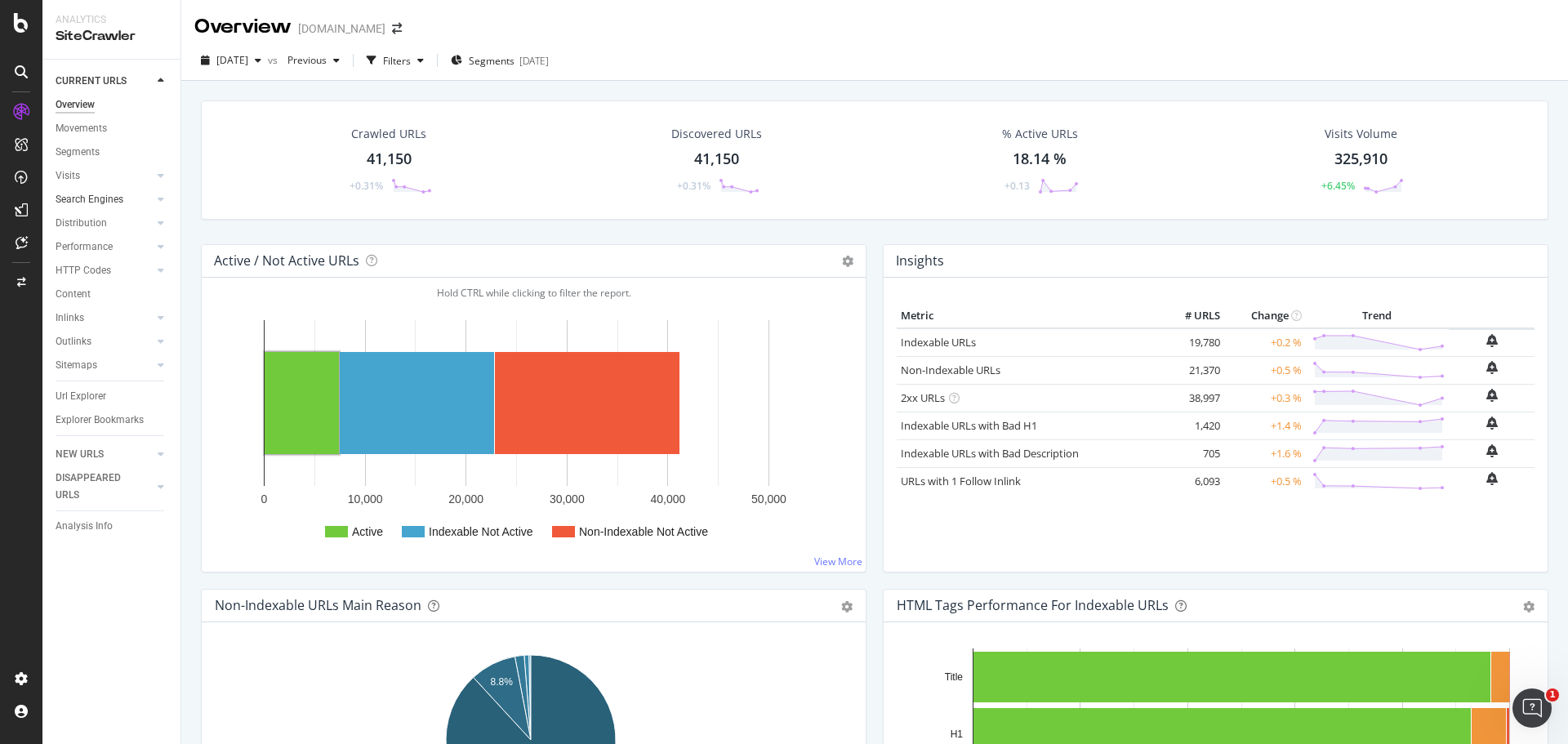
click at [138, 192] on div at bounding box center [144, 199] width 17 height 17
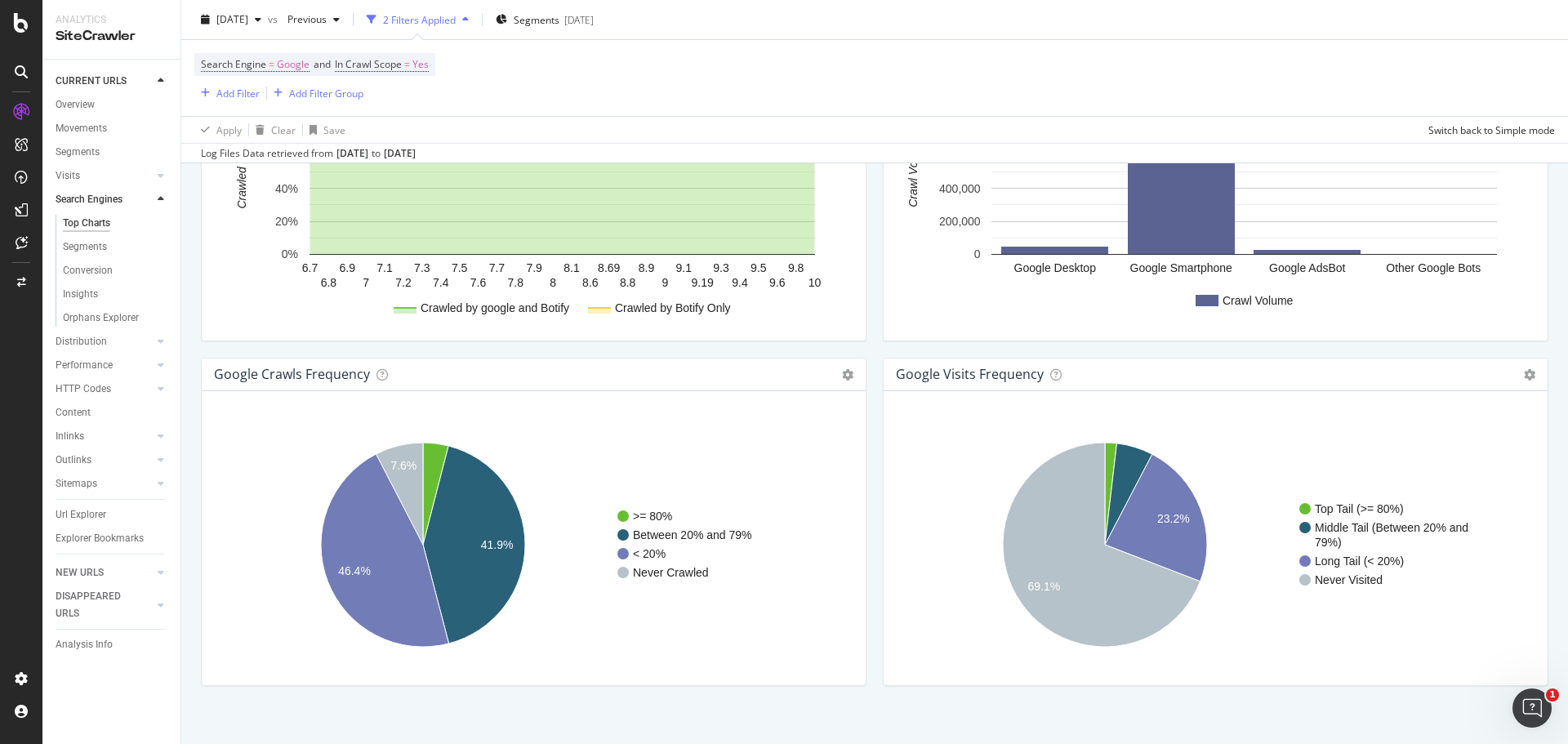
scroll to position [1845, 0]
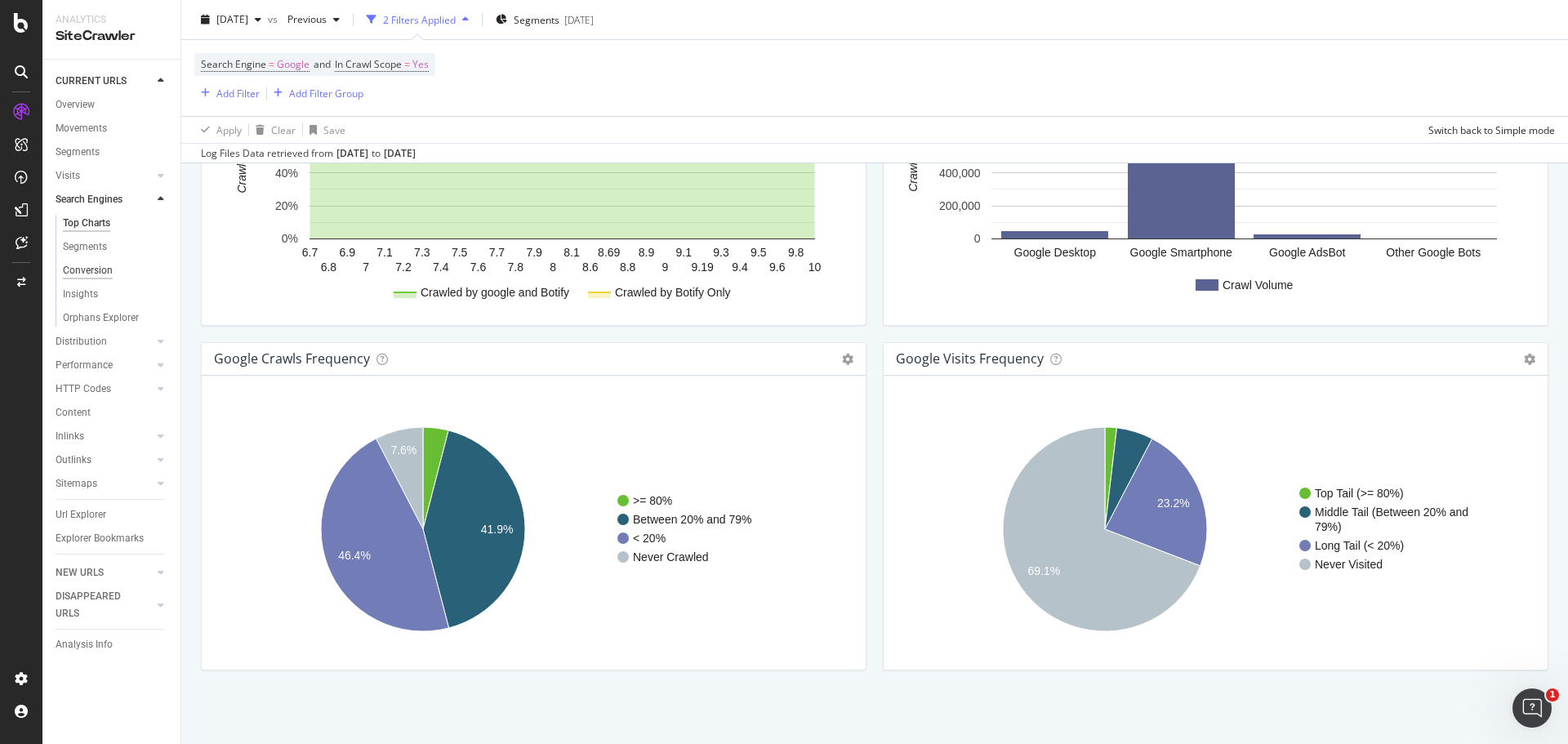
click at [110, 265] on div "Conversion" at bounding box center [88, 270] width 50 height 17
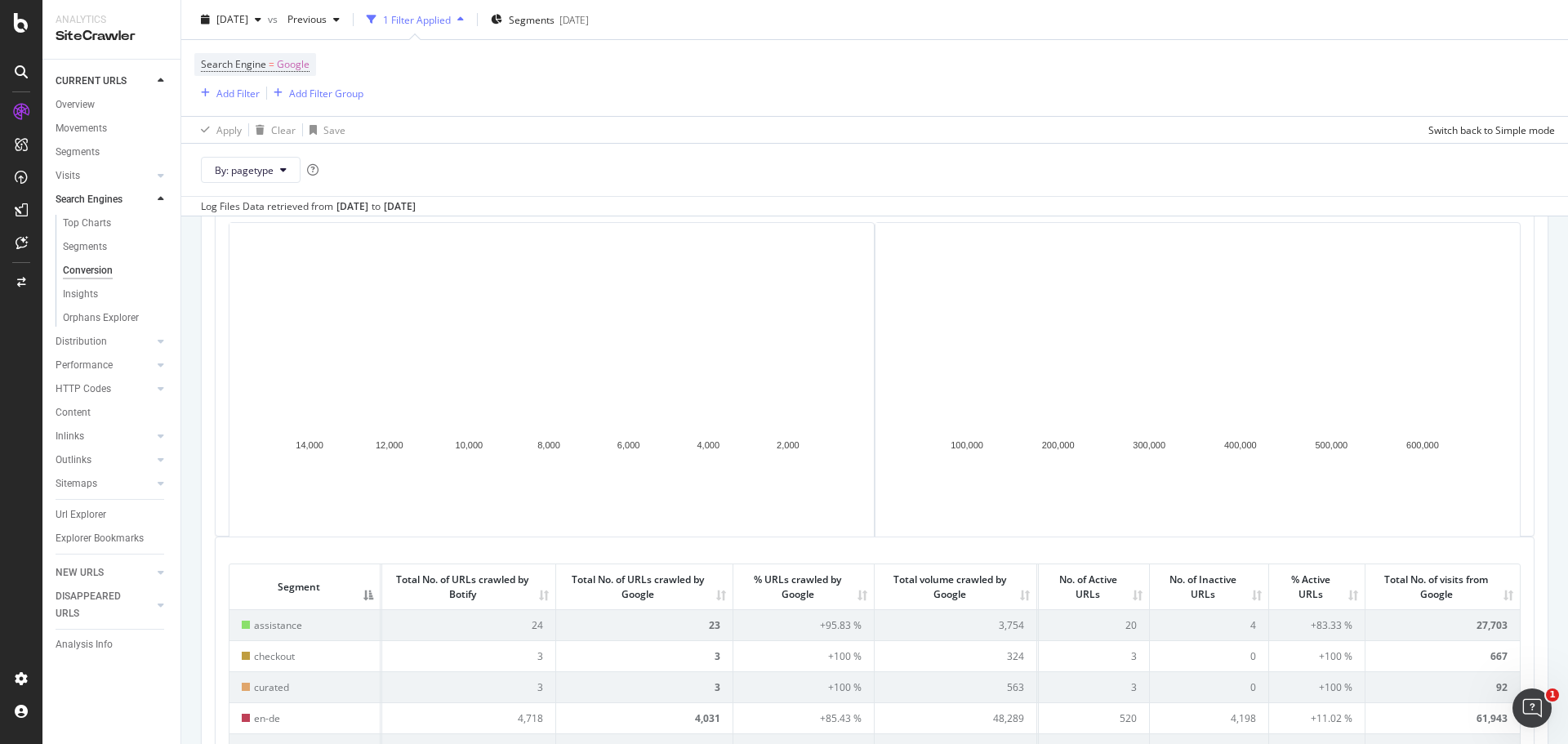
scroll to position [327, 0]
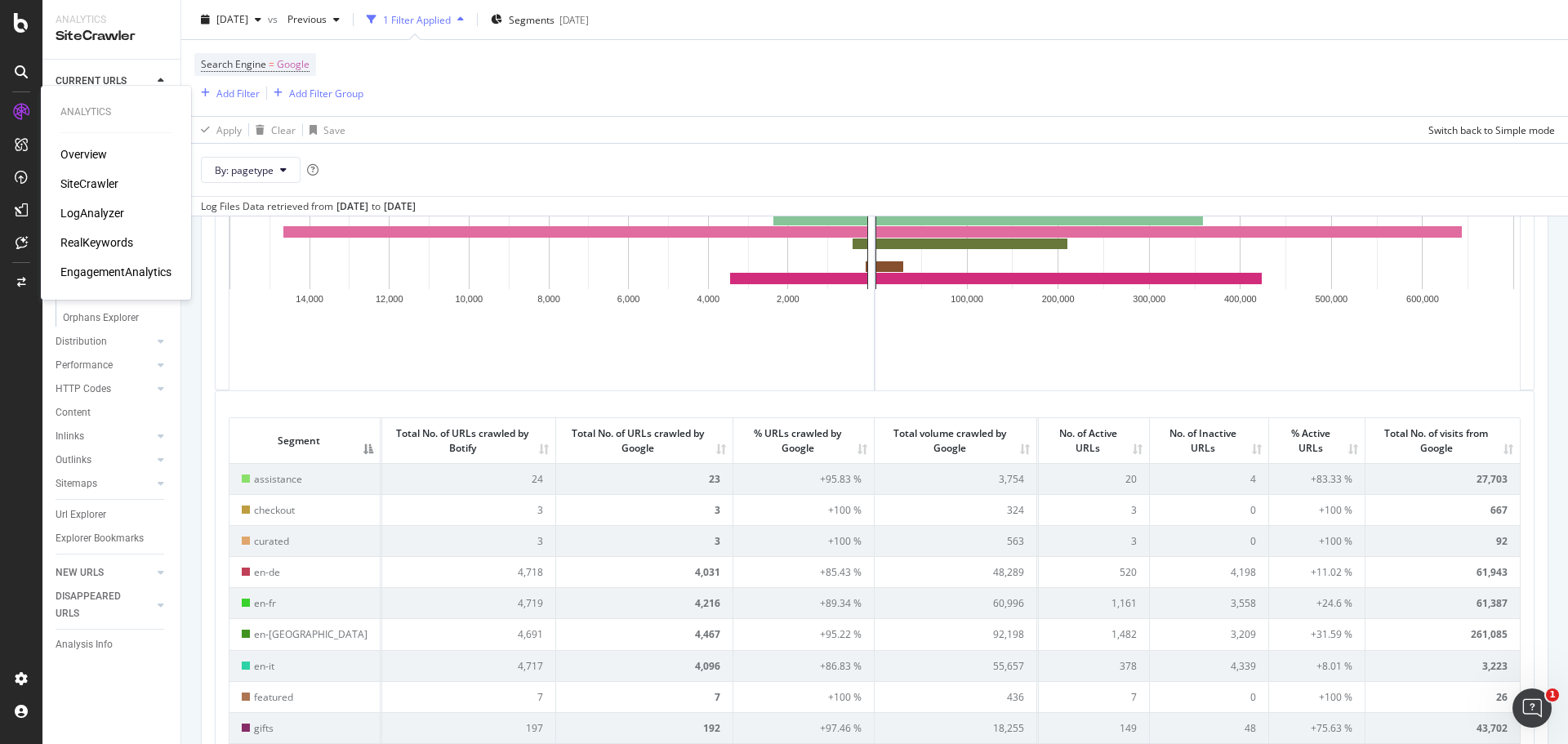
click at [109, 210] on div "LogAnalyzer" at bounding box center [92, 213] width 64 height 17
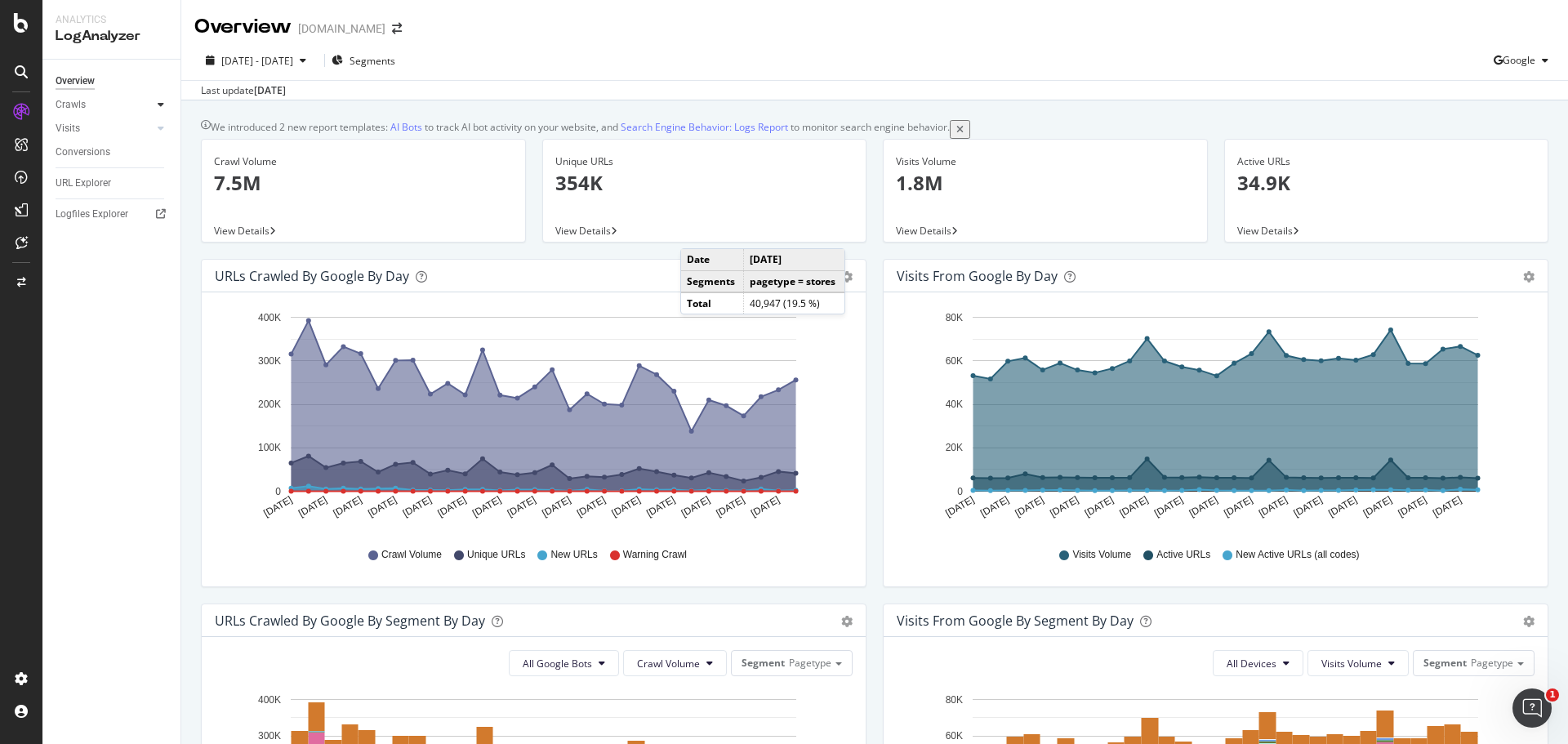
click at [155, 105] on div at bounding box center [161, 105] width 17 height 17
click at [138, 128] on link "Daily Distribution" at bounding box center [116, 129] width 106 height 17
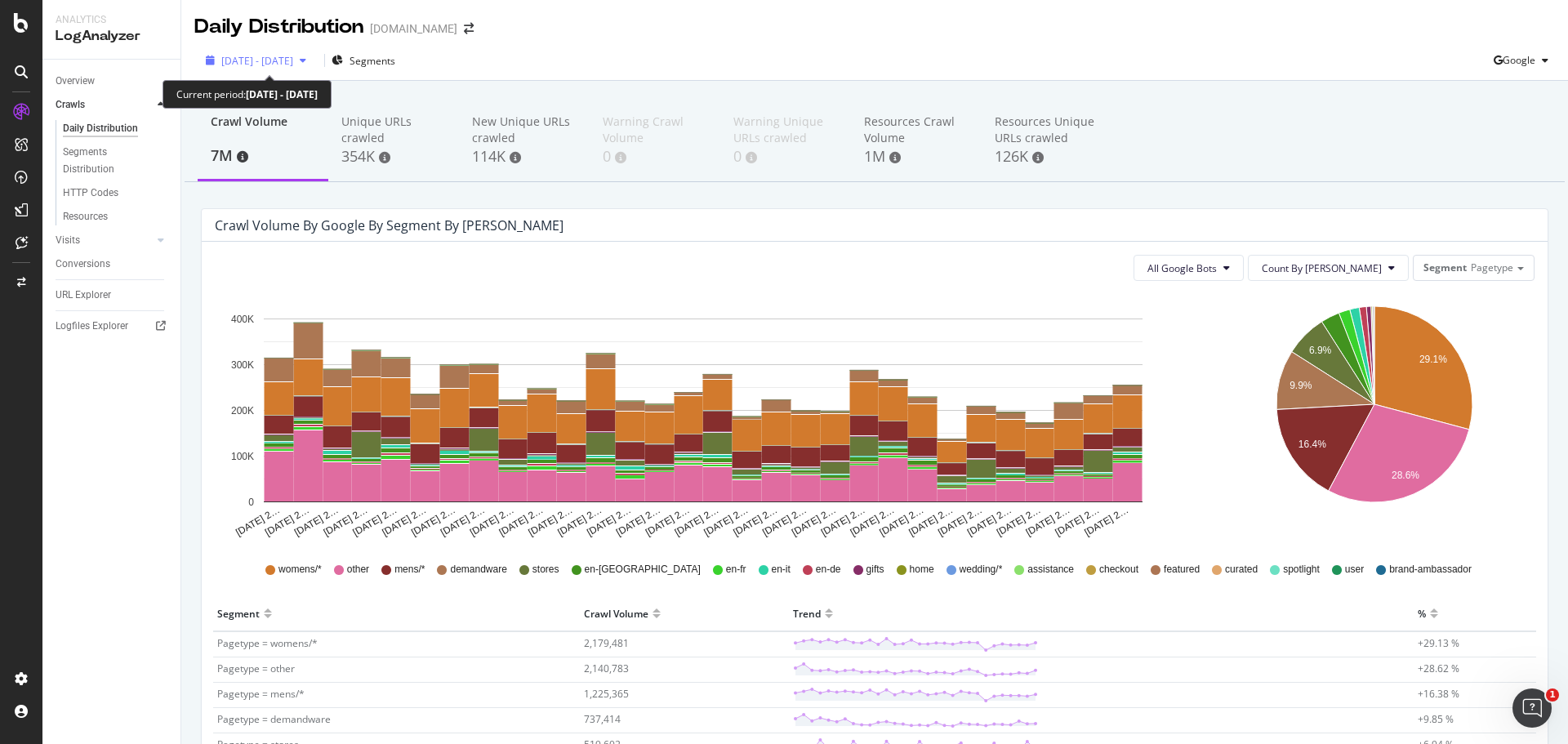
click at [240, 69] on button "[DATE] - [DATE]" at bounding box center [255, 61] width 124 height 16
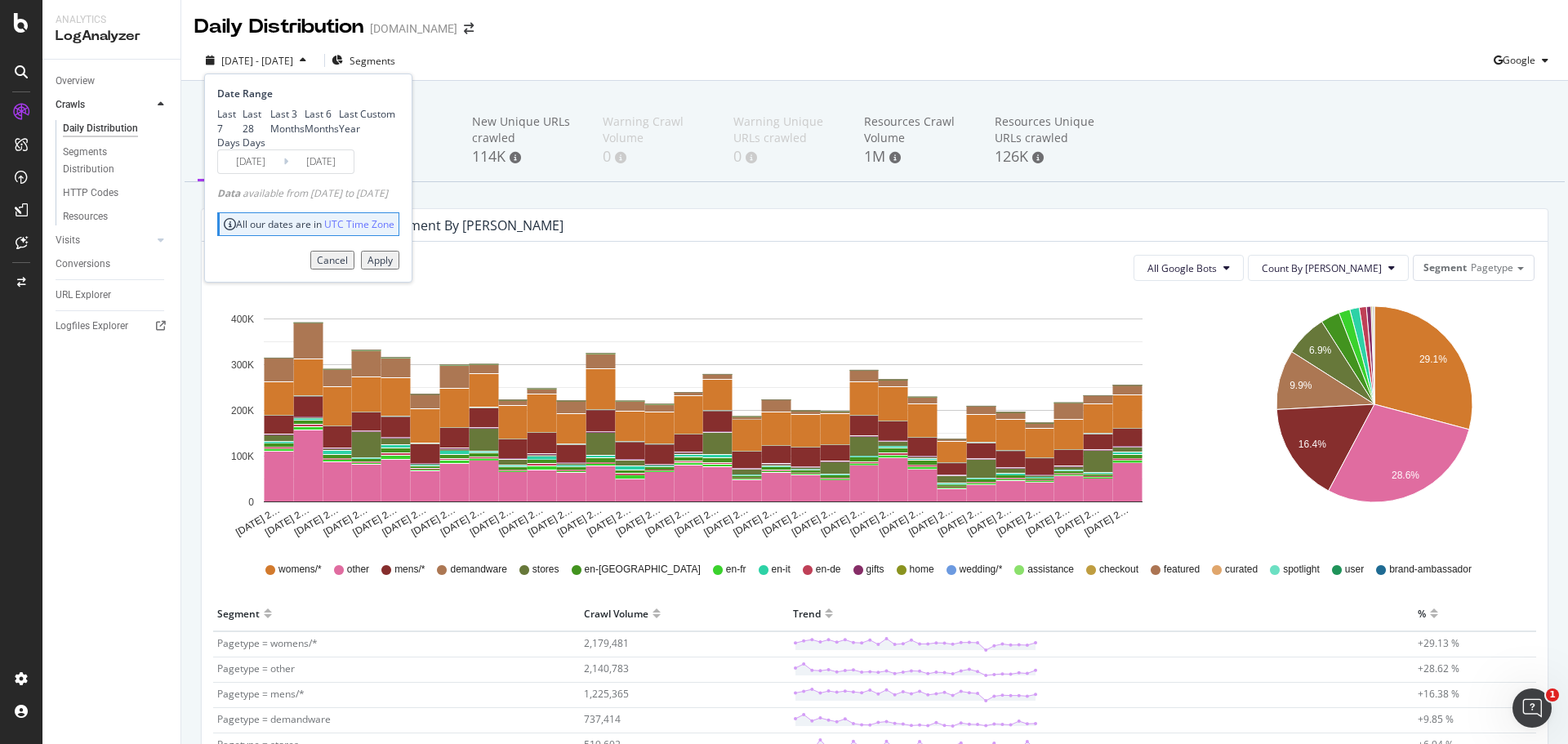
click at [221, 122] on div "Last 7 Days Last 28 Days Last 3 Months Last 6 Months Last Year Custom" at bounding box center [306, 128] width 178 height 41
click at [217, 119] on div "Last 7 Days" at bounding box center [217, 128] width 0 height 41
type input "[DATE]"
click at [393, 267] on div "Apply" at bounding box center [380, 260] width 26 height 14
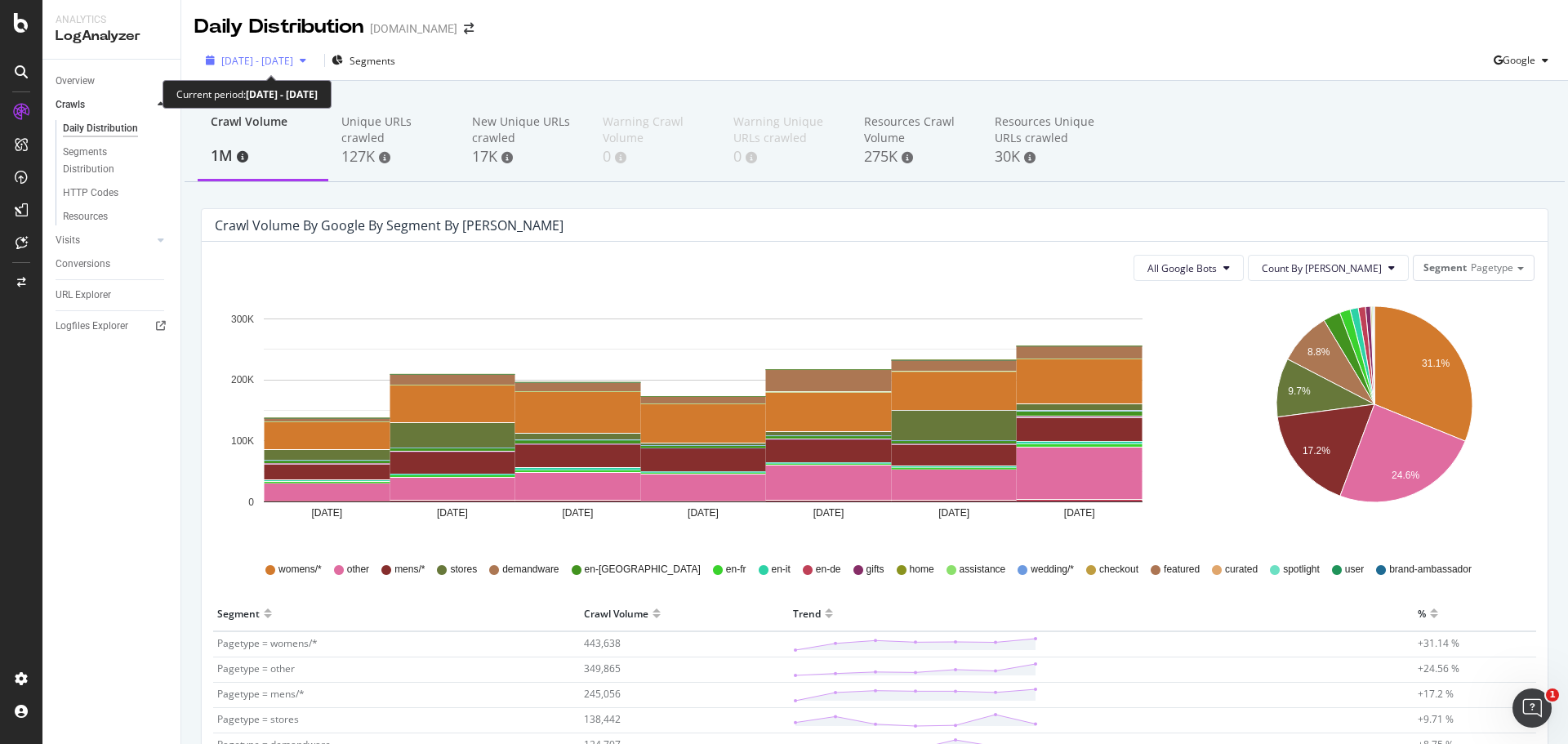
click at [294, 60] on span "[DATE] - [DATE]" at bounding box center [257, 61] width 72 height 14
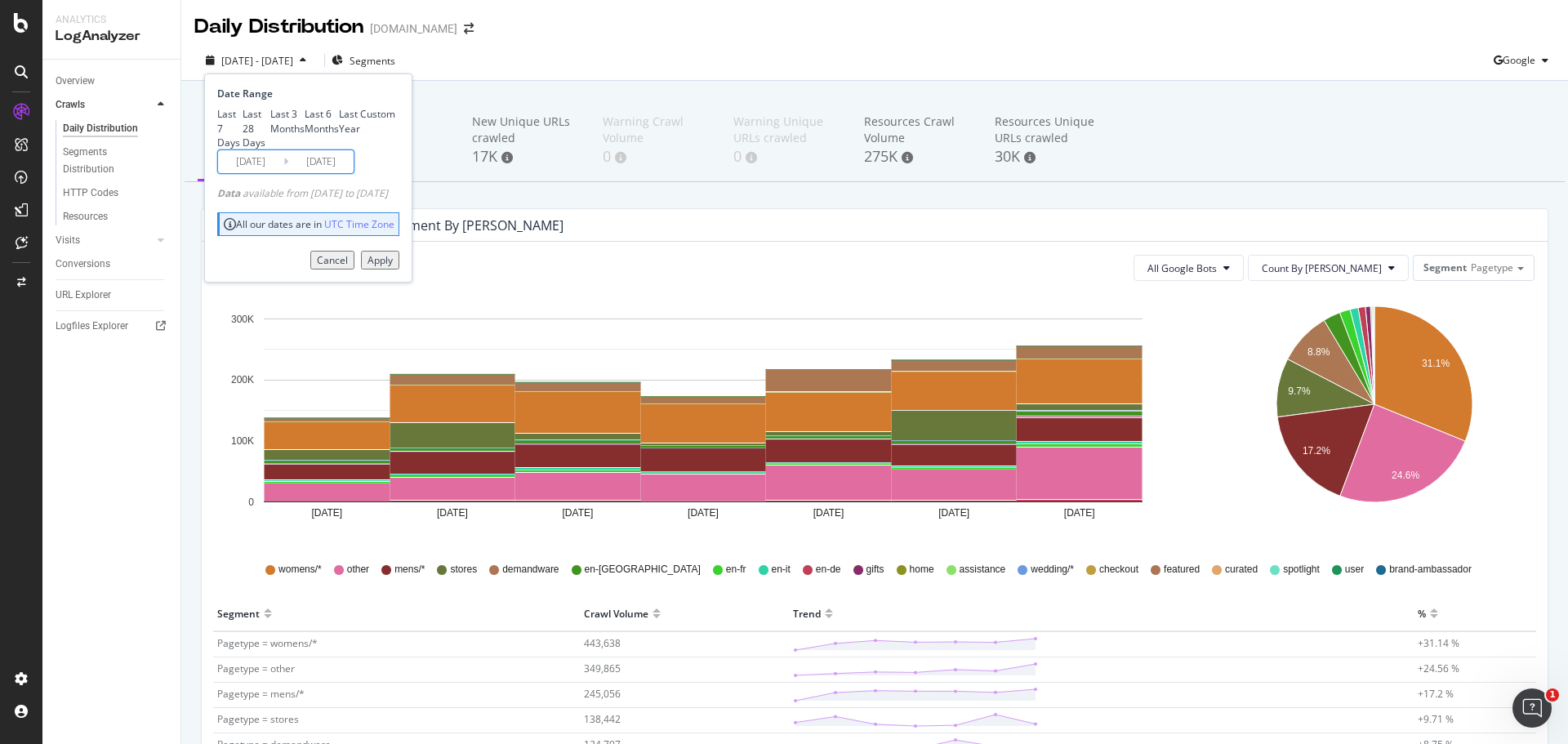
click at [269, 173] on input "[DATE]" at bounding box center [250, 162] width 66 height 23
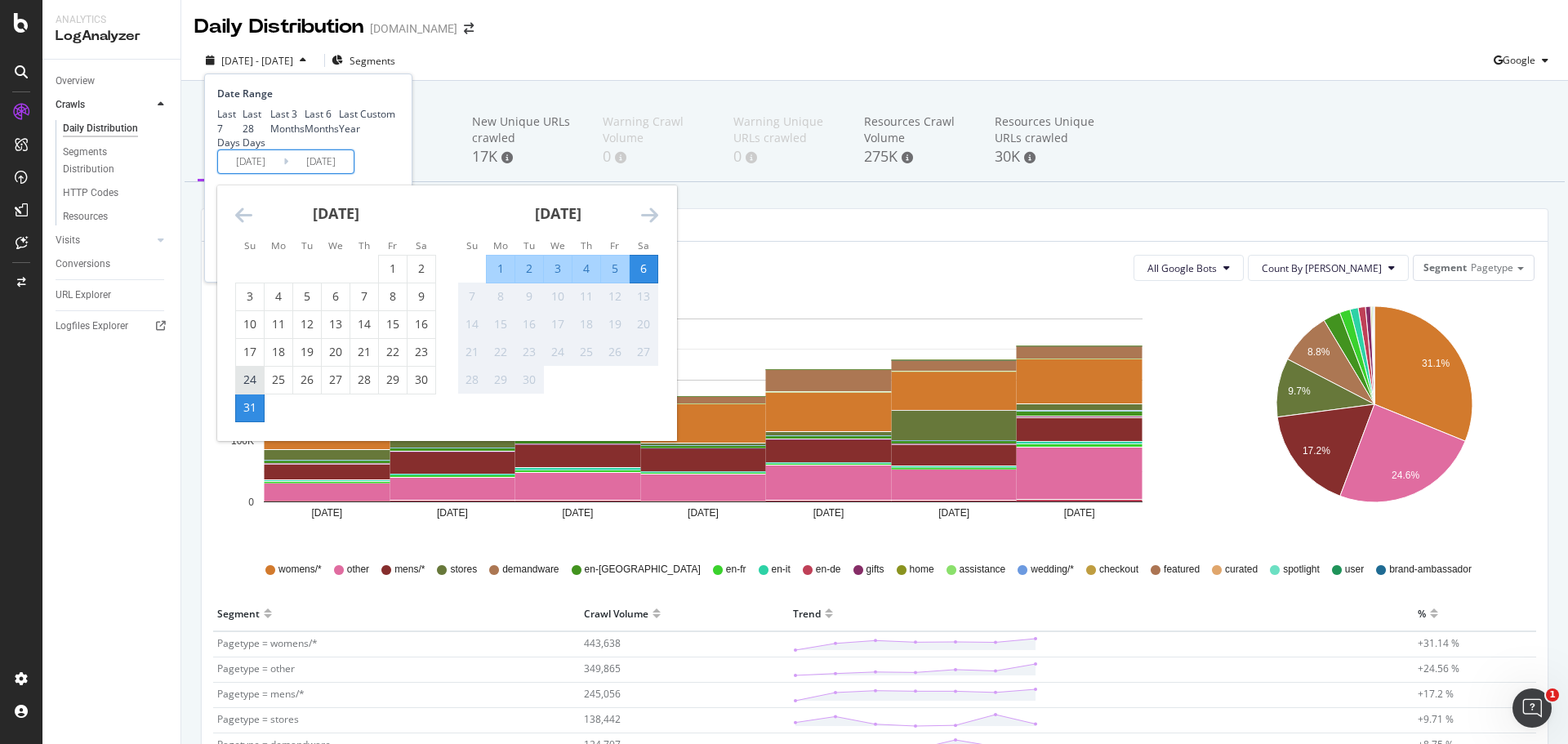
click at [263, 388] on div "24" at bounding box center [250, 380] width 27 height 17
type input "[DATE]"
click at [537, 202] on div "Crawl Volume 1M Unique URLs crawled 127K New Unique URLs crawled 17K Warning Cr…" at bounding box center [875, 663] width 1386 height 1163
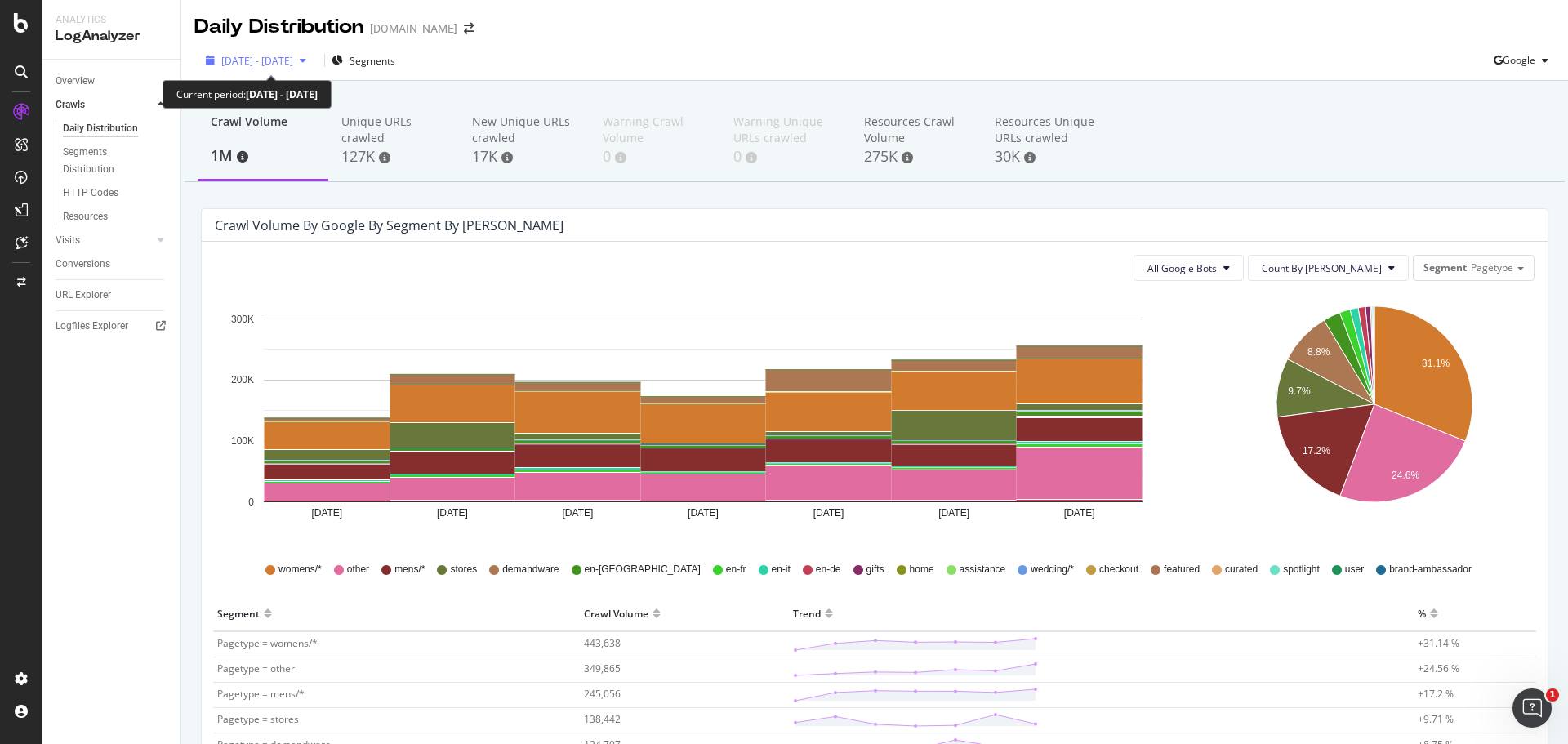
click at [241, 62] on span "[DATE] - [DATE]" at bounding box center [257, 61] width 72 height 14
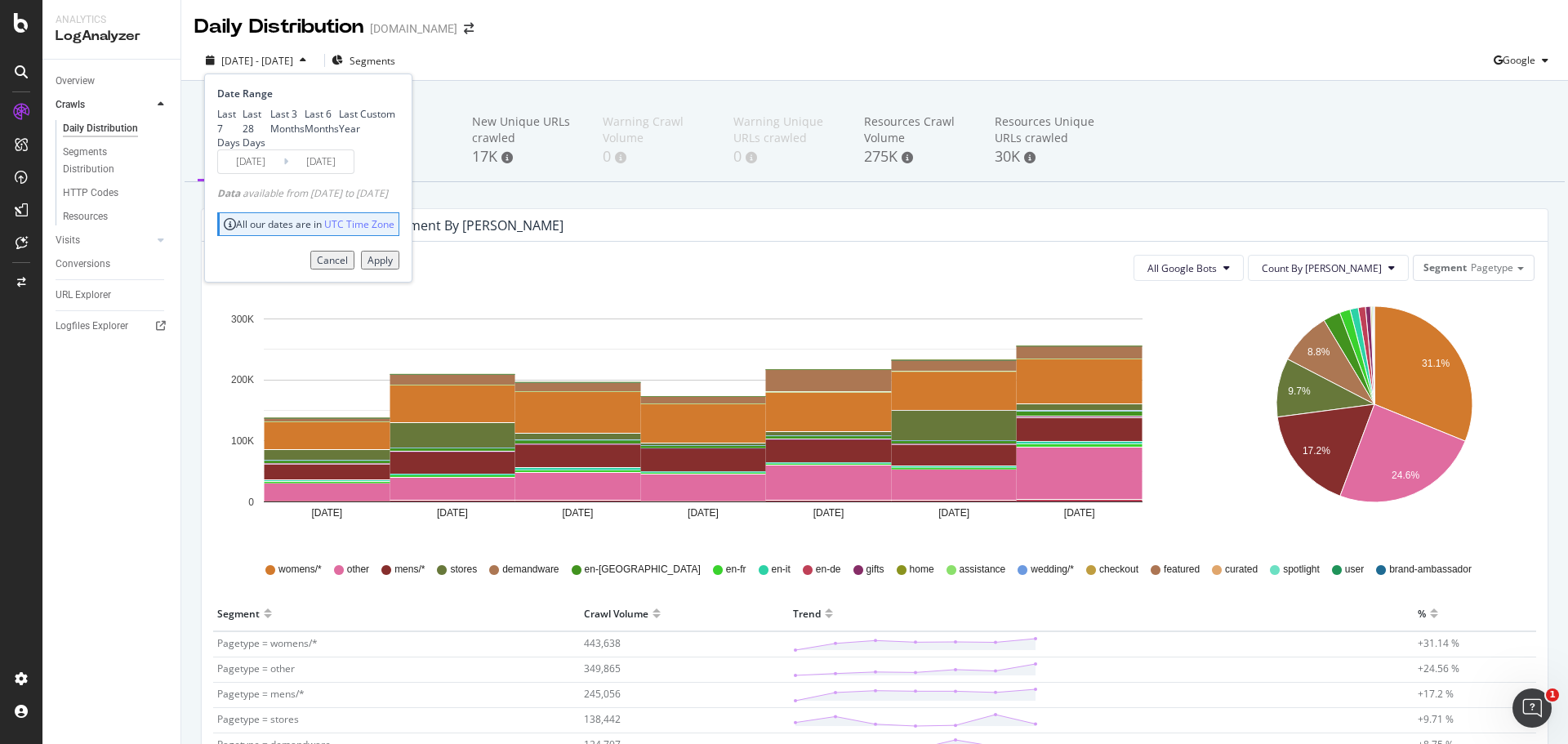
drag, startPoint x: 414, startPoint y: 348, endPoint x: 410, endPoint y: 333, distance: 15.5
click at [393, 267] on div "Apply" at bounding box center [380, 260] width 26 height 14
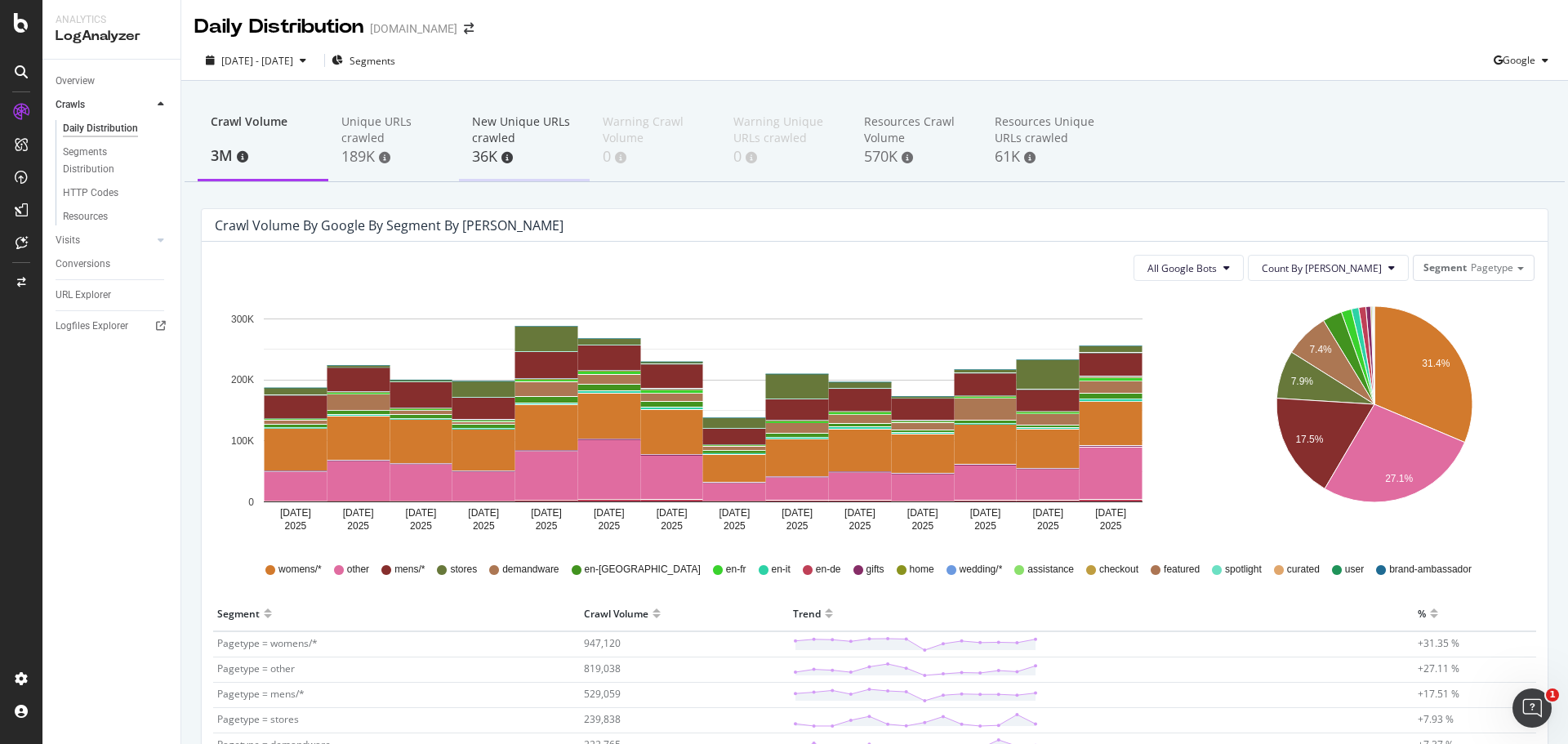
click at [473, 163] on div "36K" at bounding box center [524, 157] width 104 height 22
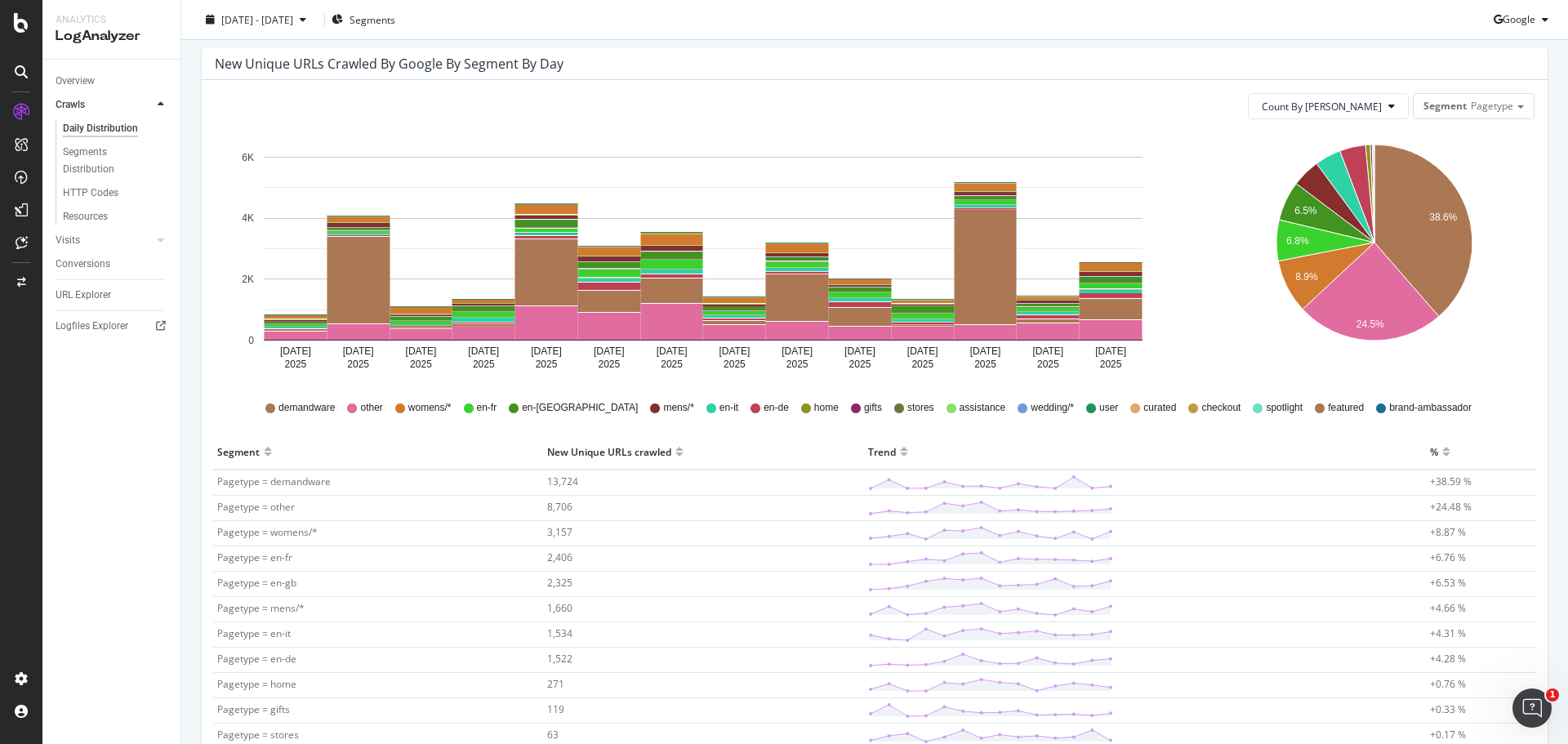
scroll to position [163, 0]
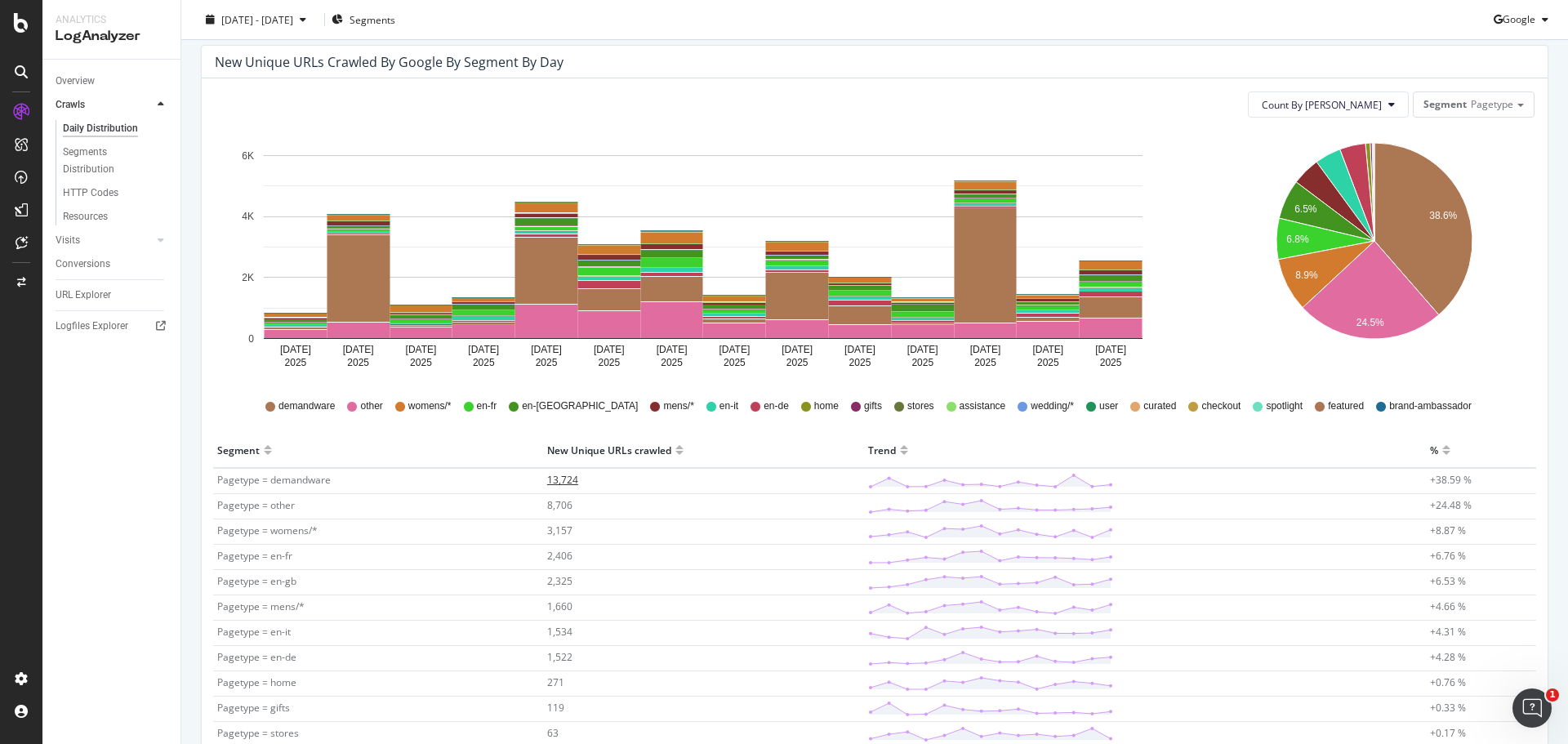
click at [565, 485] on span "13,724" at bounding box center [562, 479] width 31 height 14
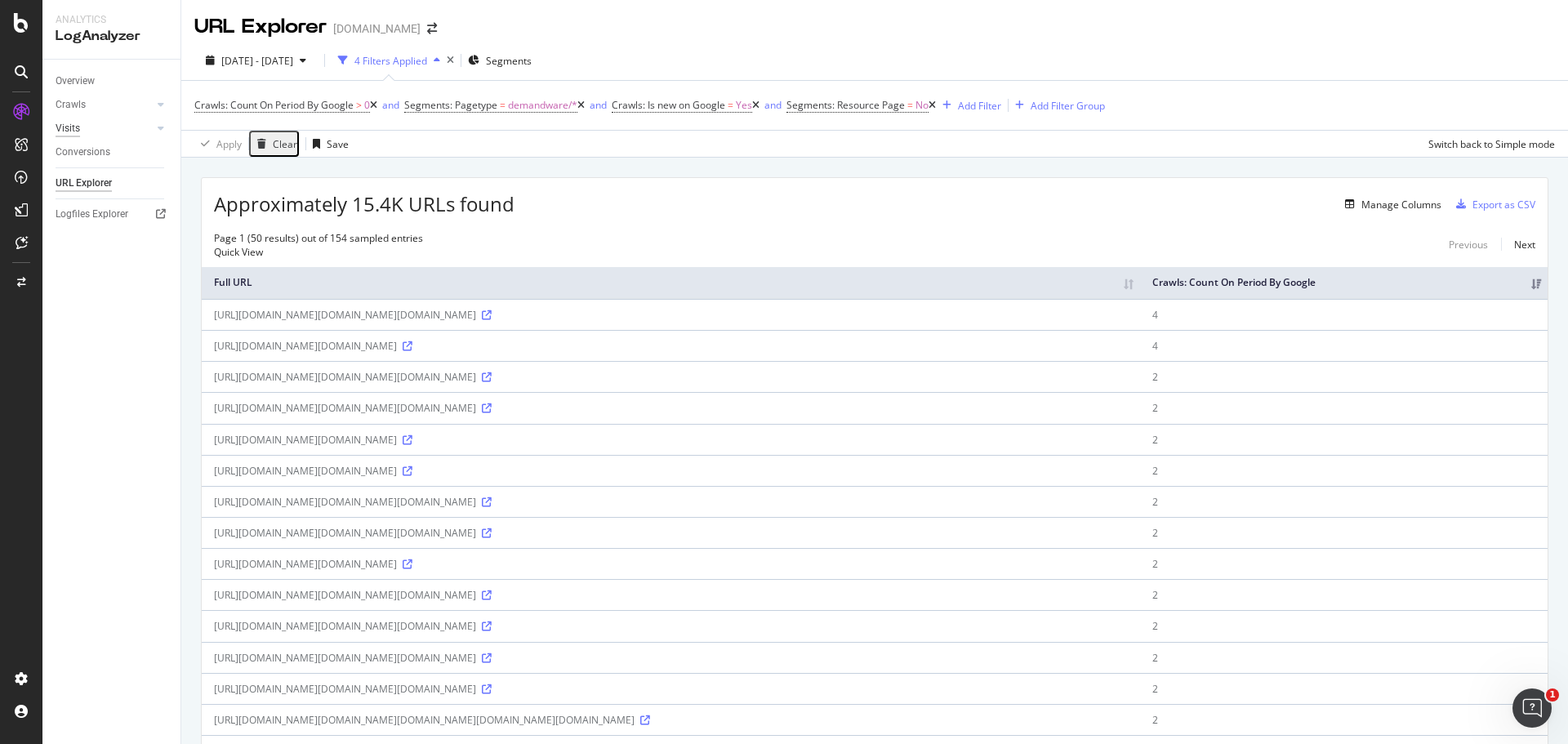
click at [76, 125] on div "Visits" at bounding box center [68, 129] width 25 height 17
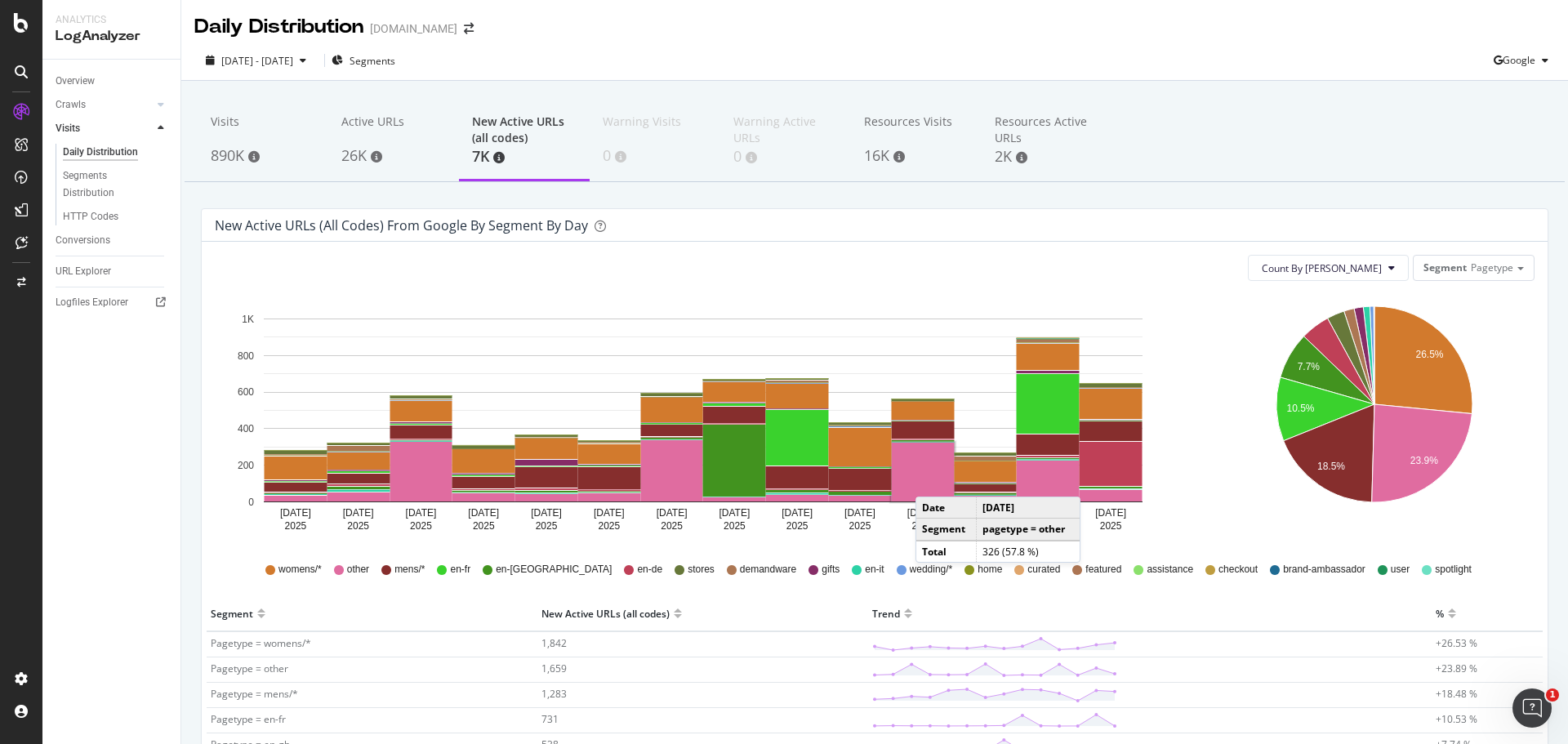
click at [932, 480] on rect "A chart." at bounding box center [923, 472] width 63 height 59
click at [80, 75] on div "Overview" at bounding box center [75, 81] width 39 height 17
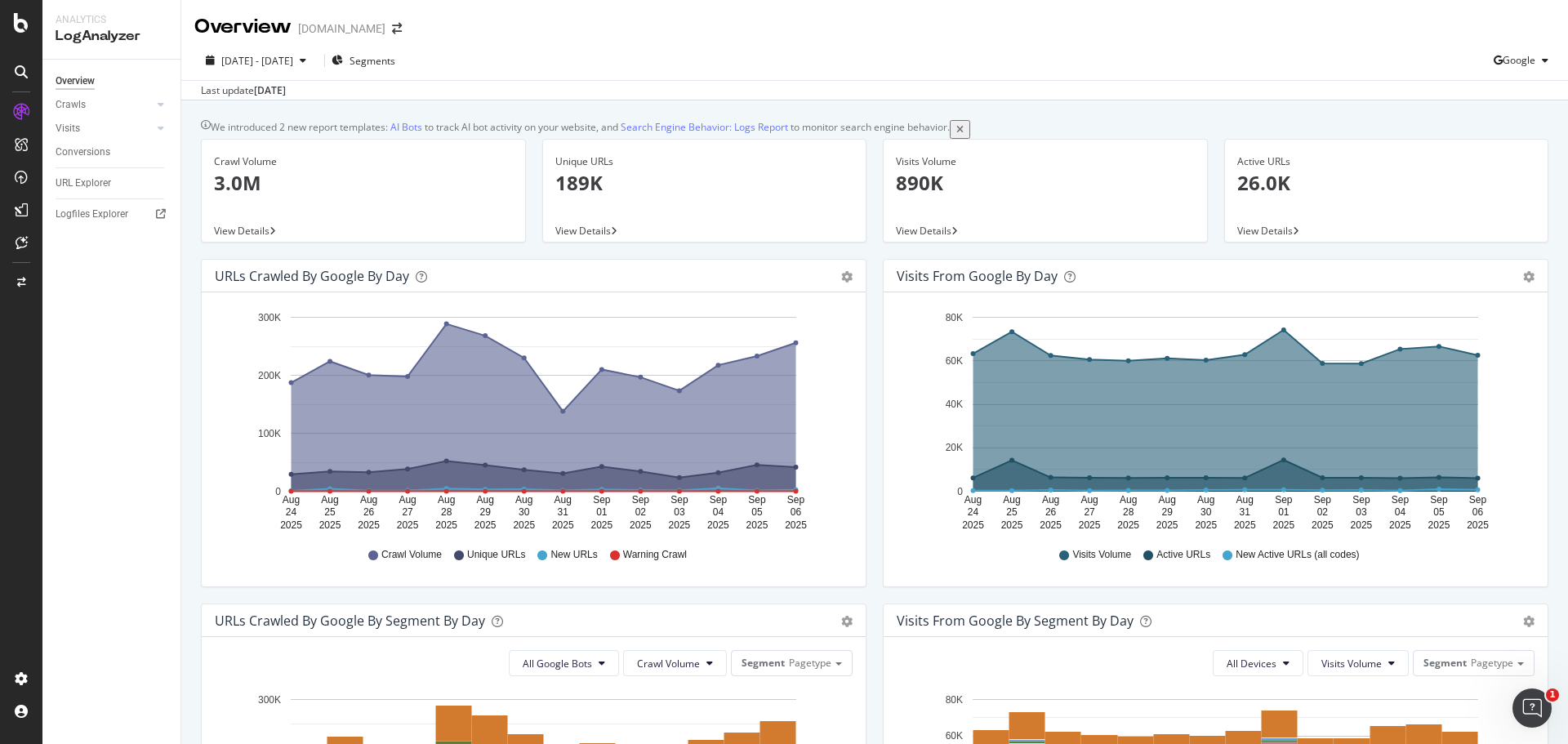
click at [121, 507] on div "Overview Crawls Daily Distribution Segments Distribution HTTP Codes Resources V…" at bounding box center [111, 401] width 138 height 684
click at [121, 337] on div "SmartContent" at bounding box center [96, 338] width 72 height 17
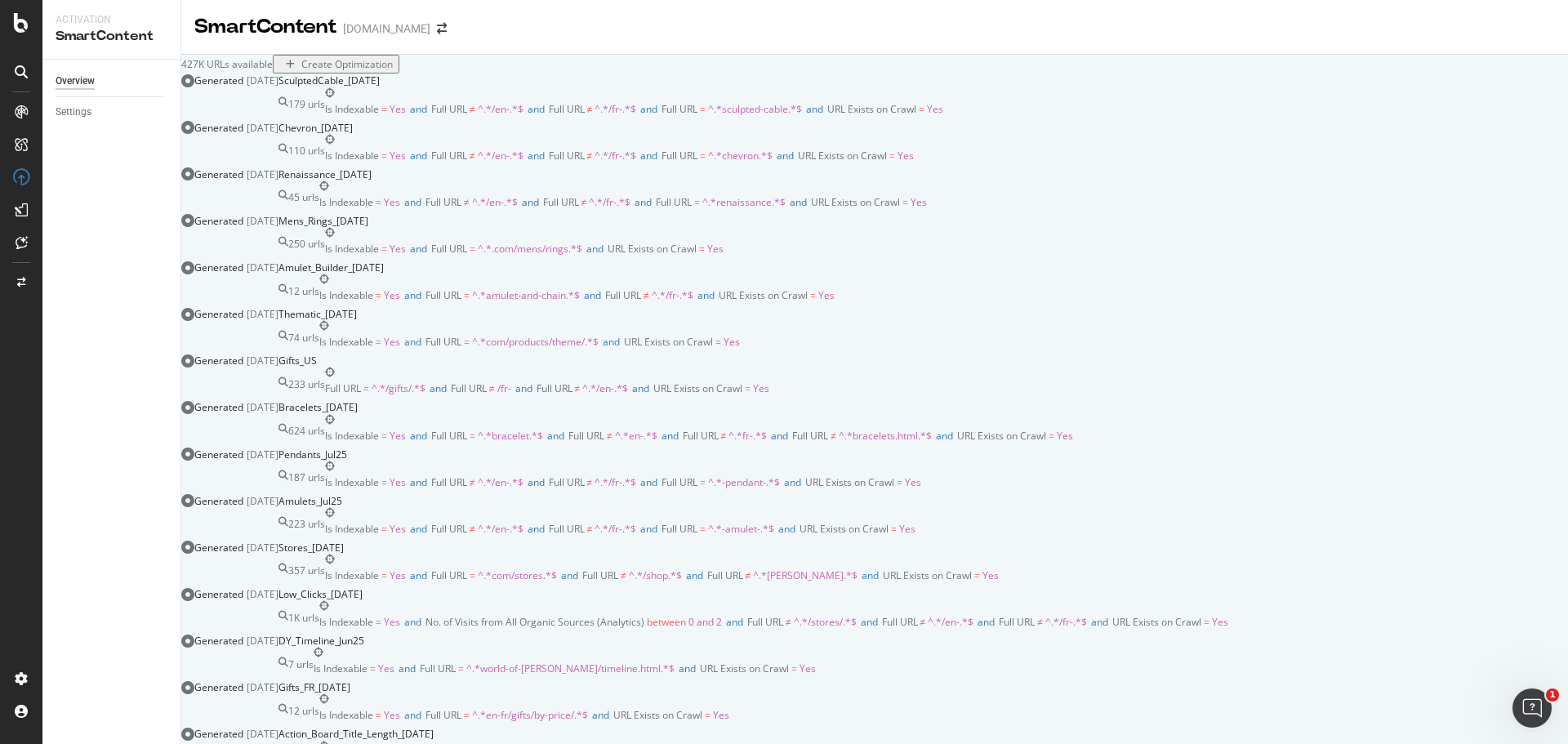
click at [944, 121] on div "179 urls Is Indexable = Yes and Full URL ≠ ^.*/en-.*$ and Full URL ≠ ^.*/fr-.*$…" at bounding box center [611, 104] width 665 height 32
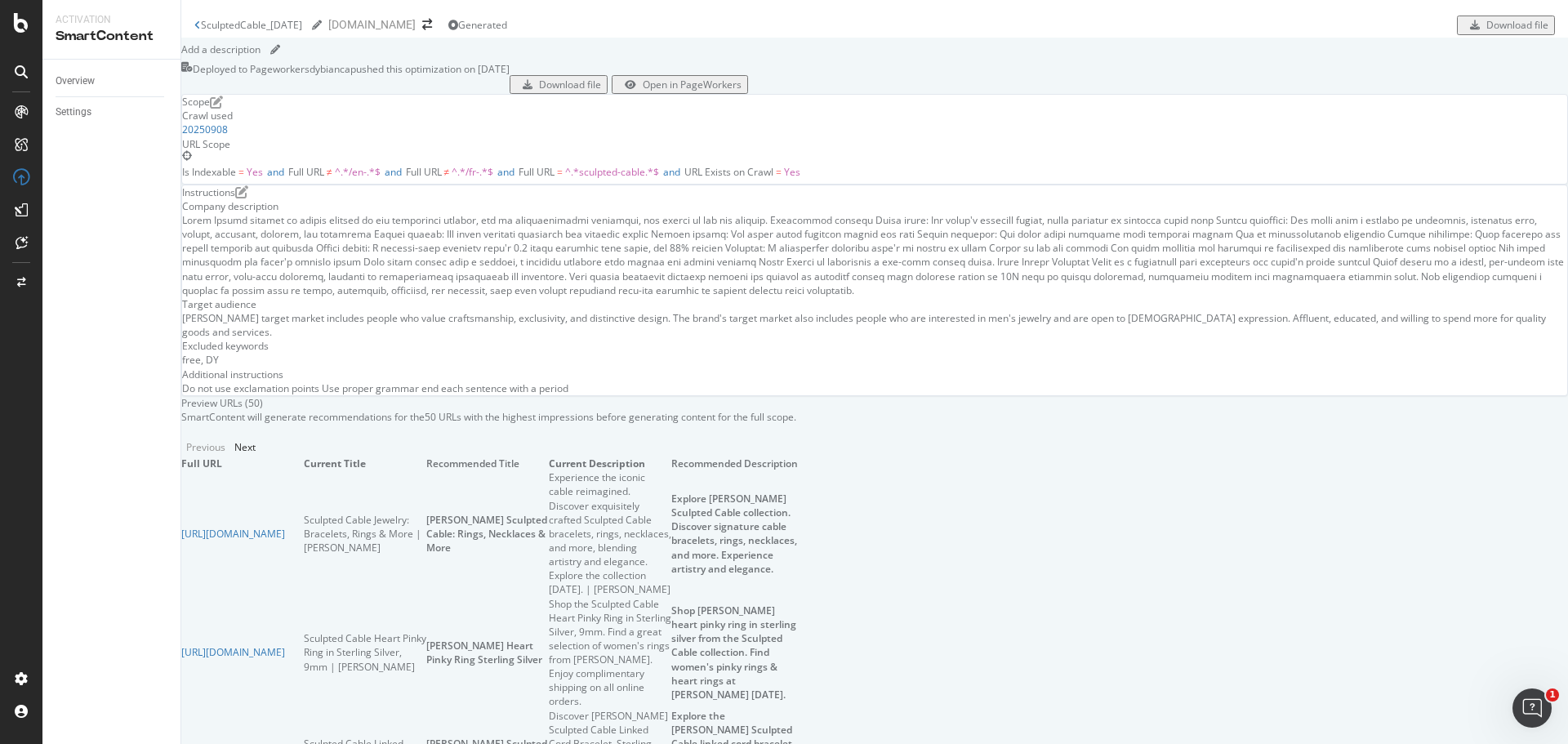
click at [193, 21] on div "SculptedCable_[DATE] SculptedCable_[DATE] [DOMAIN_NAME] Generated Download file" at bounding box center [875, 18] width 1386 height 37
click at [196, 22] on icon at bounding box center [197, 26] width 7 height 10
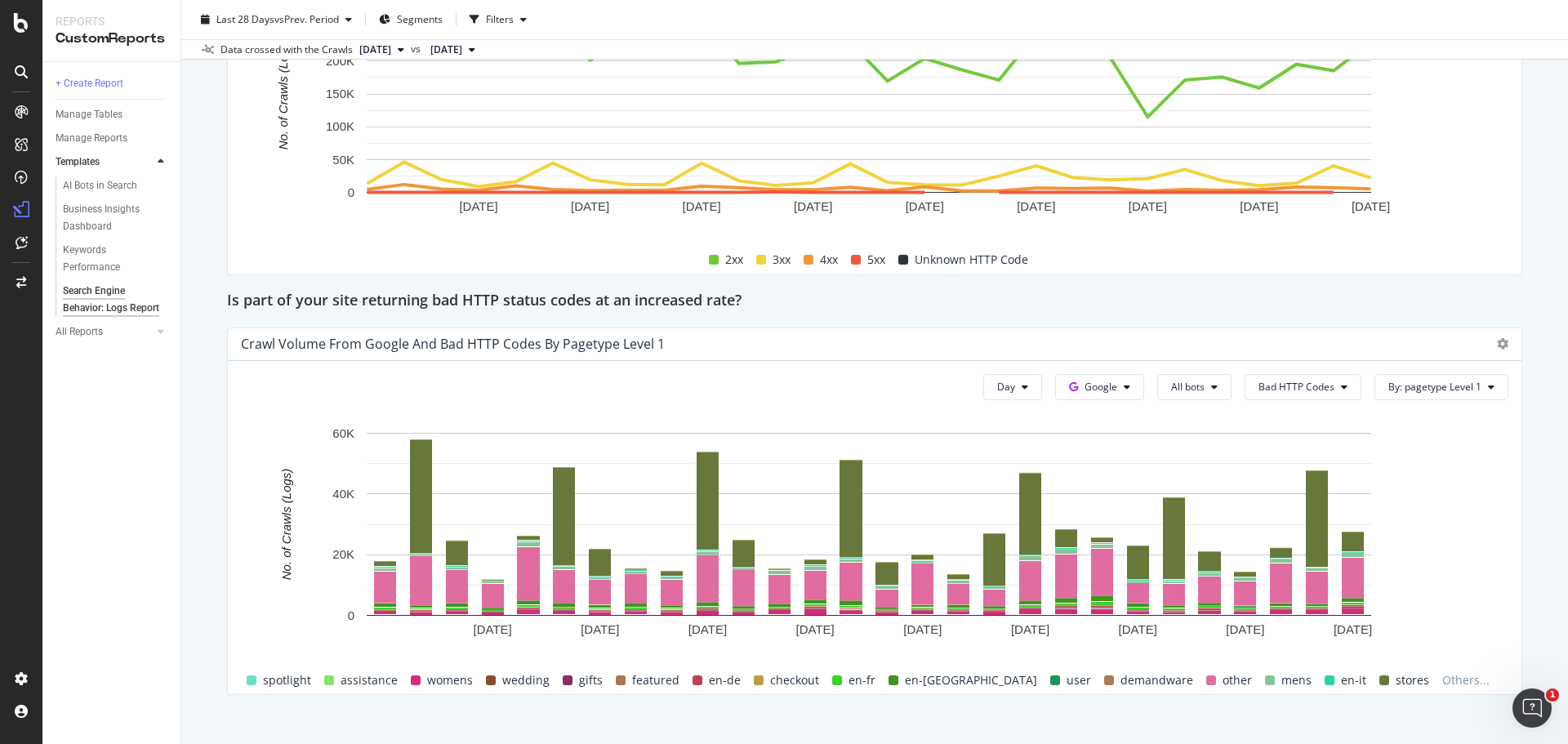
scroll to position [2259, 0]
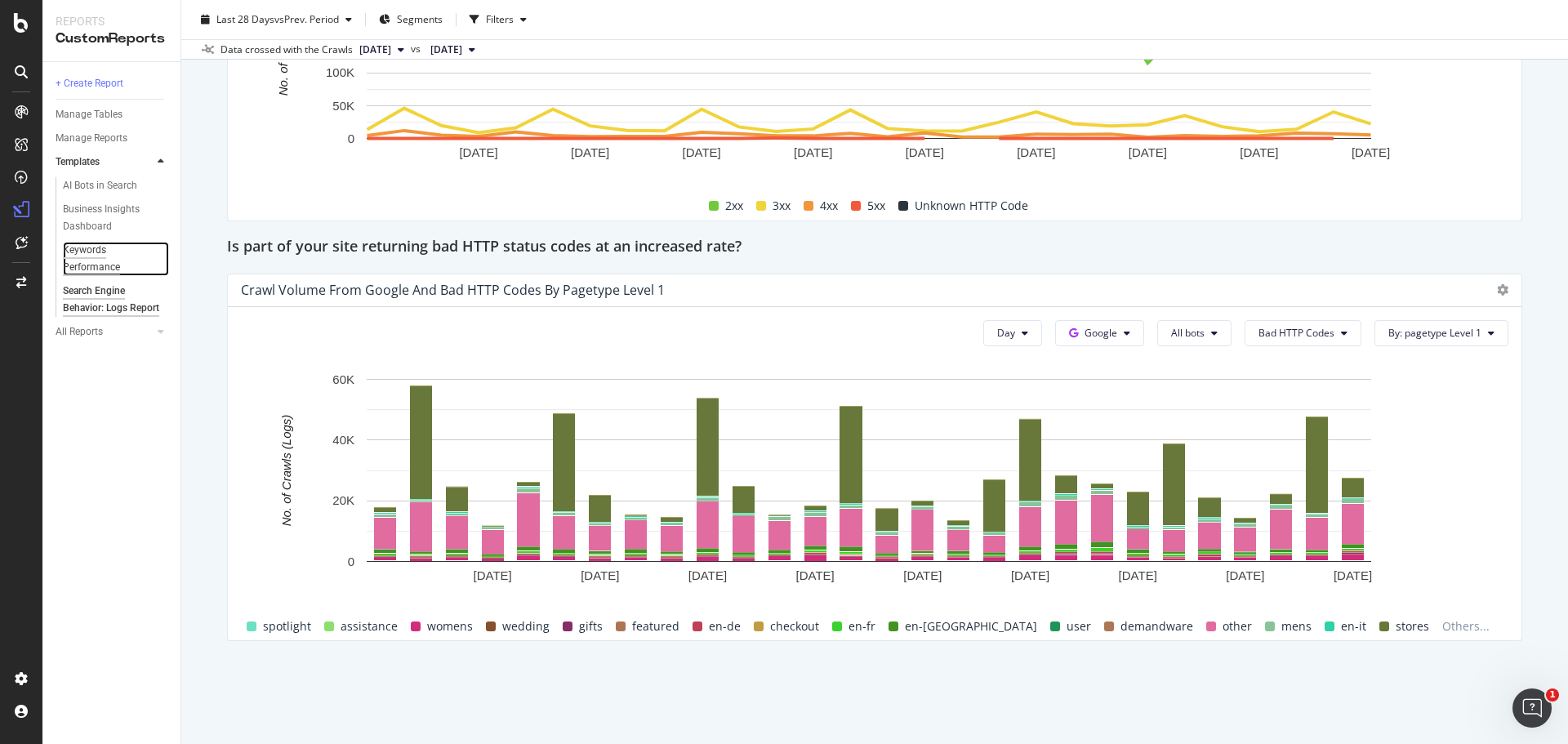
click at [102, 245] on div "Keywords Performance" at bounding box center [109, 259] width 91 height 34
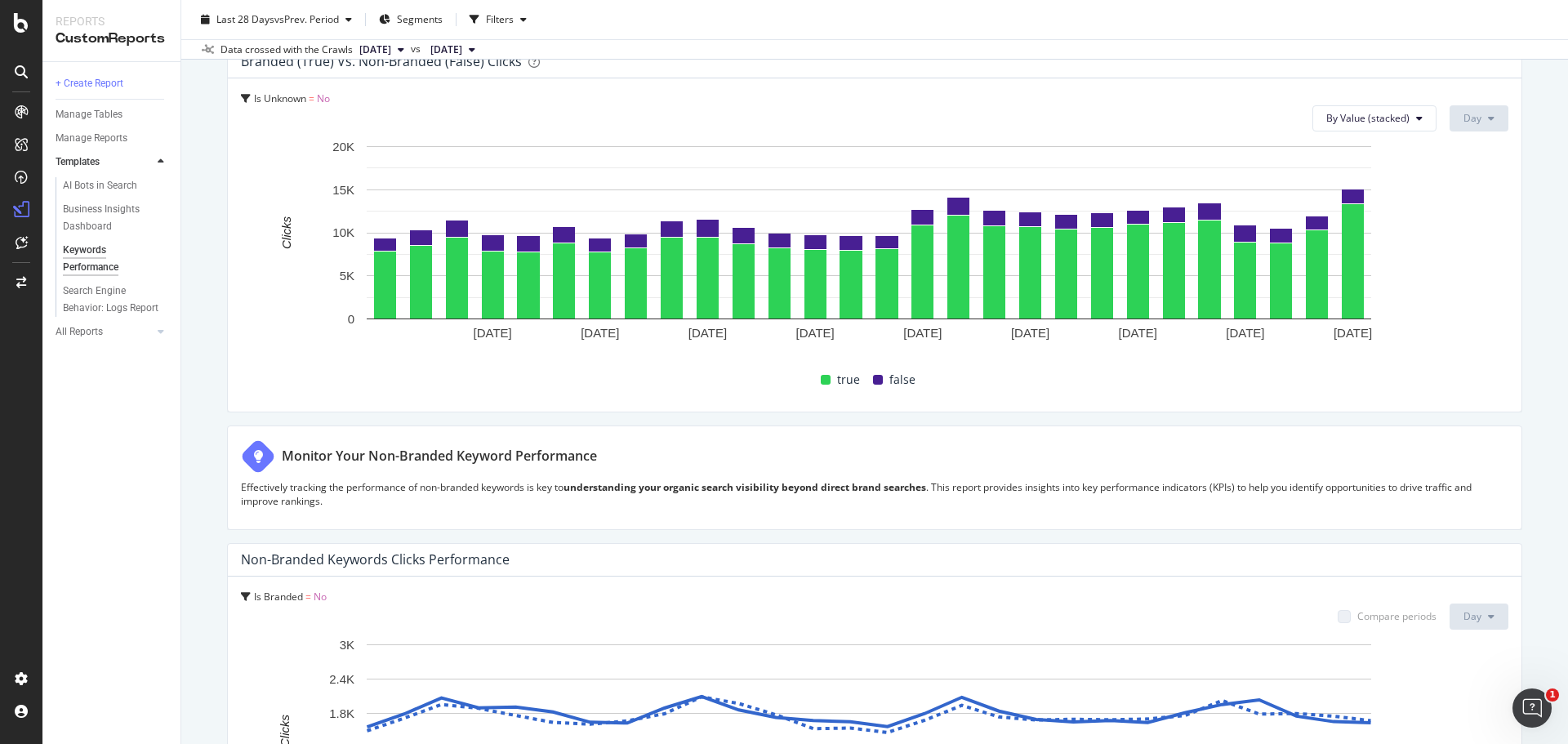
scroll to position [327, 0]
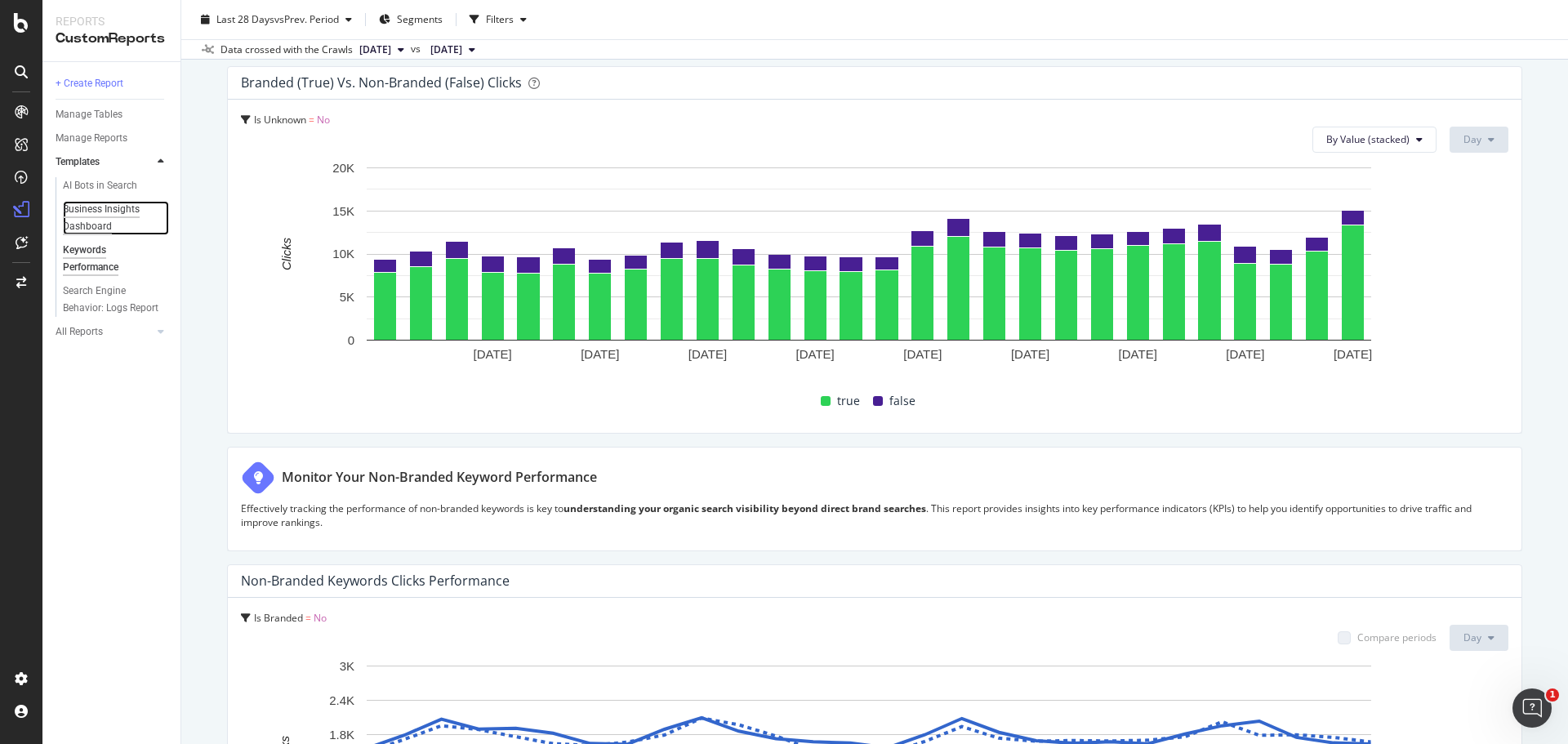
click at [109, 207] on div "Business Insights Dashboard" at bounding box center [109, 217] width 94 height 34
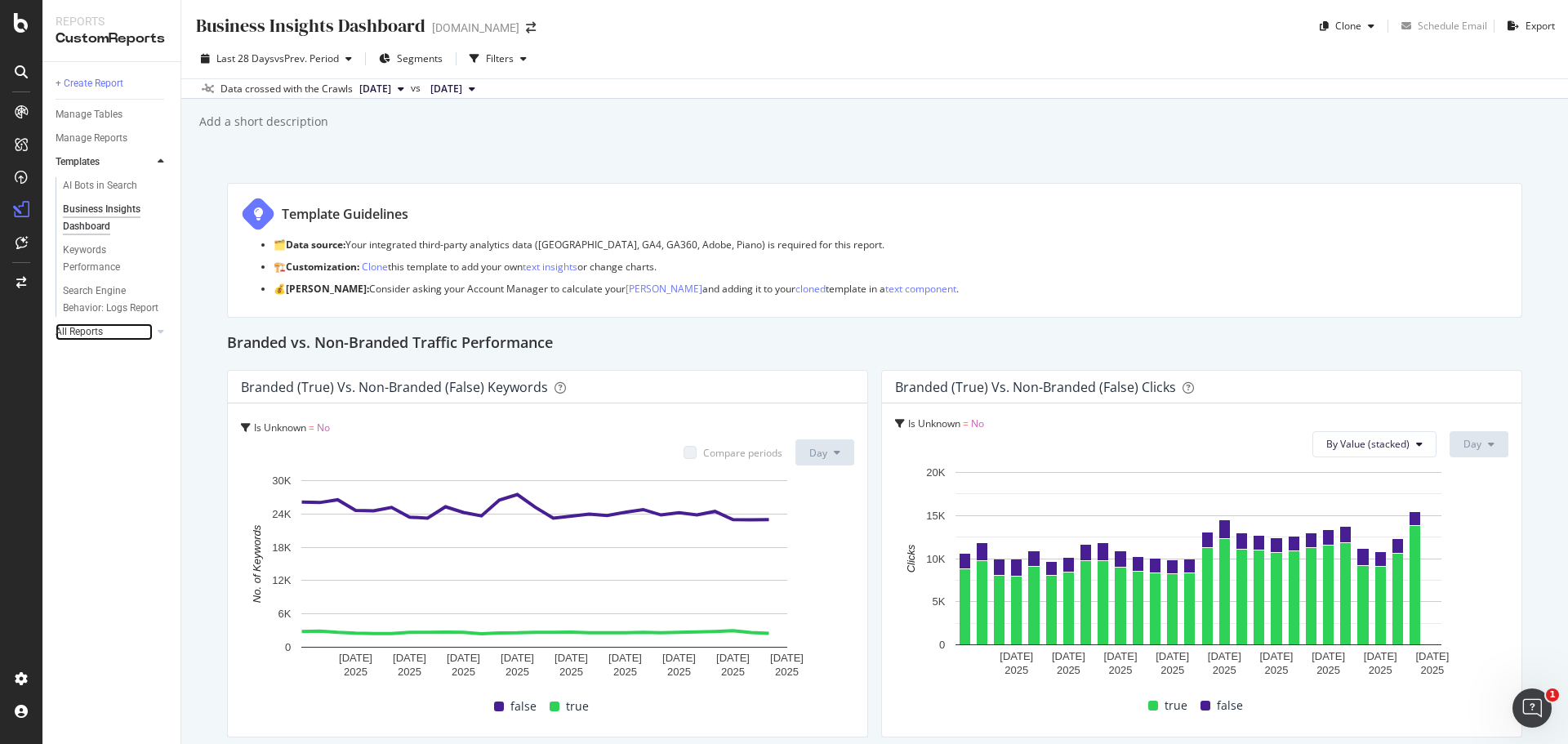
click at [150, 328] on div at bounding box center [144, 332] width 17 height 17
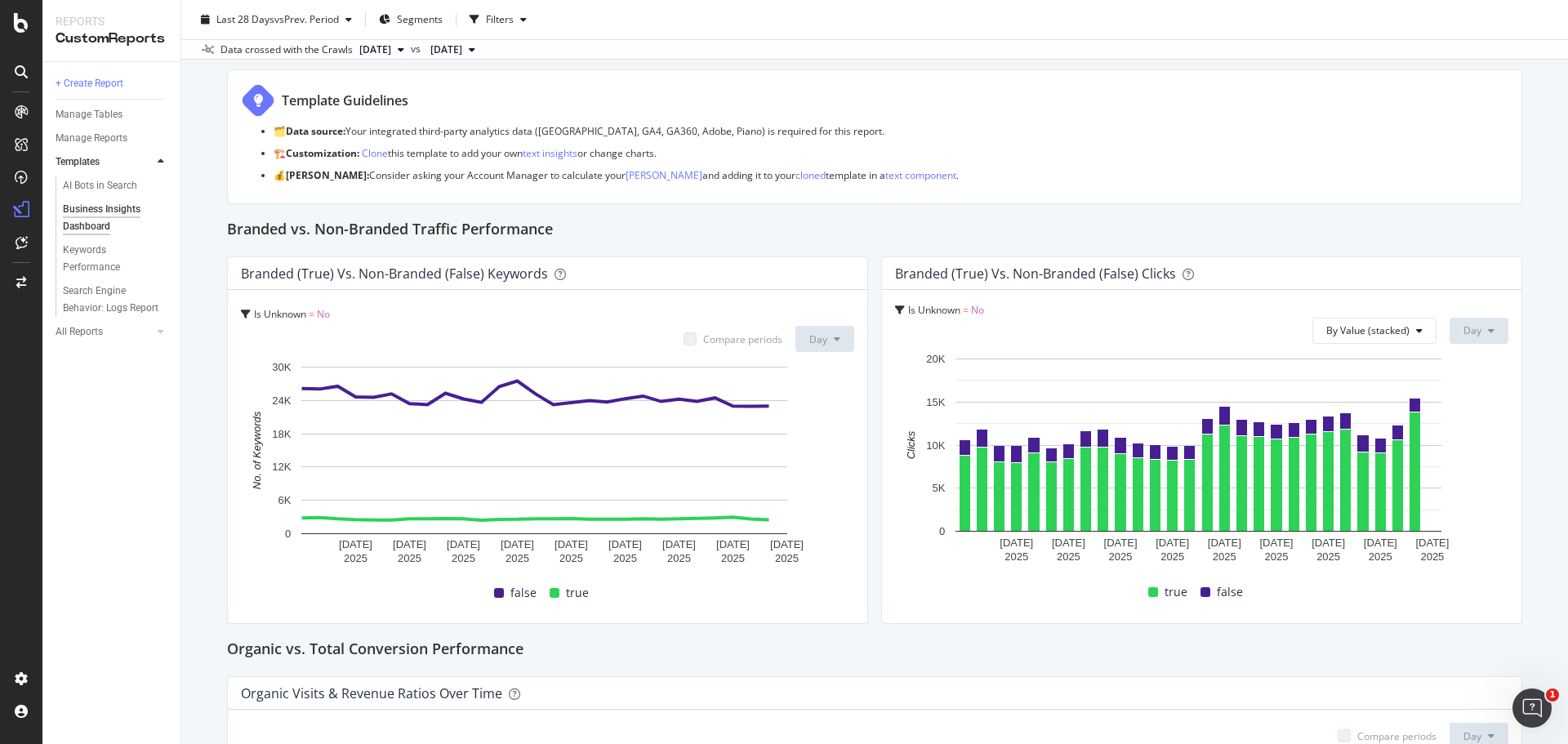
scroll to position [103, 0]
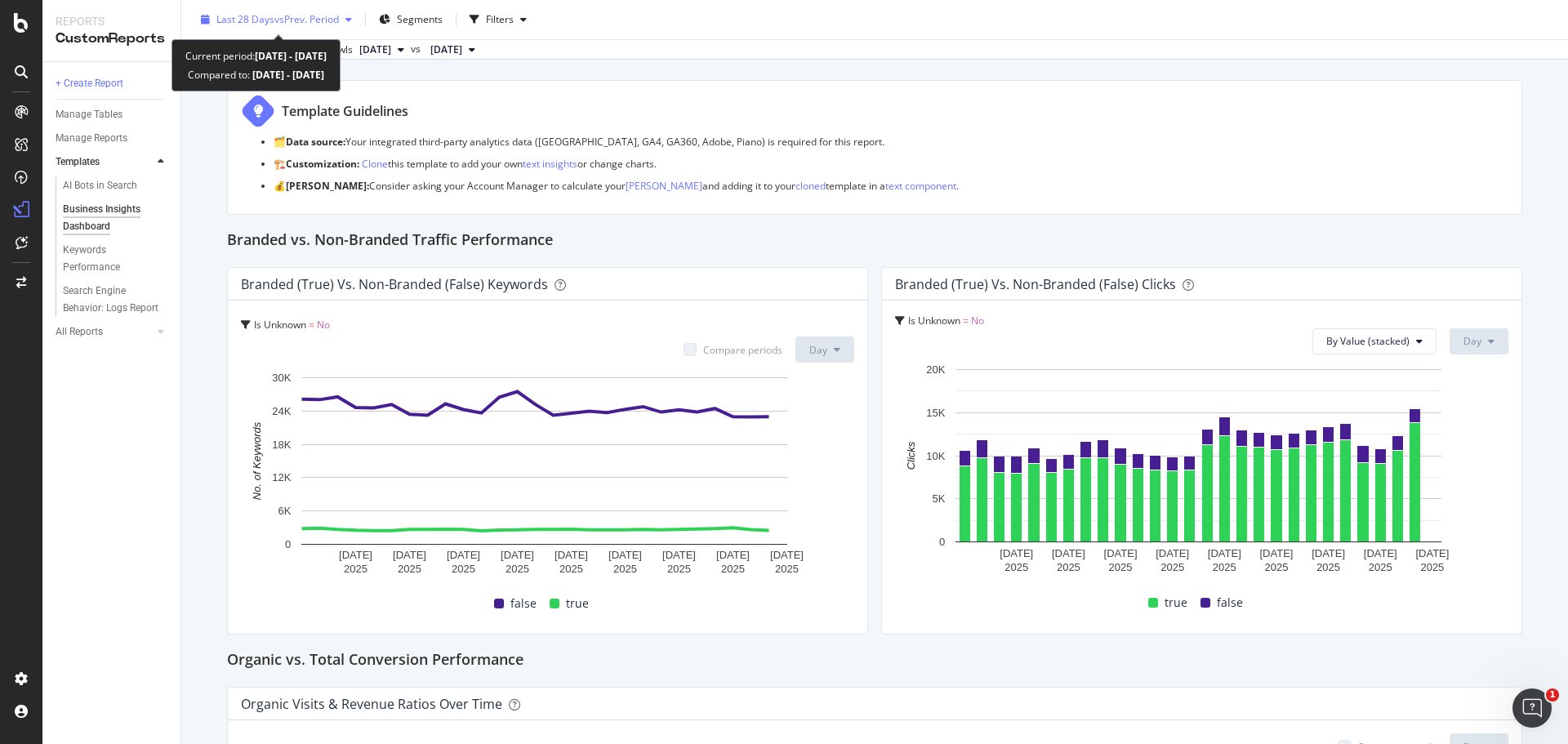
click at [216, 13] on span "Last 28 Days" at bounding box center [245, 19] width 58 height 14
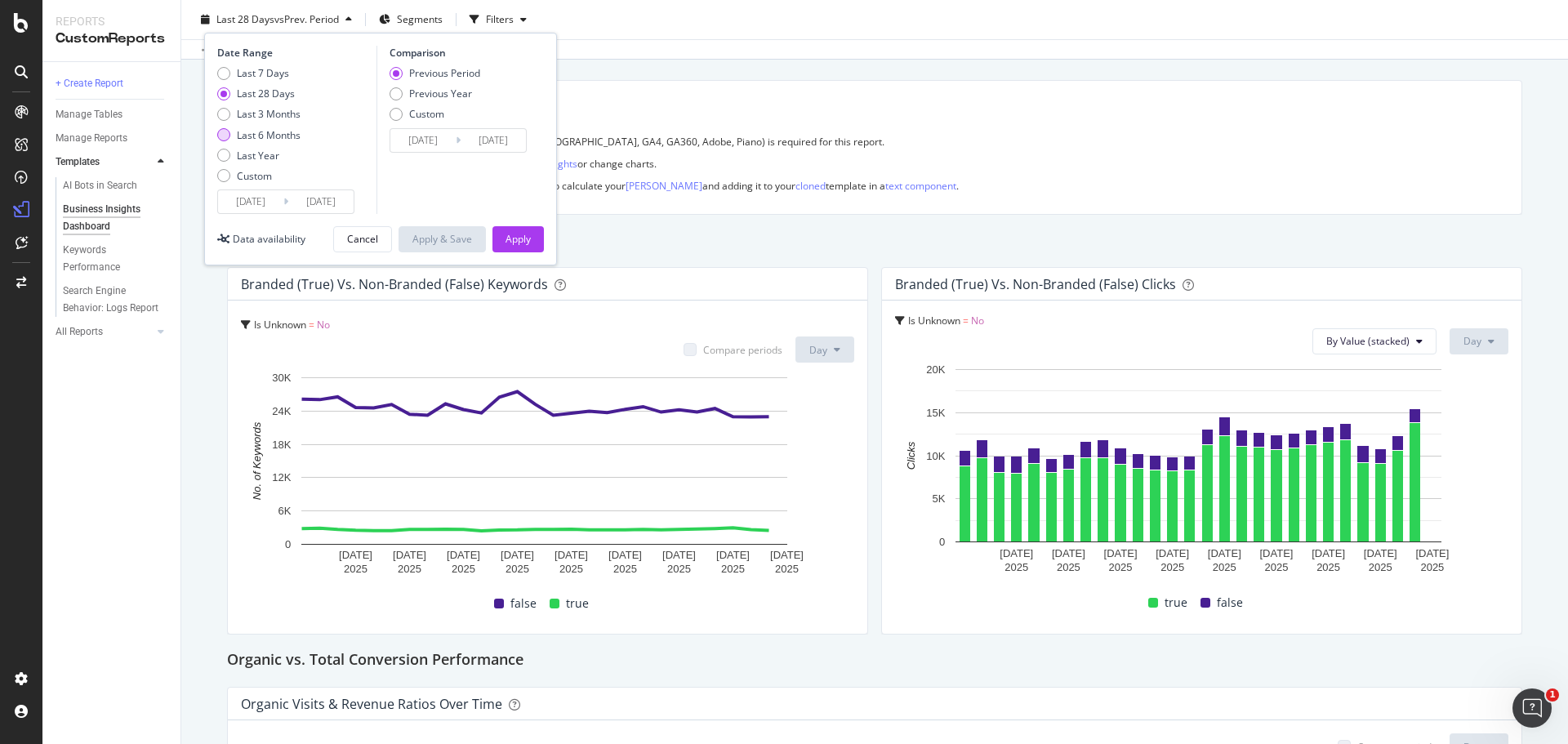
click at [226, 139] on div "Last 6 Months" at bounding box center [224, 135] width 13 height 13
type input "[DATE]"
click at [502, 241] on button "Apply" at bounding box center [518, 240] width 51 height 27
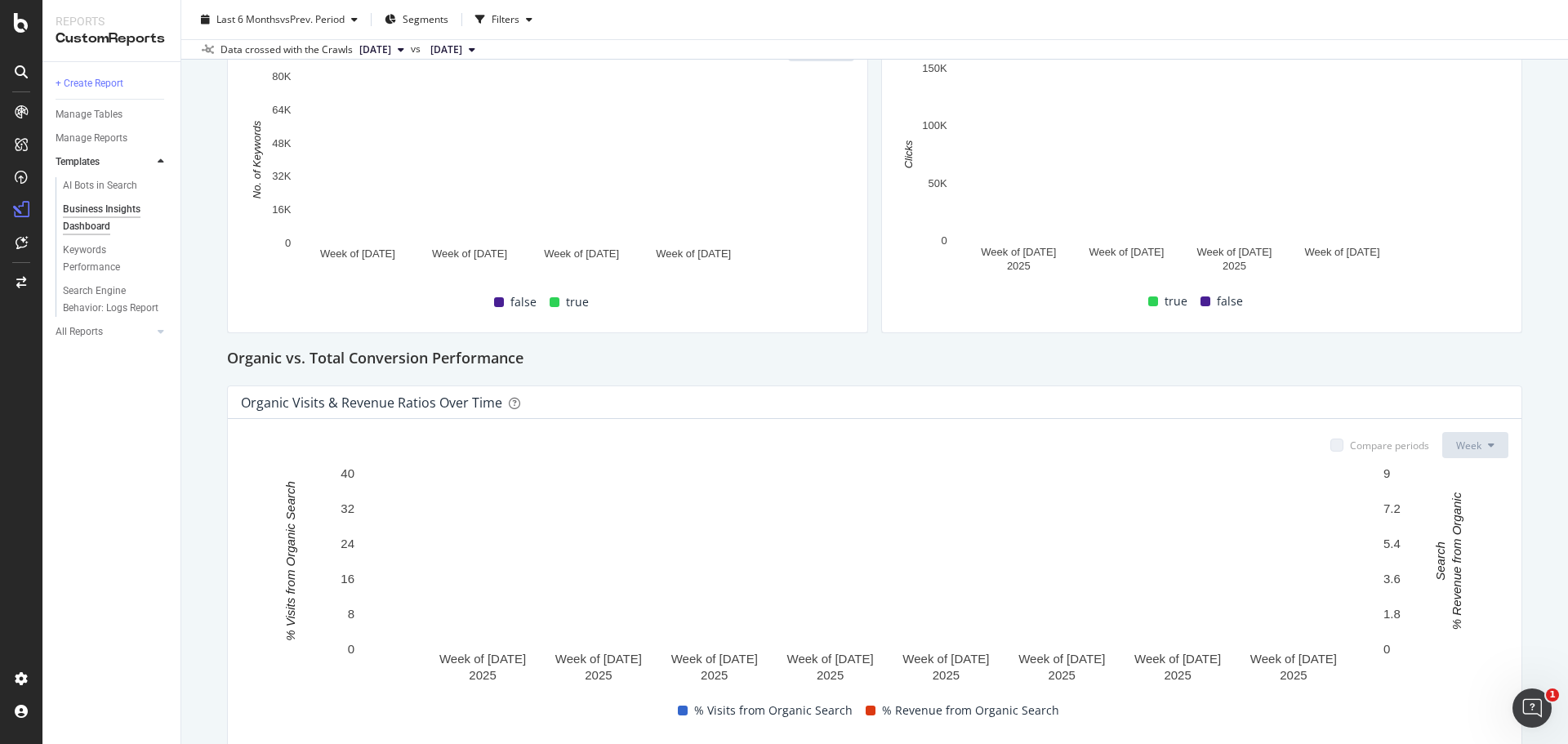
scroll to position [490, 0]
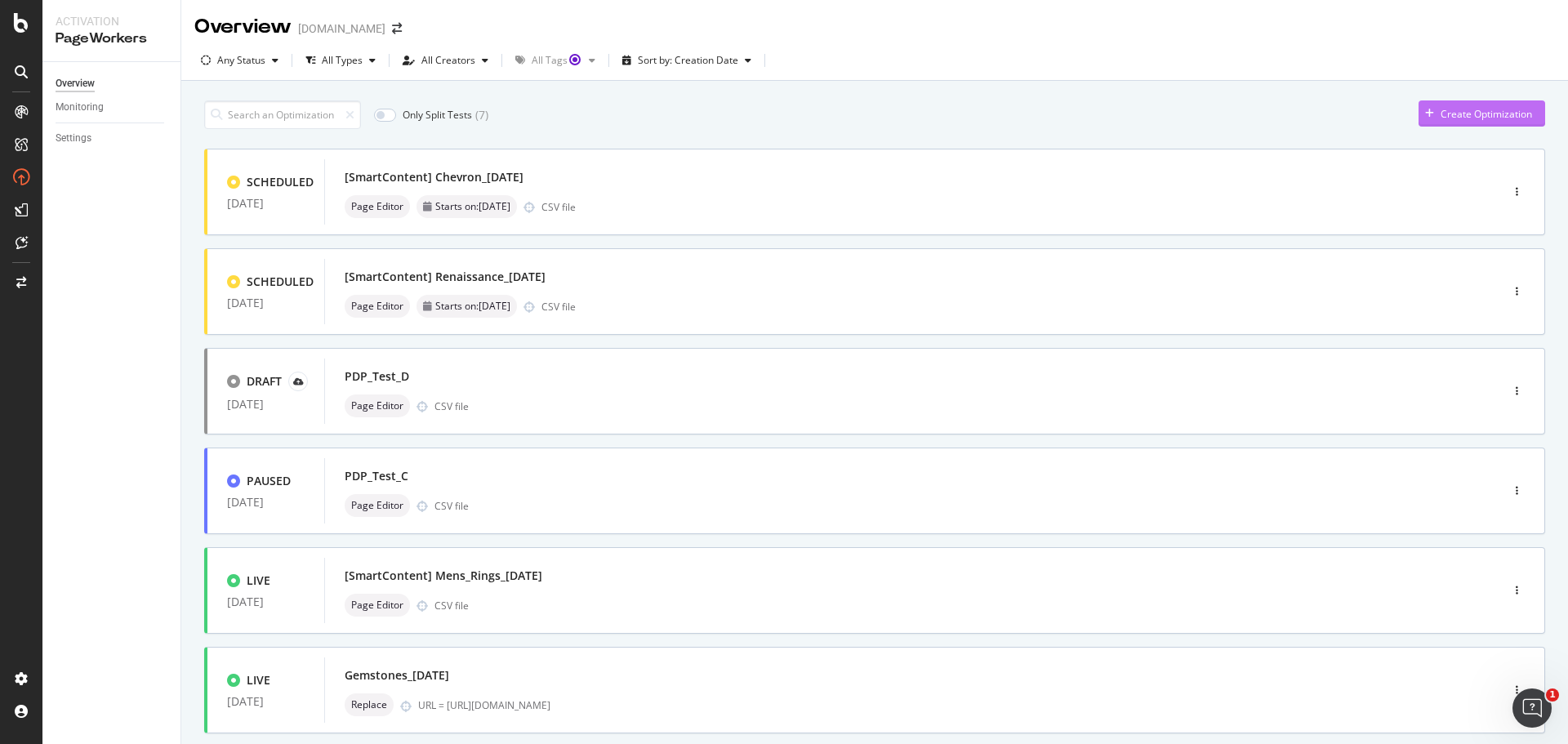
click at [1502, 111] on div "Create Optimization" at bounding box center [1486, 114] width 91 height 14
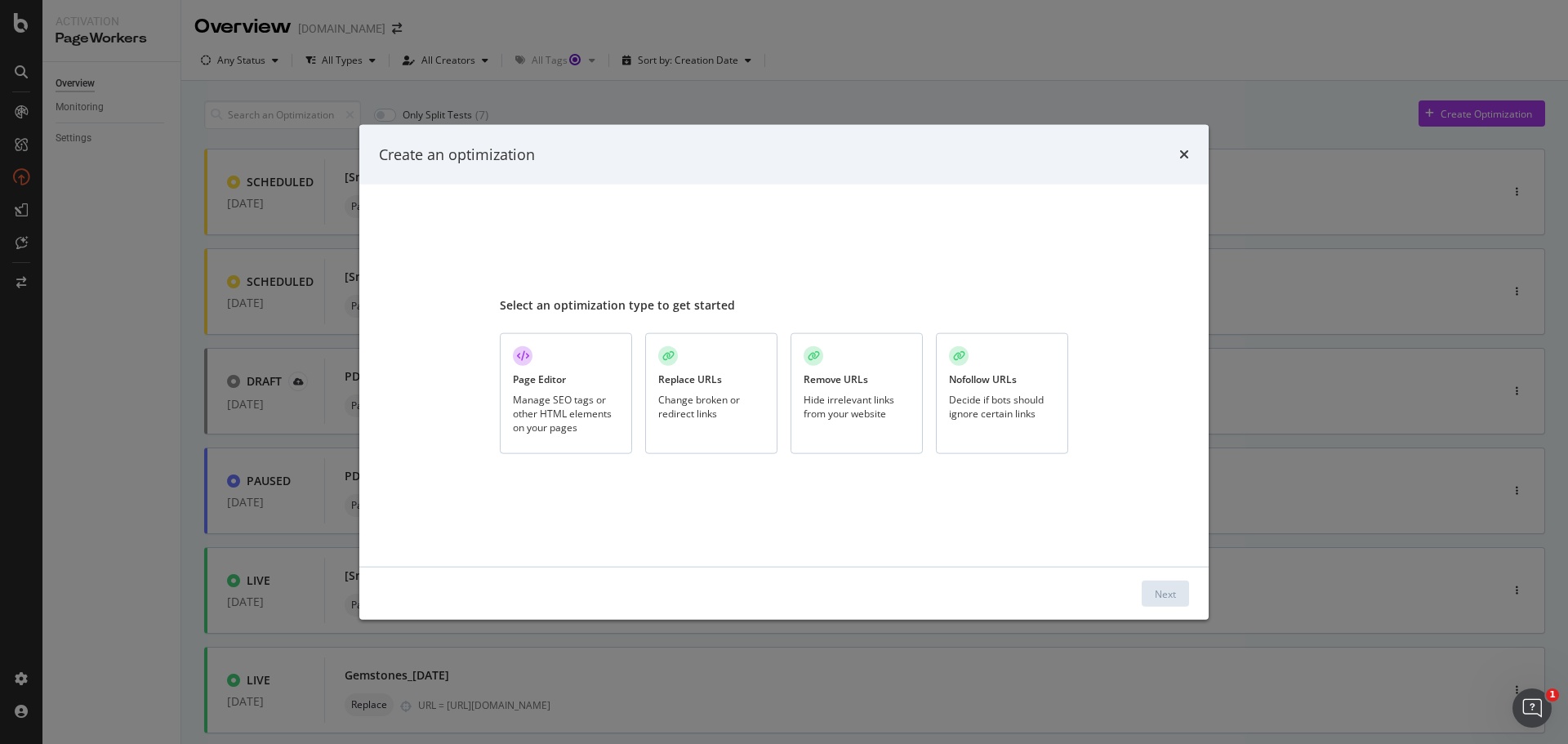
click at [1176, 153] on div "Create an optimization" at bounding box center [784, 154] width 810 height 22
click at [1184, 161] on div "times" at bounding box center [1184, 154] width 10 height 22
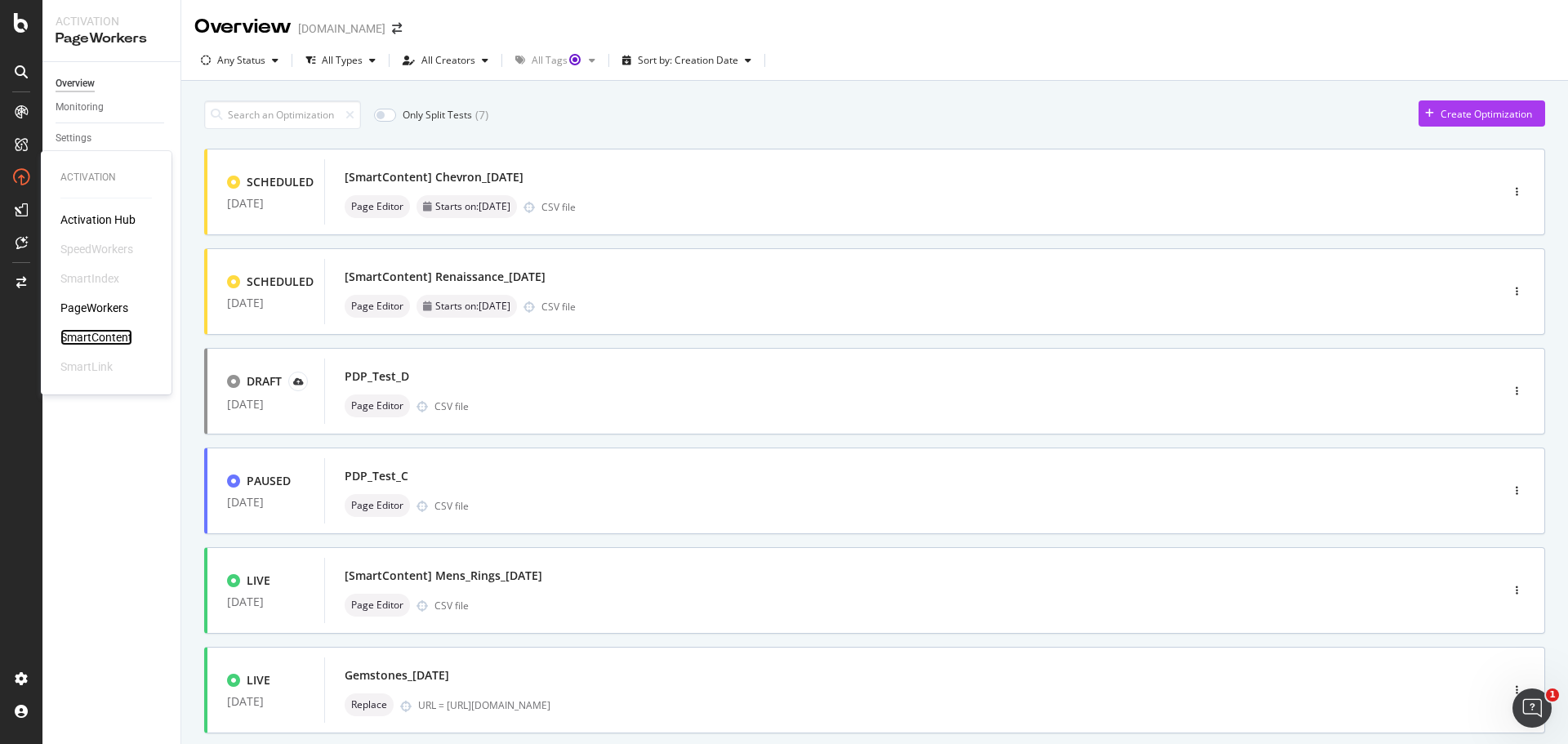
click at [75, 330] on div "SmartContent" at bounding box center [96, 338] width 72 height 17
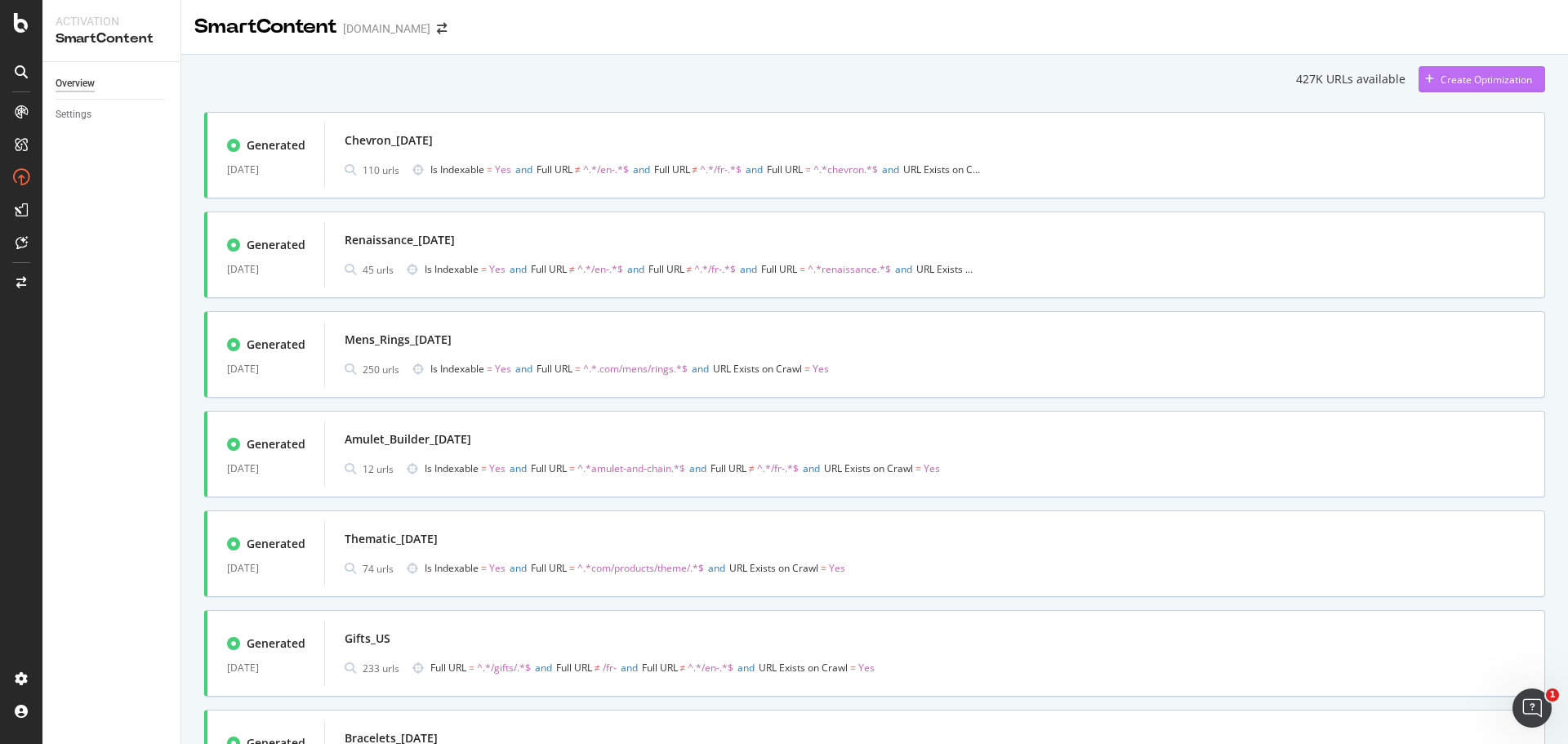
click at [1425, 72] on div "Create Optimization" at bounding box center [1475, 80] width 114 height 25
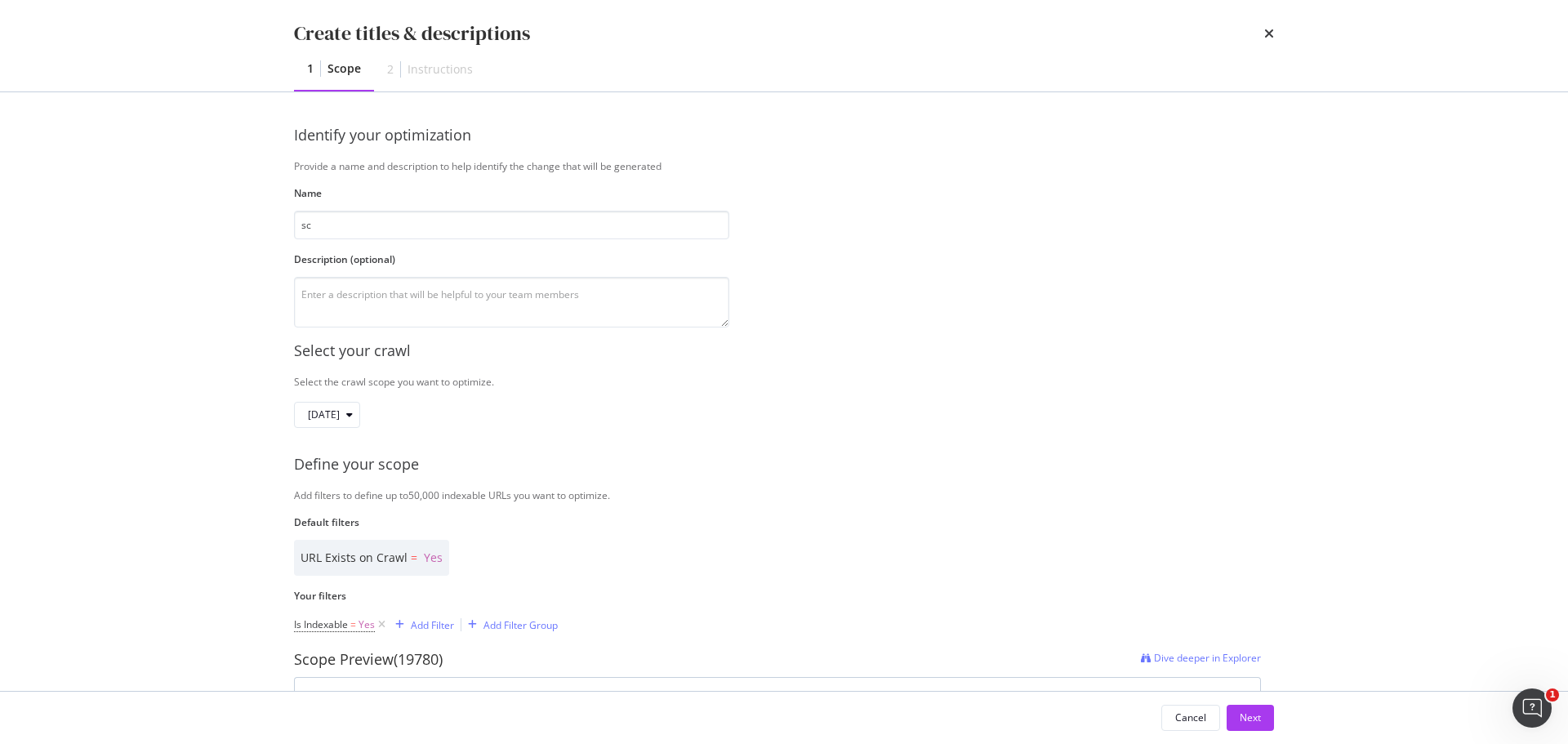
type input "s"
click at [391, 223] on input "SculptedCable_10Spep25" at bounding box center [512, 225] width 435 height 28
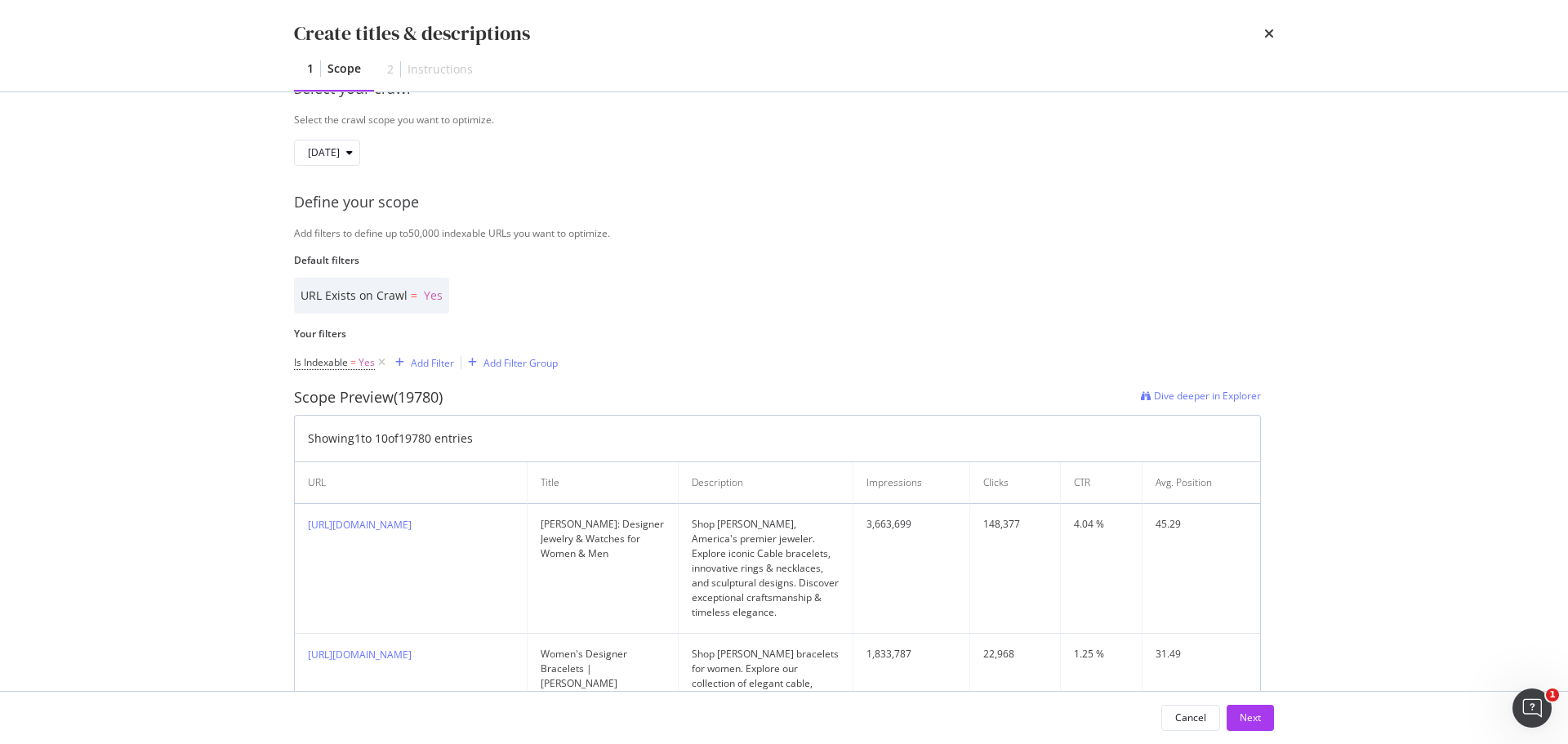
scroll to position [163, 0]
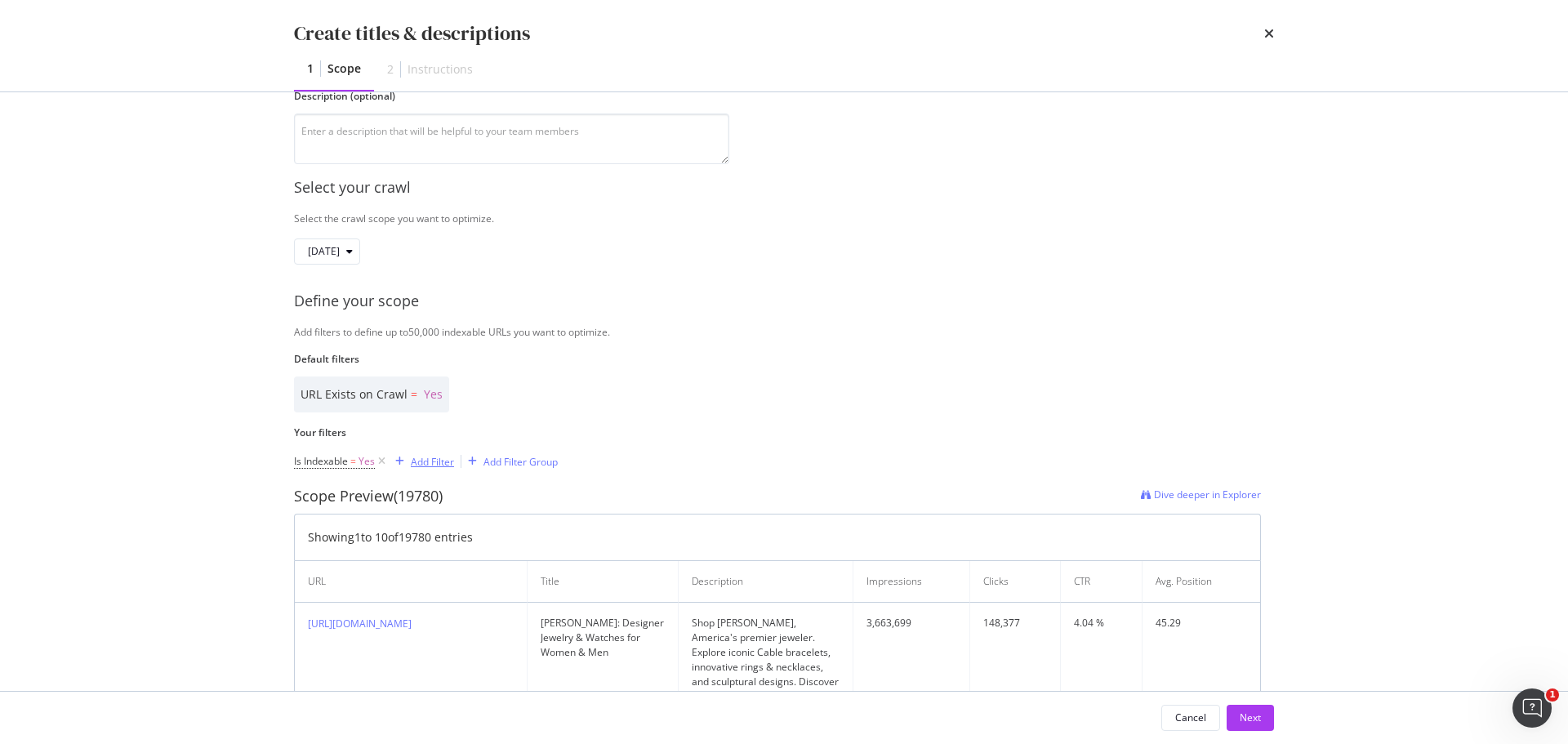
type input "SculptedCable_[DATE]"
click at [437, 464] on div "Add Filter" at bounding box center [432, 462] width 43 height 14
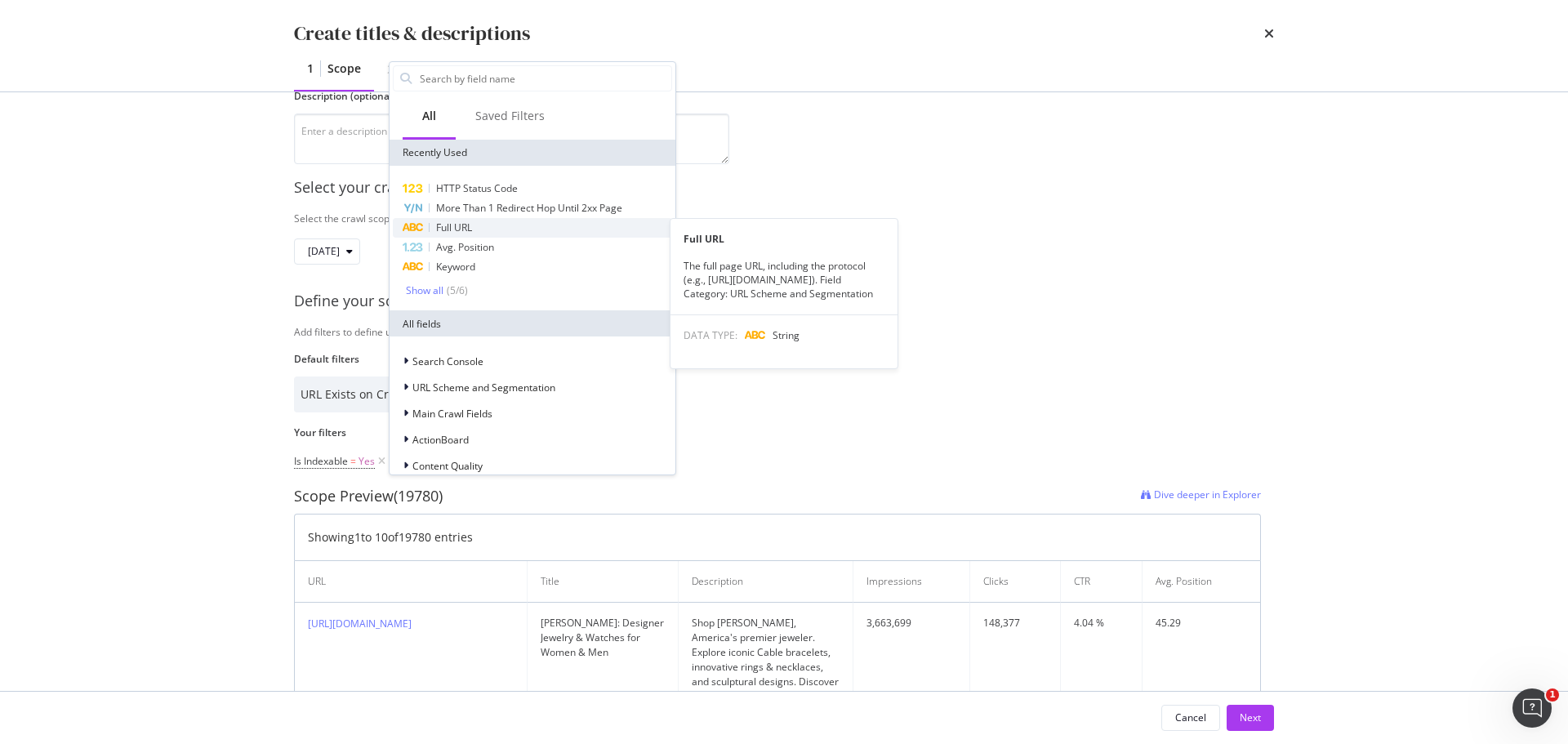
click at [471, 222] on span "Full URL" at bounding box center [454, 227] width 36 height 14
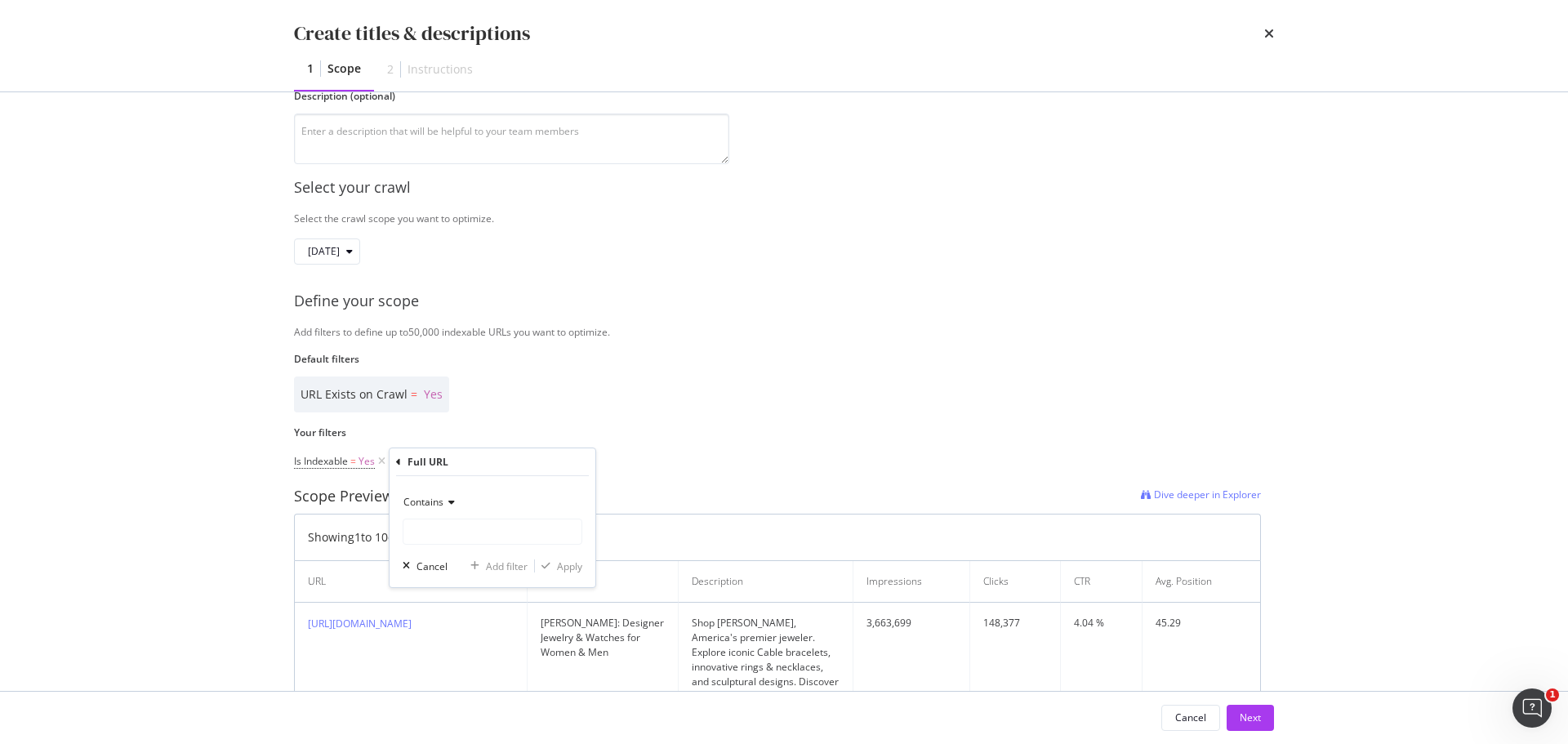
click at [434, 498] on span "Contains" at bounding box center [424, 502] width 40 height 14
drag, startPoint x: 449, startPoint y: 676, endPoint x: 445, endPoint y: 470, distance: 206.0
click at [450, 674] on div "Equal to Not equal to Starts with Doesn't start with Ends with Doesn't end with…" at bounding box center [494, 631] width 183 height 234
click at [448, 682] on span "Doesn't contain" at bounding box center [446, 684] width 71 height 14
click at [414, 527] on input "Name" at bounding box center [493, 532] width 178 height 27
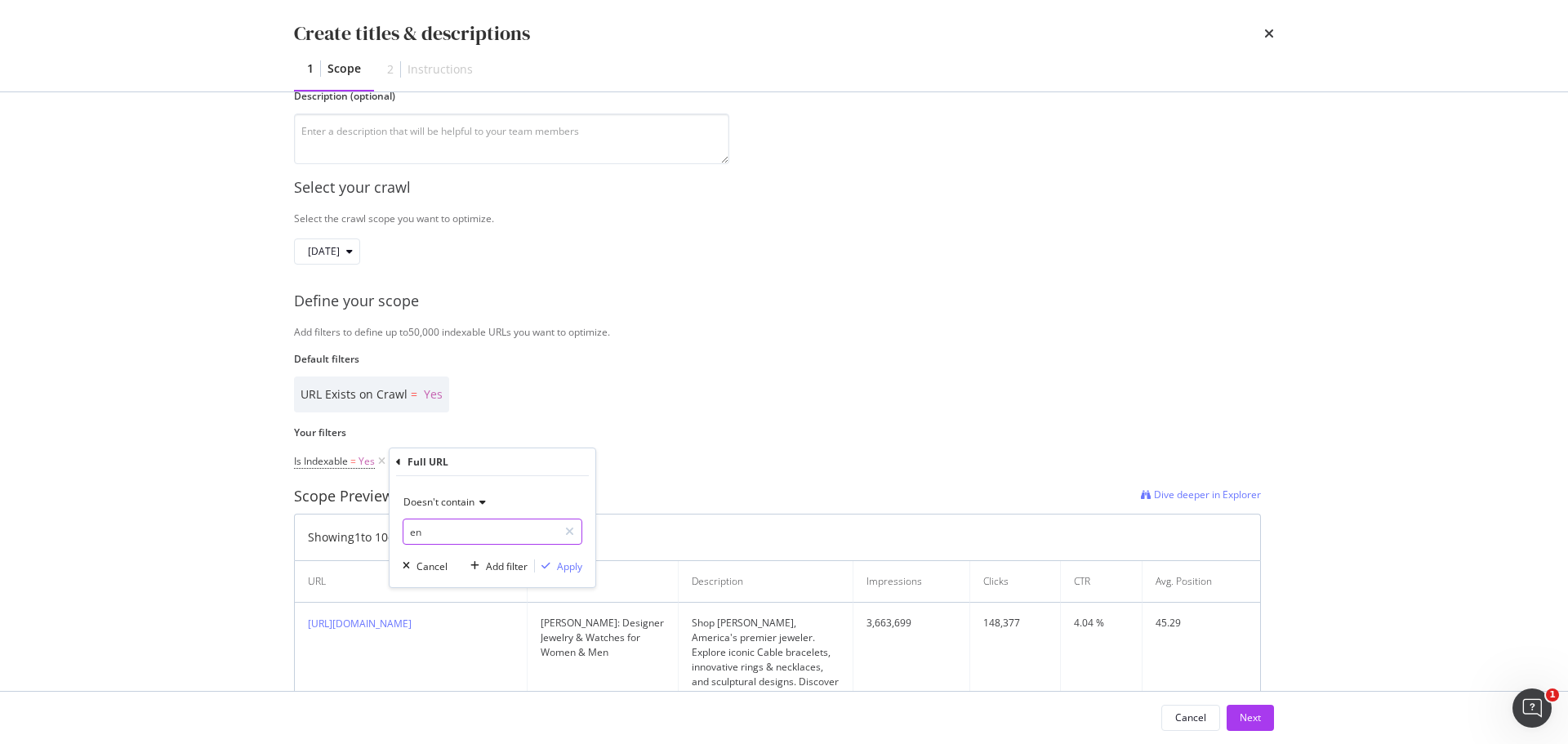
type input "e"
type input "/en-"
click at [558, 556] on div "Doesn't contain /en- Cancel Add filter Apply" at bounding box center [493, 532] width 206 height 111
click at [558, 574] on button "Apply" at bounding box center [558, 567] width 47 height 17
click at [567, 457] on div "Add Filter" at bounding box center [566, 462] width 43 height 14
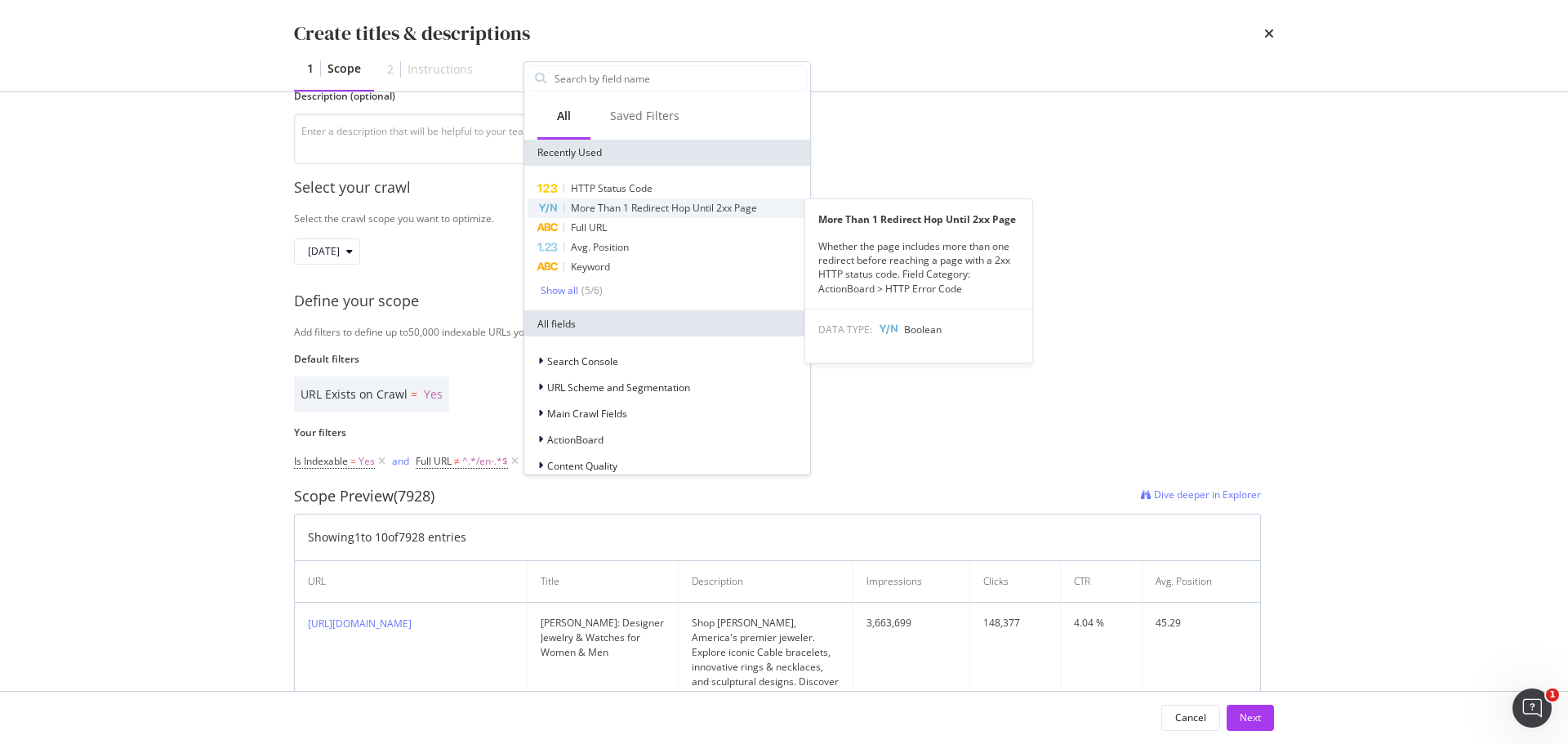
click at [623, 217] on div "More Than 1 Redirect Hop Until 2xx Page" at bounding box center [667, 208] width 279 height 20
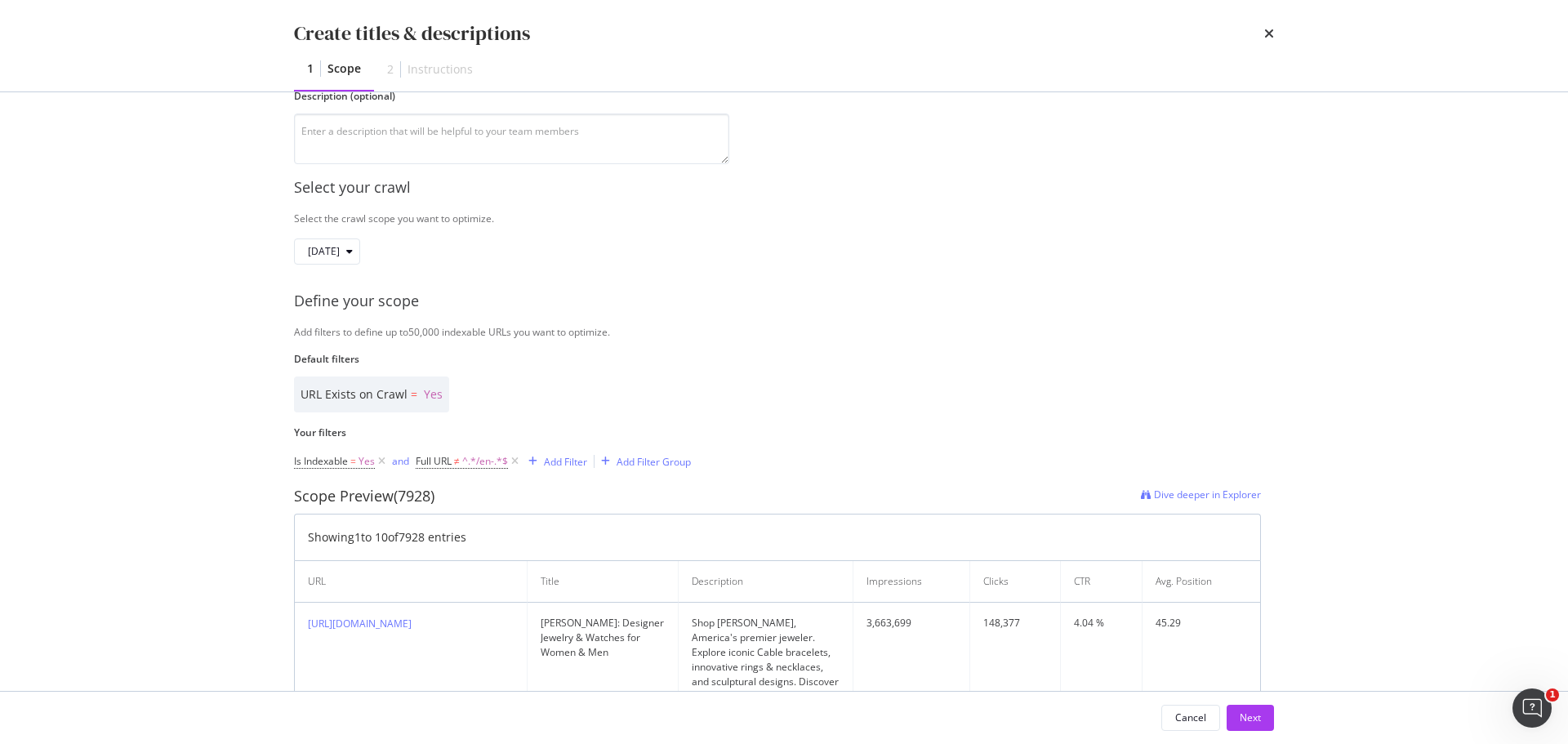
click at [621, 378] on div "URL Exists on Crawl = Yes" at bounding box center [778, 394] width 967 height 36
click at [541, 459] on div "modal" at bounding box center [532, 462] width 22 height 10
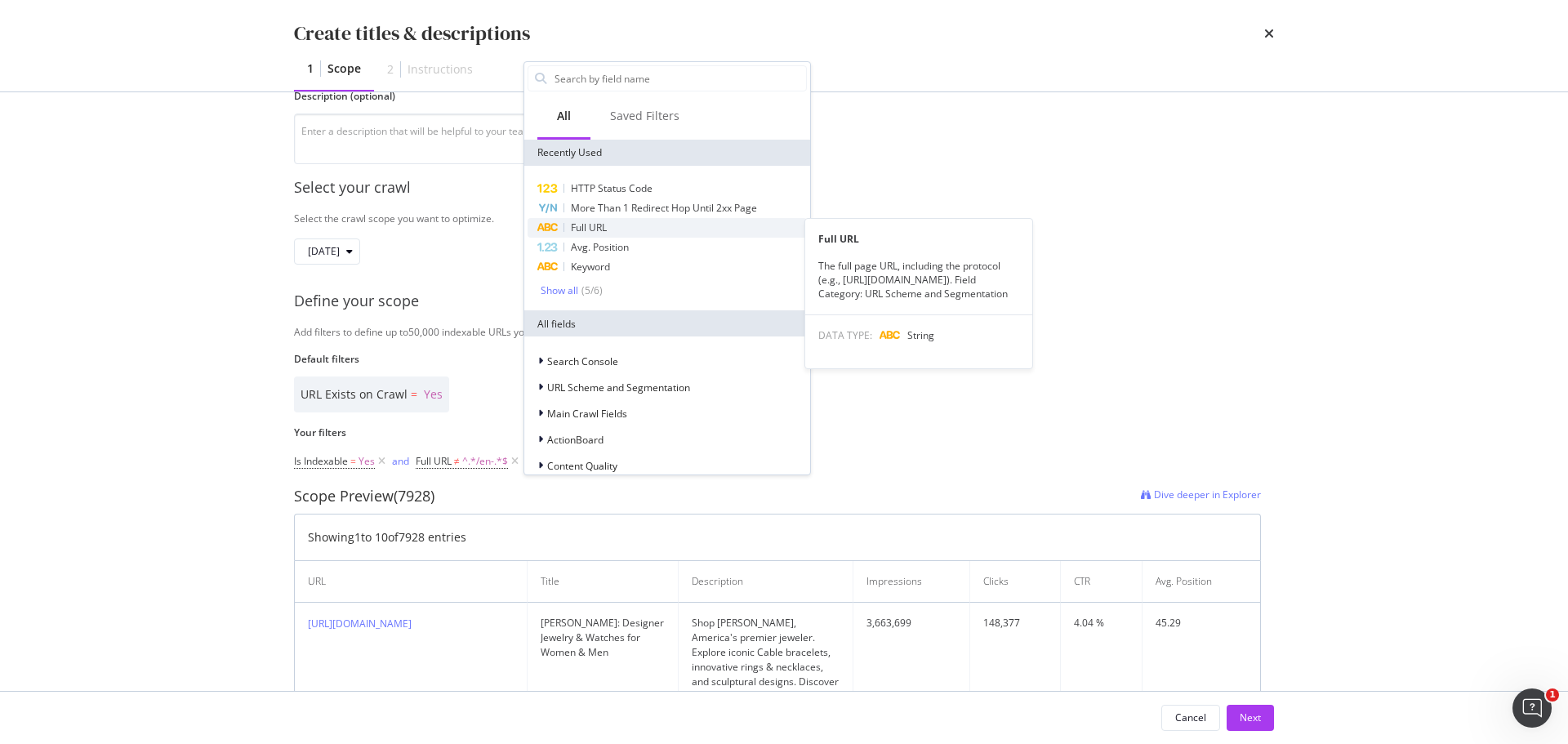
click at [603, 230] on span "Full URL" at bounding box center [588, 227] width 36 height 14
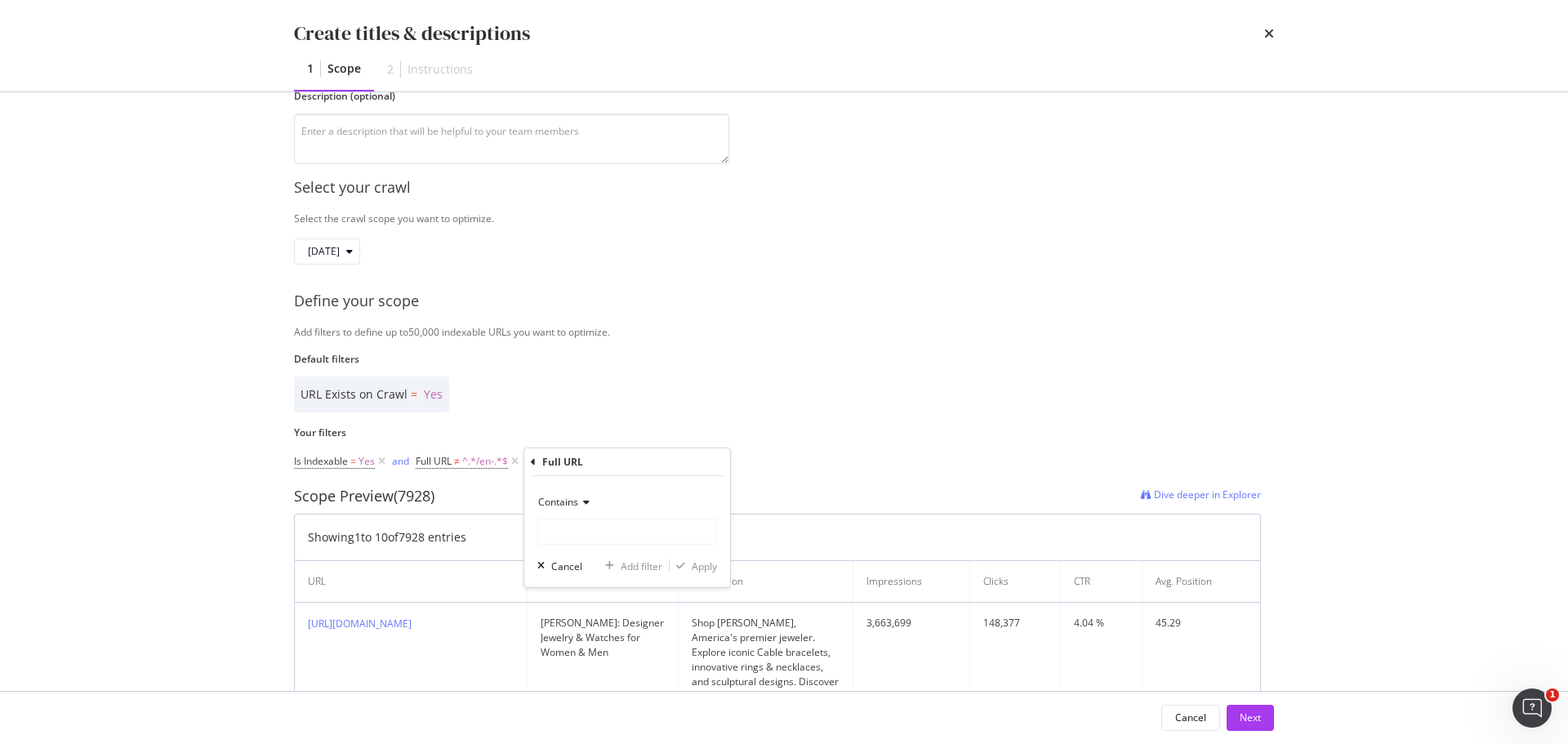
click at [572, 504] on span "Contains" at bounding box center [558, 502] width 40 height 14
click at [613, 679] on div "Doesn't contain" at bounding box center [629, 685] width 175 height 22
click at [591, 523] on input "Name" at bounding box center [627, 532] width 178 height 27
click at [543, 532] on input "fr-" at bounding box center [615, 532] width 154 height 27
type input "/fr-"
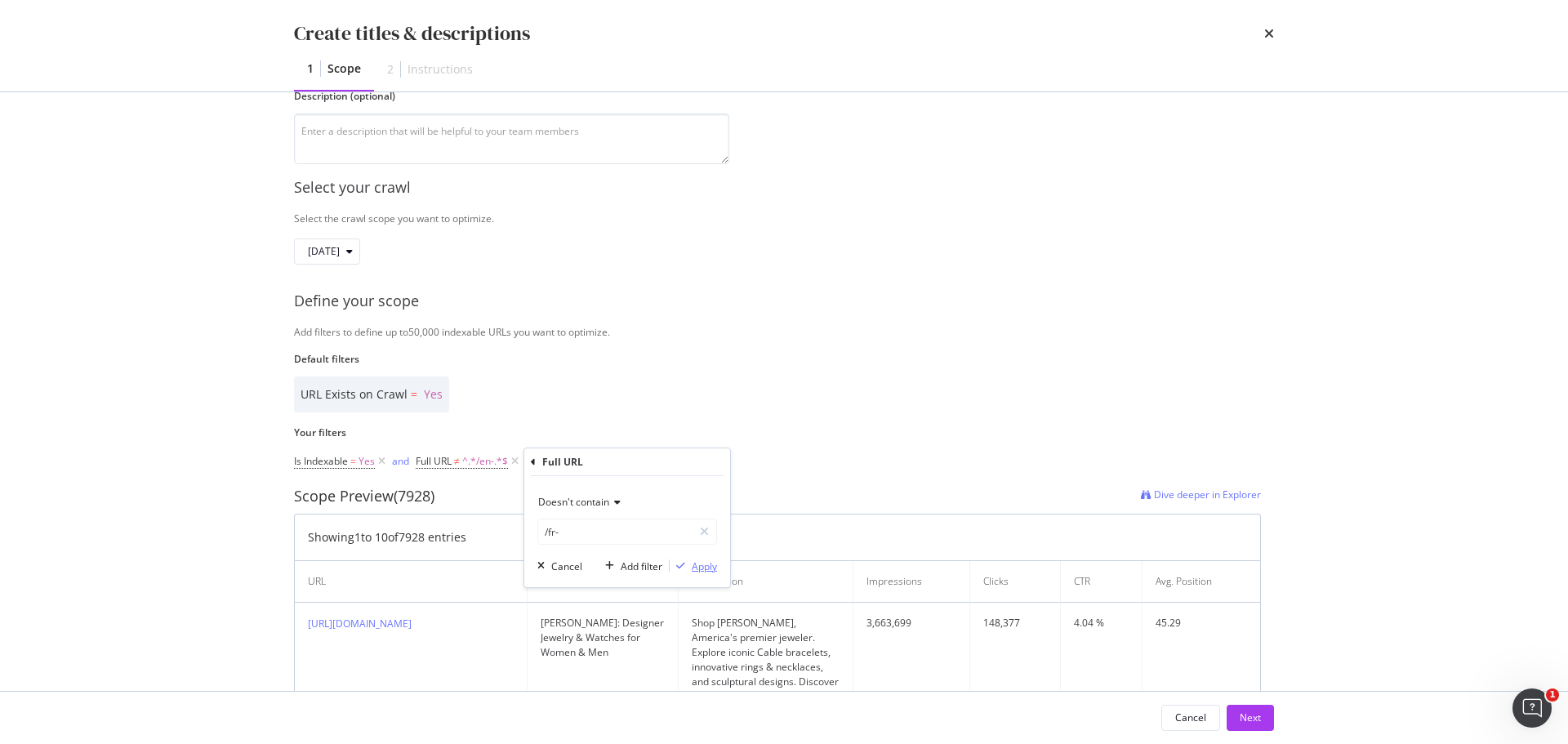
click at [703, 571] on div "Apply" at bounding box center [704, 567] width 26 height 14
click at [706, 455] on div "Add Filter" at bounding box center [694, 462] width 43 height 14
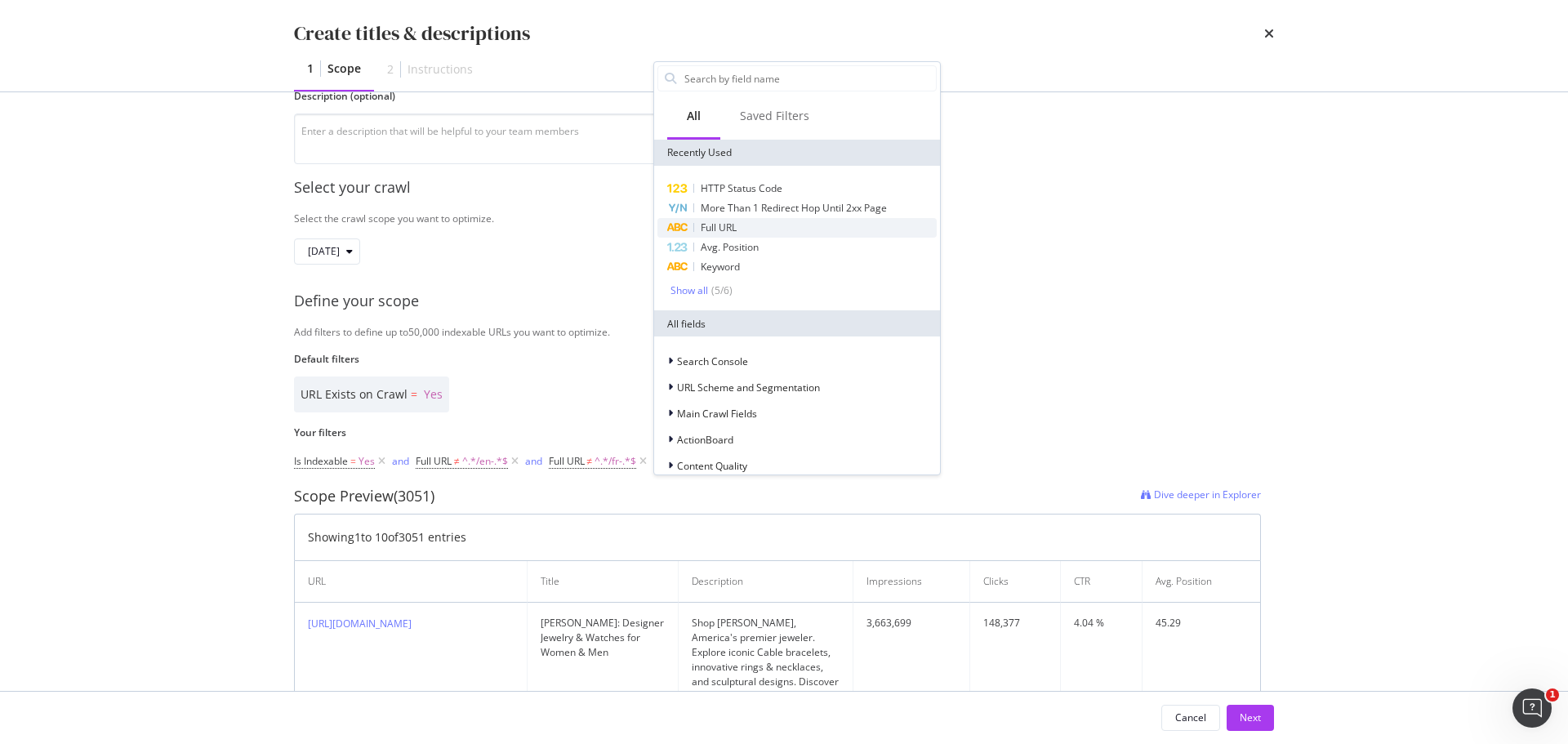
click at [803, 227] on div "Full URL" at bounding box center [797, 228] width 279 height 20
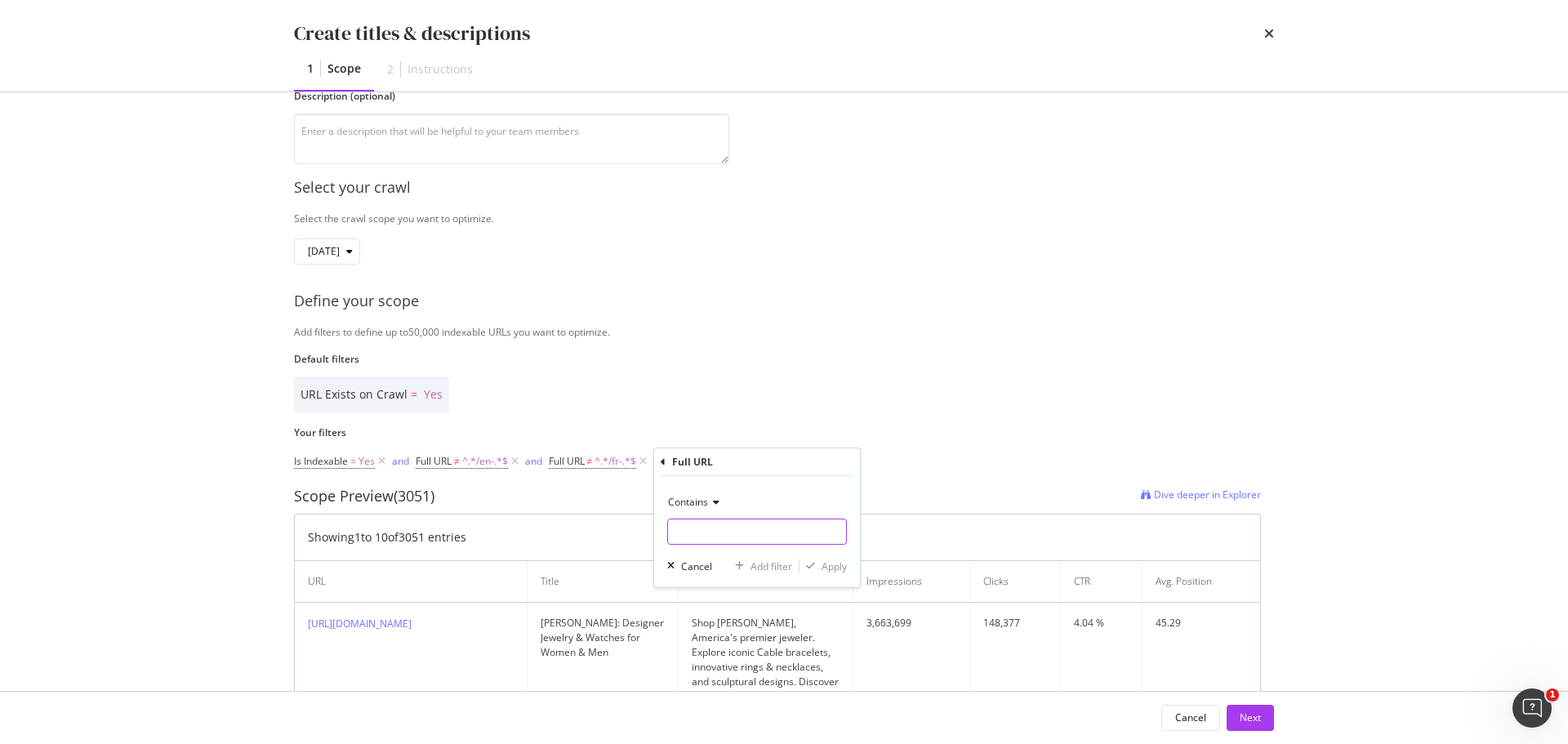
click at [726, 522] on input "Name" at bounding box center [757, 532] width 178 height 27
type input "sculpted-cable"
click at [824, 573] on div "Apply" at bounding box center [823, 567] width 47 height 15
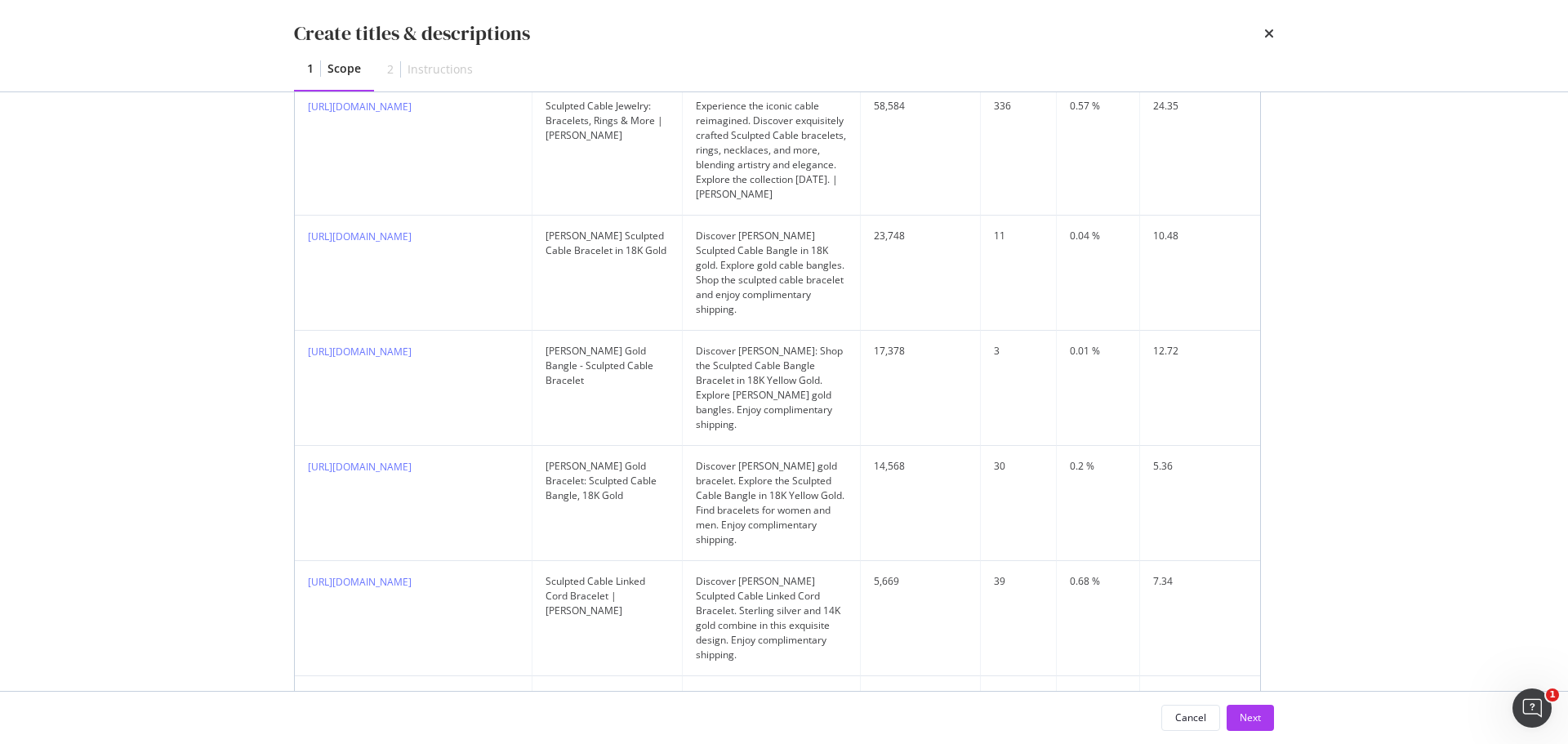
scroll to position [654, 0]
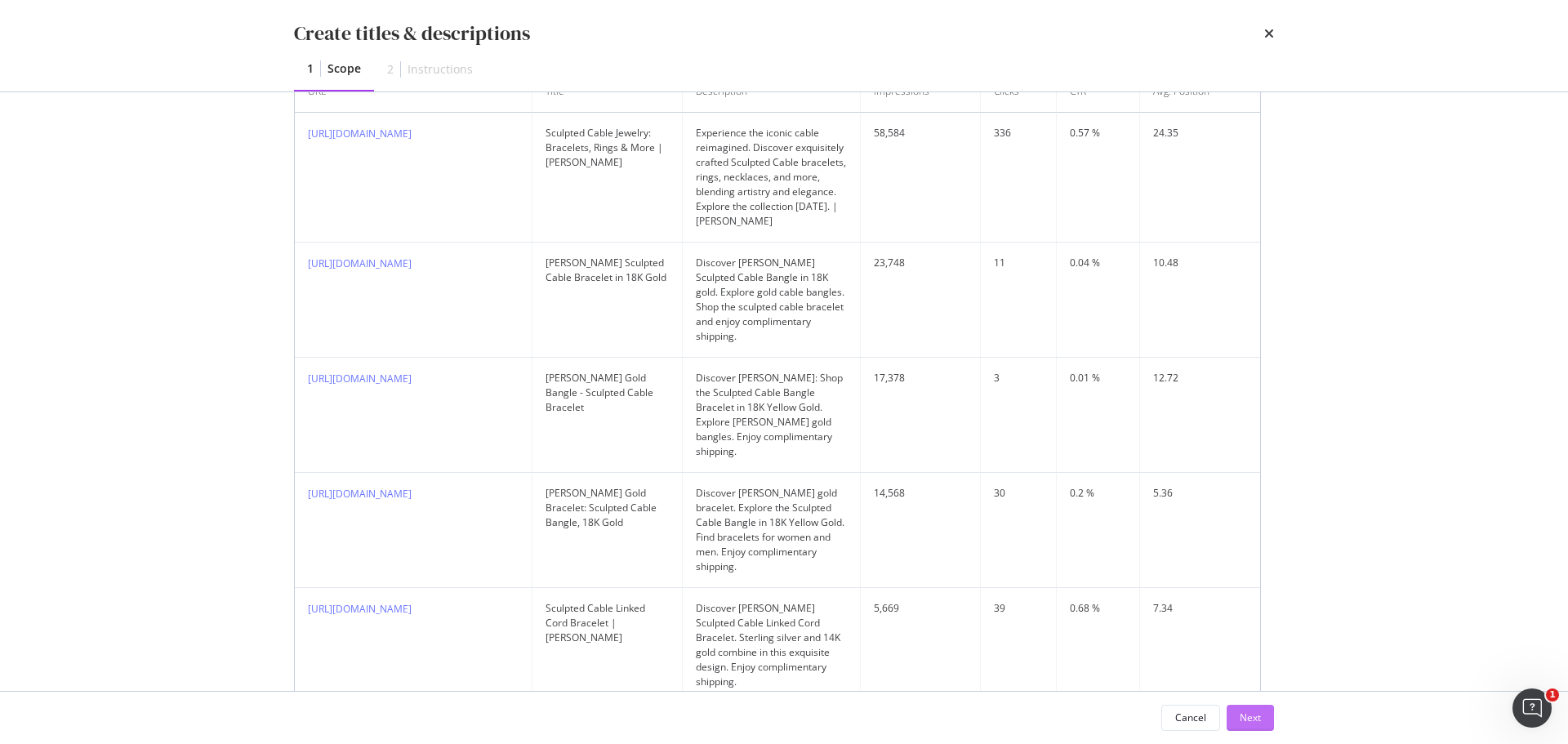
click at [1249, 708] on div "Next" at bounding box center [1250, 718] width 22 height 25
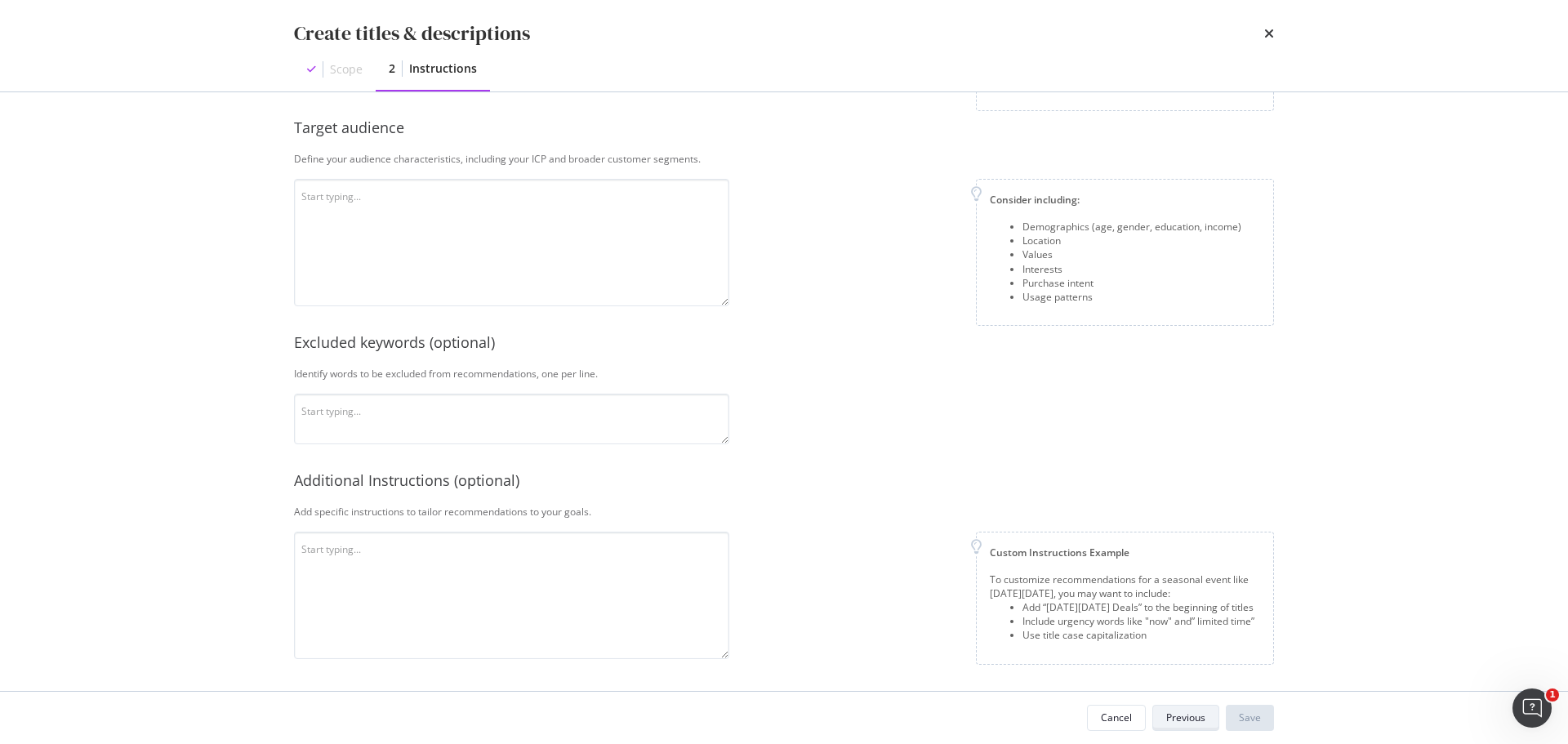
scroll to position [342, 0]
click at [333, 207] on textarea "modal" at bounding box center [512, 243] width 435 height 128
paste textarea "David Yurman's target market includes people who value craftsmanship, exclusivi…"
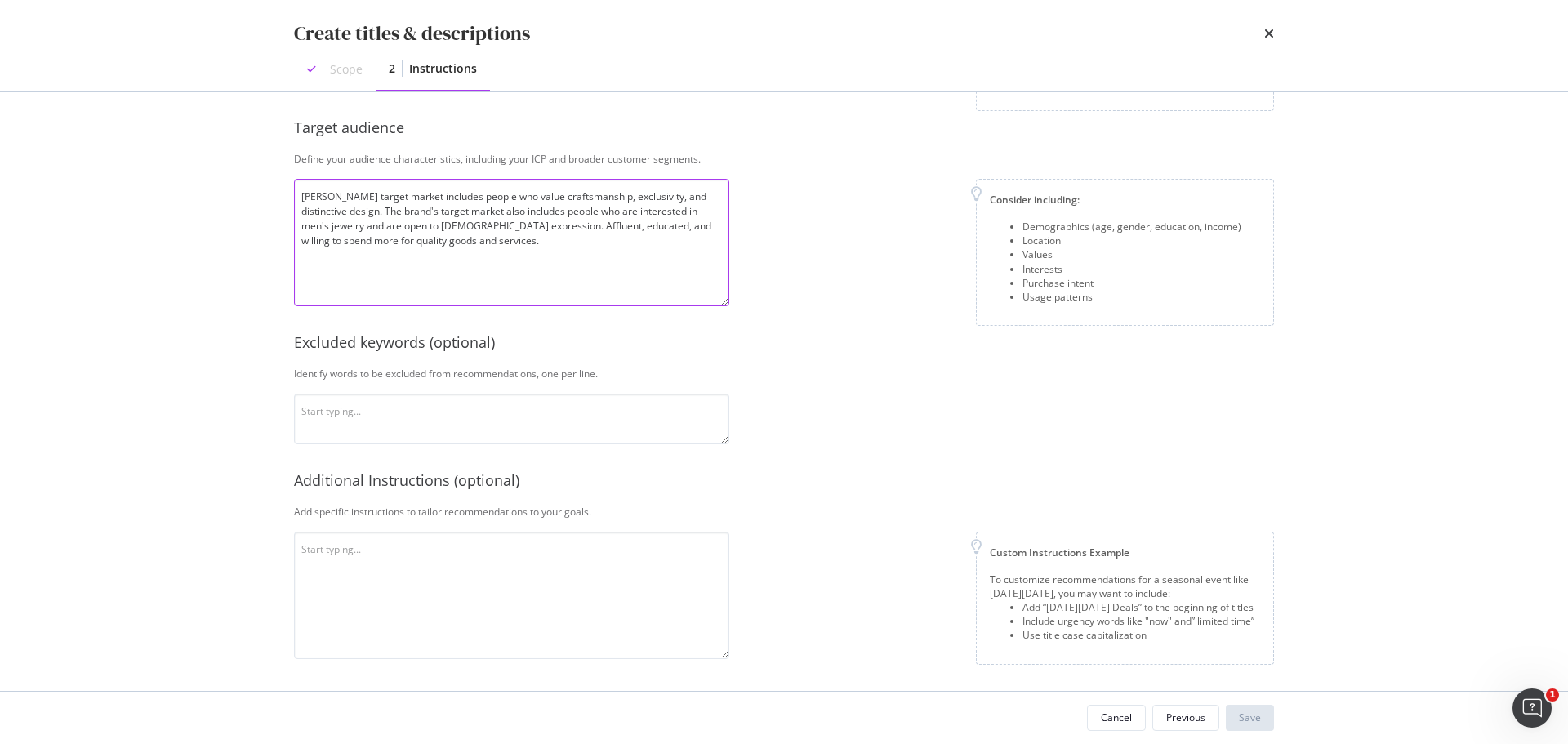
type textarea "David Yurman's target market includes people who value craftsmanship, exclusivi…"
click at [405, 549] on textarea "modal" at bounding box center [512, 596] width 435 height 128
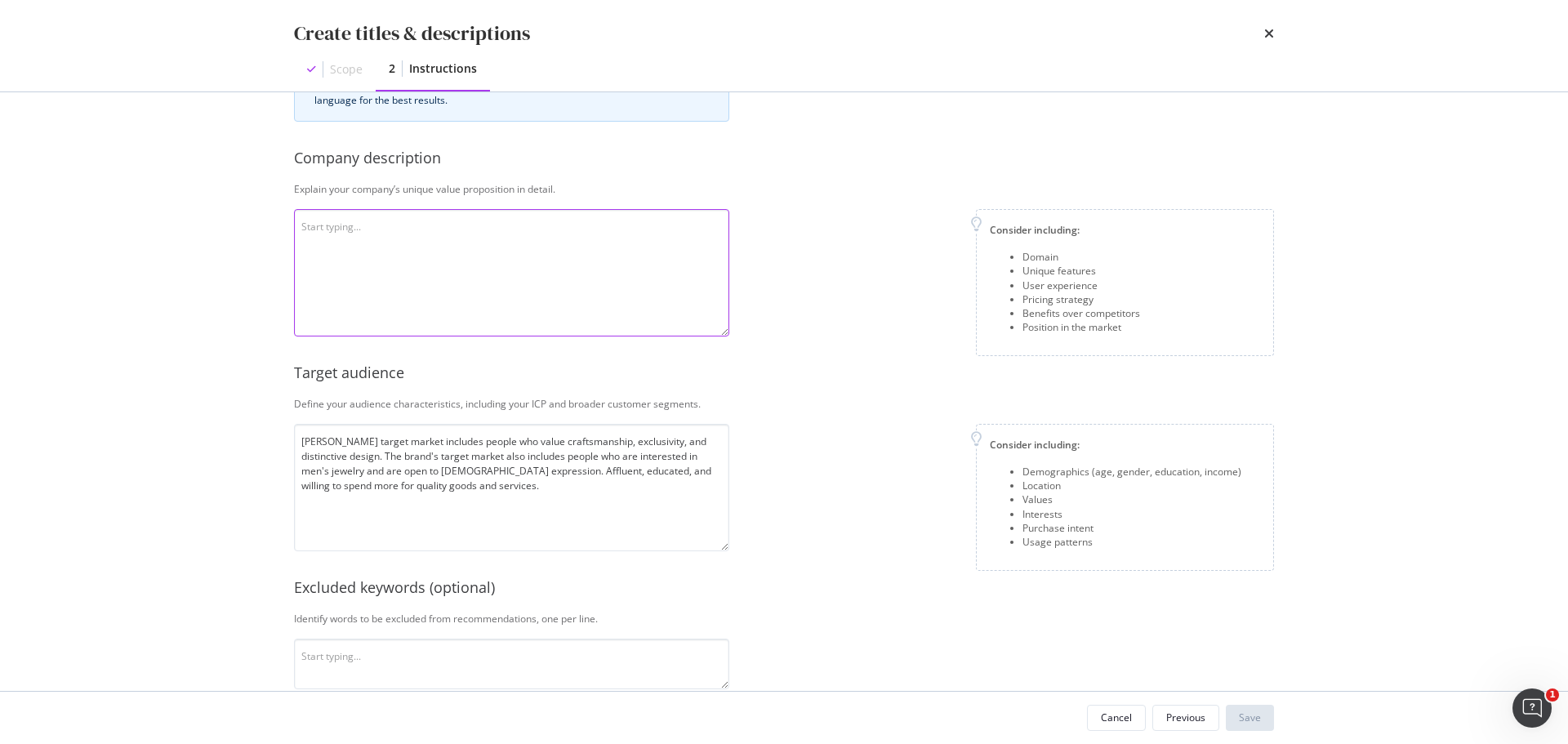
click at [353, 216] on textarea "modal" at bounding box center [512, 273] width 435 height 128
paste textarea "David Yurman jewelry is unique because of its innovative designs, use of unconv…"
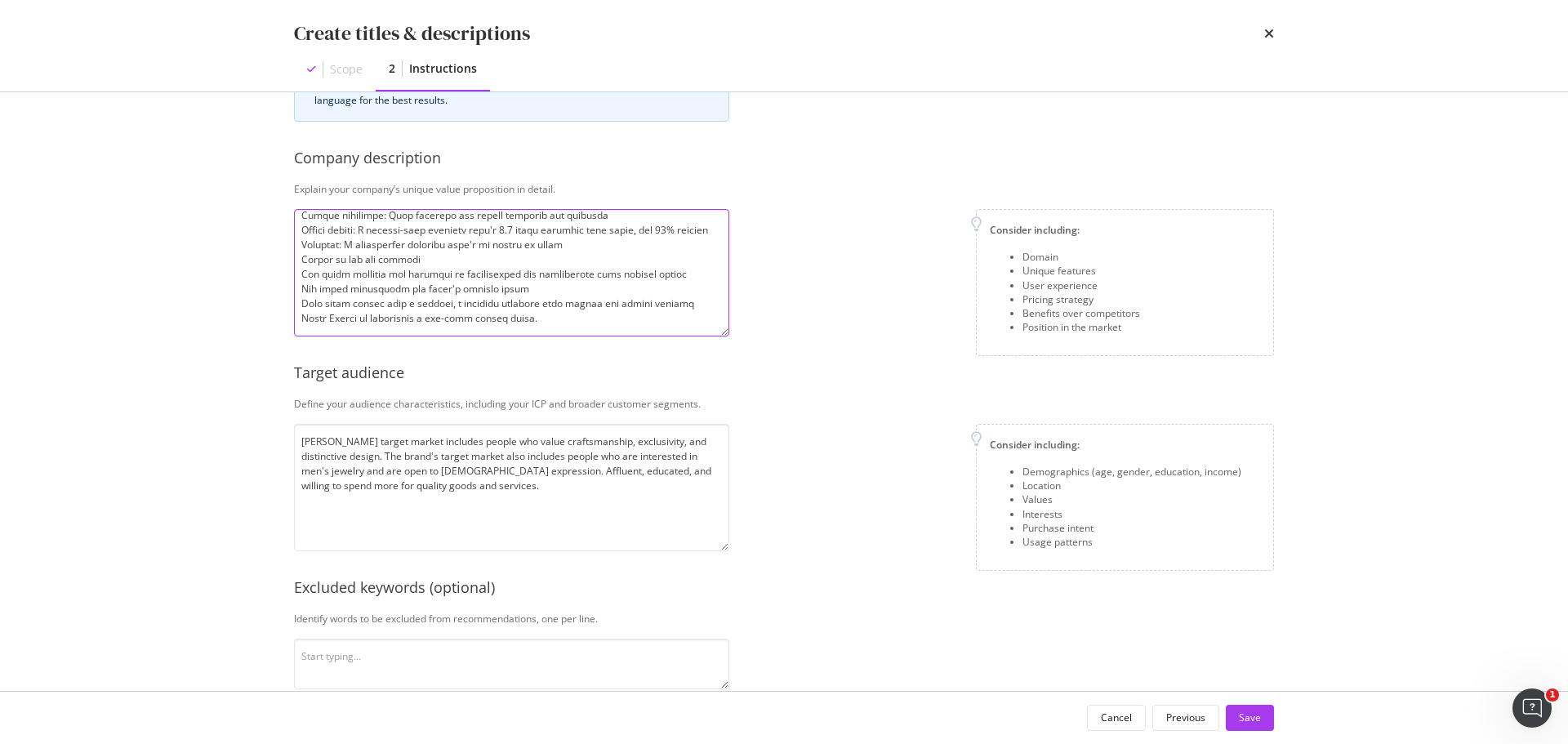
scroll to position [173, 0]
click at [494, 503] on textarea "David Yurman's target market includes people who value craftsmanship, exclusivi…" at bounding box center [512, 488] width 435 height 128
click at [560, 479] on textarea "David Yurman's target market includes people who value craftsmanship, exclusivi…" at bounding box center [512, 488] width 435 height 128
click at [598, 325] on textarea "modal" at bounding box center [512, 273] width 435 height 128
paste textarea "David Yurman Sculpted Cable is a collection that reimagines the brand's iconic …"
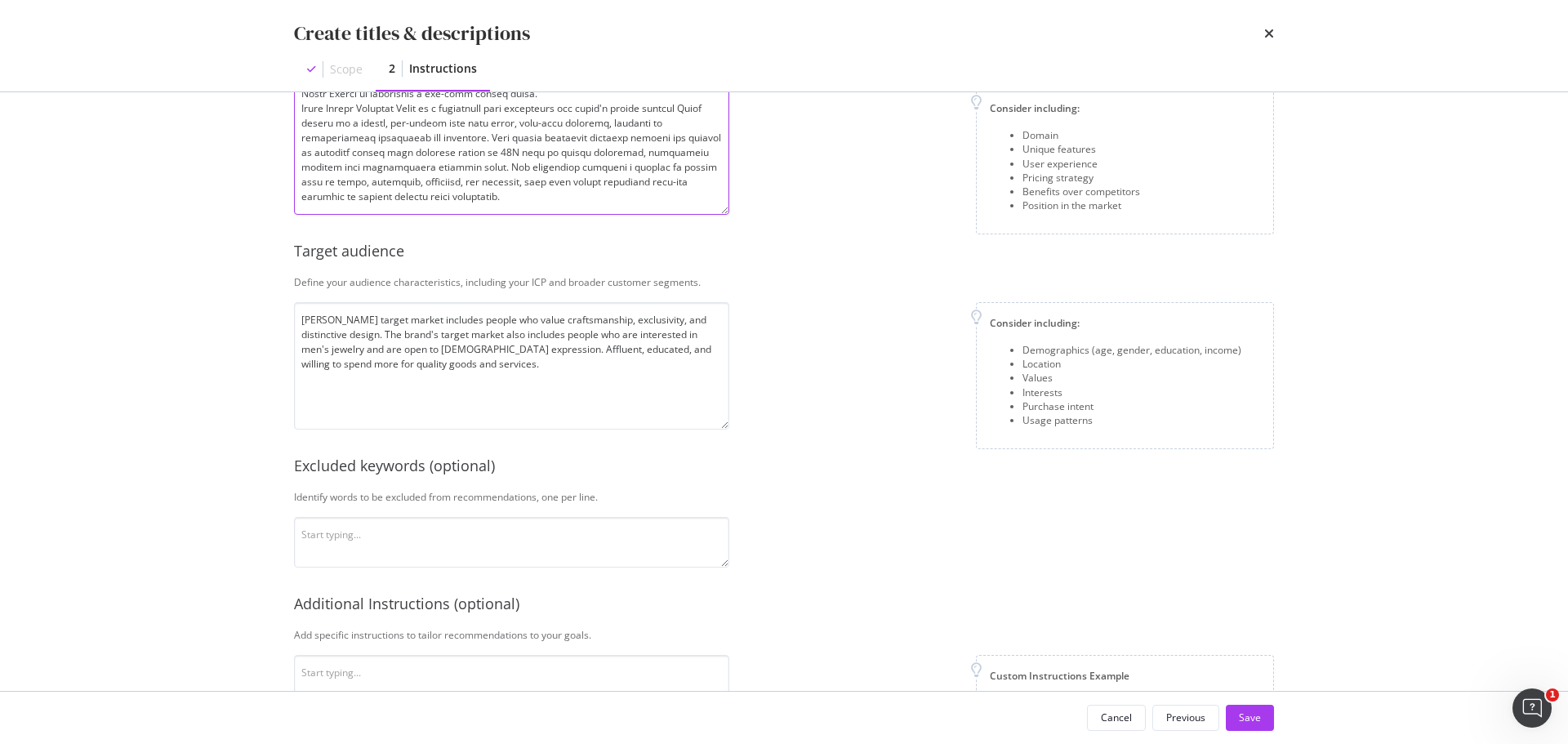
scroll to position [342, 0]
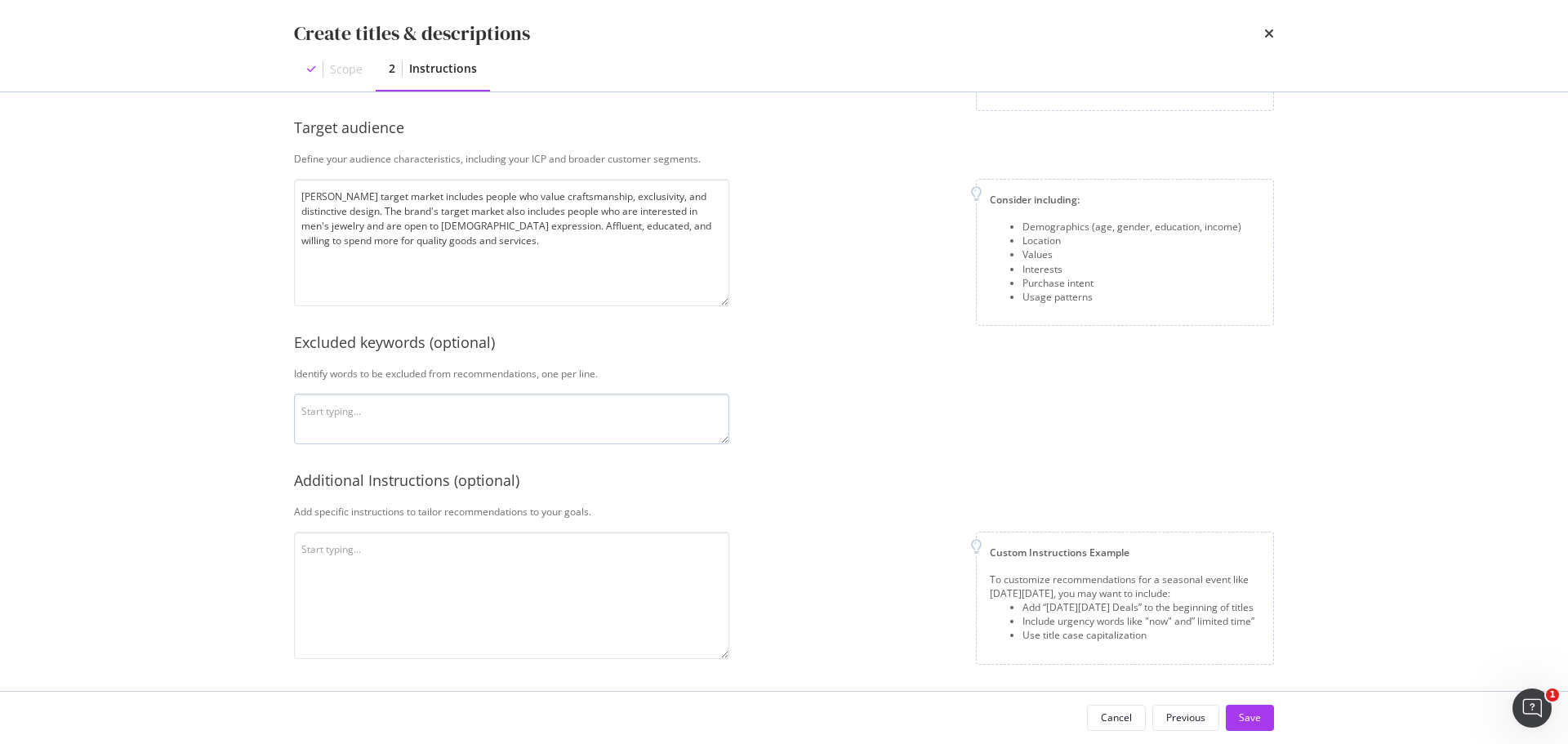
type textarea "David Yurman jewelry is unique because of its innovative designs, use of unconv…"
click at [541, 401] on textarea "modal" at bounding box center [512, 419] width 435 height 51
type textarea "free DY"
click at [518, 560] on textarea "modal" at bounding box center [512, 596] width 435 height 128
type textarea "Do not use exclamation points Use proper grammar"
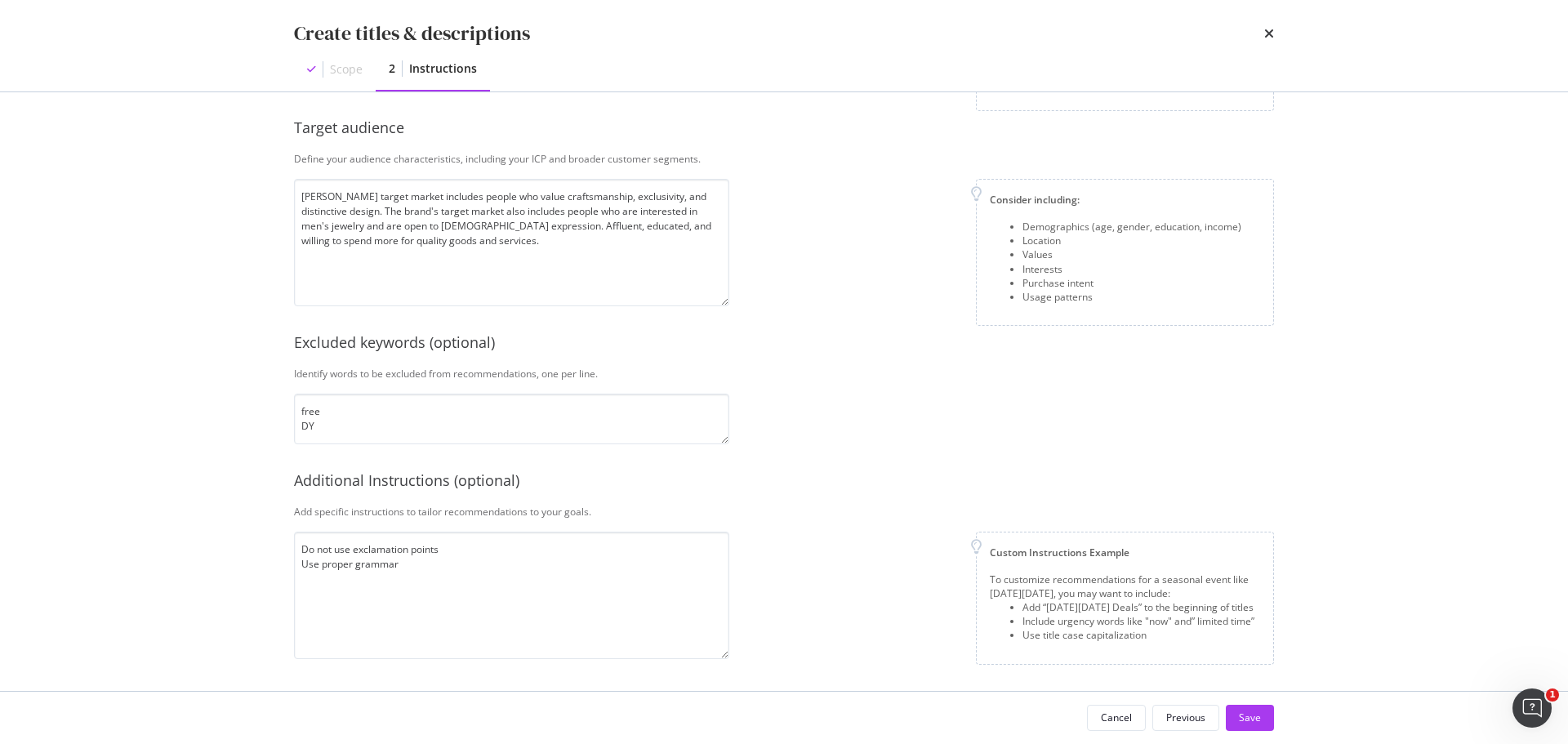
click at [901, 488] on div "Additional Instructions (optional)" at bounding box center [784, 481] width 980 height 22
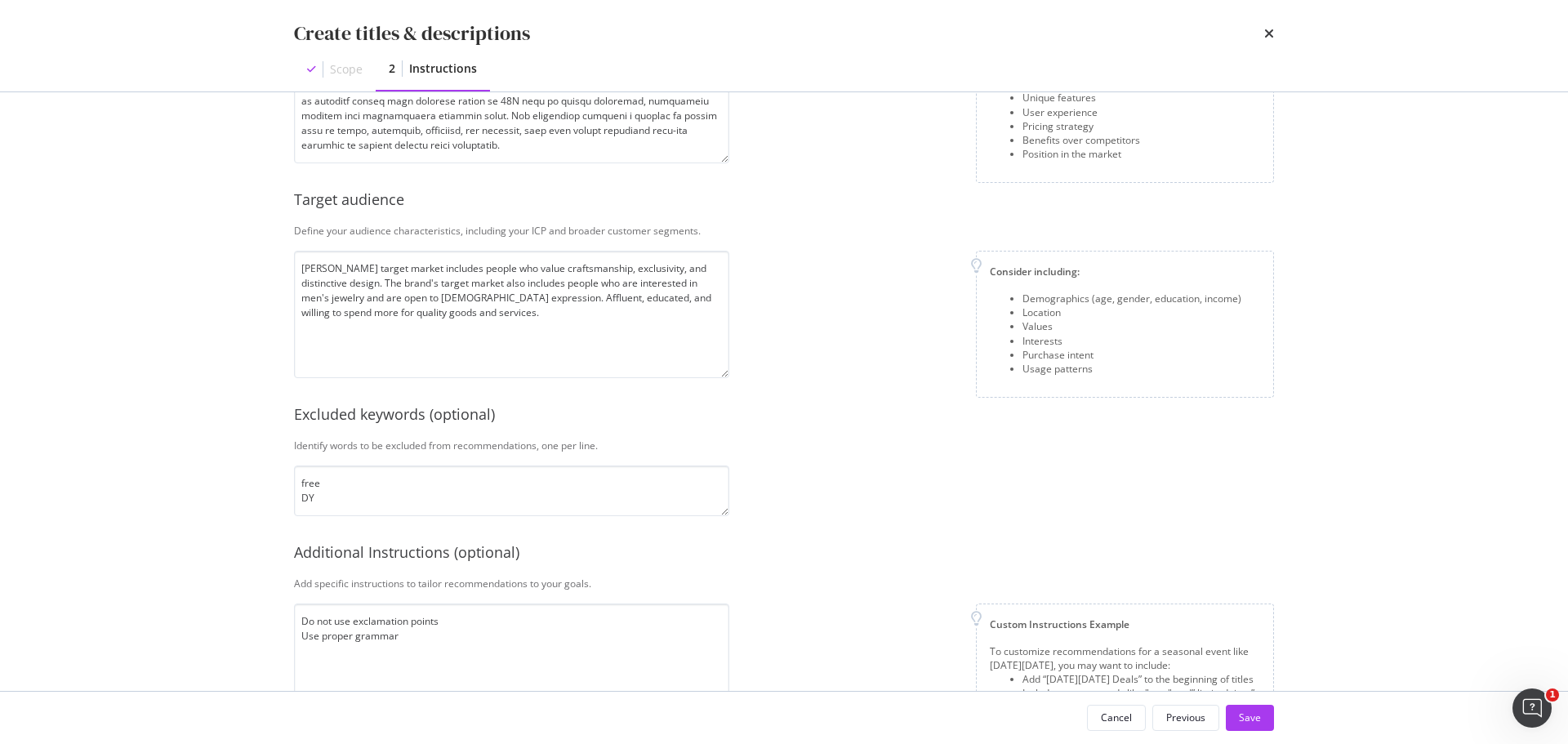
scroll to position [178, 0]
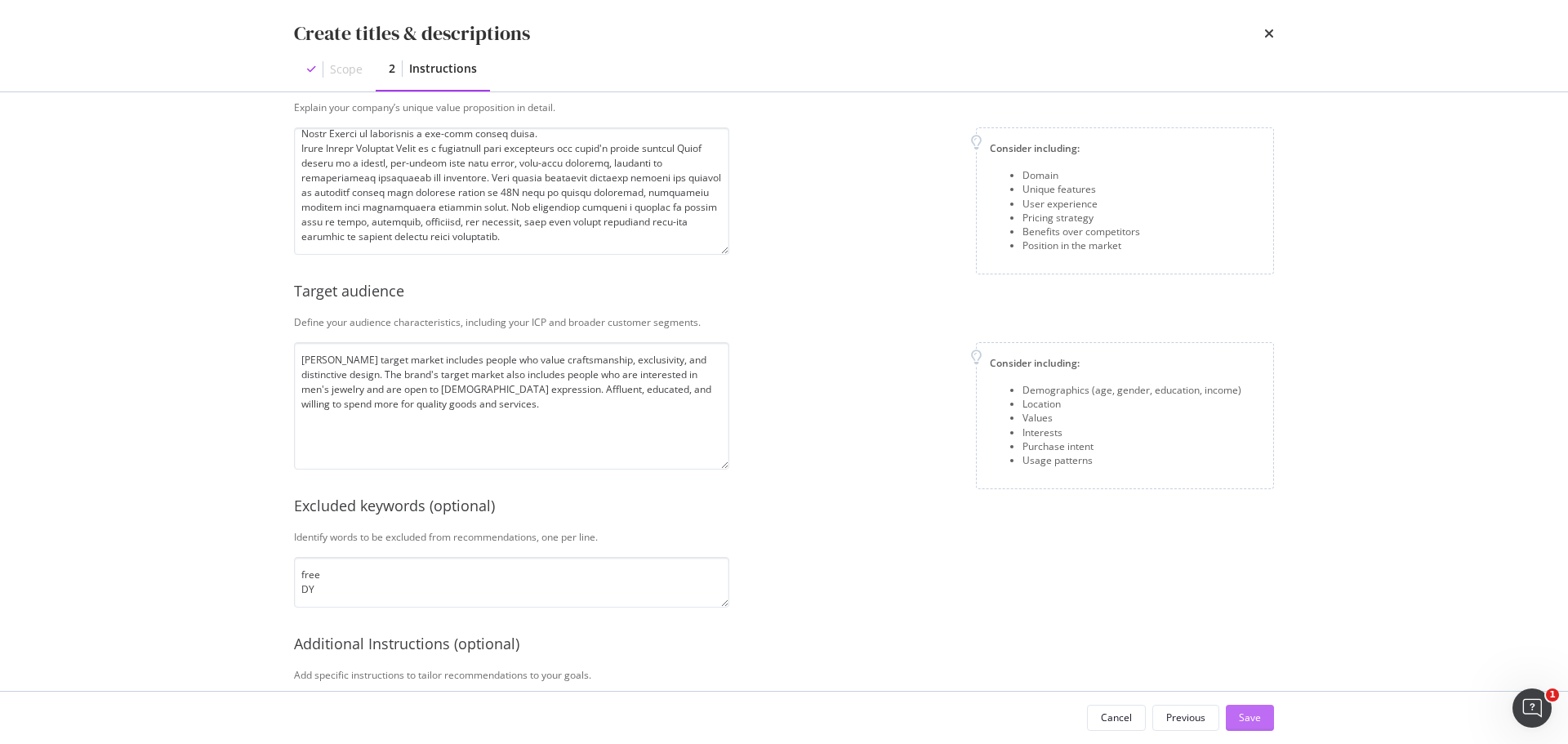
click at [1248, 715] on div "Save" at bounding box center [1250, 717] width 22 height 14
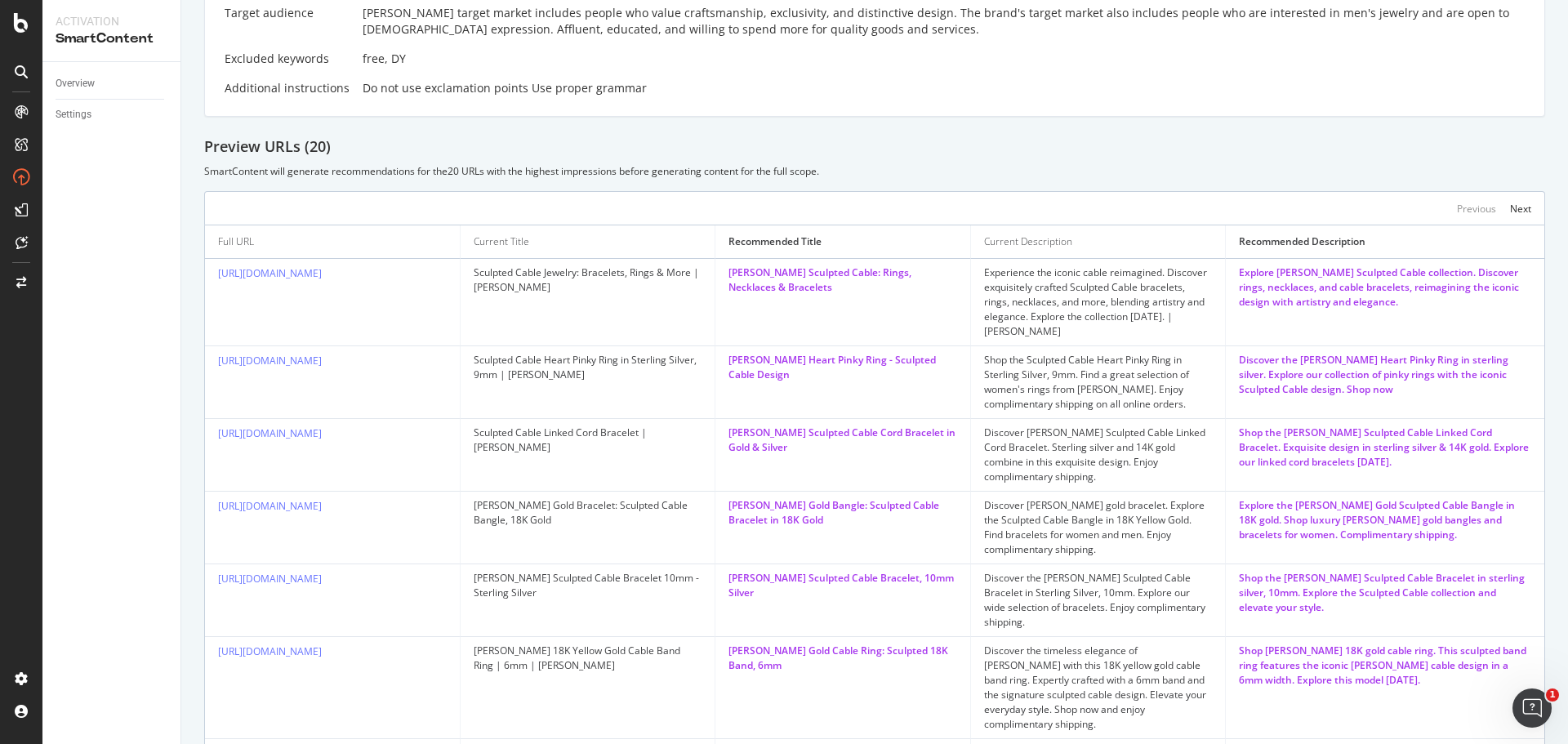
scroll to position [336, 0]
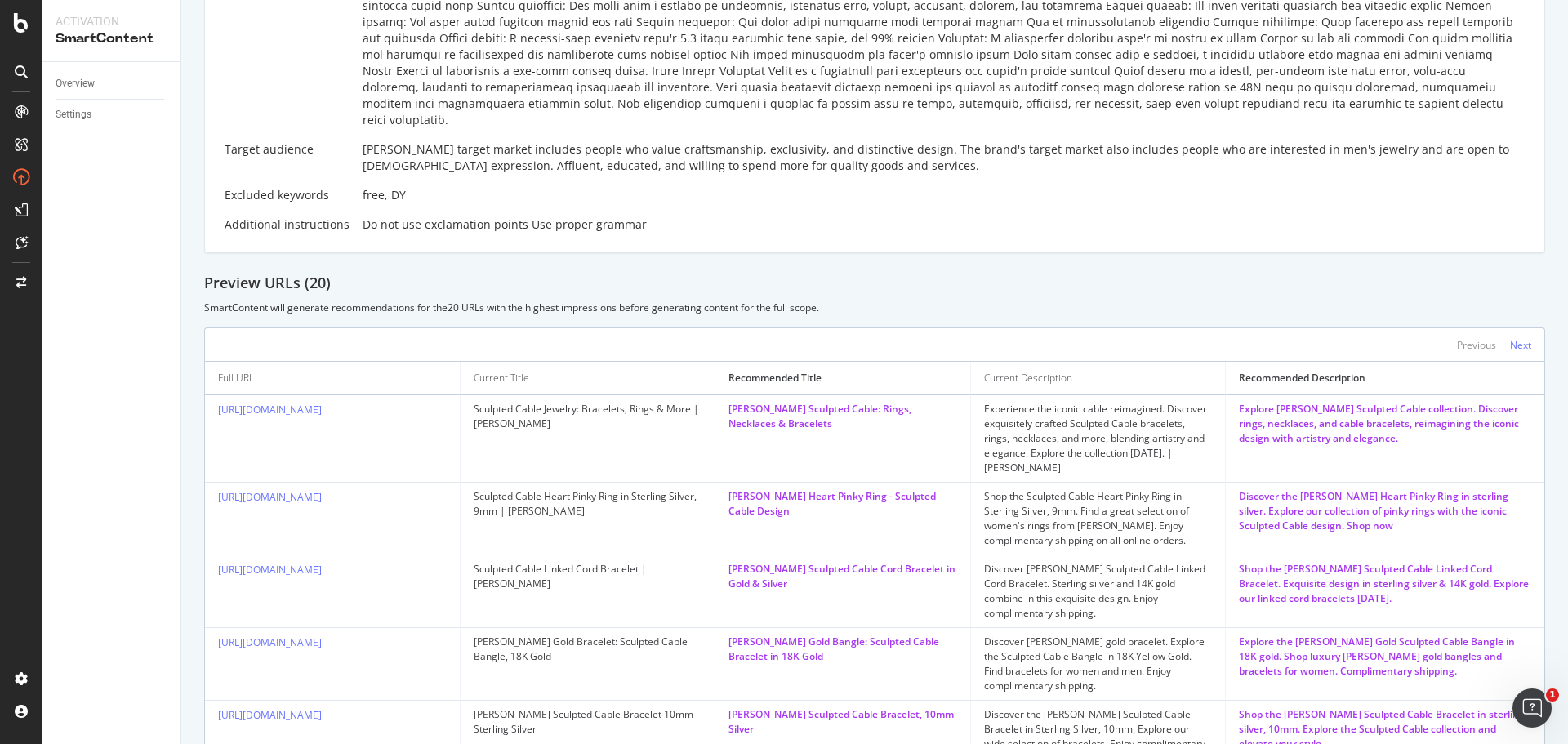
click at [1510, 338] on div "Next" at bounding box center [1521, 345] width 22 height 14
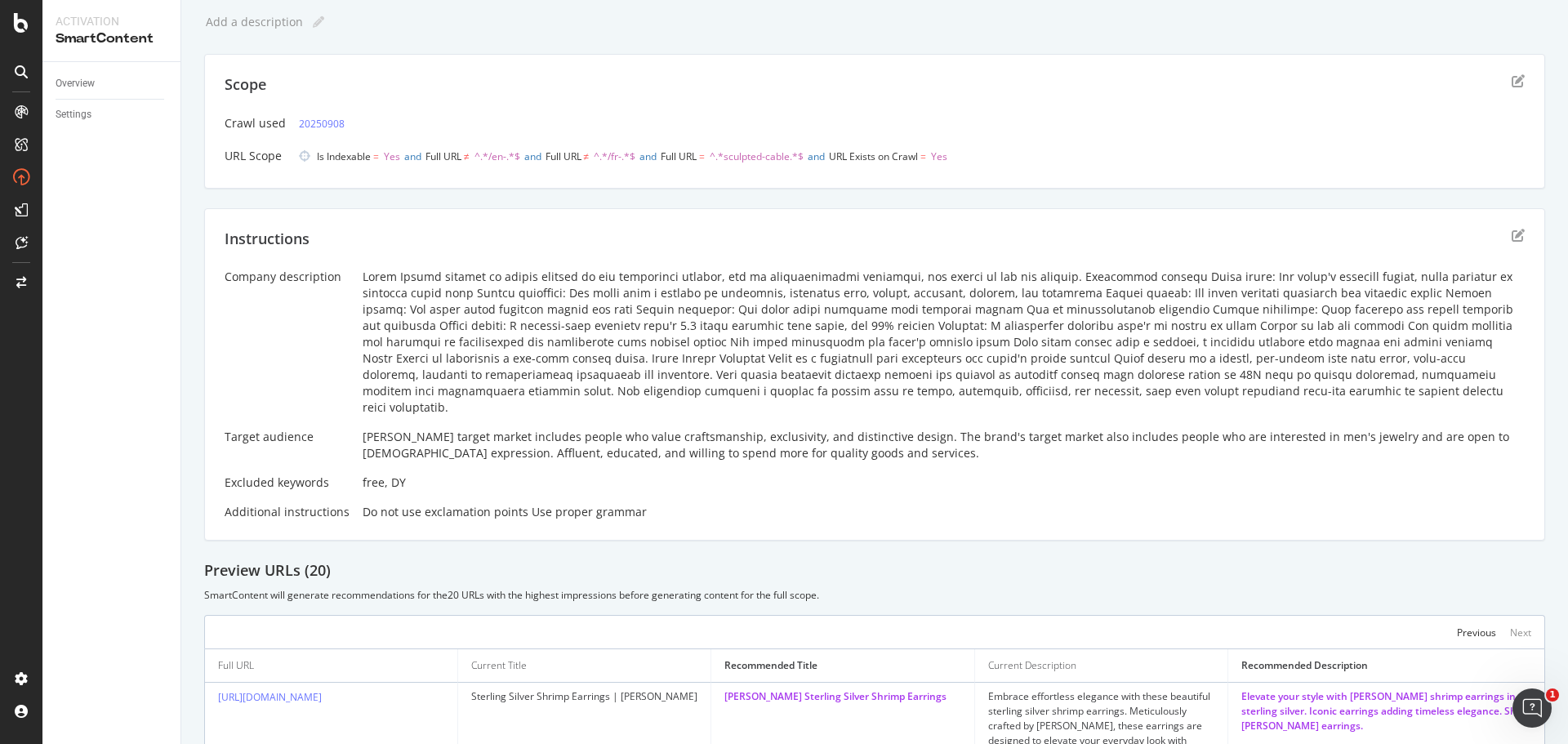
scroll to position [0, 0]
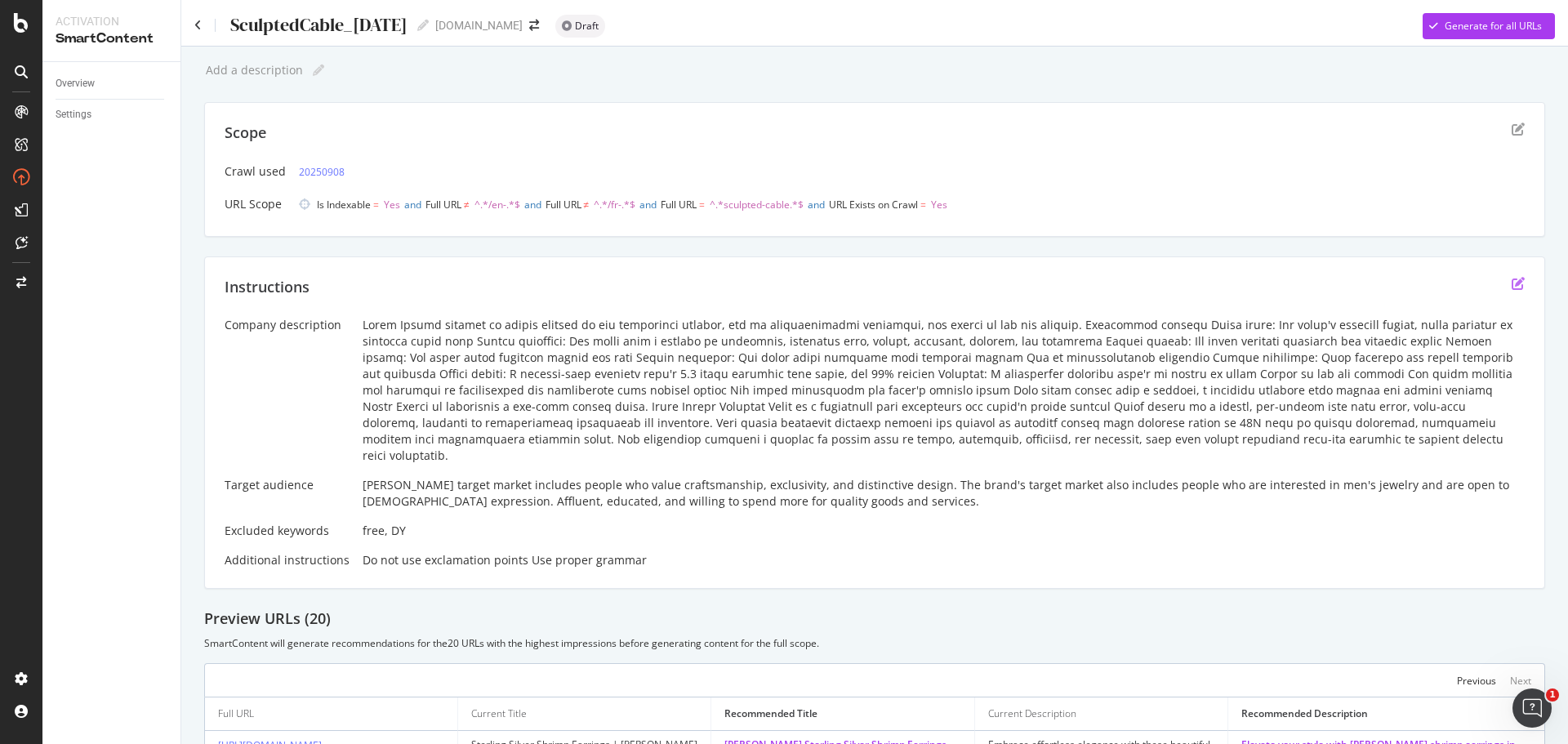
click at [1512, 287] on icon "edit" at bounding box center [1518, 284] width 13 height 13
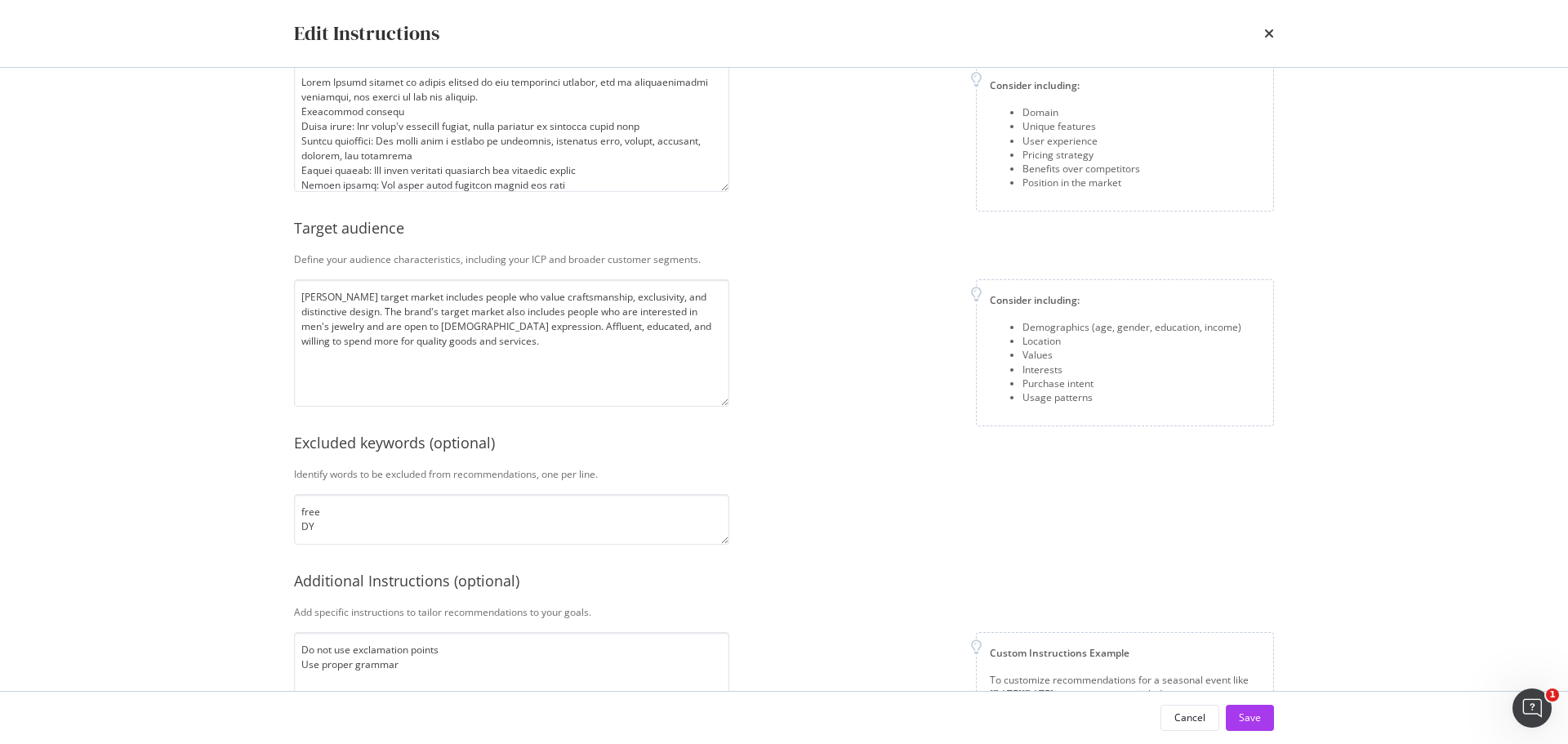
scroll to position [211, 0]
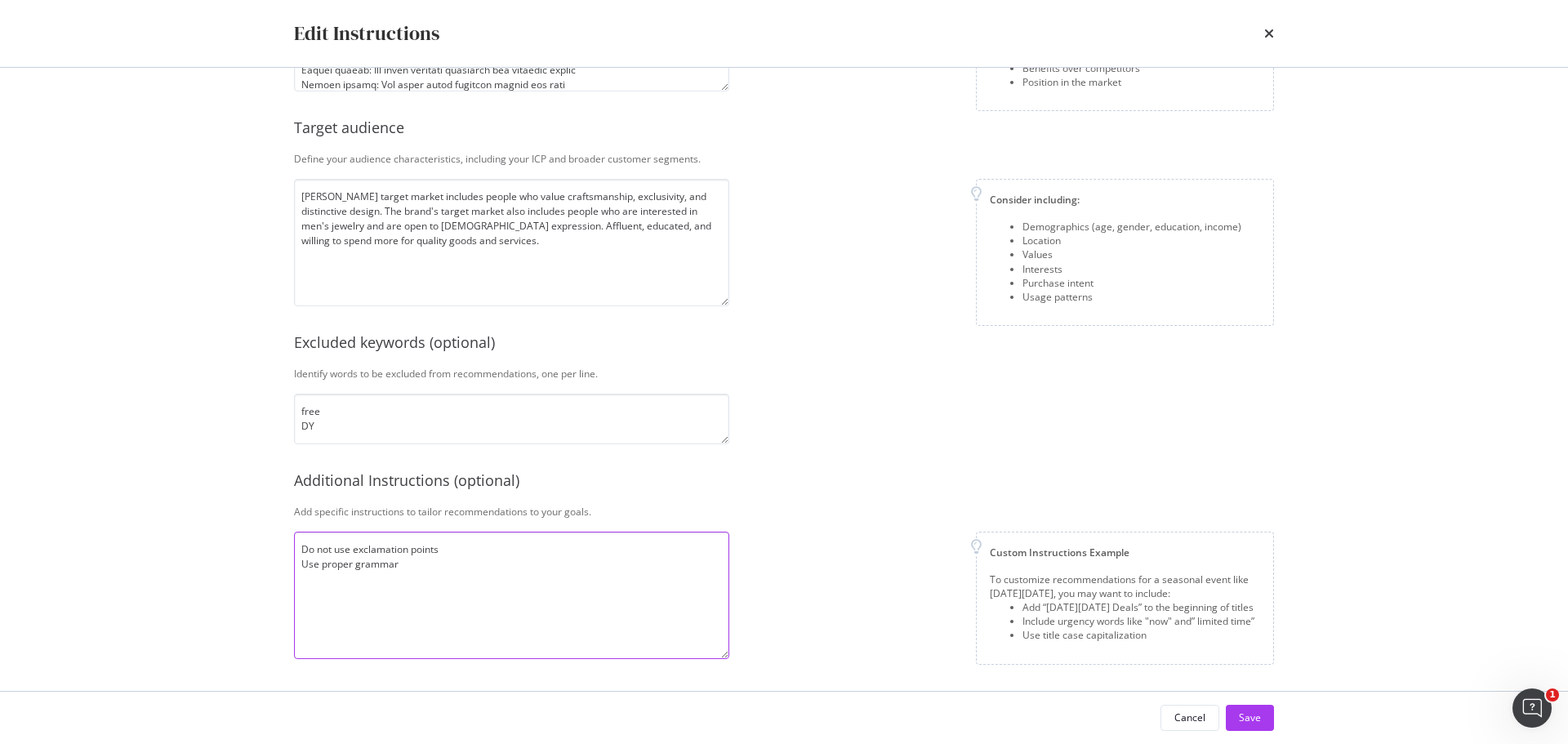
click at [466, 570] on textarea "Do not use exclamation points Use proper grammar" at bounding box center [512, 596] width 435 height 128
type textarea "Do not use exclamation points Use proper grammar end each sentence with a period"
click at [1233, 722] on button "Save" at bounding box center [1250, 718] width 48 height 27
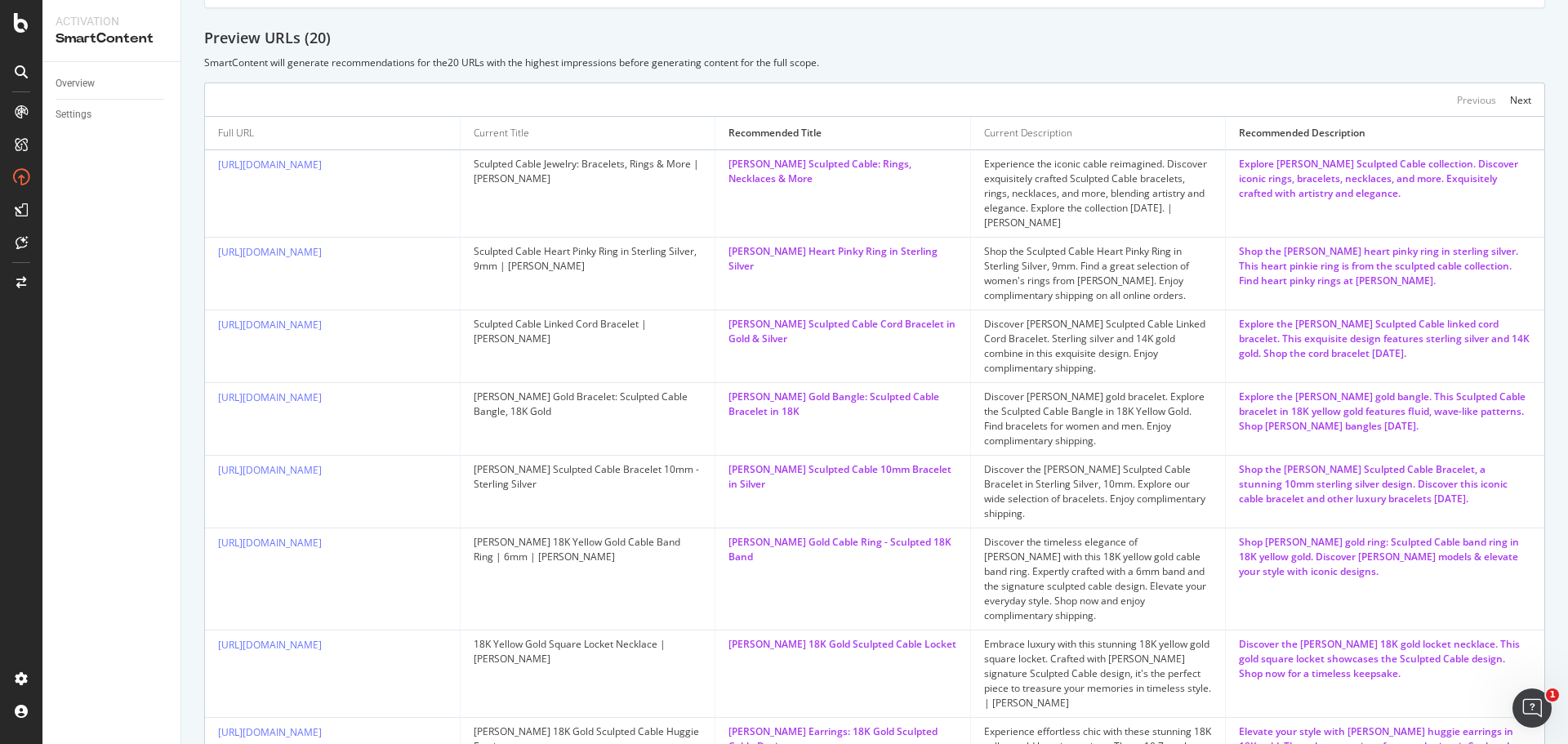
scroll to position [336, 0]
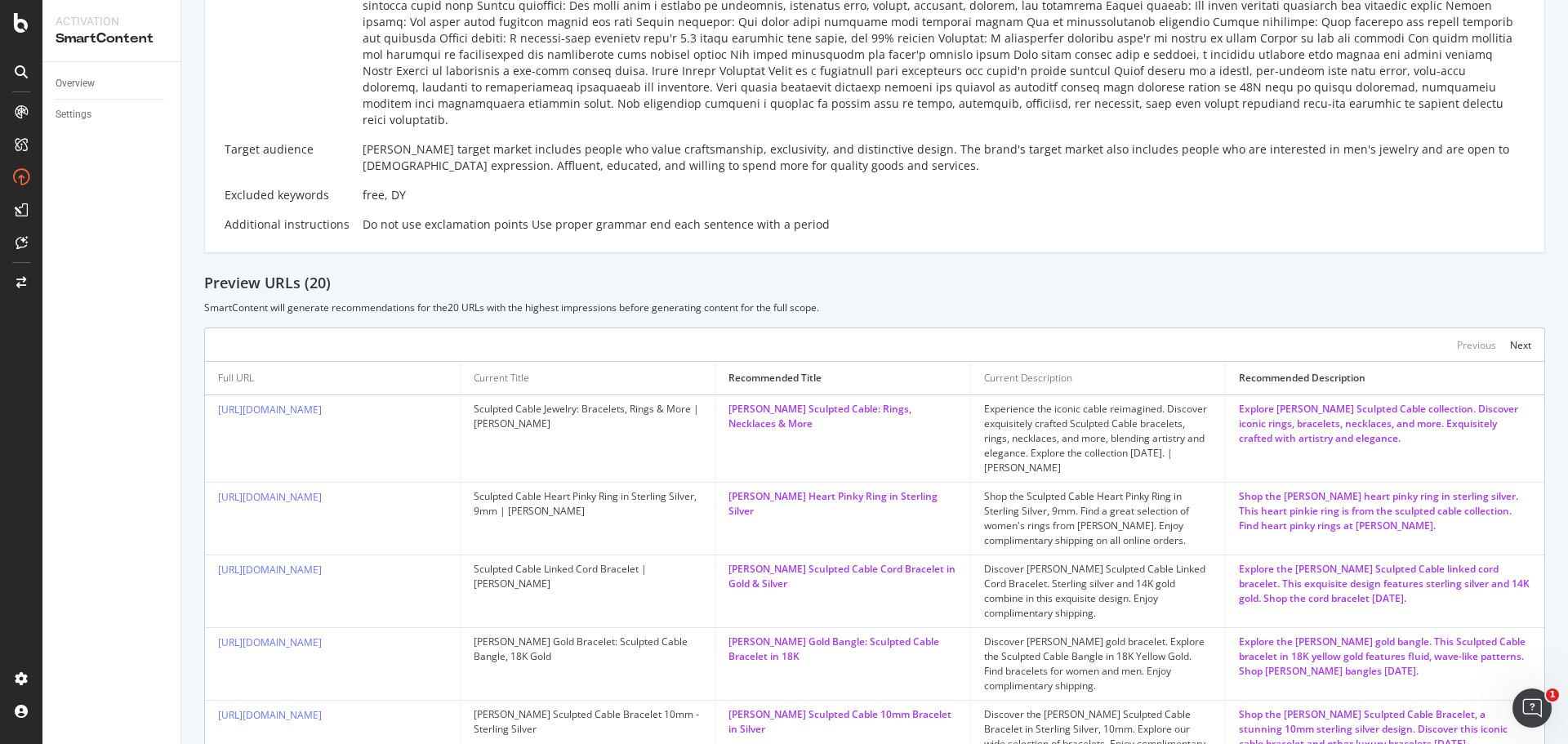
click at [1520, 332] on div "Previous Next" at bounding box center [874, 344] width 1341 height 33
click at [1512, 338] on div "Next" at bounding box center [1521, 345] width 22 height 14
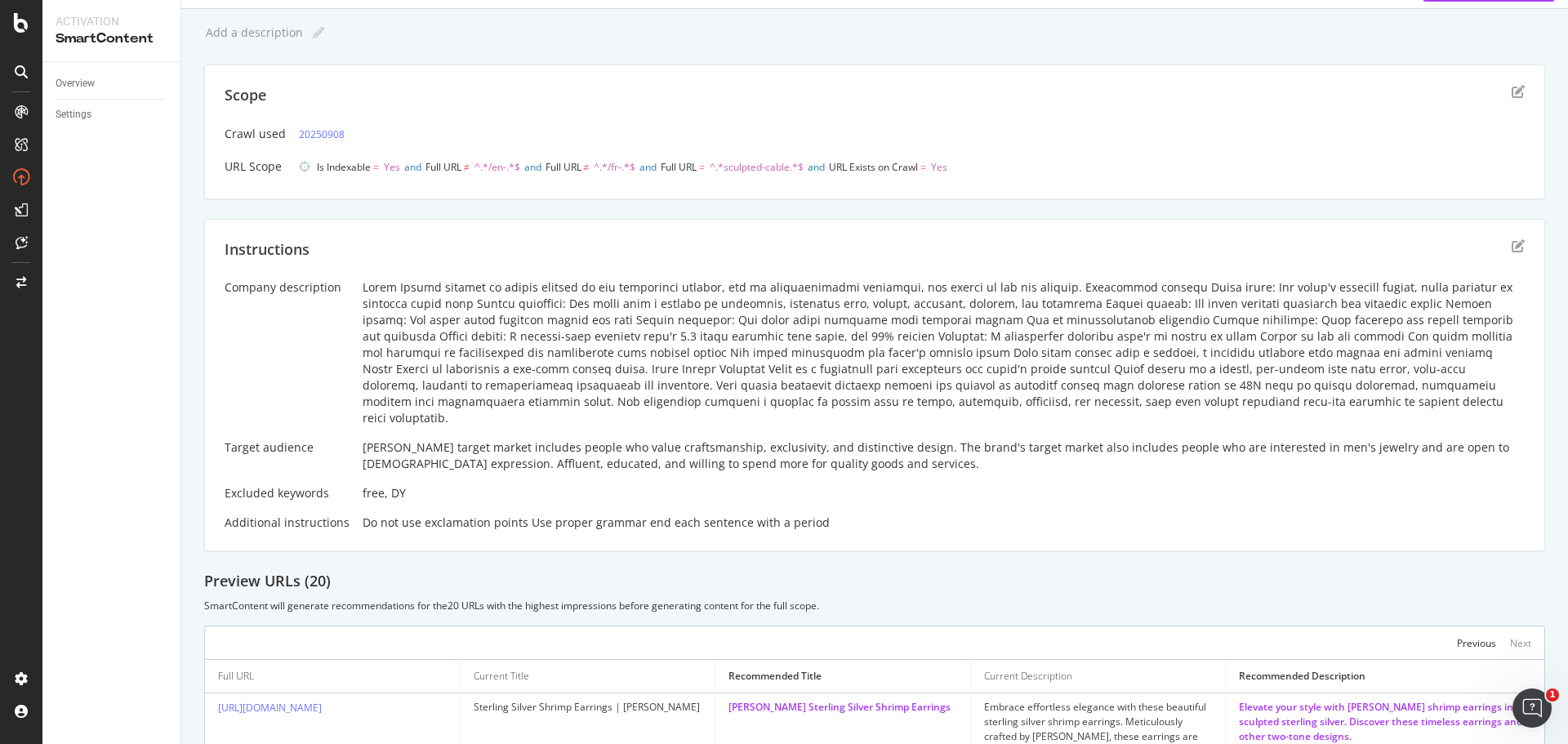
scroll to position [0, 0]
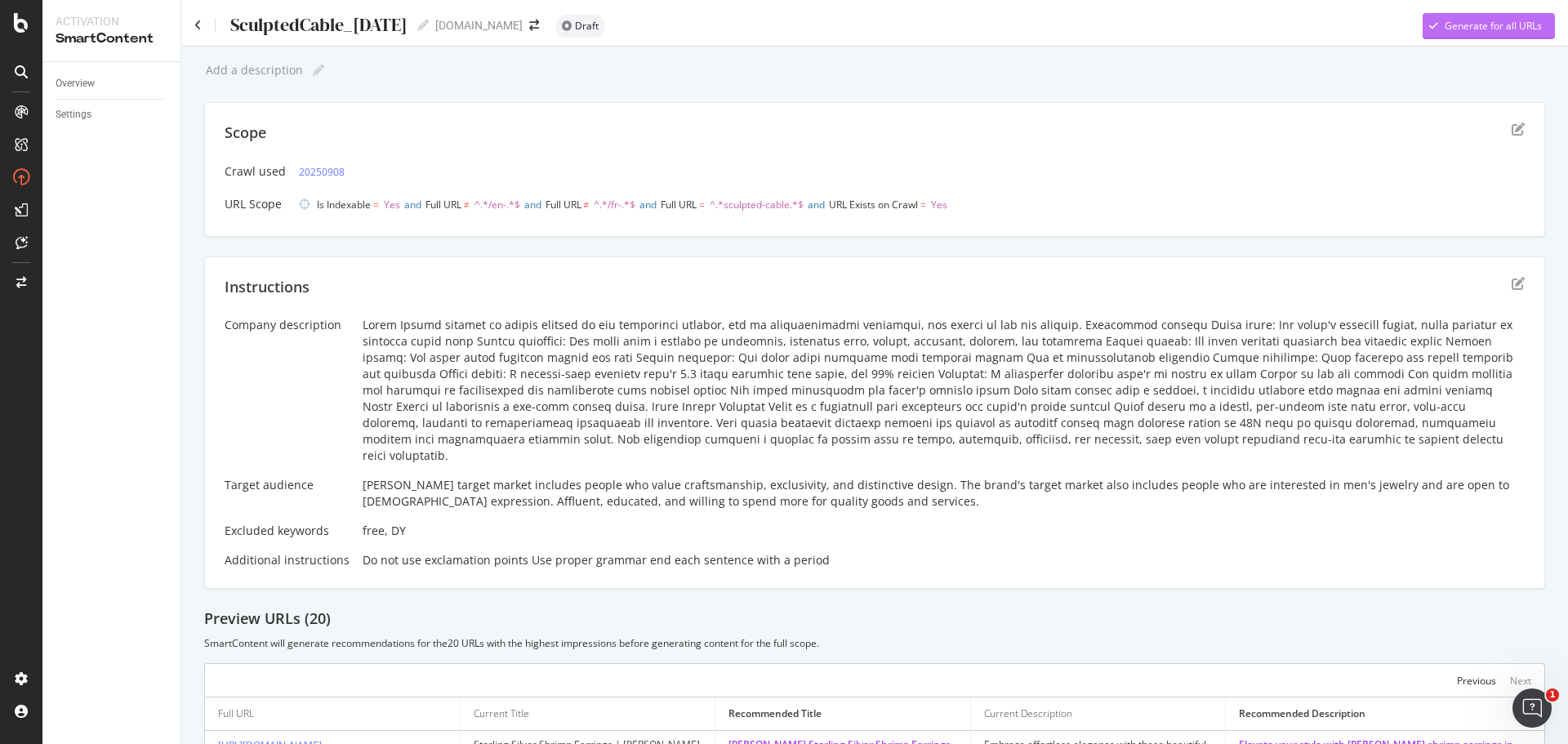
click at [1501, 28] on div "Generate for all URLs" at bounding box center [1493, 26] width 97 height 14
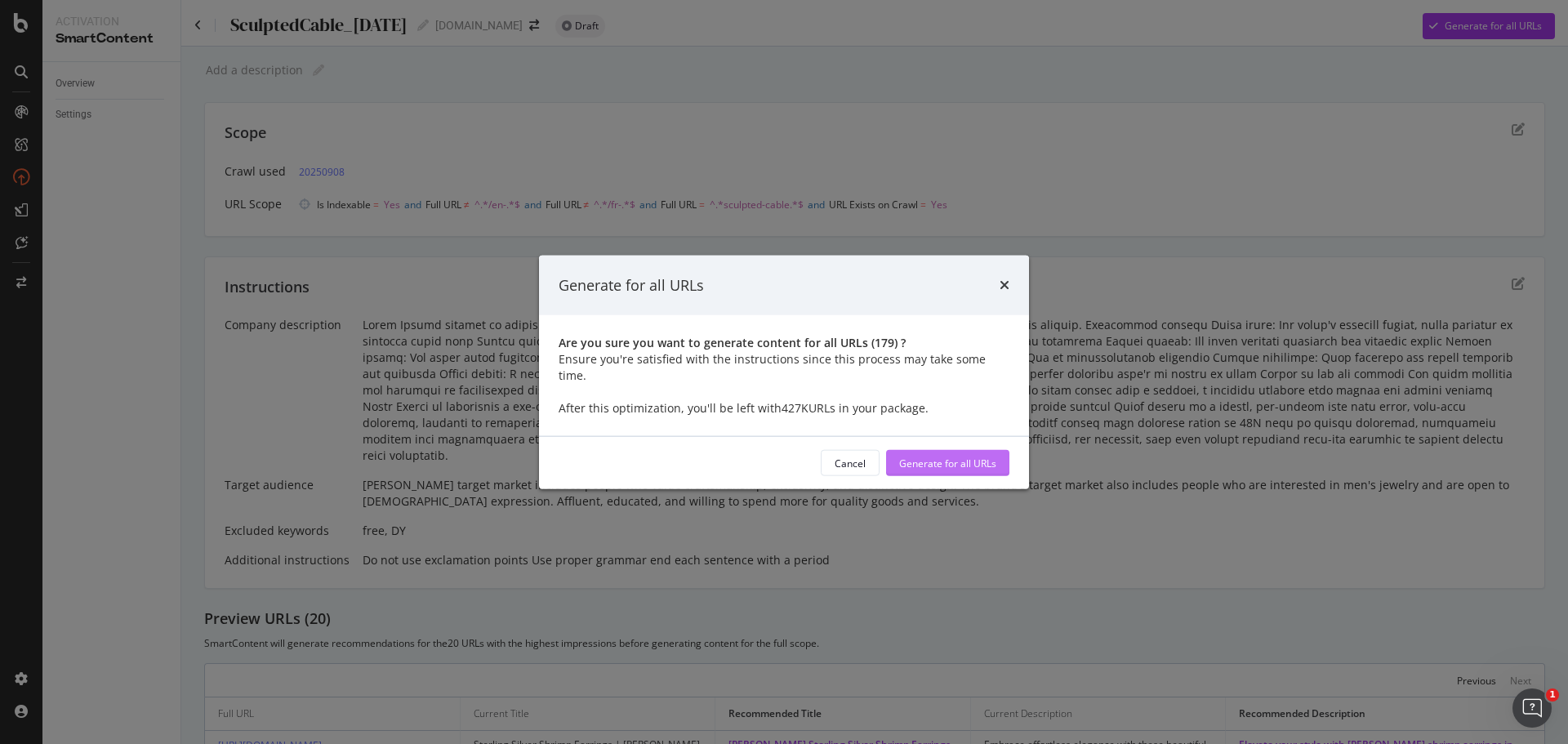
click at [946, 456] on div "Generate for all URLs" at bounding box center [947, 463] width 97 height 14
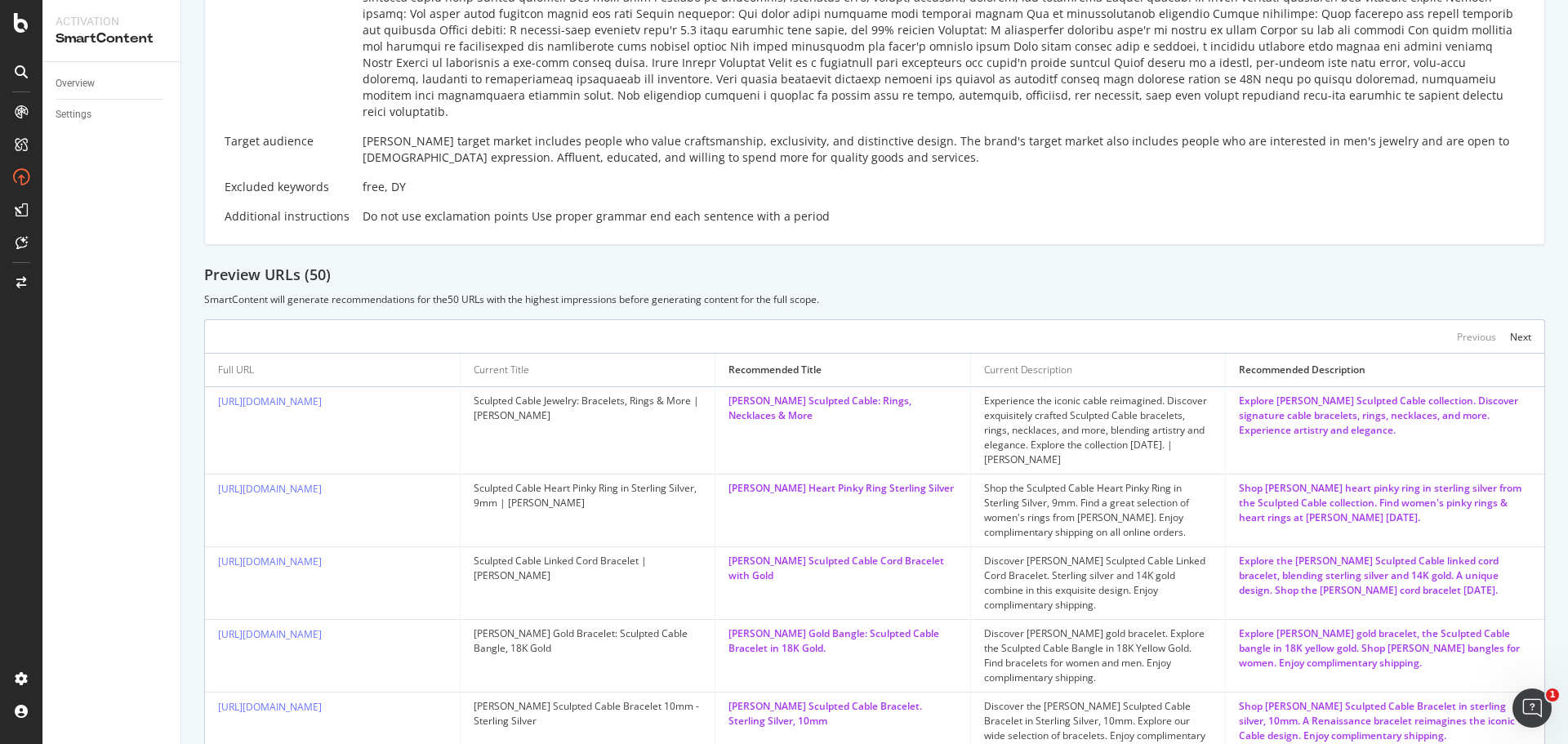
scroll to position [541, 0]
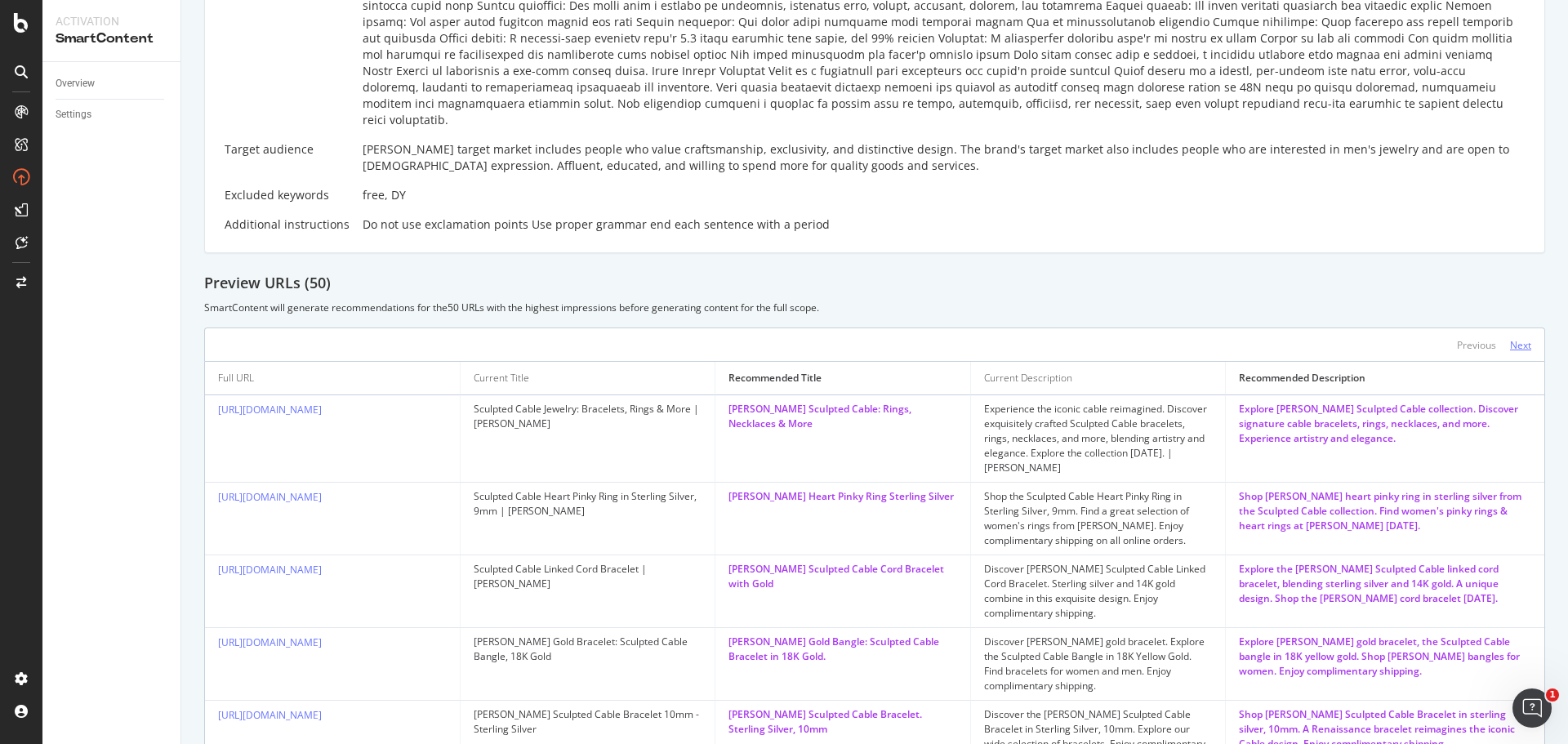
click at [1510, 338] on div "Next" at bounding box center [1521, 345] width 22 height 14
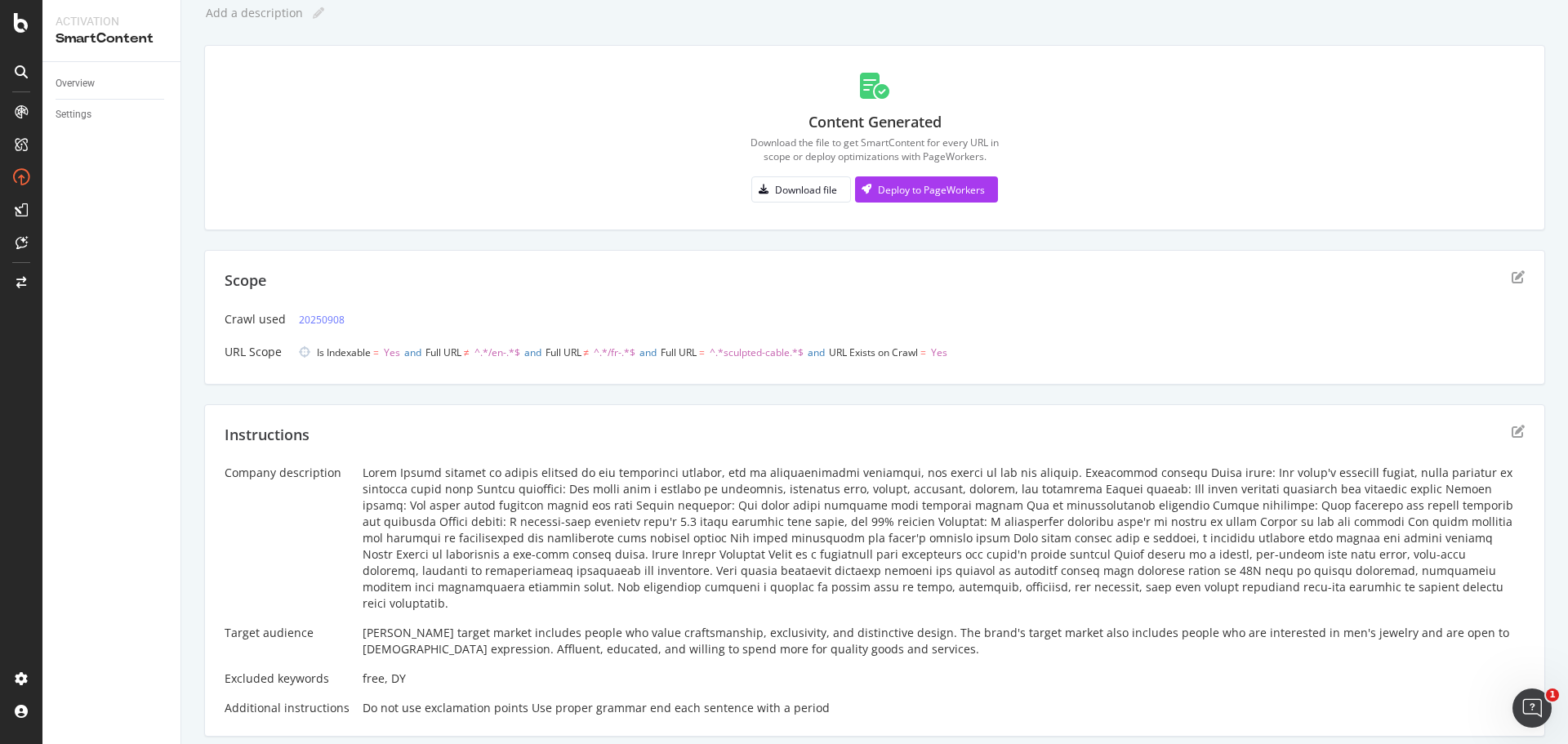
scroll to position [54, 0]
click at [975, 187] on div "Deploy to PageWorkers" at bounding box center [931, 193] width 107 height 14
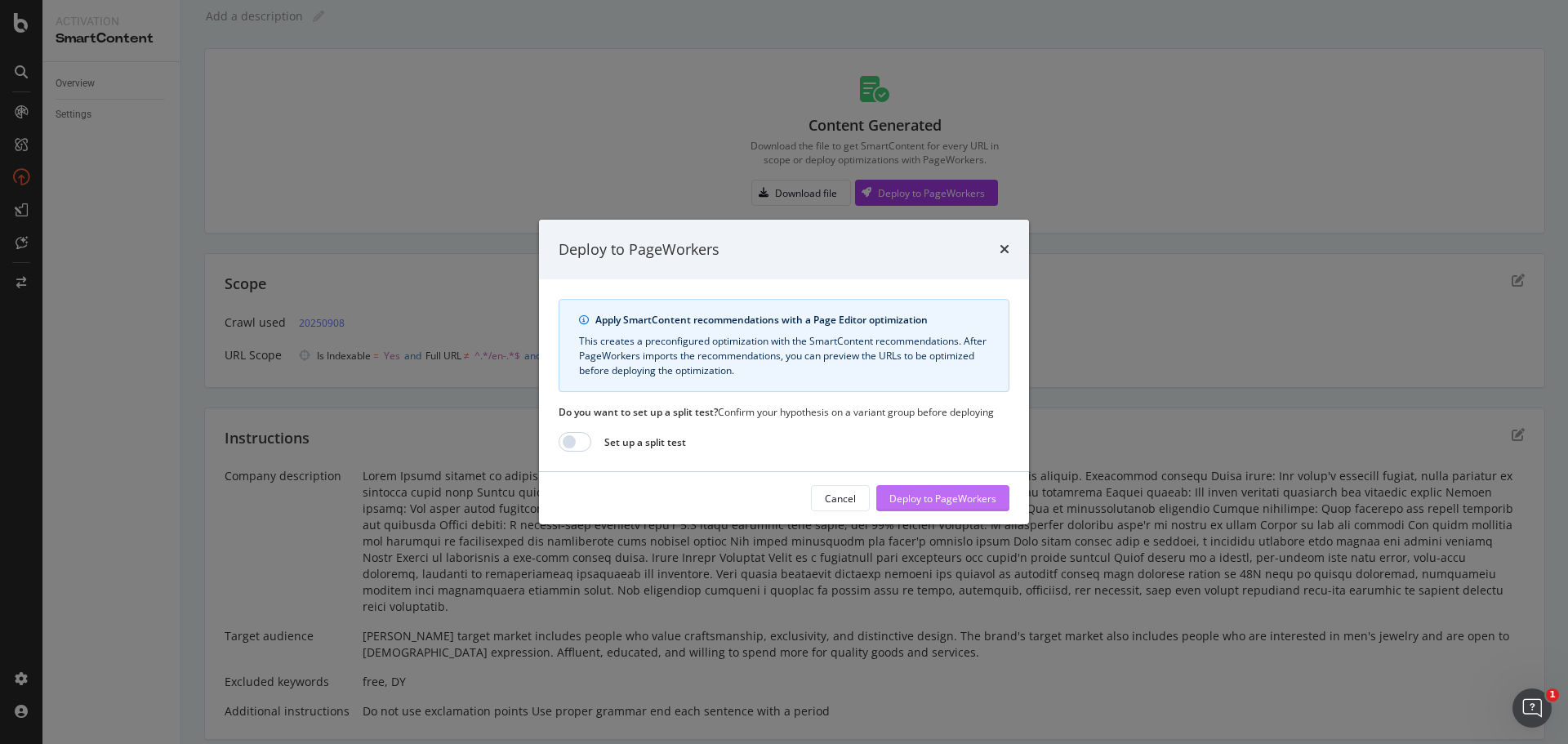
click at [947, 505] on div "Deploy to PageWorkers" at bounding box center [943, 498] width 107 height 14
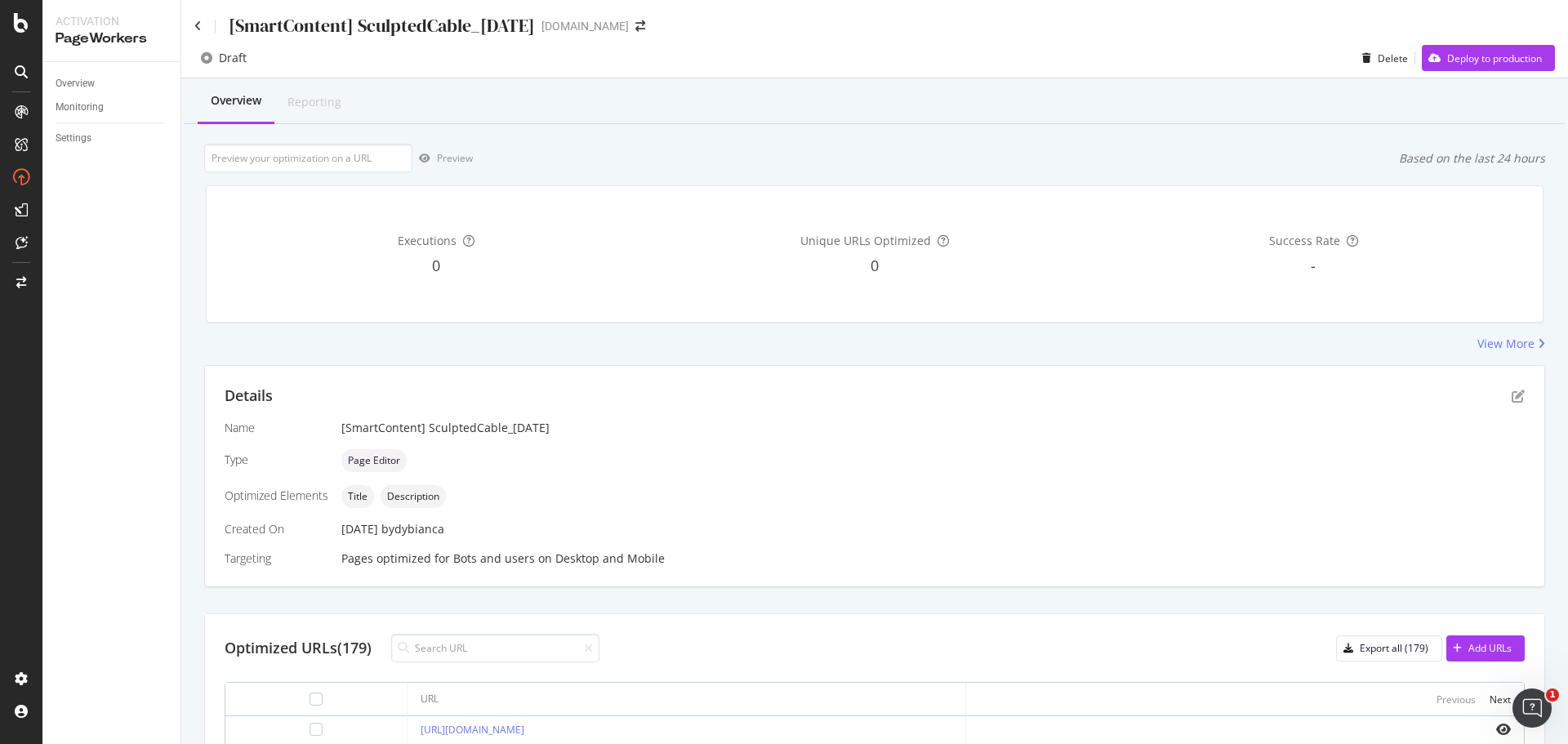
scroll to position [245, 0]
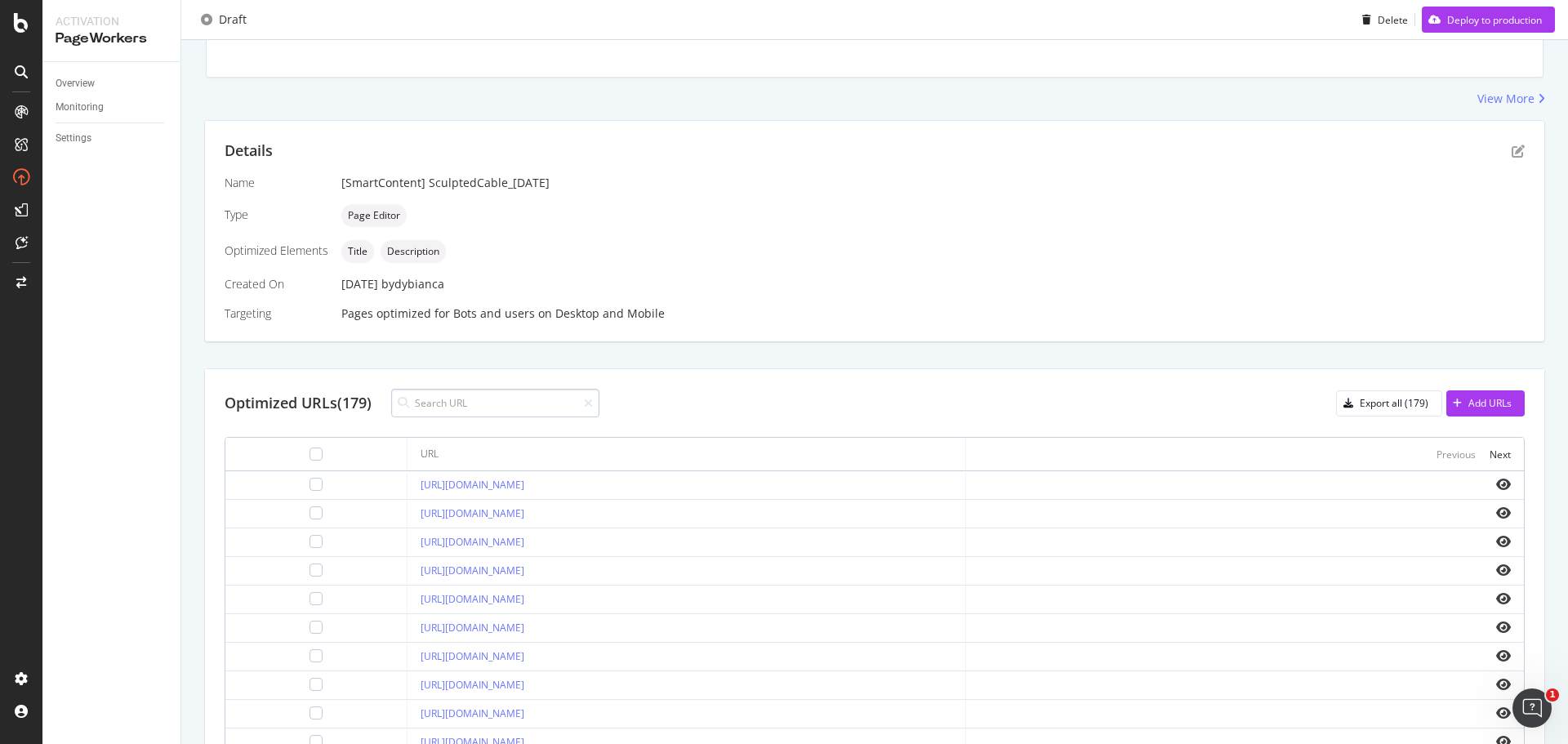
click at [550, 407] on input at bounding box center [495, 403] width 208 height 28
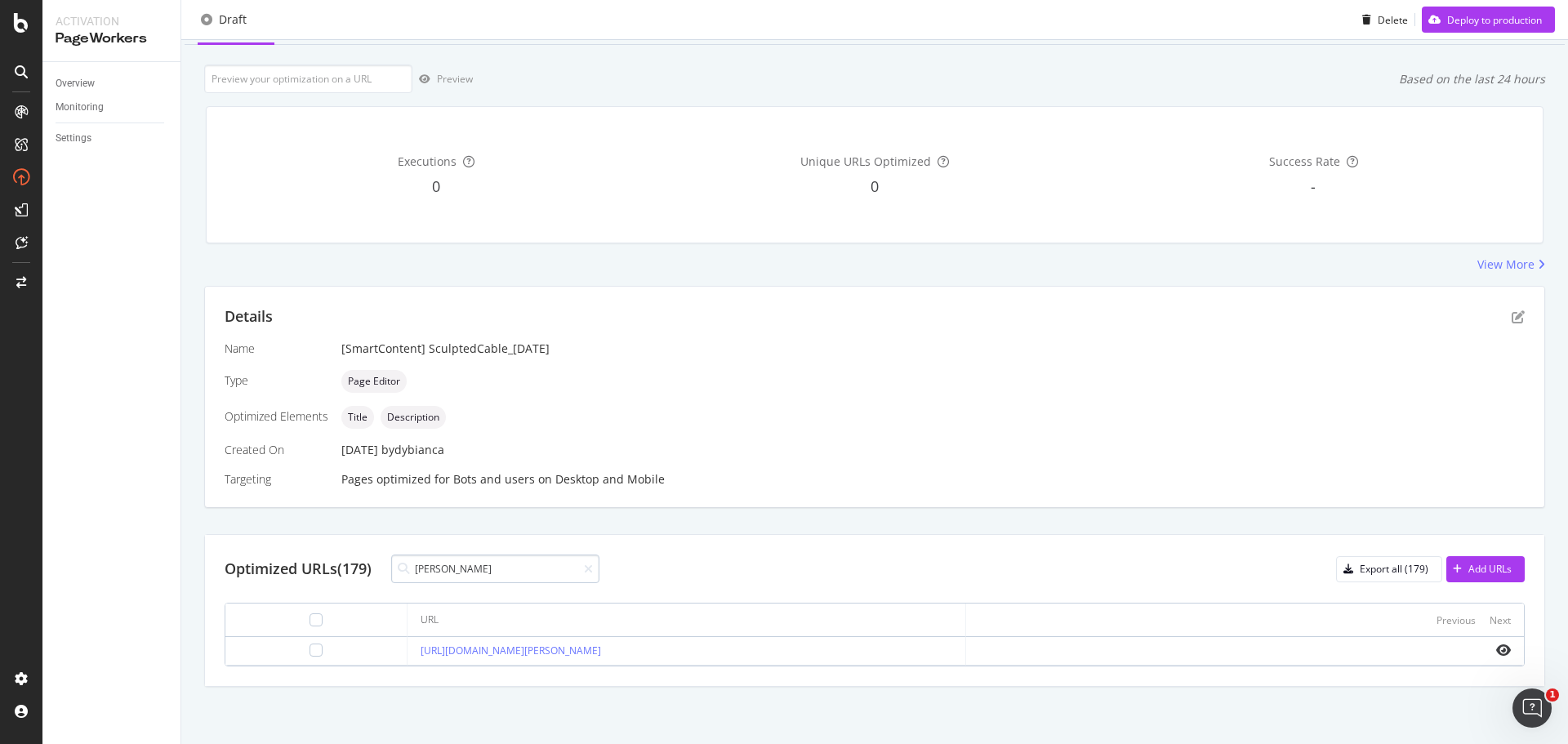
scroll to position [80, 0]
type input "rachel"
click at [309, 657] on div at bounding box center [316, 650] width 13 height 13
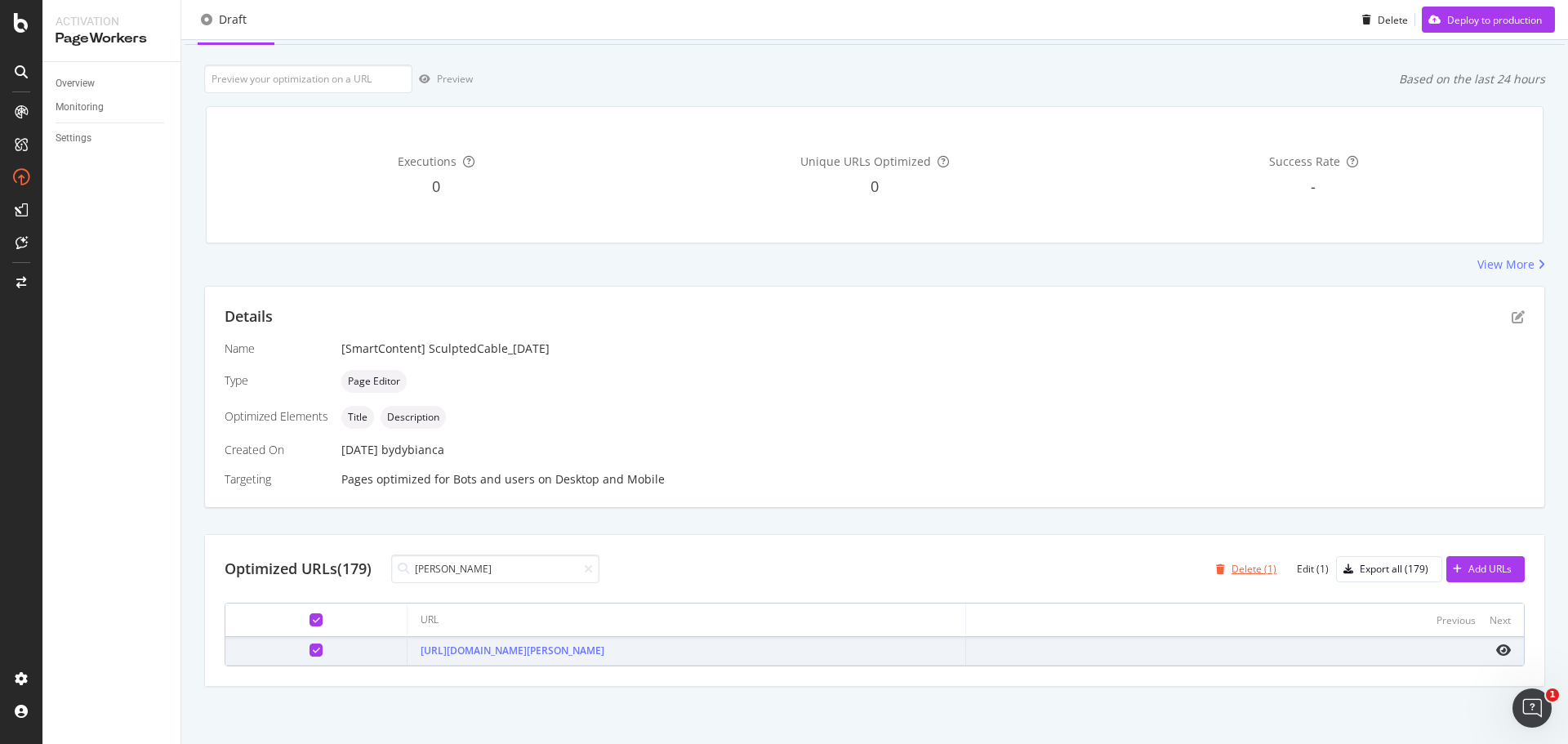
click at [1254, 562] on div "Delete (1)" at bounding box center [1254, 569] width 45 height 14
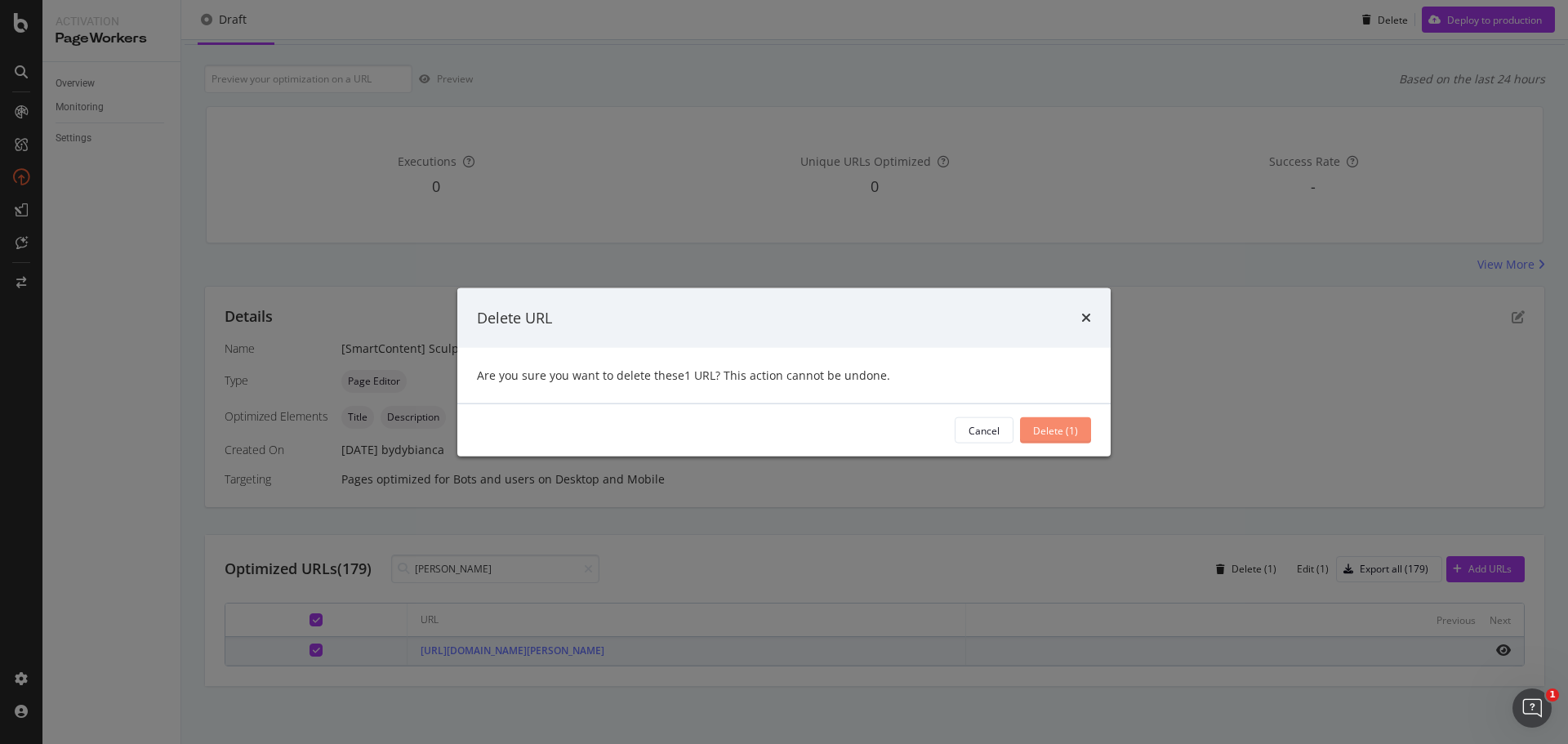
click at [1074, 428] on div "Delete (1)" at bounding box center [1056, 430] width 45 height 14
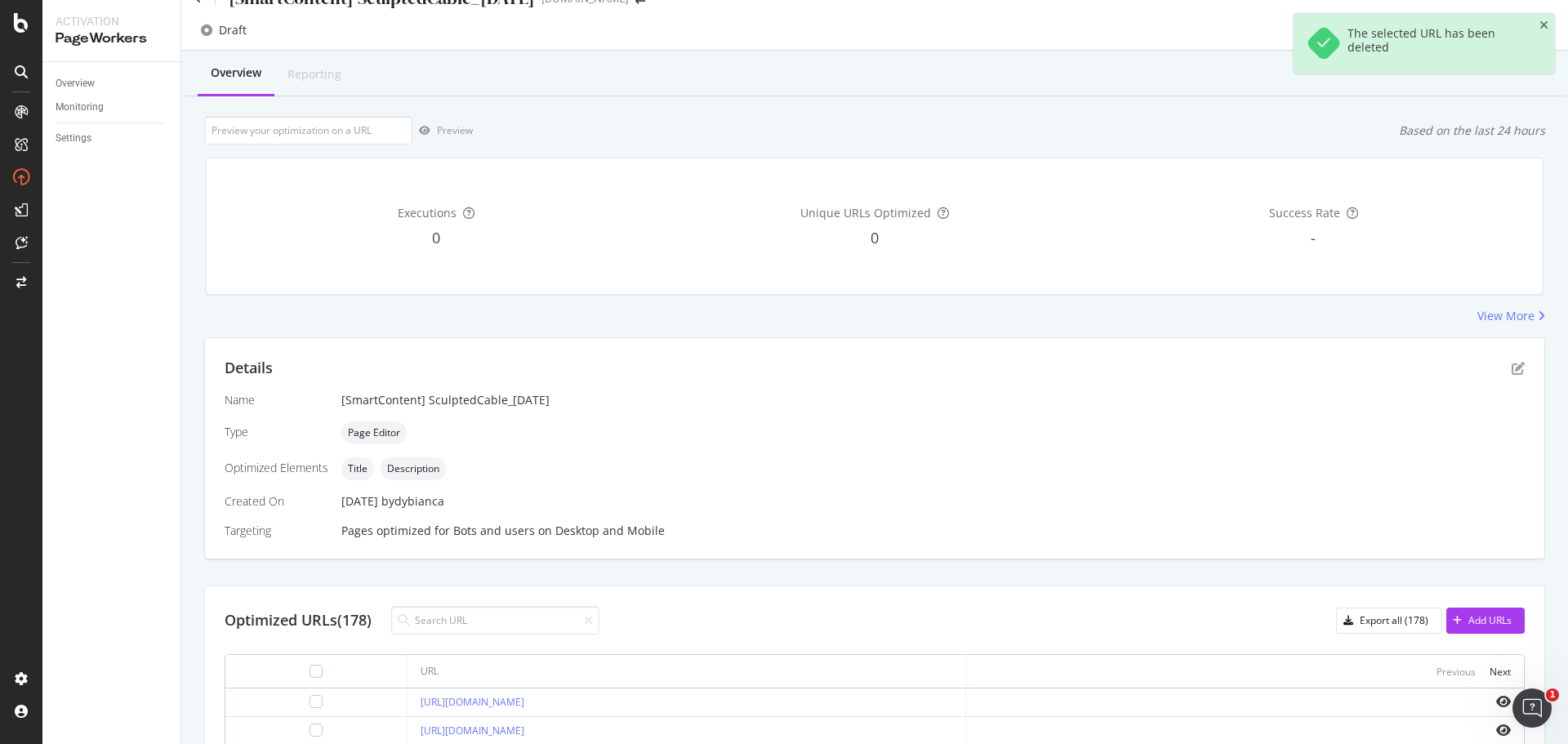
scroll to position [0, 0]
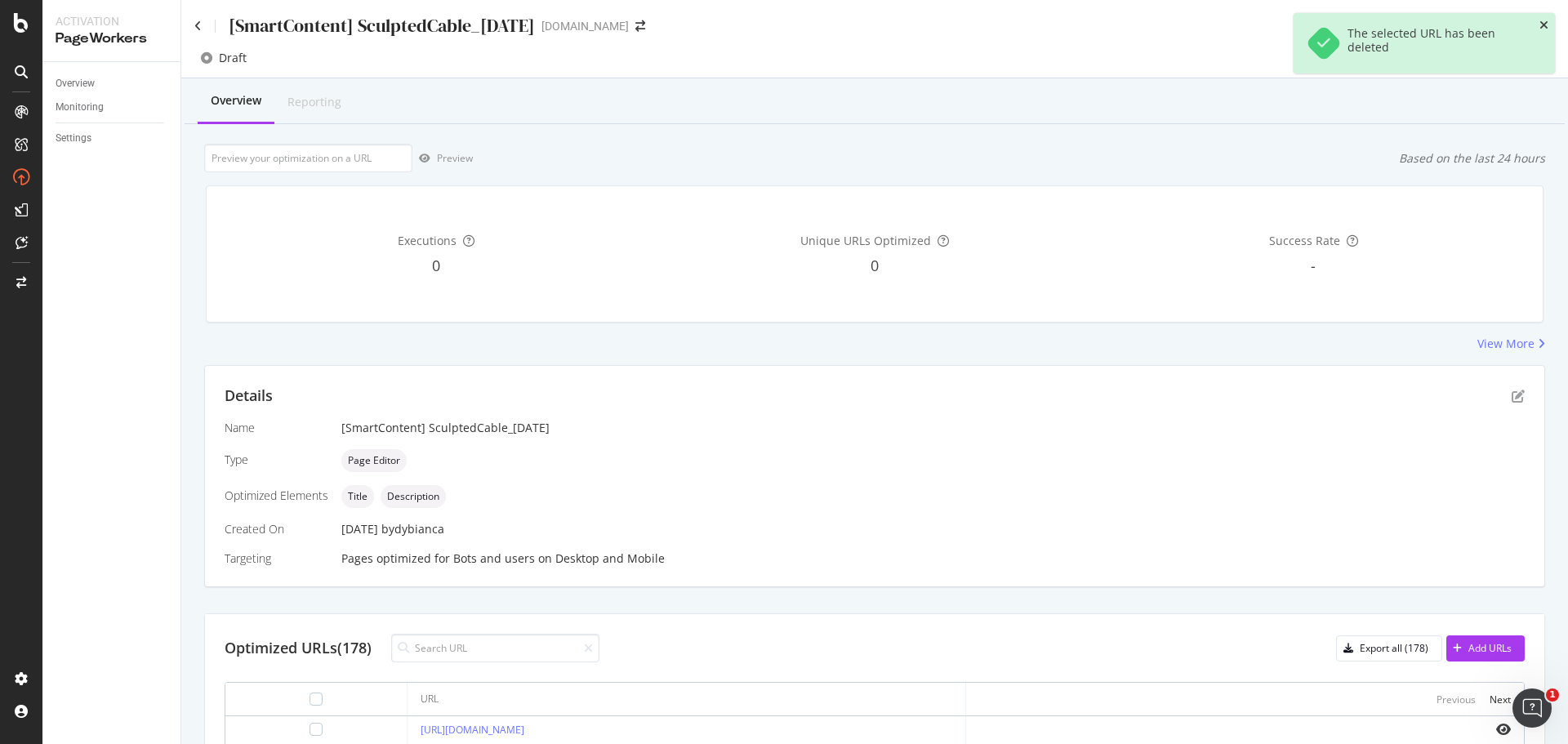
click at [1543, 20] on icon "close toast" at bounding box center [1543, 26] width 9 height 12
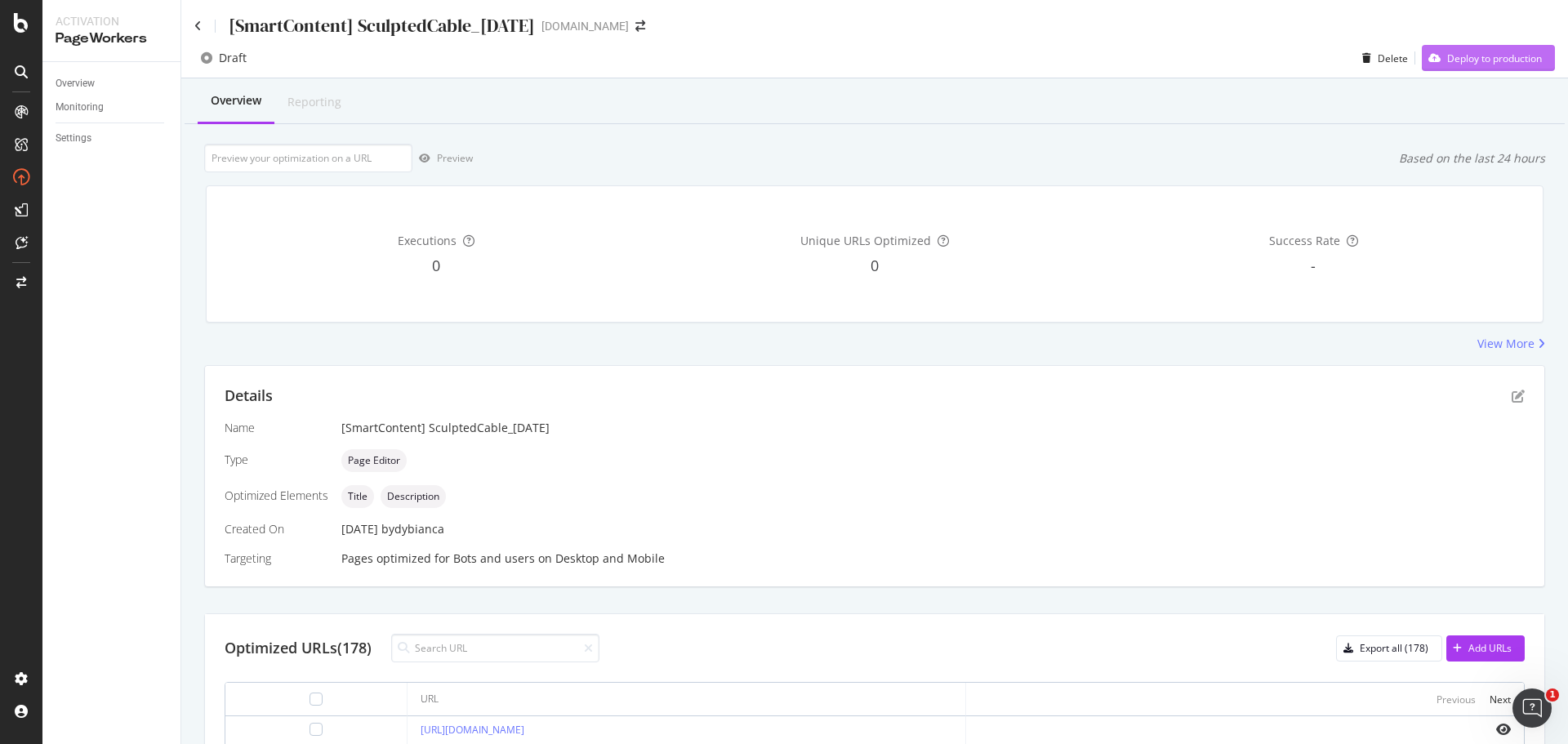
click at [1447, 60] on div "Deploy to production" at bounding box center [1494, 58] width 95 height 14
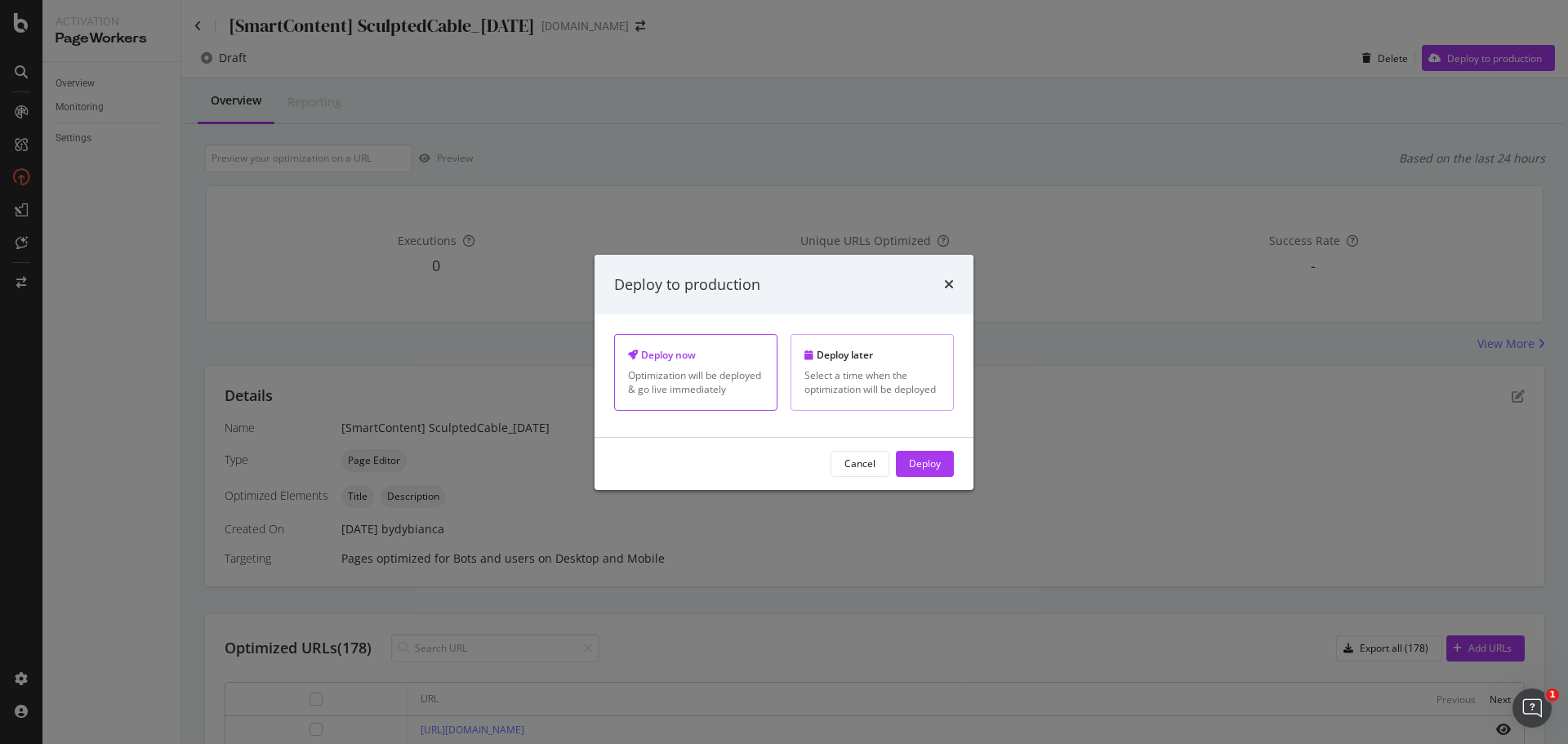
click at [847, 382] on div "Select a time when the optimization will be deployed" at bounding box center [871, 382] width 135 height 27
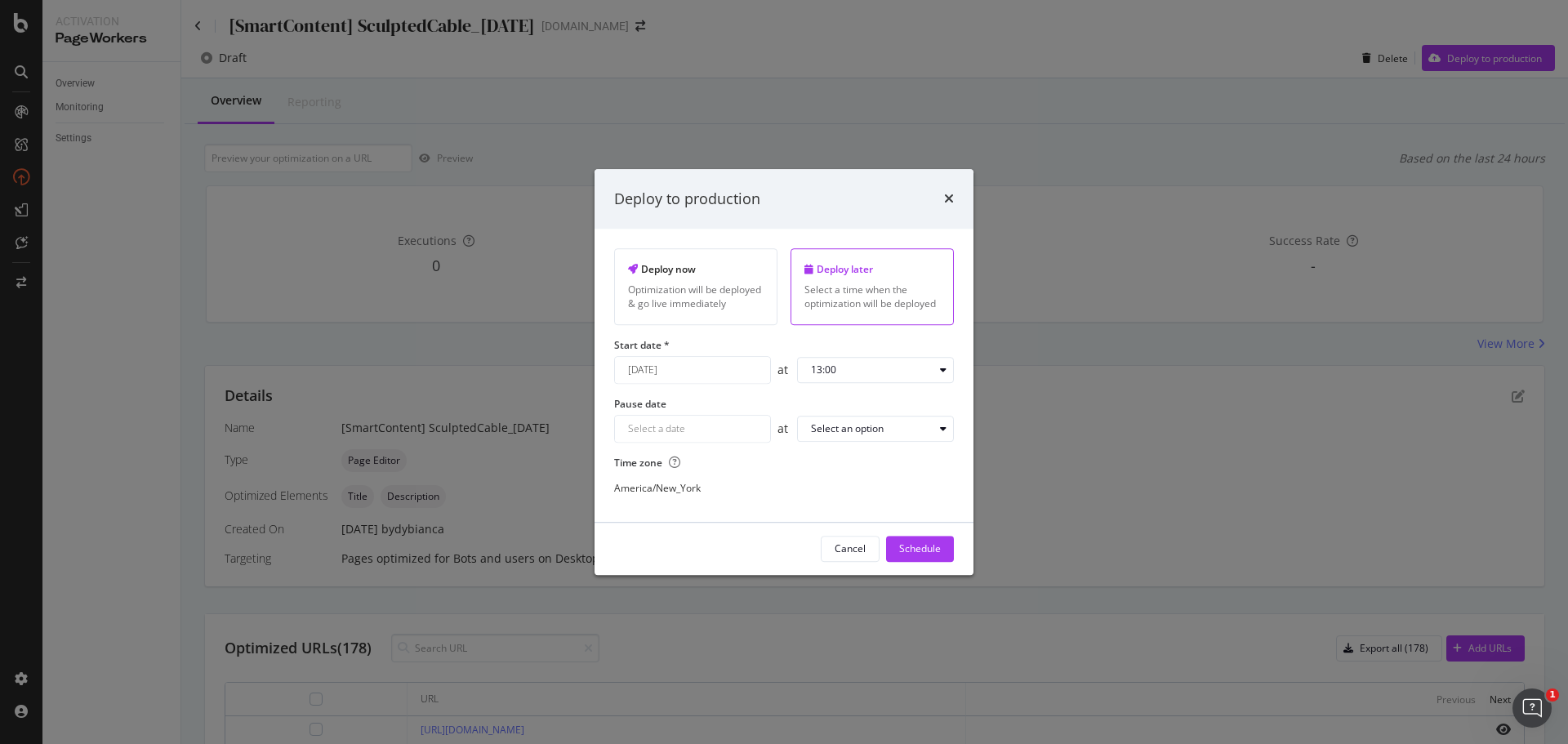
click at [738, 366] on input "September 8th 2025" at bounding box center [692, 370] width 155 height 27
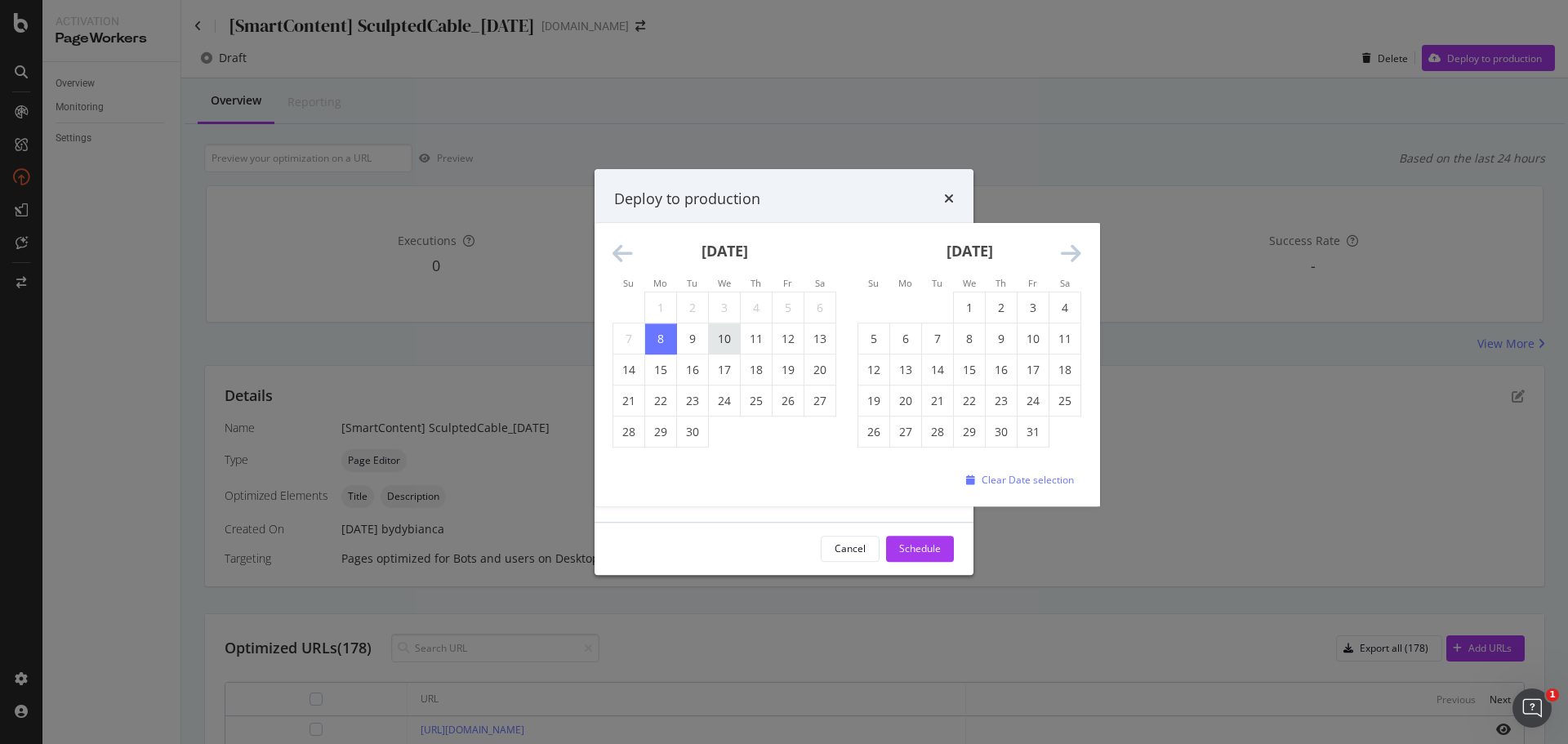
click at [727, 342] on td "10" at bounding box center [725, 338] width 32 height 31
type input "September 10th 2025"
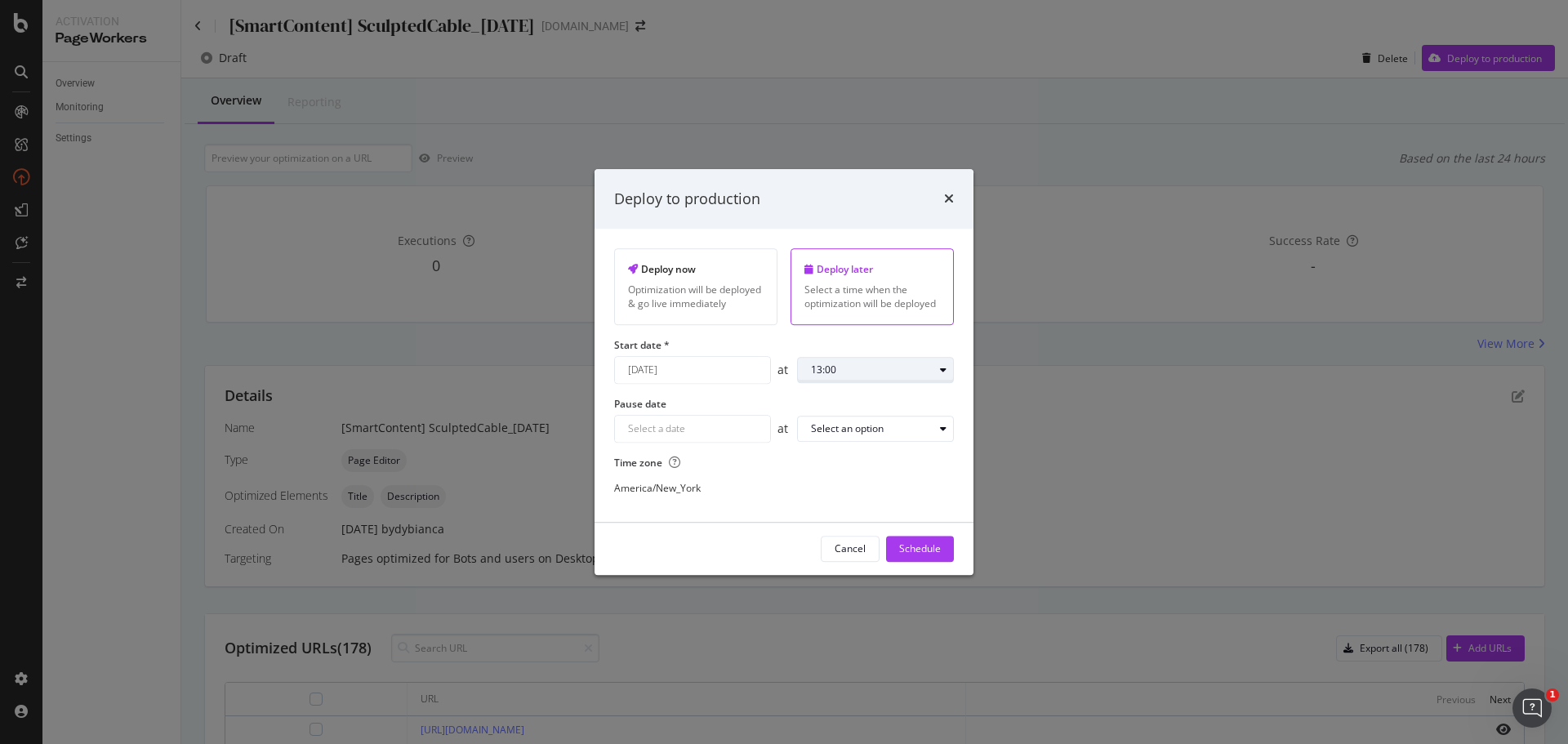
click at [939, 368] on div "modal" at bounding box center [944, 370] width 20 height 10
click at [849, 428] on div "01:00" at bounding box center [830, 424] width 51 height 21
click at [930, 557] on div "Schedule" at bounding box center [920, 549] width 41 height 25
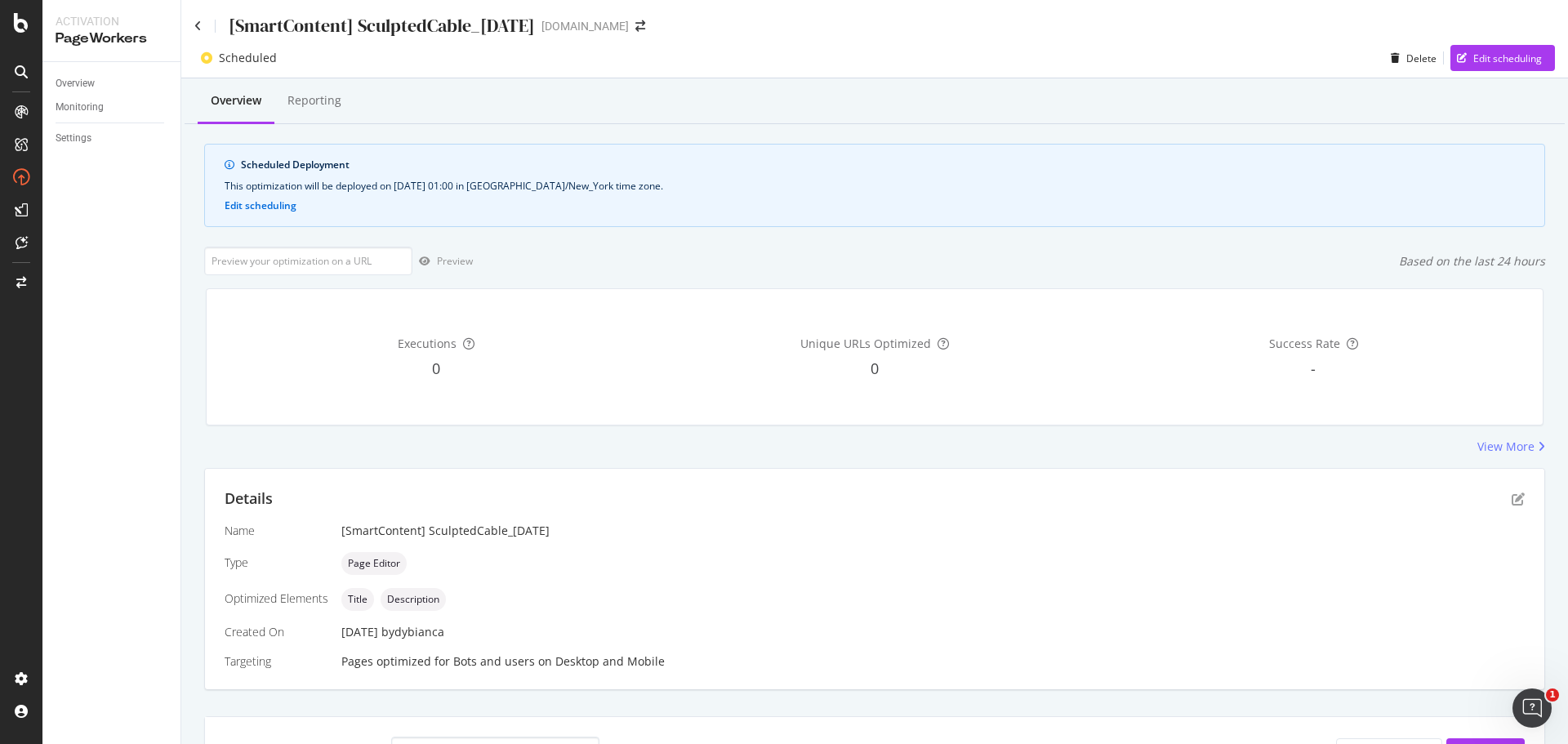
scroll to position [22, 0]
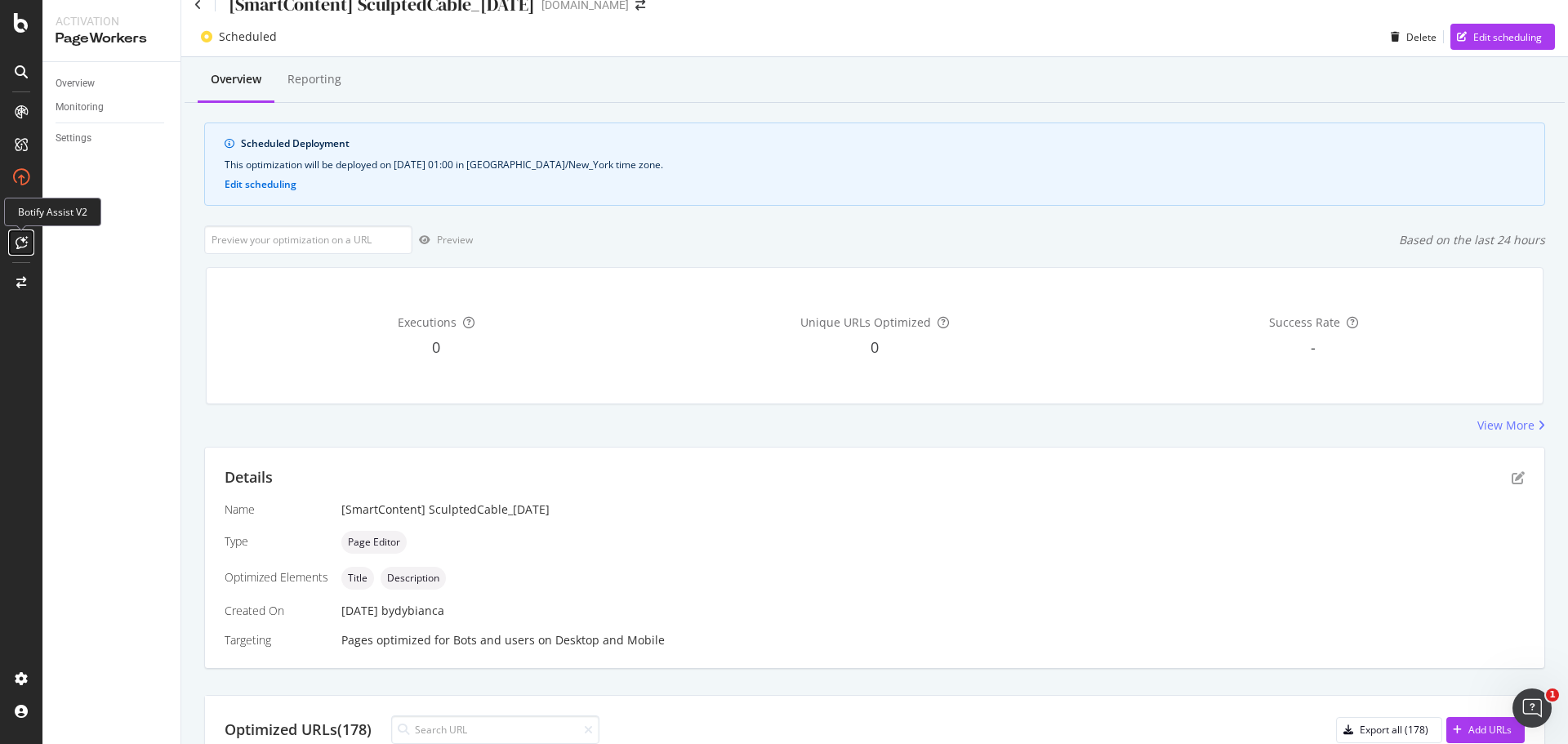
click at [19, 241] on icon at bounding box center [22, 243] width 12 height 13
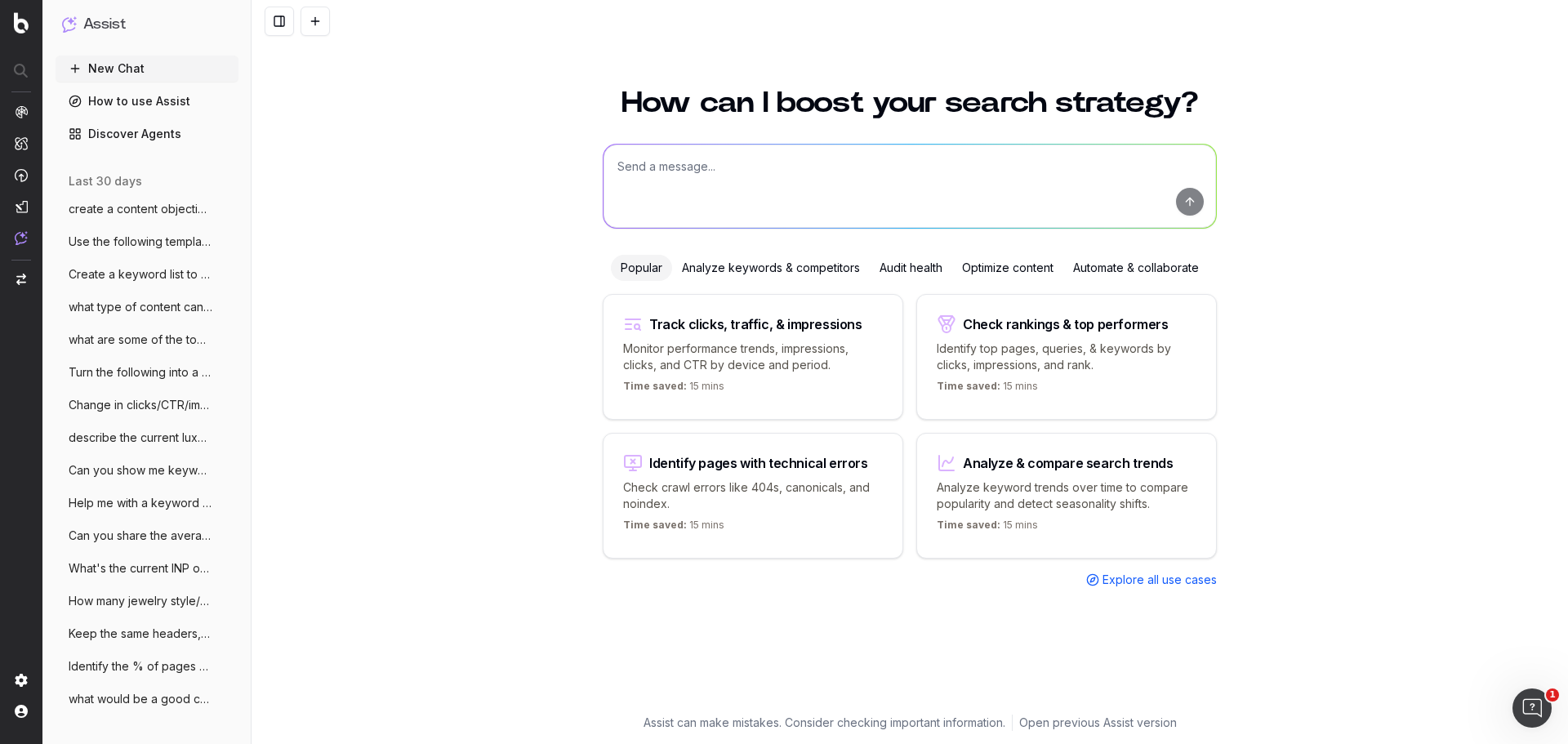
click at [149, 237] on span "Use the following template: SEO Summary" at bounding box center [140, 242] width 143 height 17
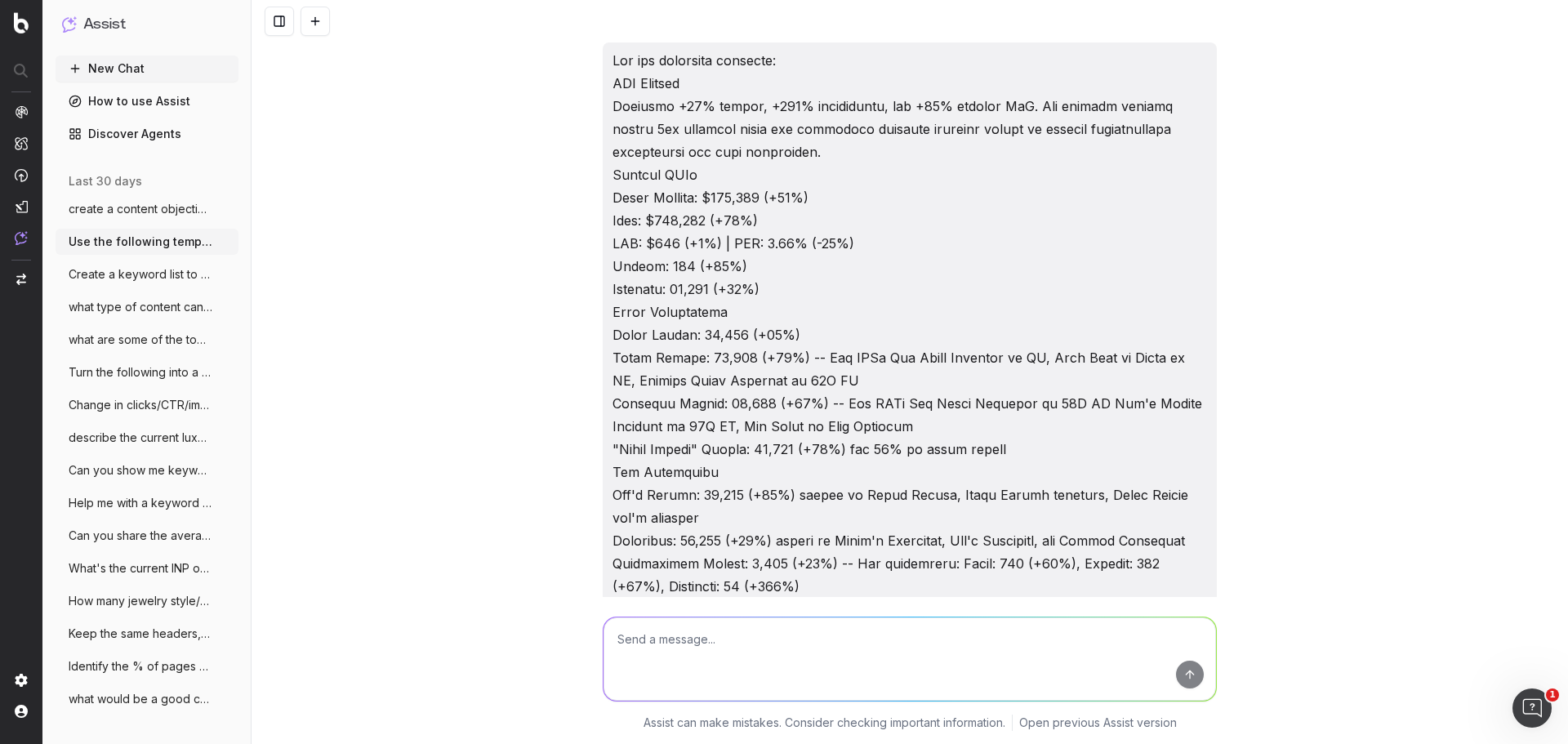
click at [731, 633] on textarea at bounding box center [910, 659] width 613 height 83
paste textarea "[DATE]- [DATE] SEO Metrics [PERSON_NAME] Comments Total Clicks 107411 51037 110…"
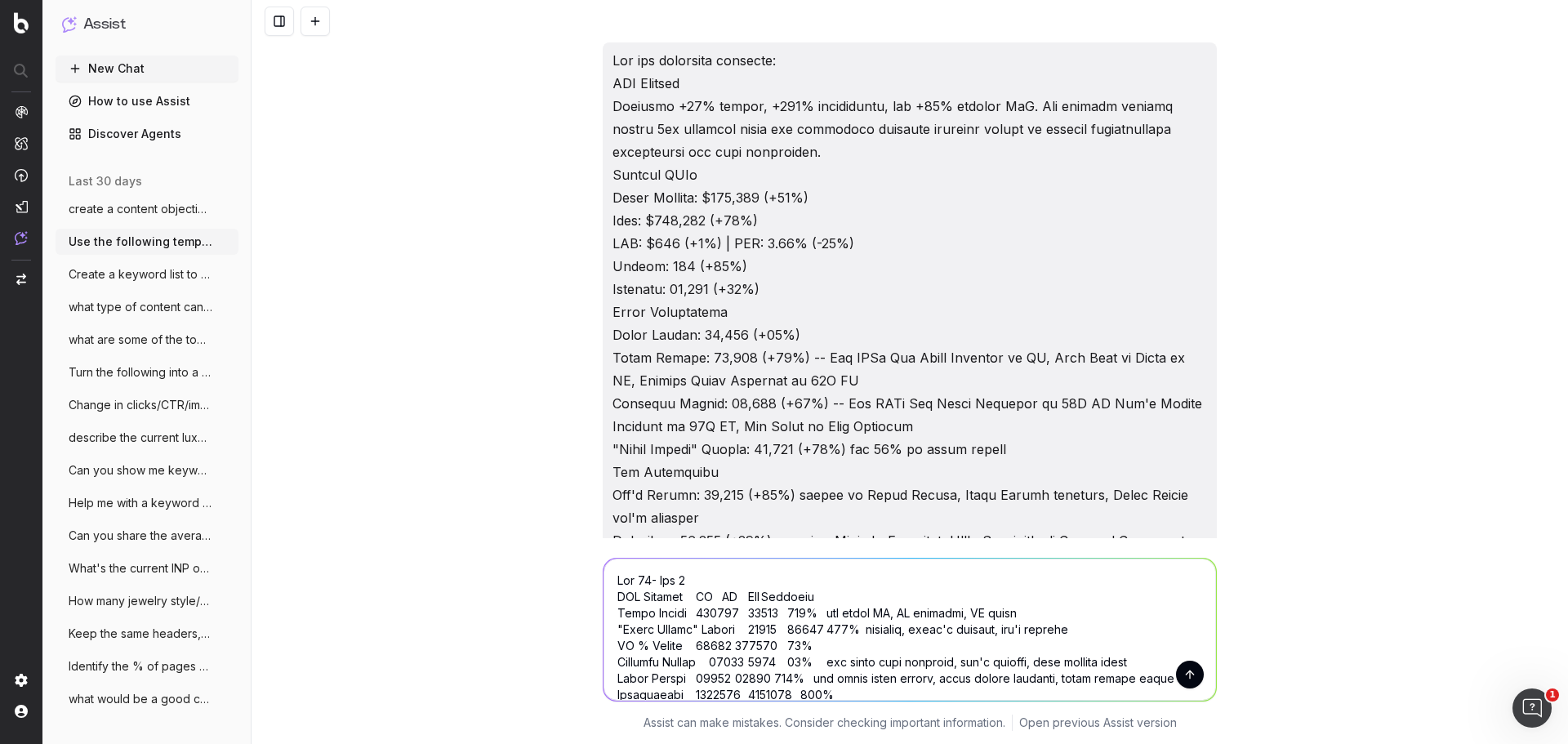
click at [607, 576] on textarea at bounding box center [910, 630] width 613 height 142
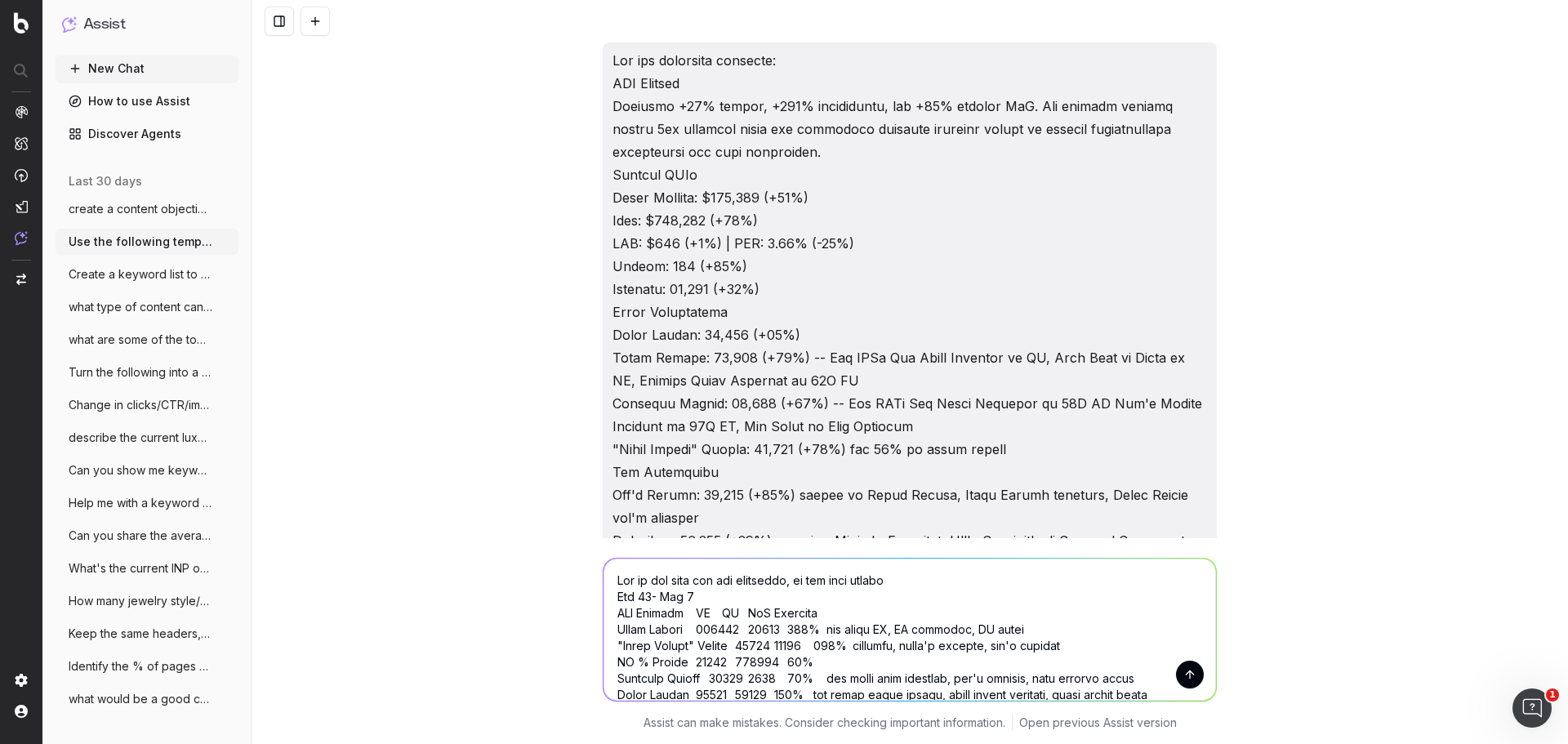
type textarea "Now do the same for the following, in the same format: [DATE]- [DATE] SEO Metri…"
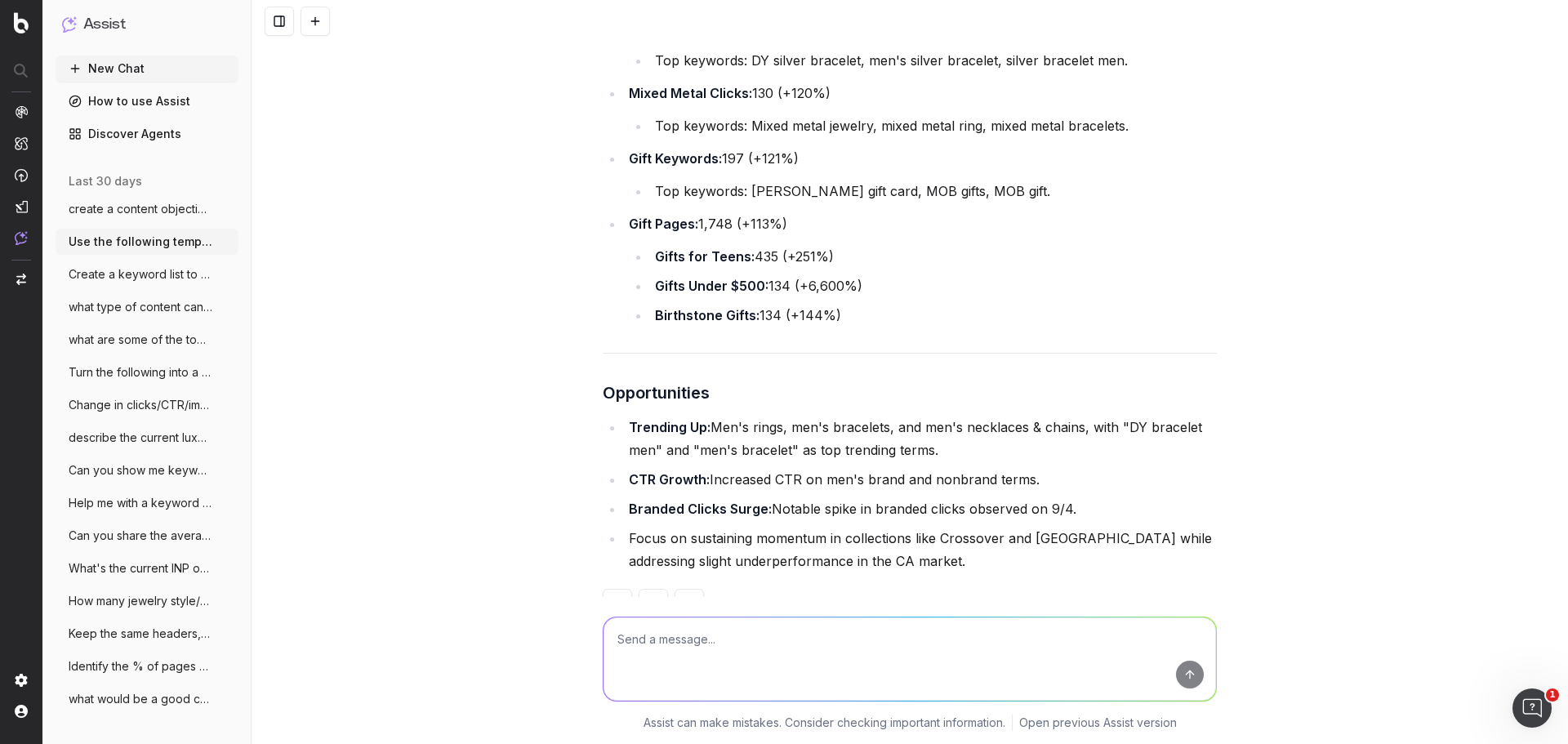
scroll to position [6863, 0]
click at [603, 587] on button at bounding box center [617, 601] width 29 height 29
